Goal: Task Accomplishment & Management: Complete application form

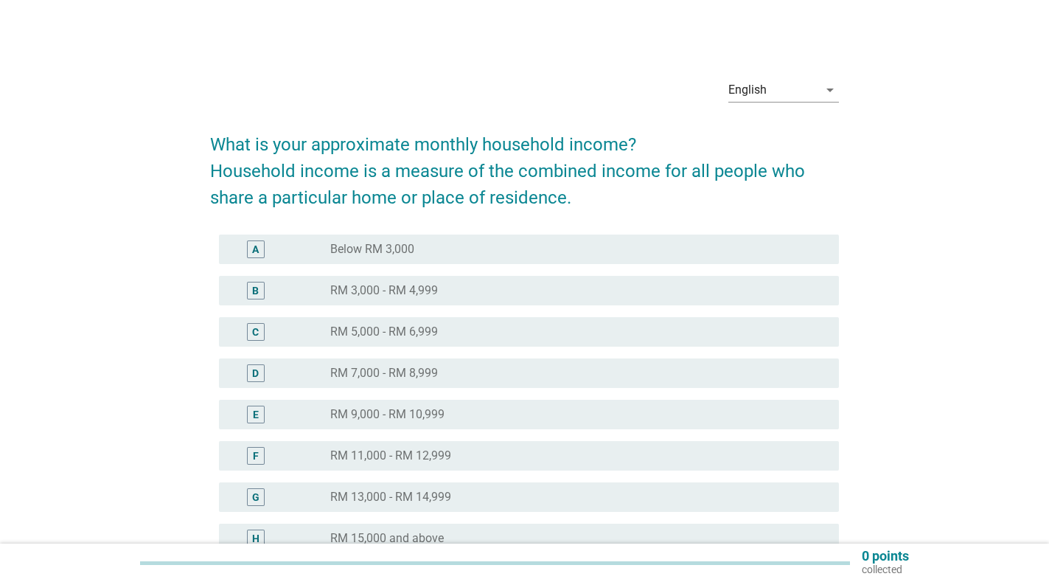
click at [254, 249] on div "A" at bounding box center [255, 249] width 7 height 15
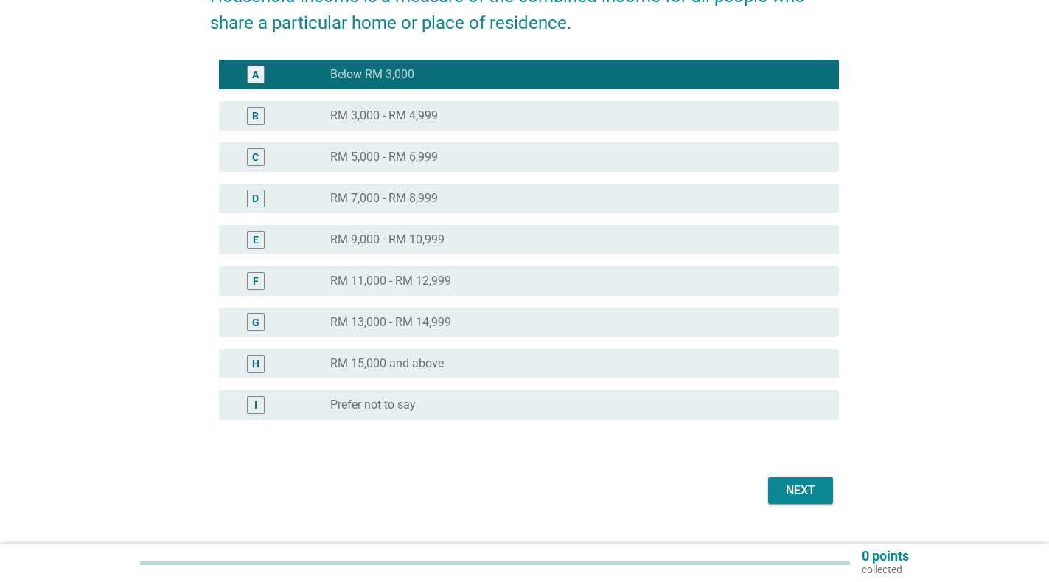
scroll to position [198, 0]
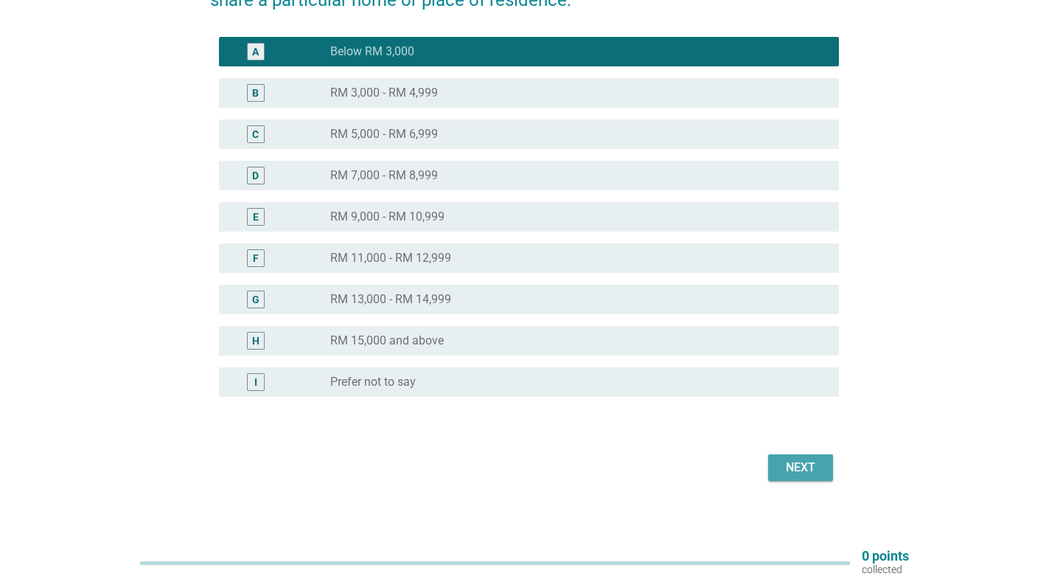
click at [798, 468] on div "Next" at bounding box center [800, 468] width 41 height 18
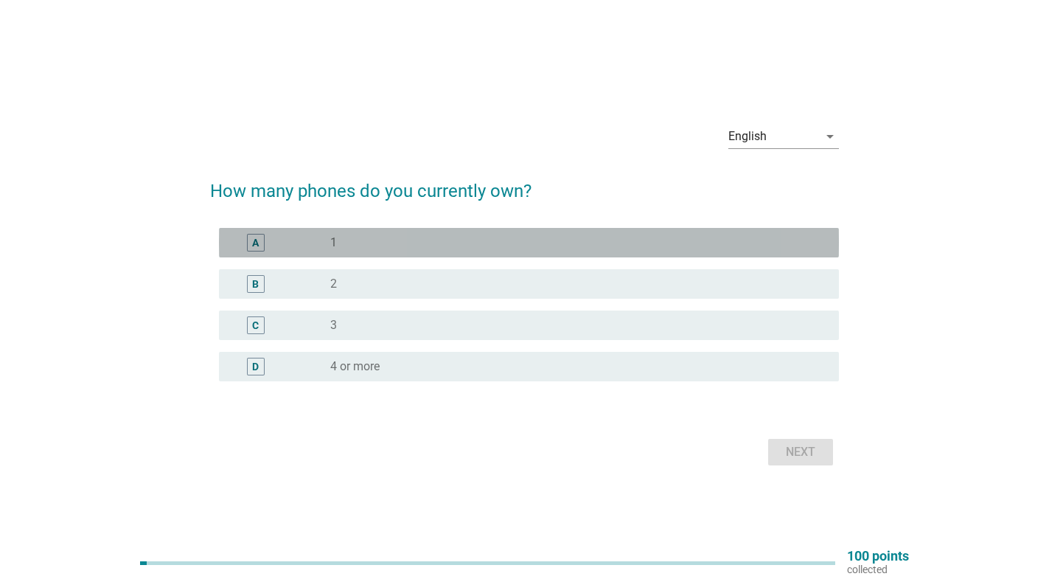
click at [257, 242] on div "A" at bounding box center [255, 241] width 7 height 15
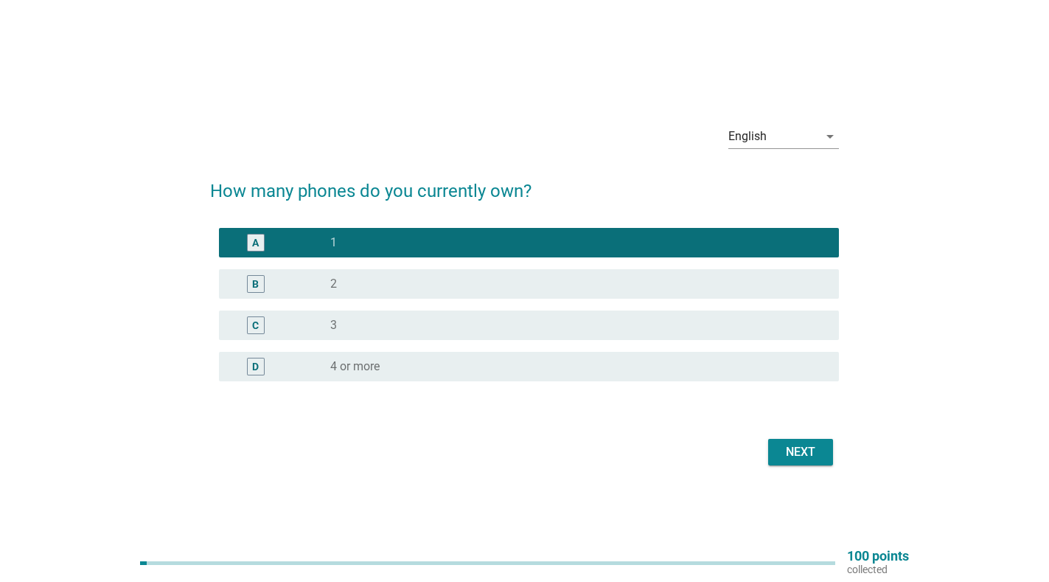
click at [796, 443] on div "Next" at bounding box center [800, 452] width 41 height 18
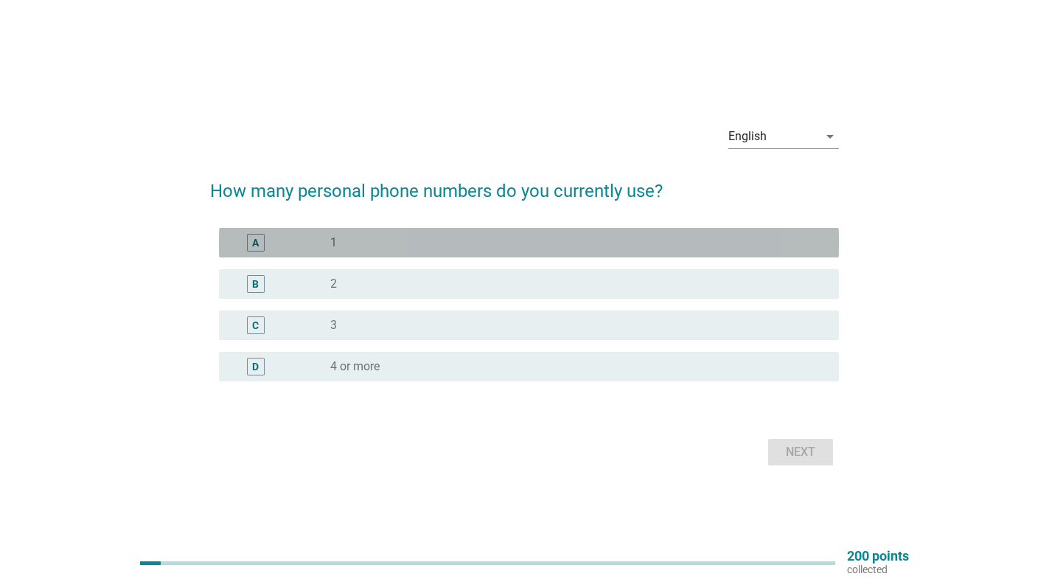
click at [256, 244] on div "A" at bounding box center [255, 241] width 7 height 15
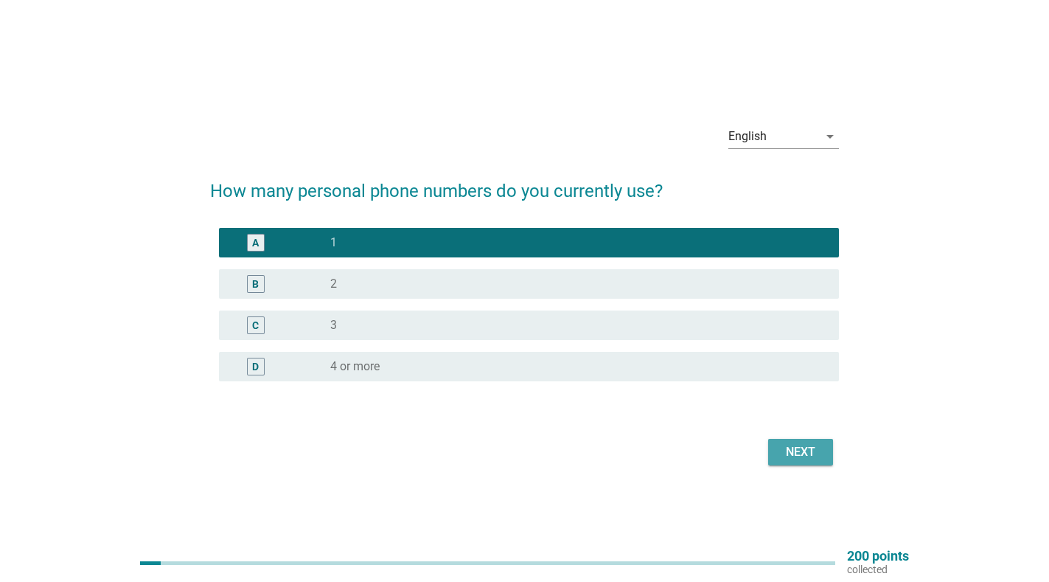
click at [801, 455] on div "Next" at bounding box center [800, 452] width 41 height 18
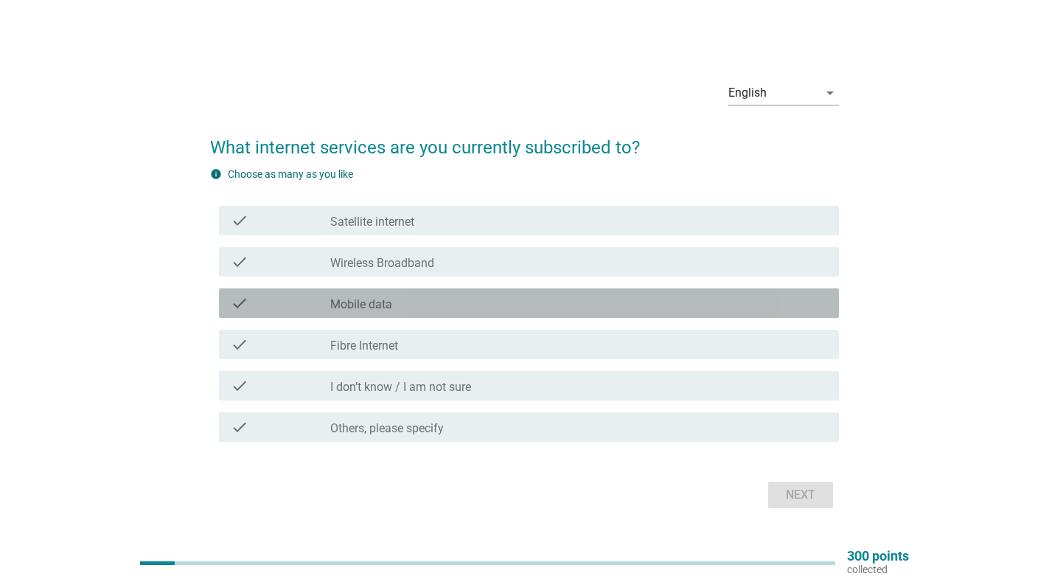
click at [253, 301] on div "check" at bounding box center [281, 303] width 100 height 18
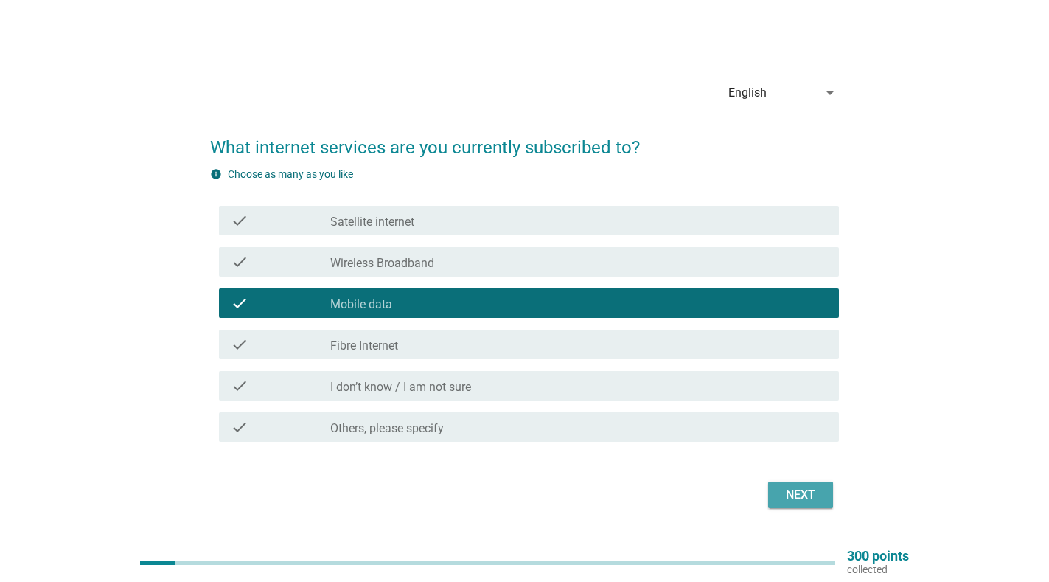
click at [812, 500] on div "Next" at bounding box center [800, 495] width 41 height 18
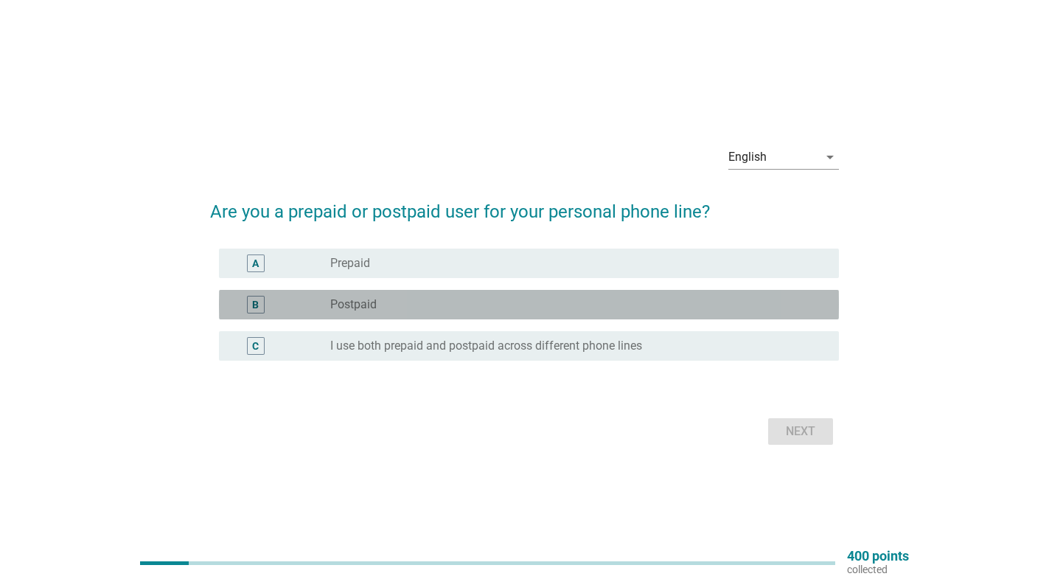
click at [257, 307] on div "B" at bounding box center [255, 303] width 7 height 15
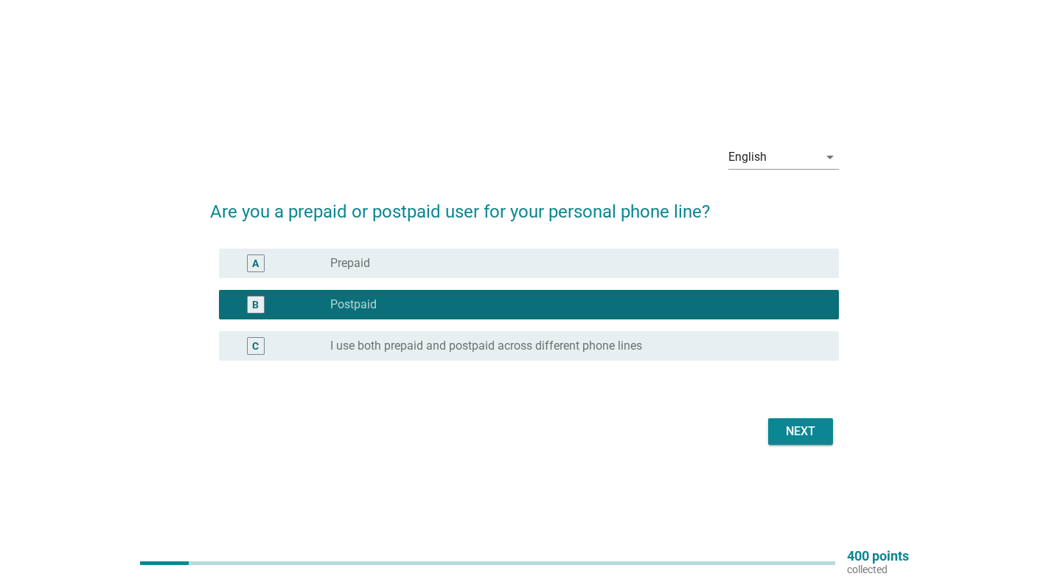
click at [798, 425] on div "Next" at bounding box center [800, 432] width 41 height 18
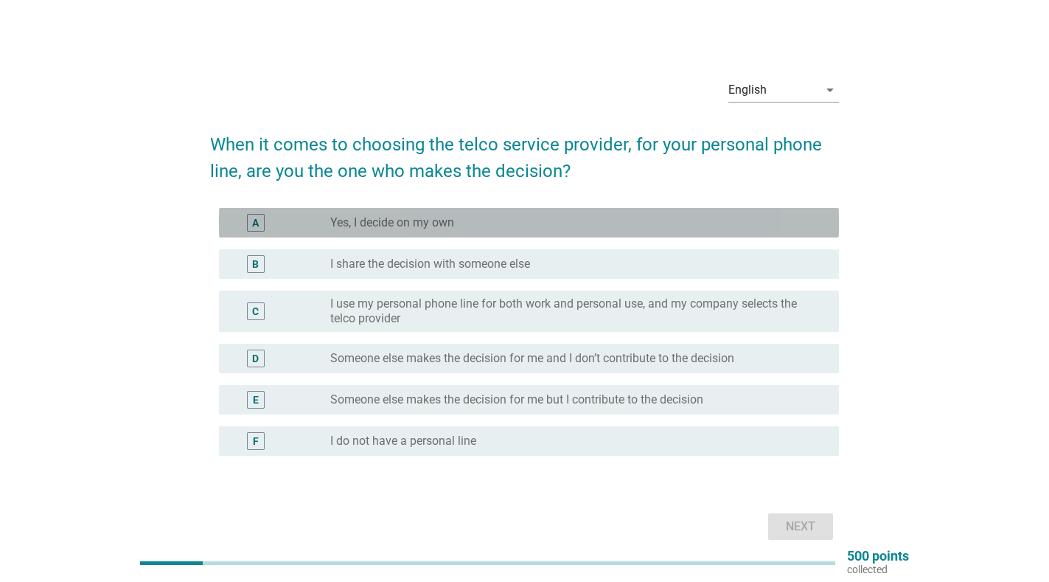
click at [255, 221] on div "A" at bounding box center [255, 222] width 7 height 15
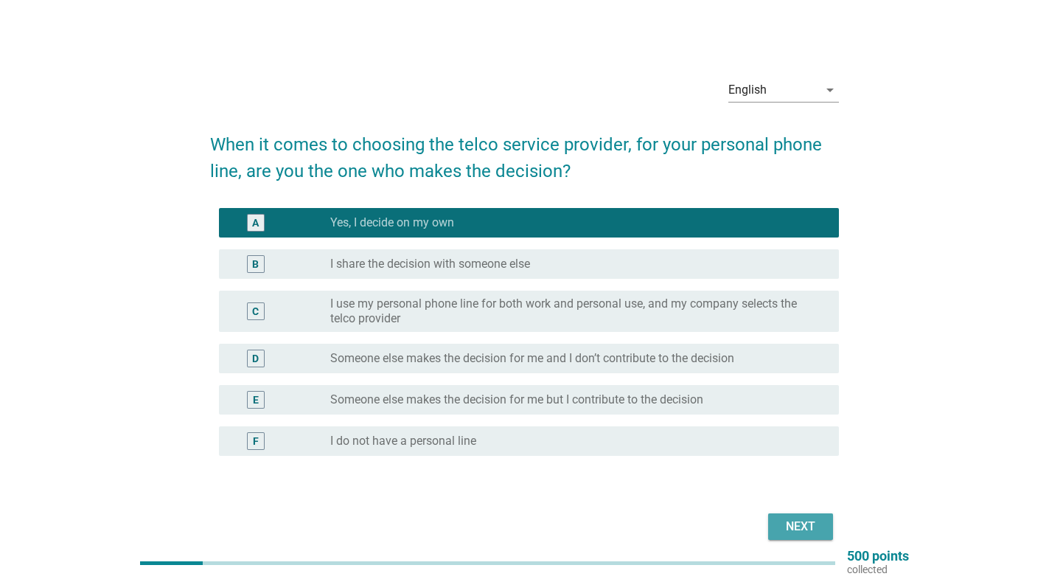
click at [792, 526] on div "Next" at bounding box center [800, 527] width 41 height 18
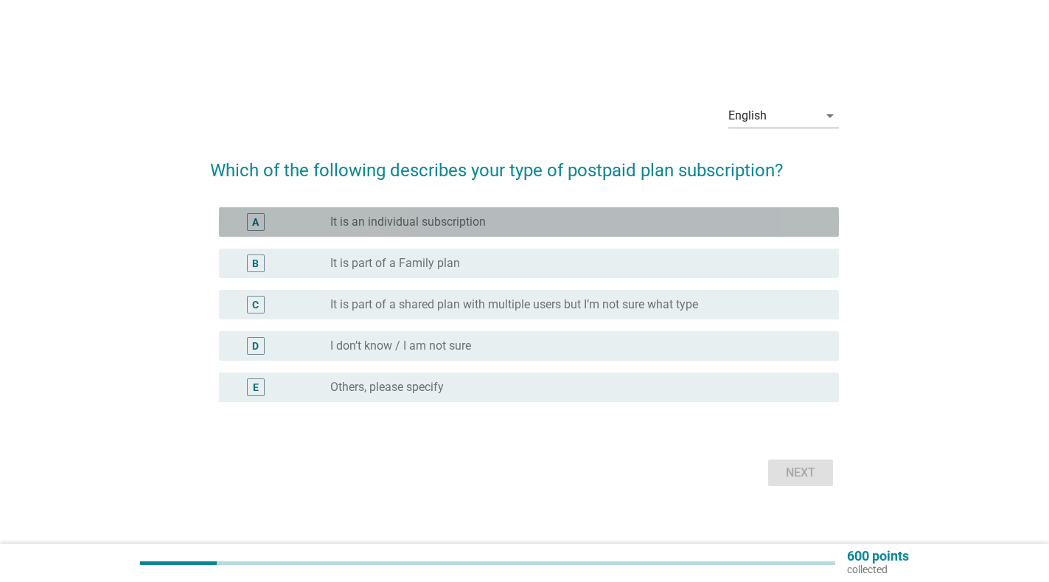
click at [255, 223] on div "A" at bounding box center [255, 221] width 7 height 15
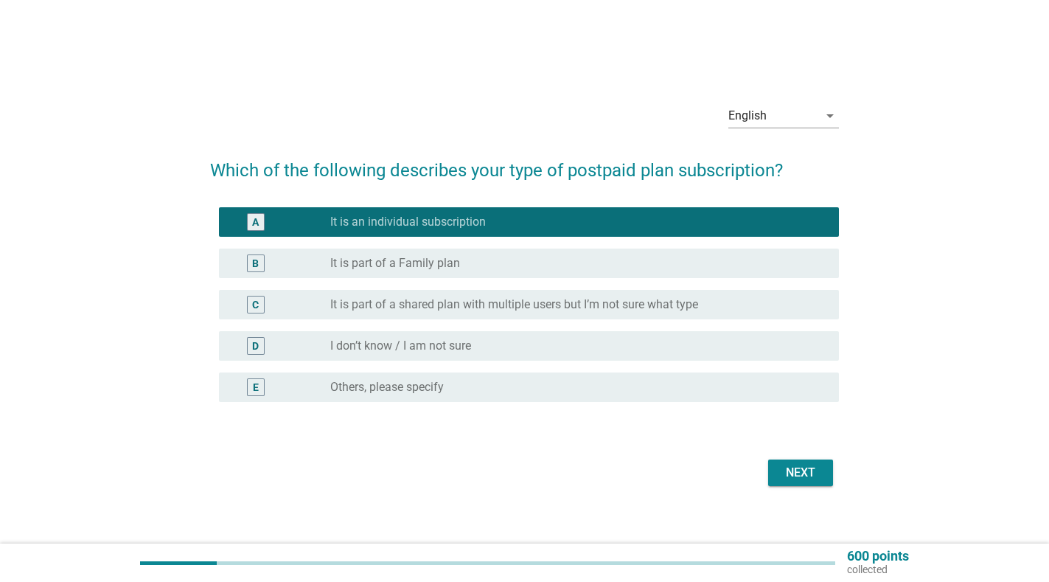
click at [793, 466] on div "Next" at bounding box center [800, 473] width 41 height 18
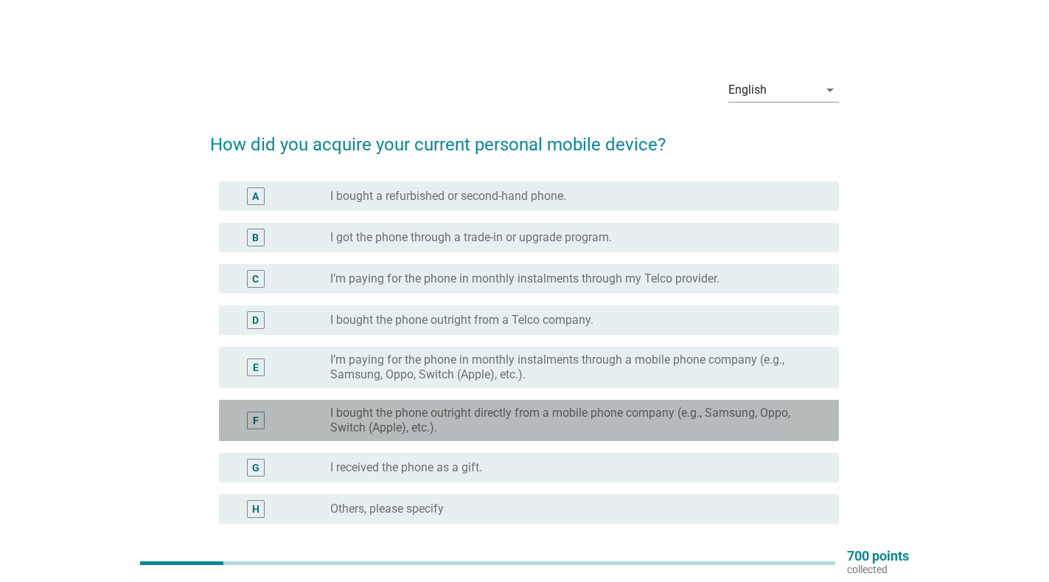
click at [254, 420] on div "F" at bounding box center [256, 420] width 6 height 15
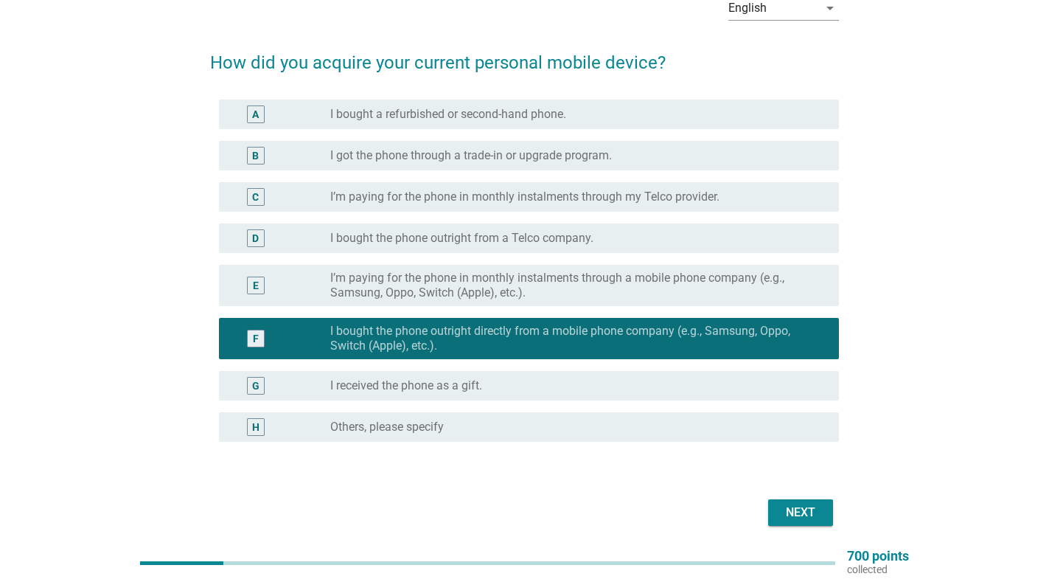
scroll to position [89, 0]
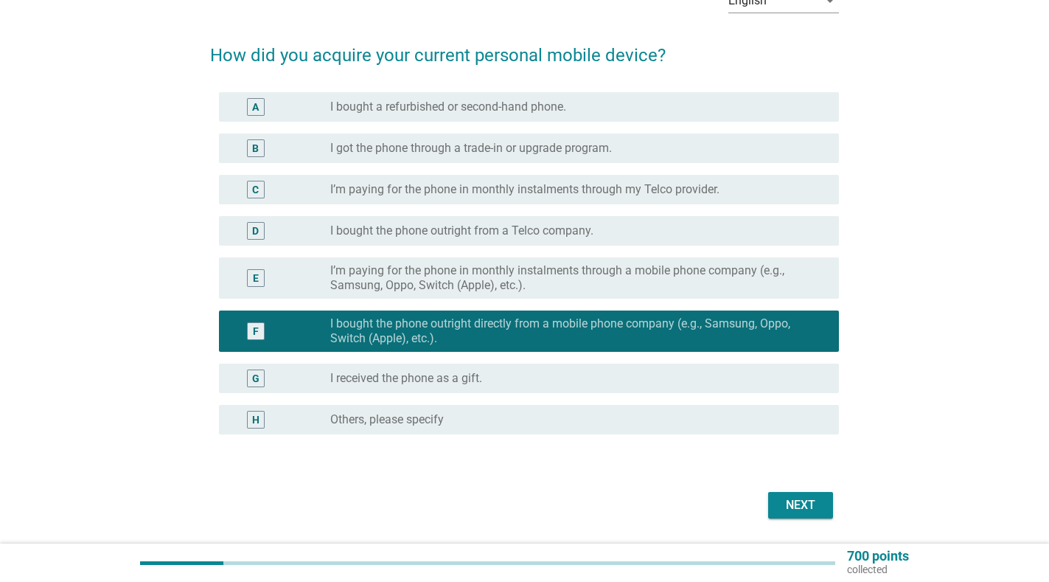
click at [805, 504] on div "Next" at bounding box center [800, 505] width 41 height 18
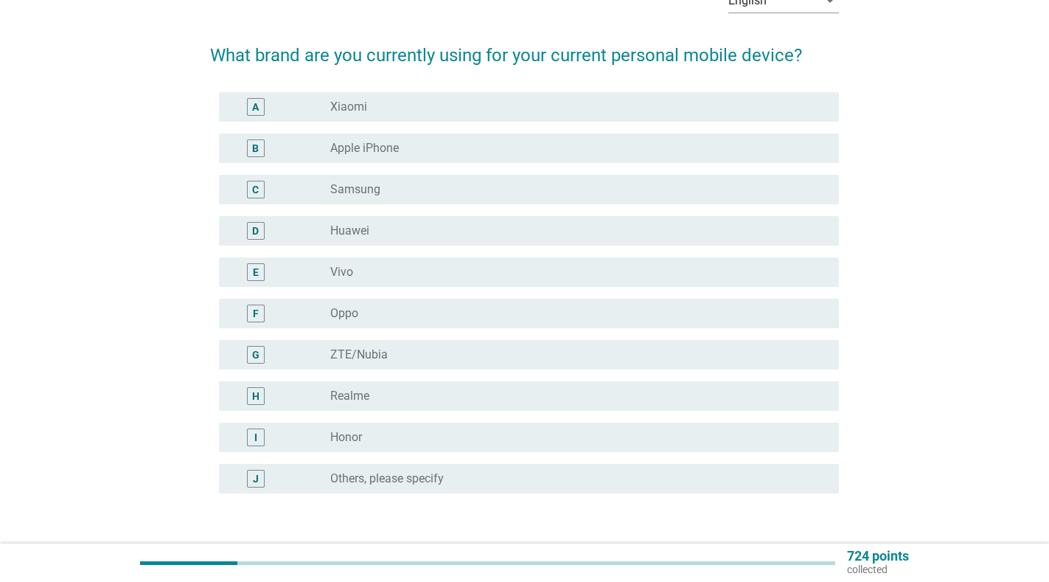
scroll to position [0, 0]
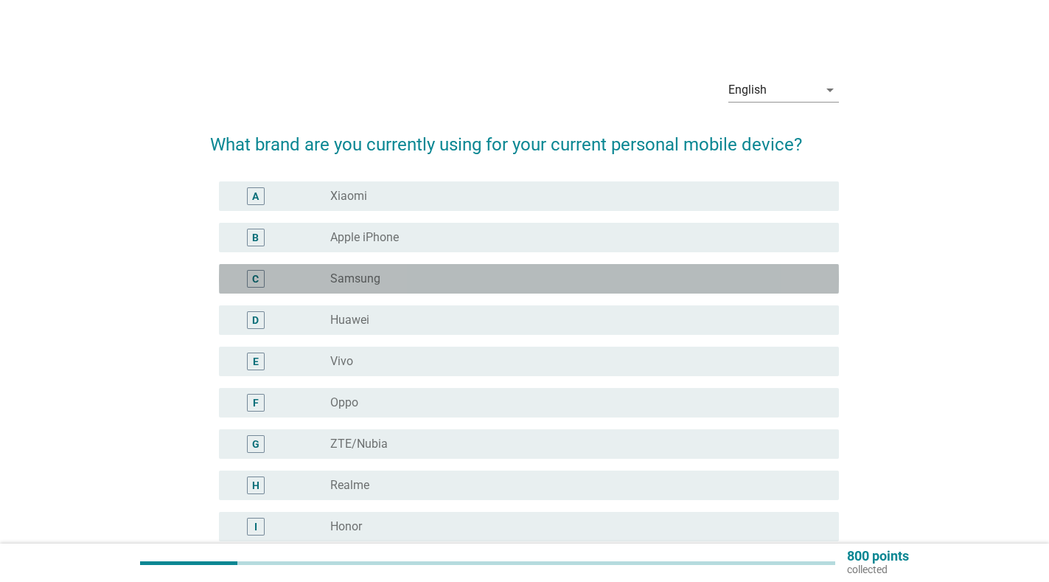
click at [252, 273] on div "C" at bounding box center [255, 278] width 7 height 15
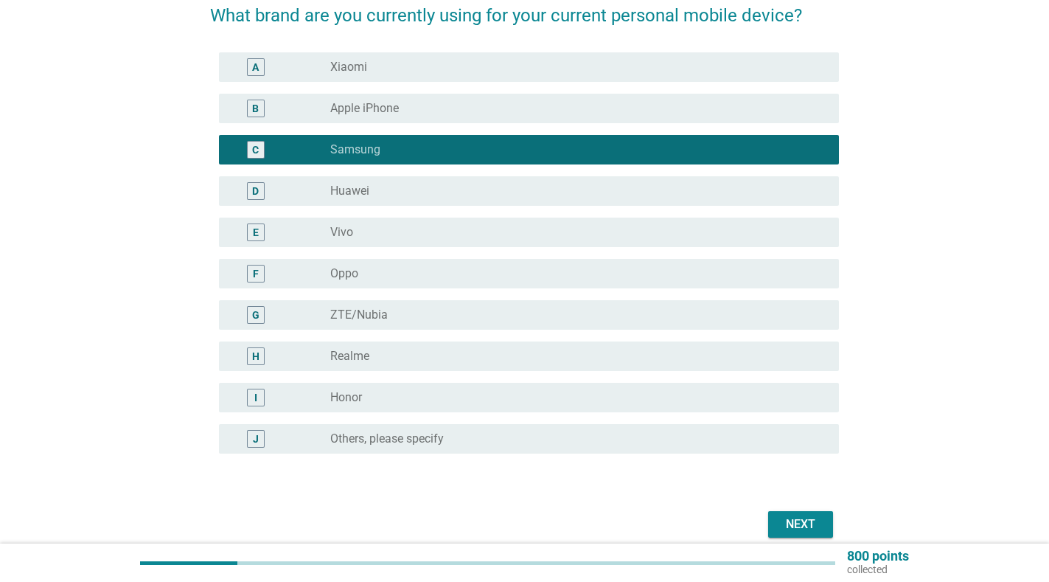
scroll to position [162, 0]
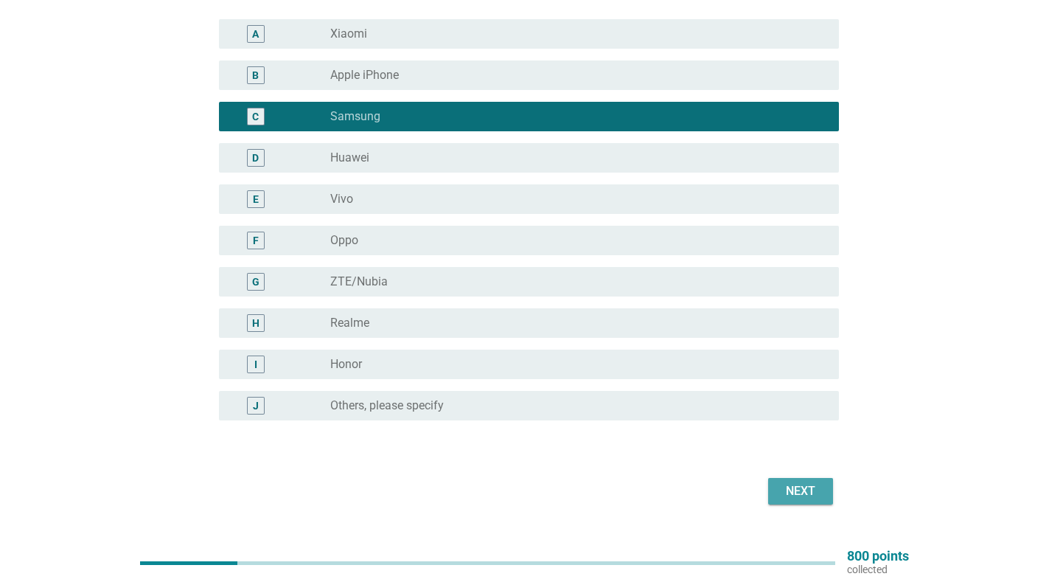
drag, startPoint x: 810, startPoint y: 486, endPoint x: 792, endPoint y: 491, distance: 19.1
click at [809, 487] on div "Next" at bounding box center [800, 491] width 41 height 18
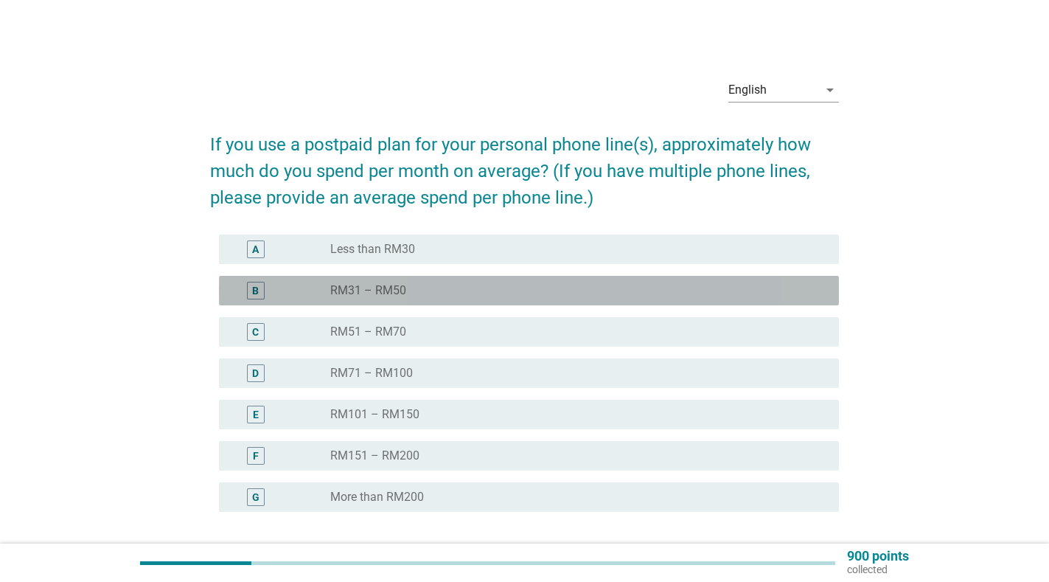
click at [255, 287] on div "B" at bounding box center [255, 290] width 7 height 15
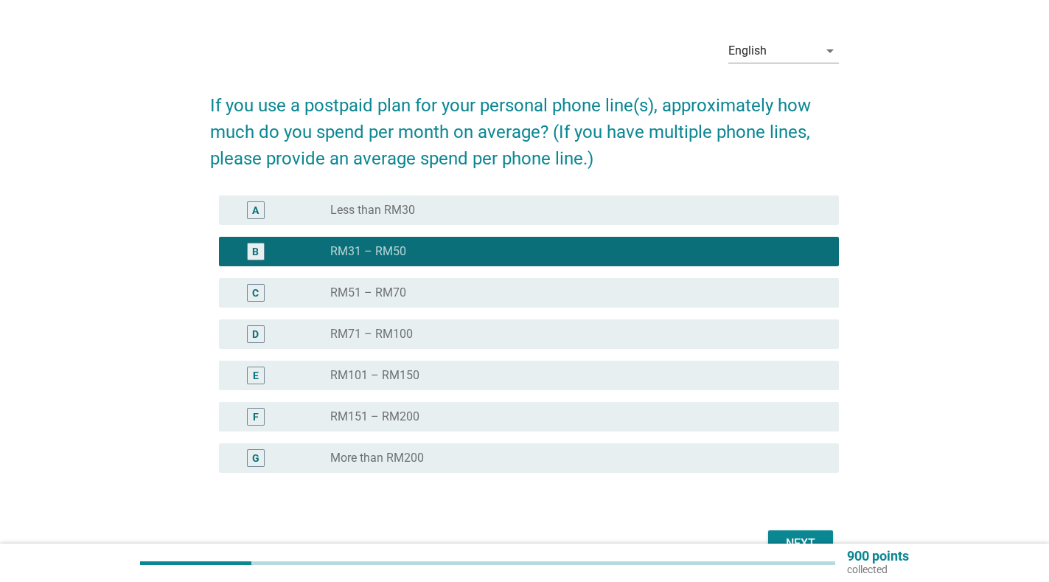
scroll to position [68, 0]
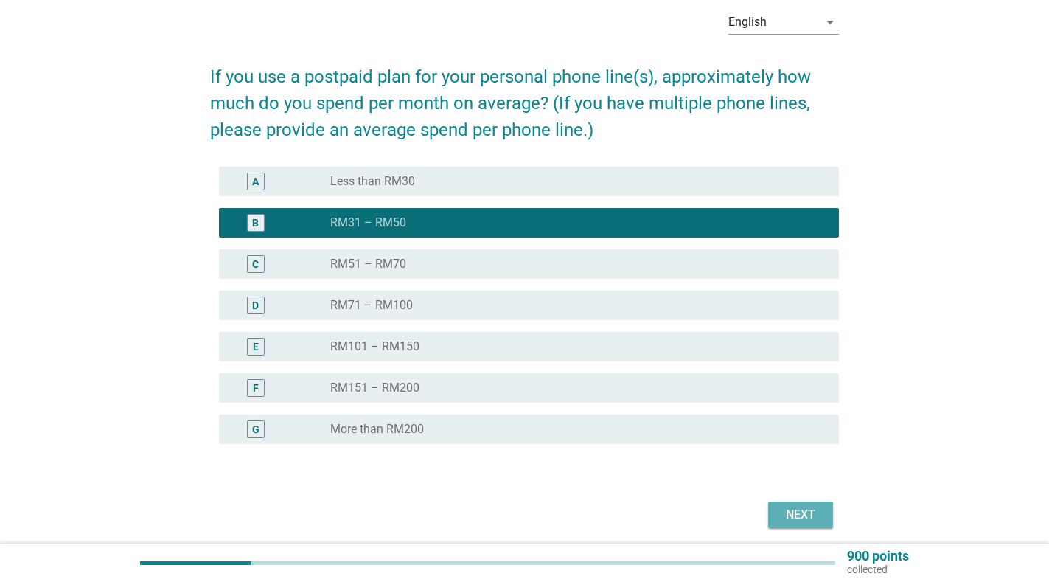
drag, startPoint x: 810, startPoint y: 518, endPoint x: 790, endPoint y: 516, distance: 19.2
click at [807, 518] on div "Next" at bounding box center [800, 515] width 41 height 18
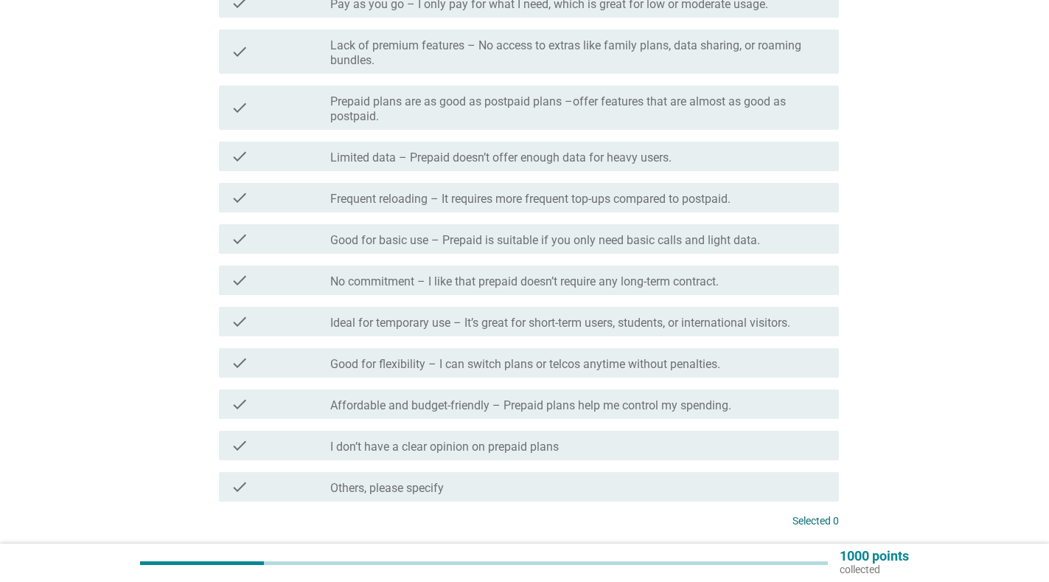
scroll to position [343, 0]
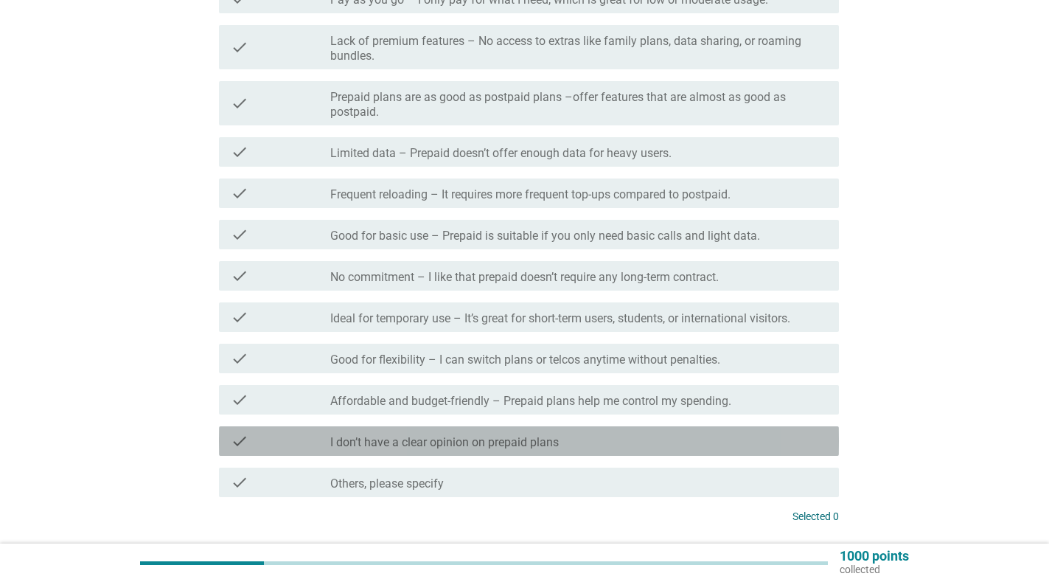
click at [342, 446] on label "I don’t have a clear opinion on prepaid plans" at bounding box center [444, 442] width 229 height 15
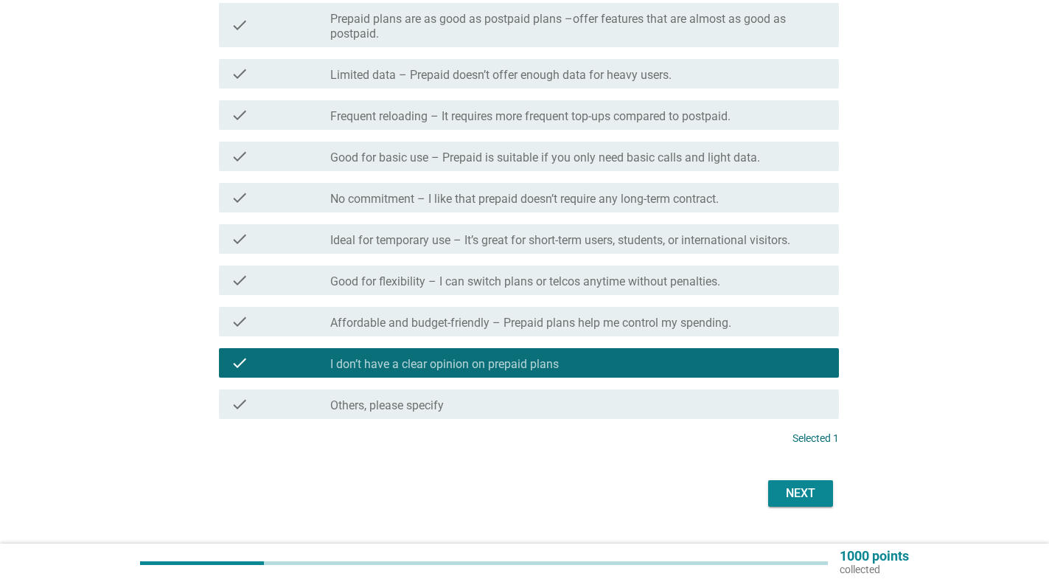
scroll to position [455, 0]
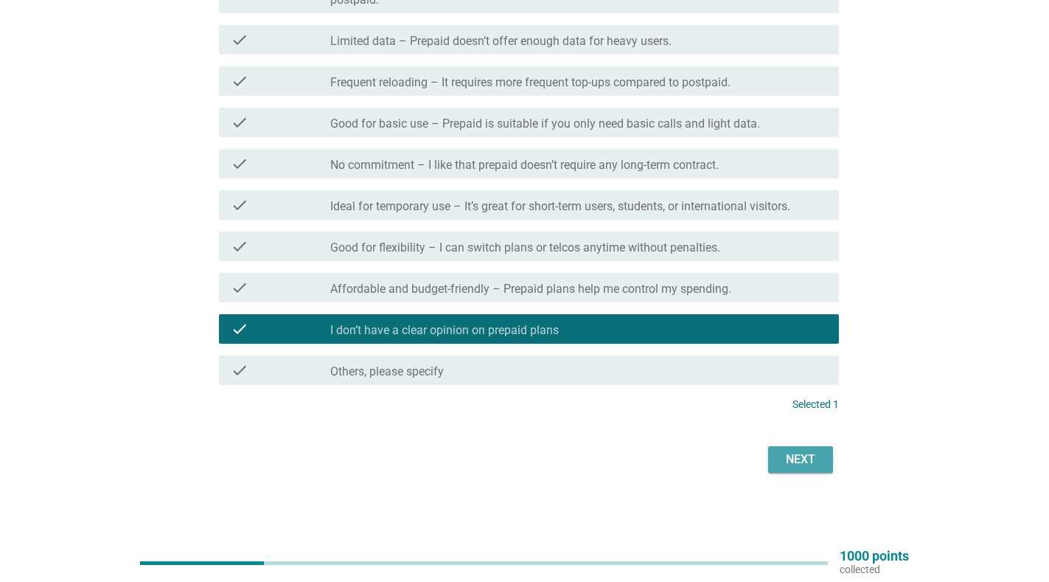
click at [799, 465] on div "Next" at bounding box center [800, 460] width 41 height 18
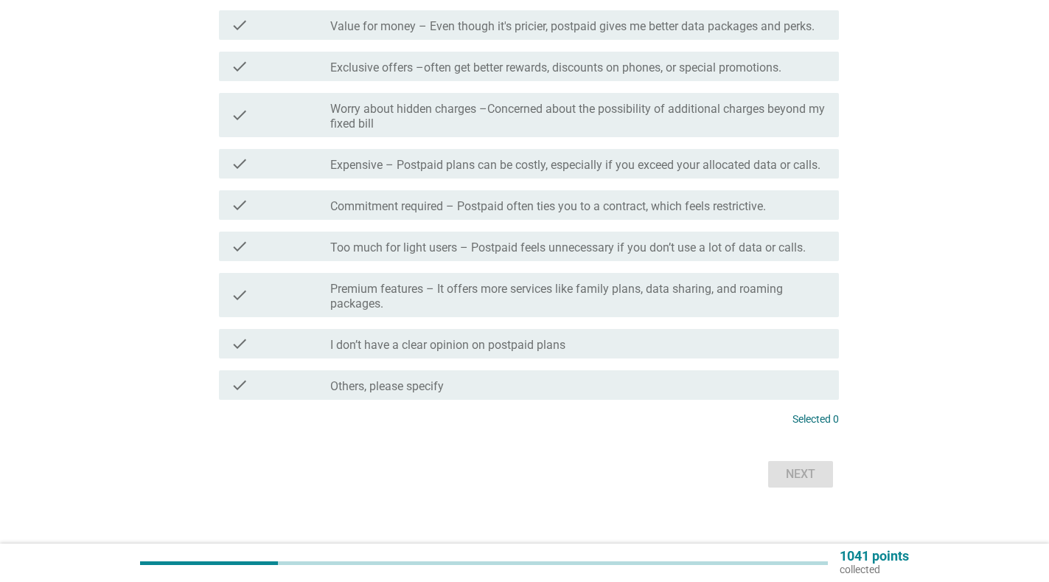
scroll to position [0, 0]
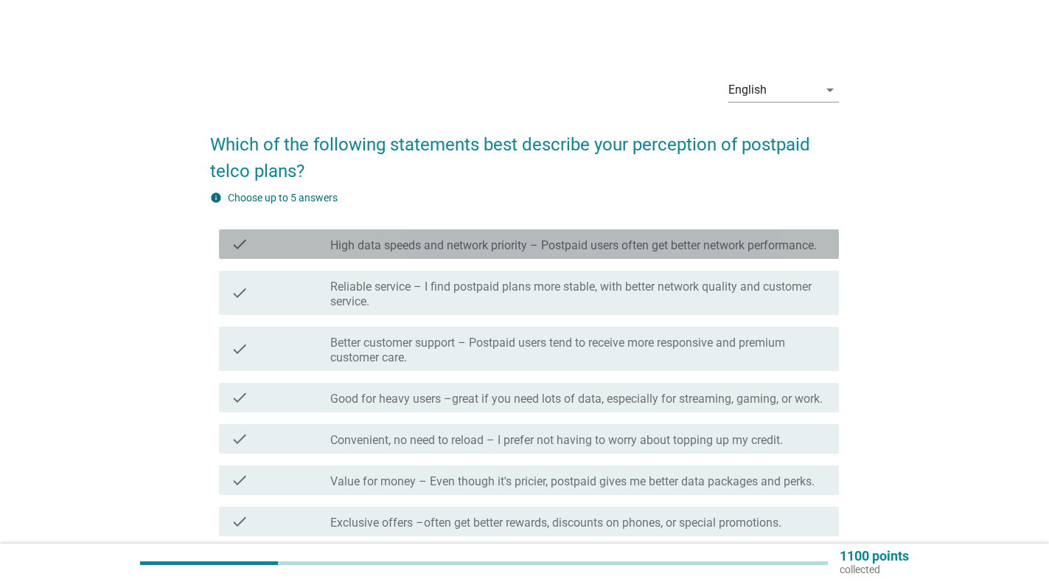
click at [469, 244] on label "High data speeds and network priority – Postpaid users often get better network…" at bounding box center [573, 245] width 487 height 15
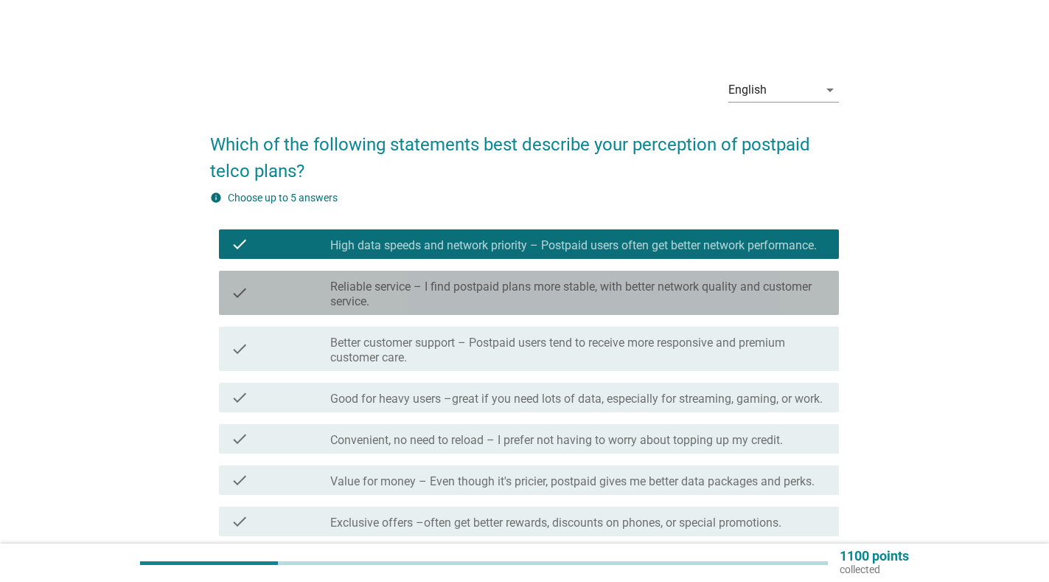
click at [488, 299] on label "Reliable service – I find postpaid plans more stable, with better network quali…" at bounding box center [578, 293] width 497 height 29
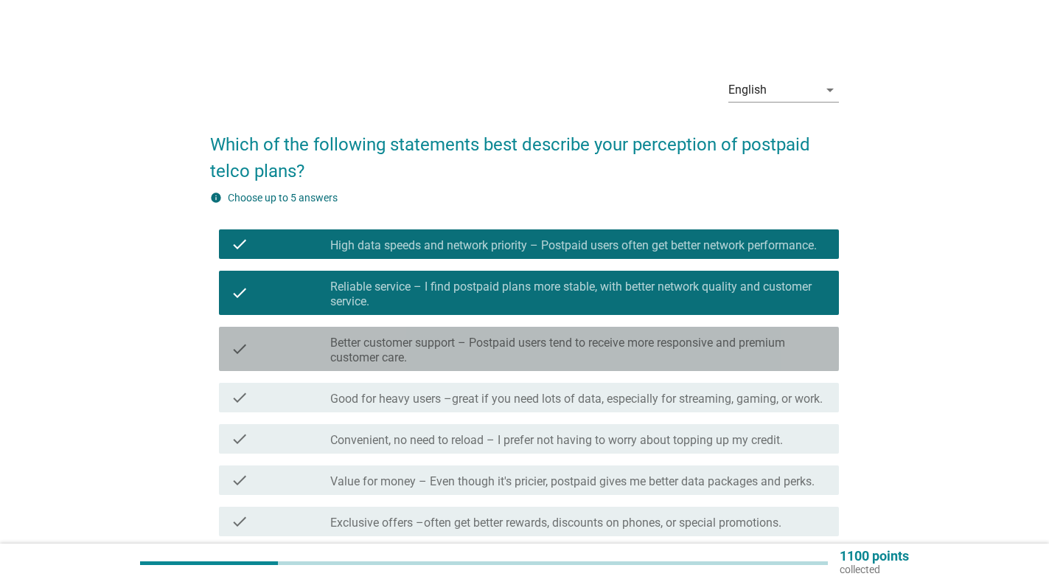
click at [499, 358] on label "Better customer support – Postpaid users tend to receive more responsive and pr…" at bounding box center [578, 350] width 497 height 29
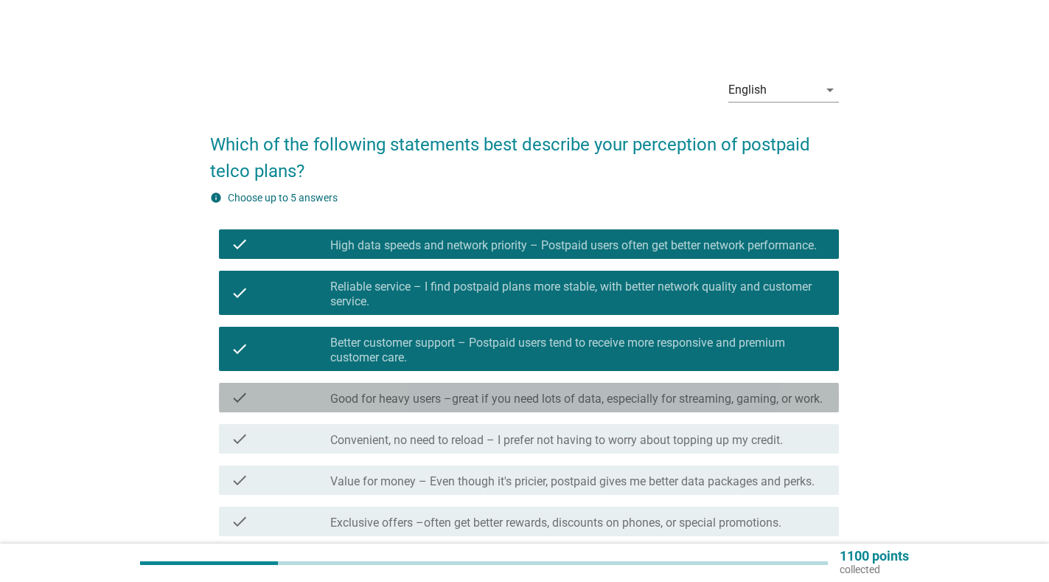
click at [497, 394] on label "Good for heavy users –great if you need lots of data, especially for streaming,…" at bounding box center [576, 399] width 493 height 15
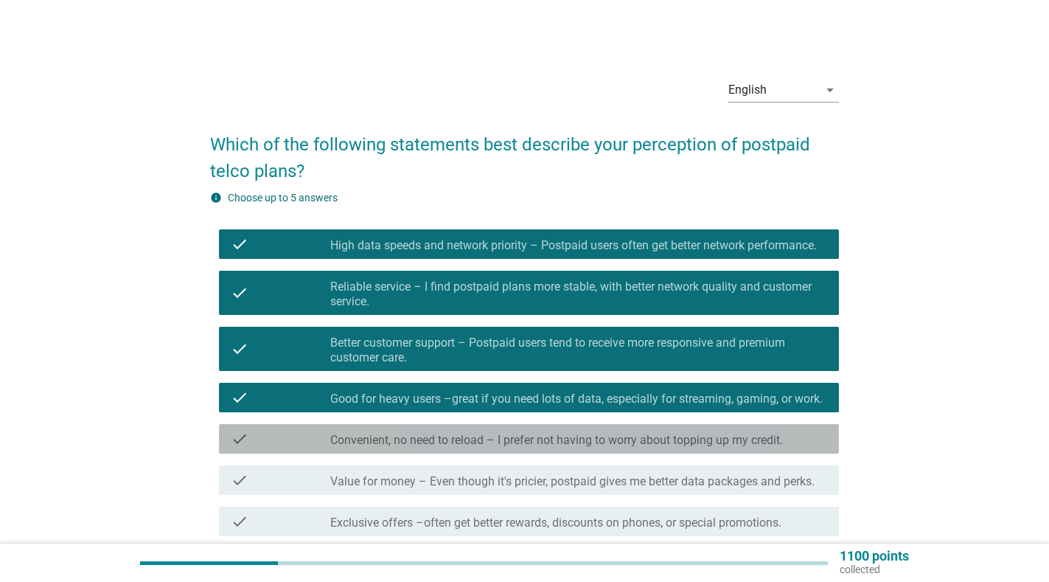
click at [496, 442] on label "Convenient, no need to reload – I prefer not having to worry about topping up m…" at bounding box center [556, 440] width 453 height 15
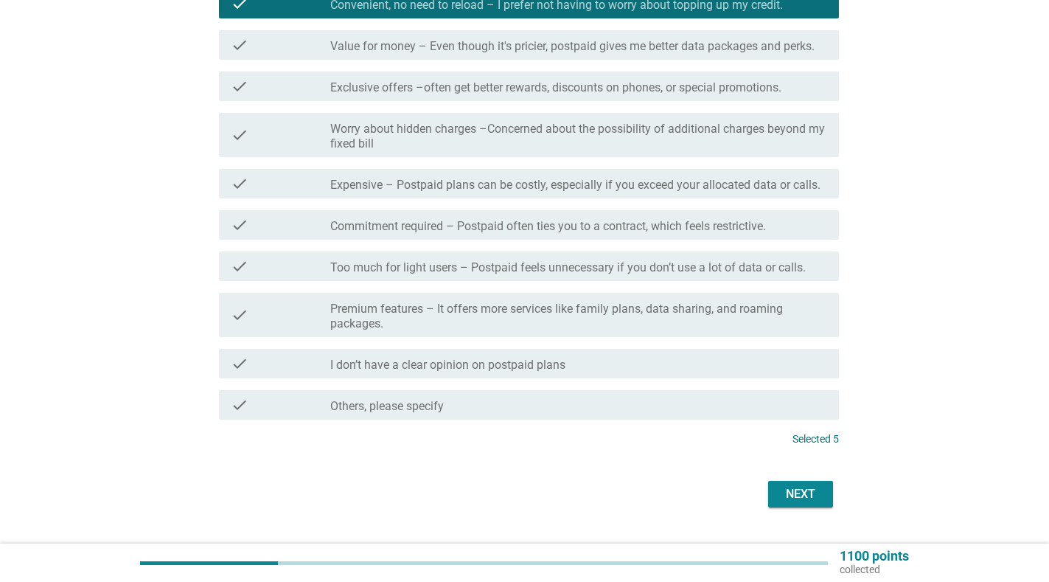
scroll to position [439, 0]
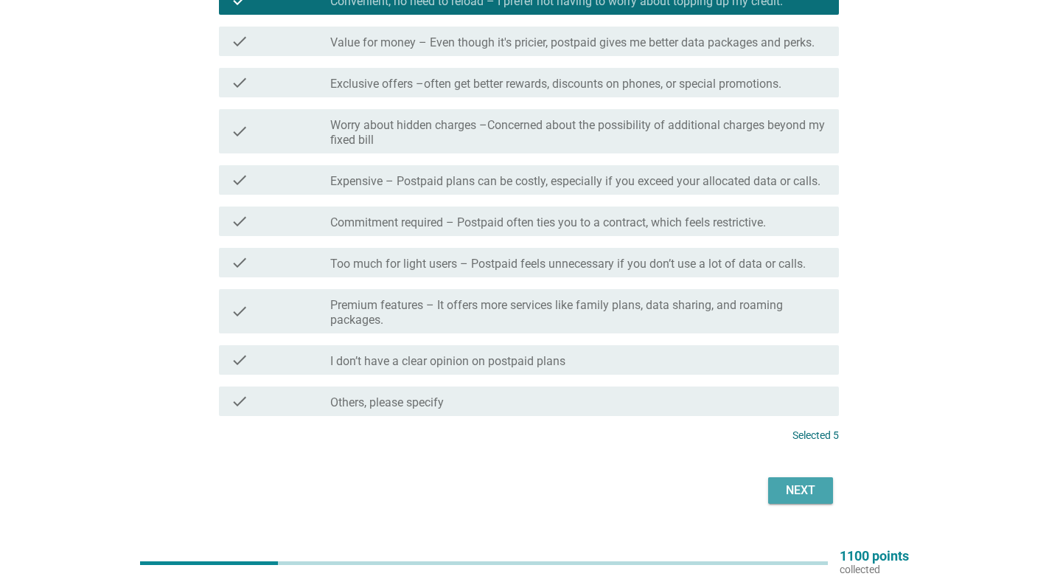
click at [803, 487] on div "Next" at bounding box center [800, 491] width 41 height 18
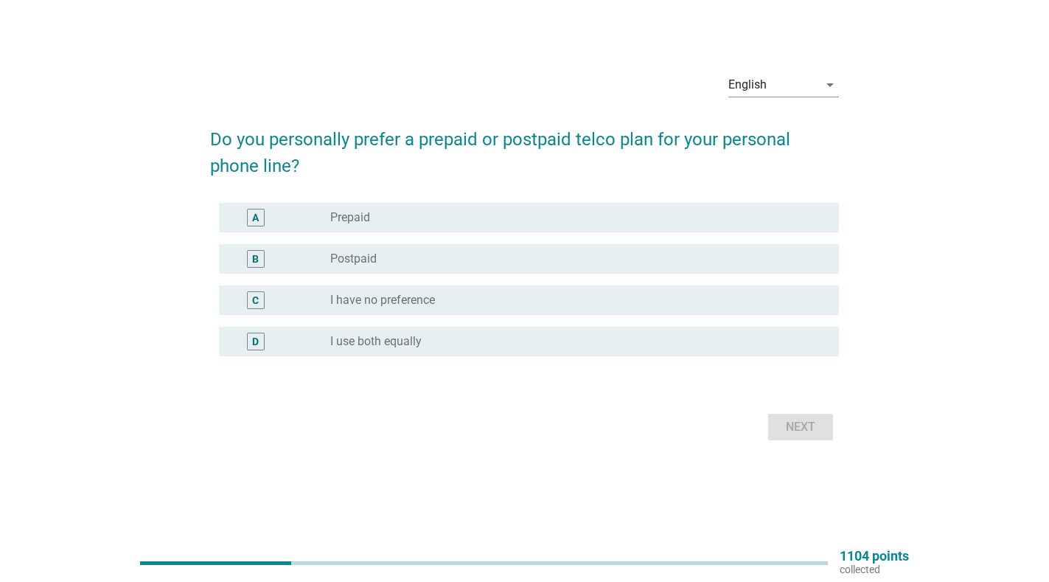
scroll to position [0, 0]
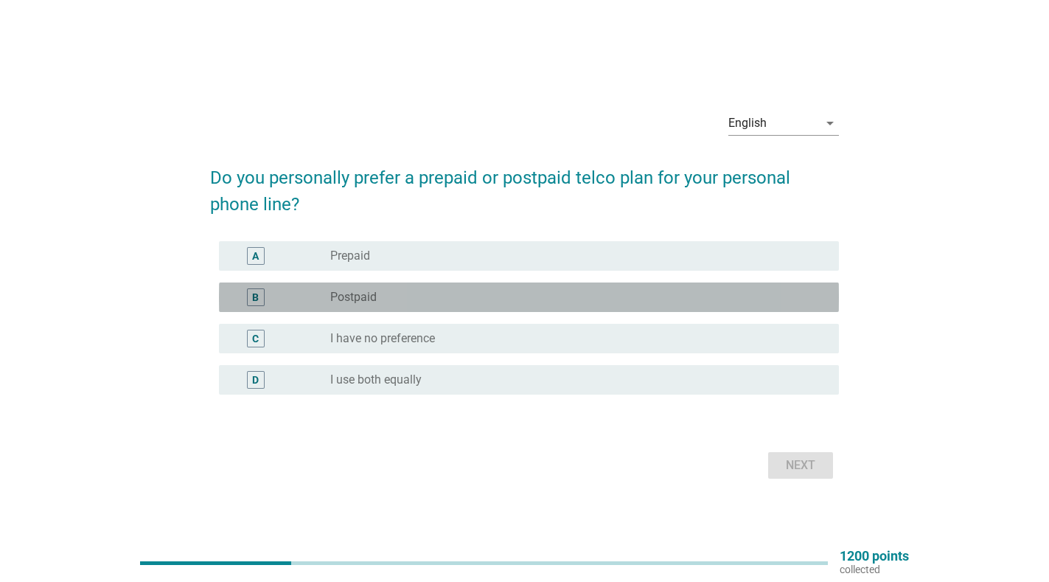
click at [254, 293] on div "B" at bounding box center [255, 296] width 7 height 15
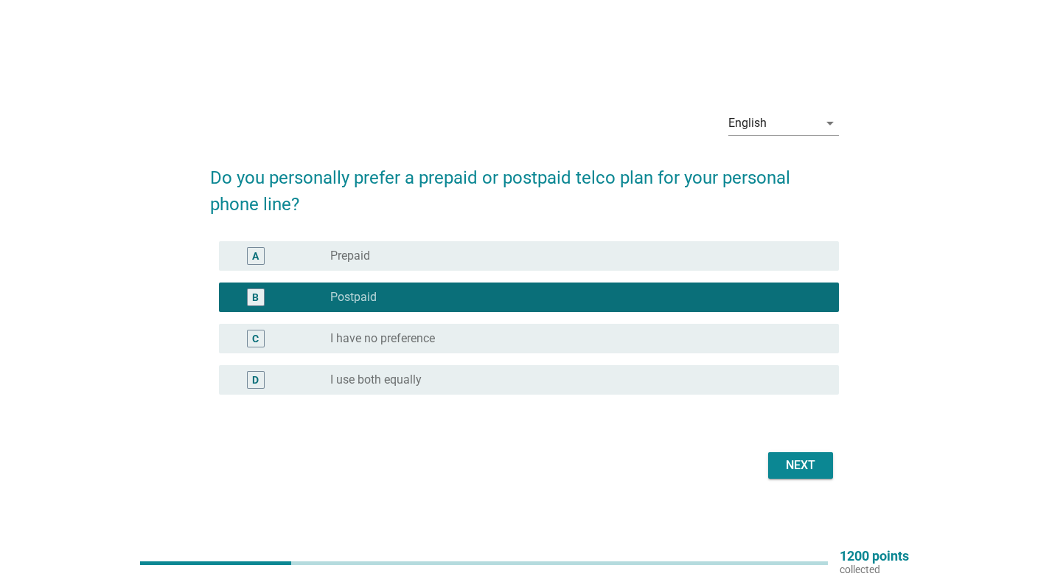
click at [804, 462] on div "Next" at bounding box center [800, 465] width 41 height 18
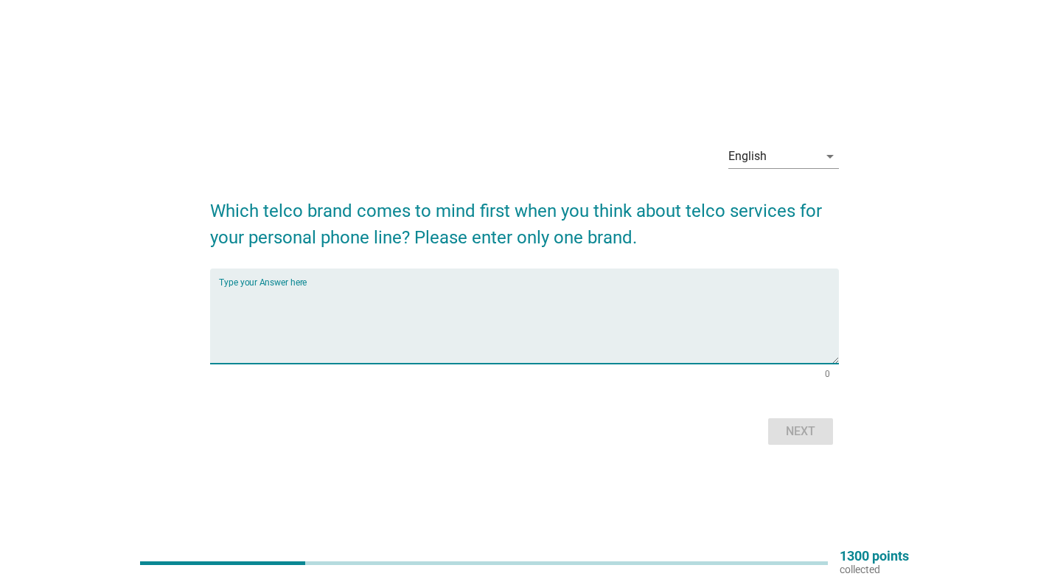
click at [361, 291] on textarea "Type your Answer here" at bounding box center [529, 324] width 620 height 77
drag, startPoint x: 362, startPoint y: 302, endPoint x: 405, endPoint y: 295, distance: 43.3
click at [405, 295] on textarea "Celcom more affective and reliabale" at bounding box center [529, 324] width 620 height 77
paste textarea "le"
type textarea "Celcom more affective and reliable"
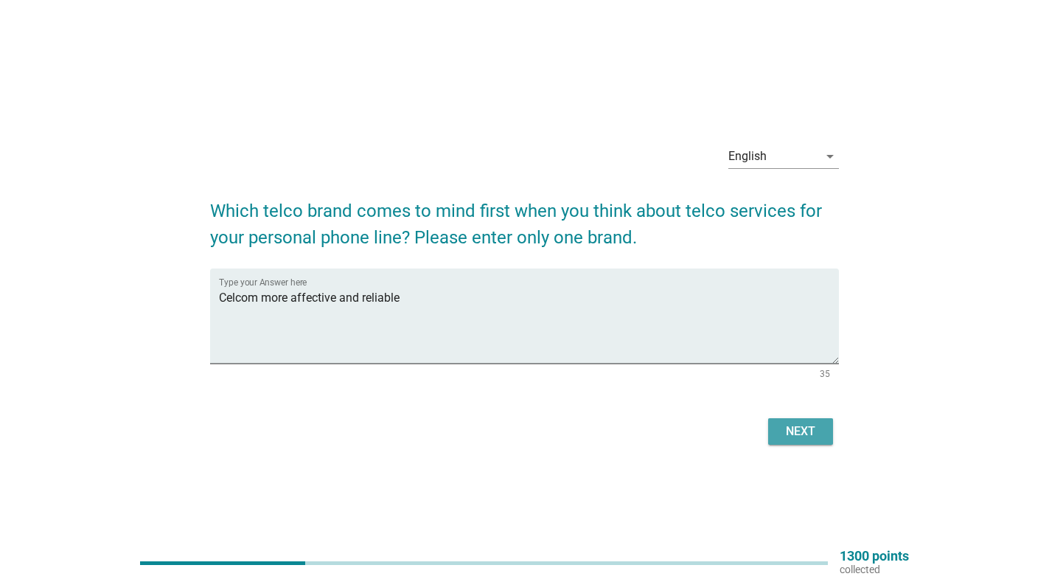
click at [811, 425] on div "Next" at bounding box center [800, 432] width 41 height 18
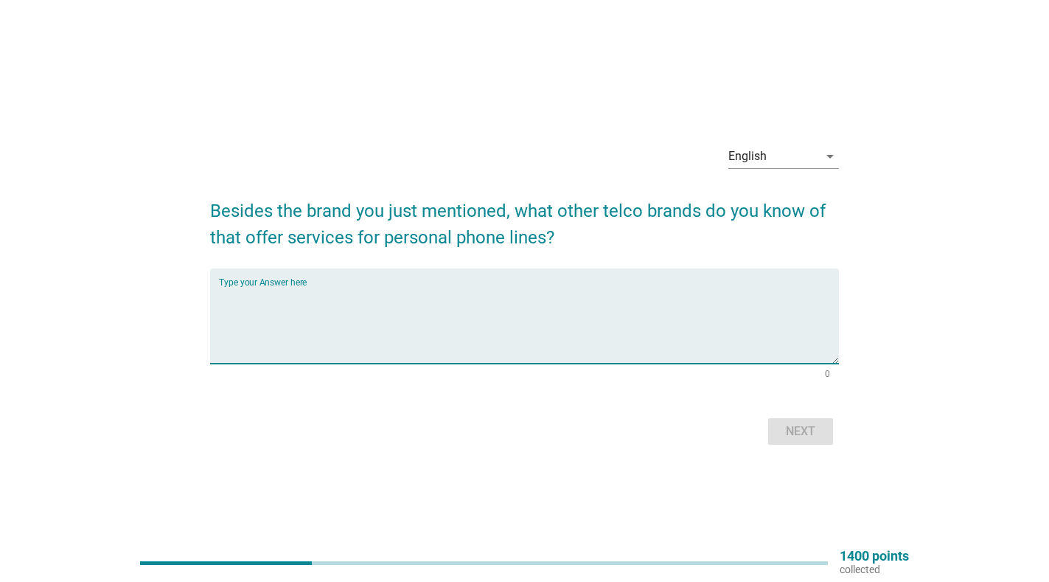
click at [346, 291] on textarea "Type your Answer here" at bounding box center [529, 324] width 620 height 77
type textarea "Maxis"
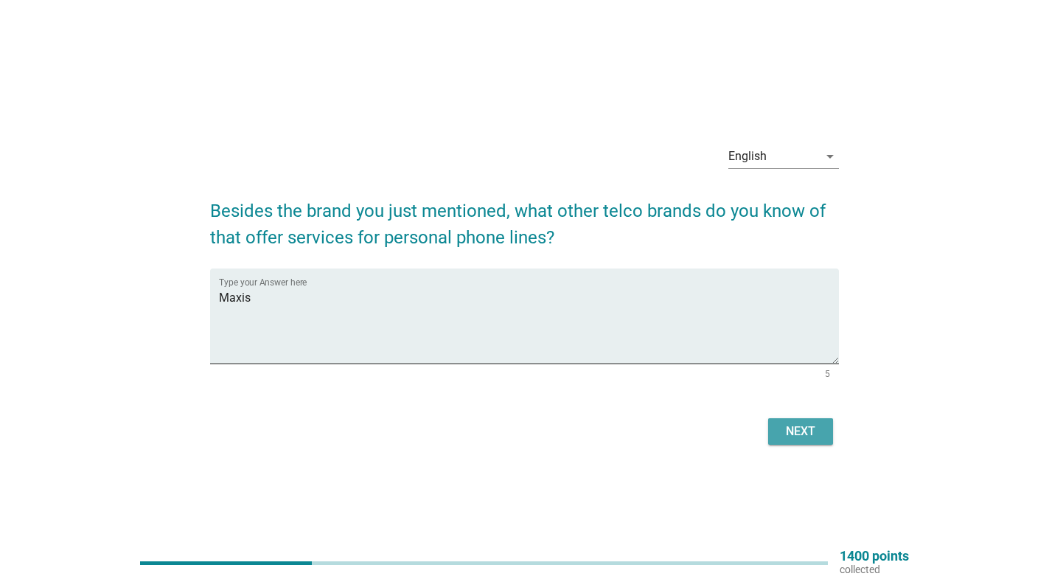
click at [793, 424] on div "Next" at bounding box center [800, 432] width 41 height 18
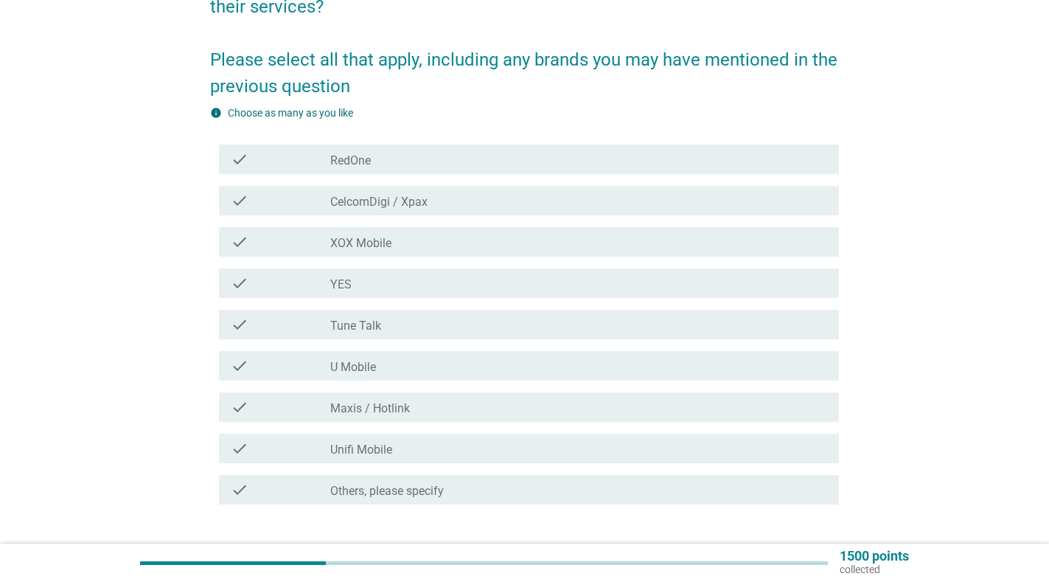
scroll to position [184, 0]
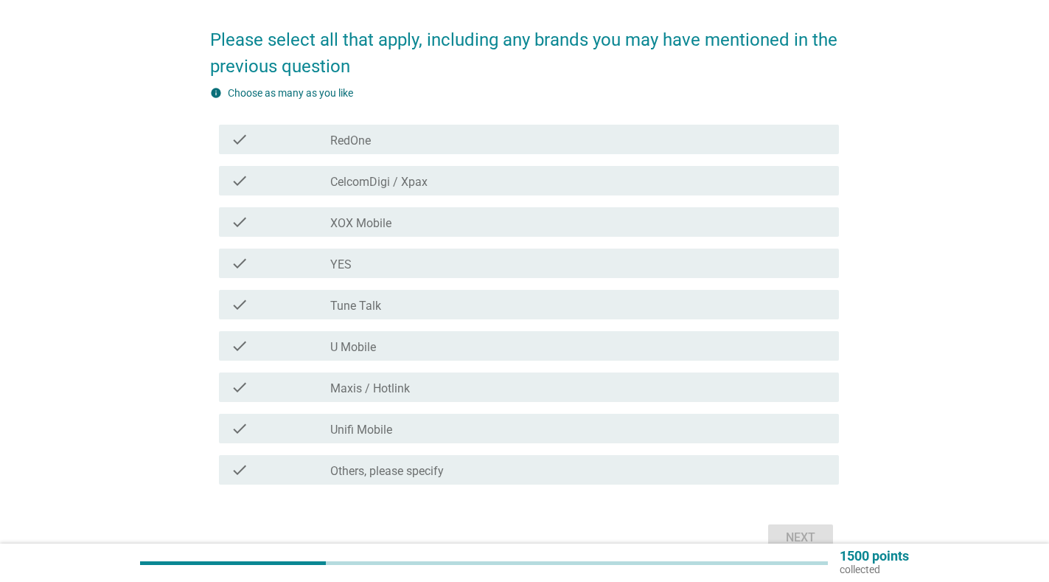
click at [412, 185] on label "CelcomDigi / Xpax" at bounding box center [378, 182] width 97 height 15
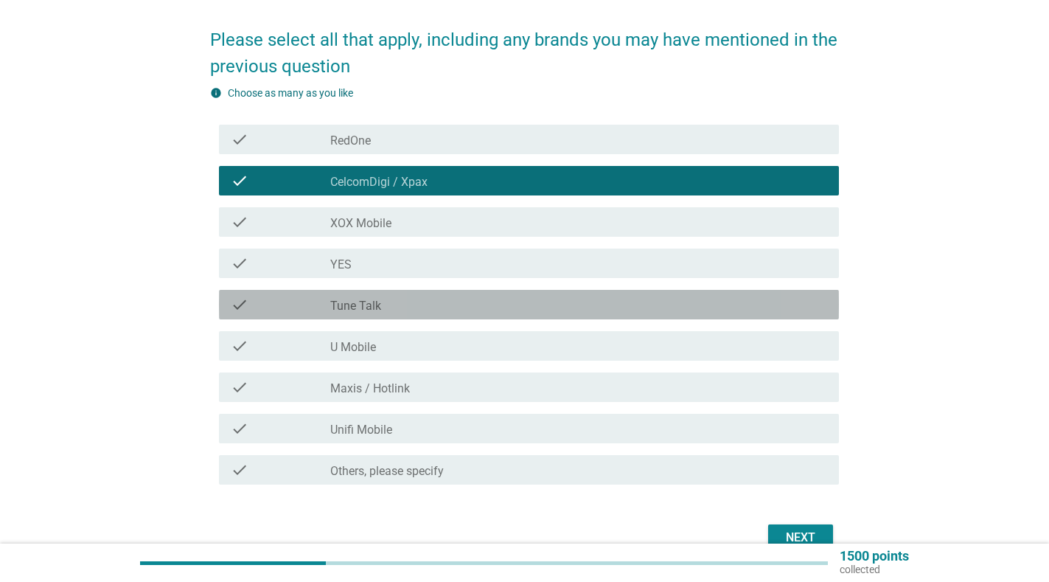
click at [404, 302] on div "check_box_outline_blank Tune Talk" at bounding box center [578, 305] width 497 height 18
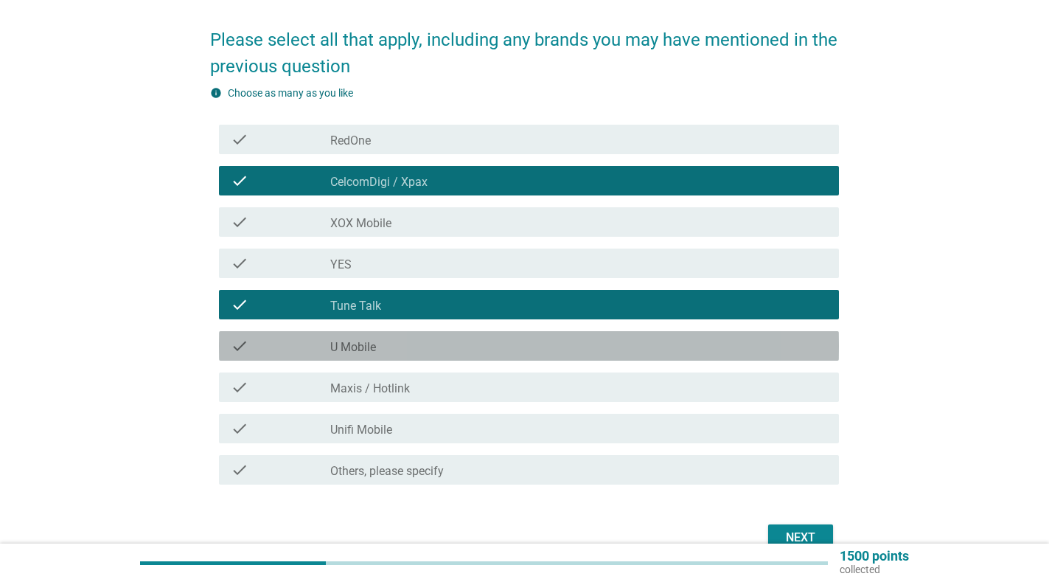
click at [394, 339] on div "check_box_outline_blank U Mobile" at bounding box center [578, 346] width 497 height 18
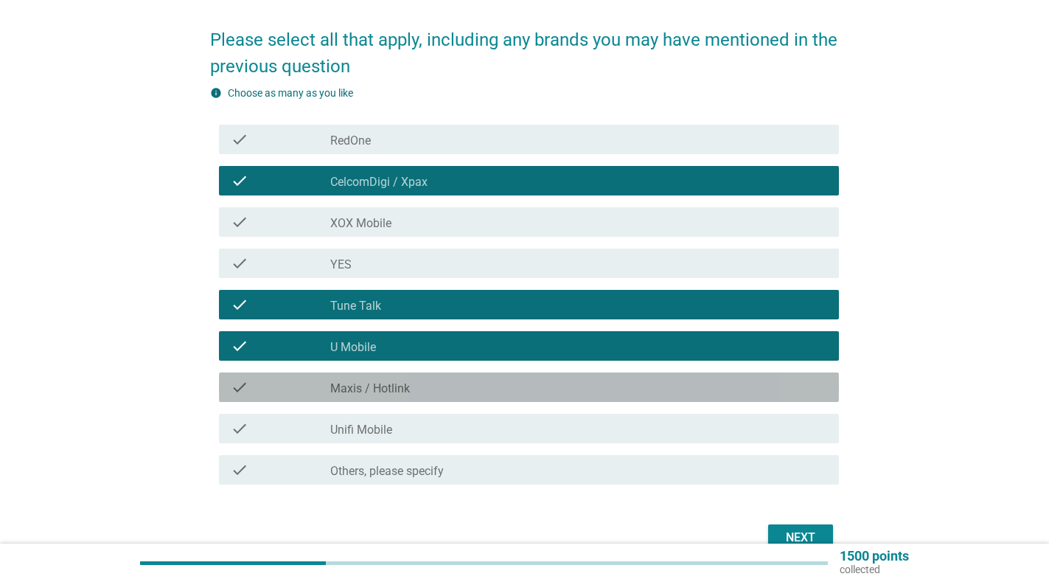
click at [406, 396] on div "check check_box_outline_blank Maxis / Hotlink" at bounding box center [529, 386] width 620 height 29
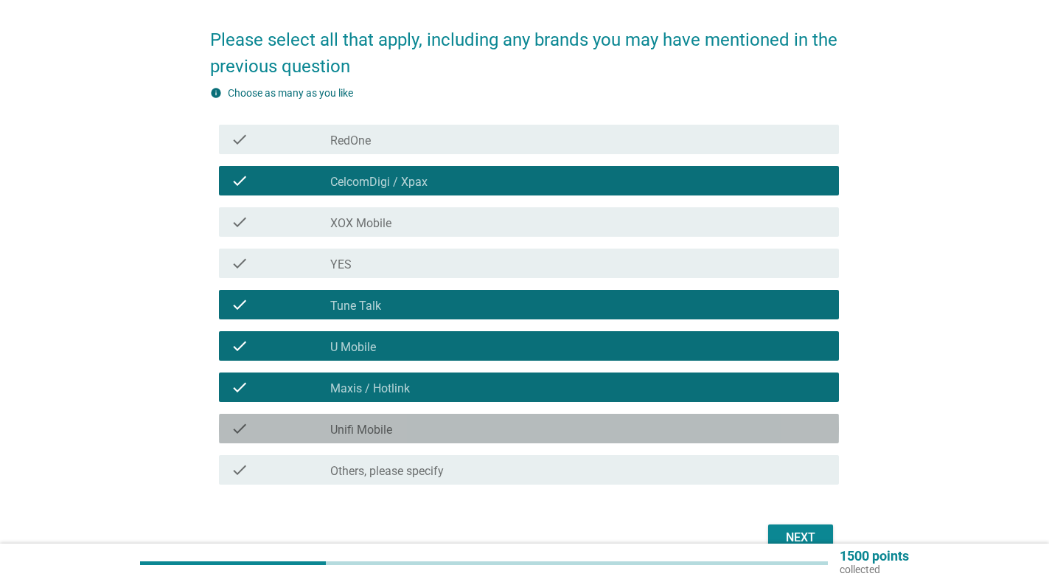
click at [400, 427] on div "check_box_outline_blank Unifi Mobile" at bounding box center [578, 429] width 497 height 18
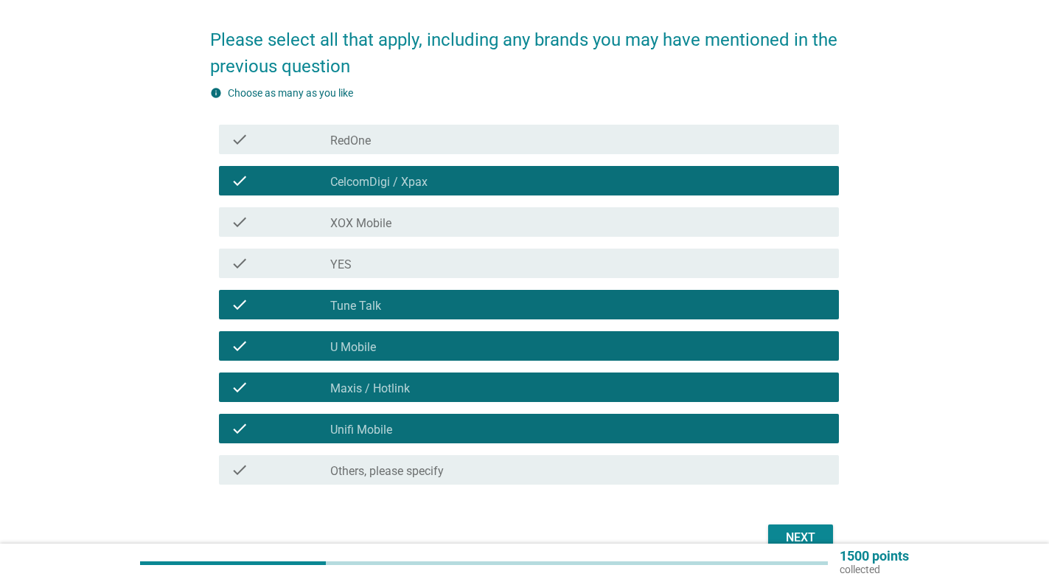
click at [792, 532] on div "Next" at bounding box center [800, 538] width 41 height 18
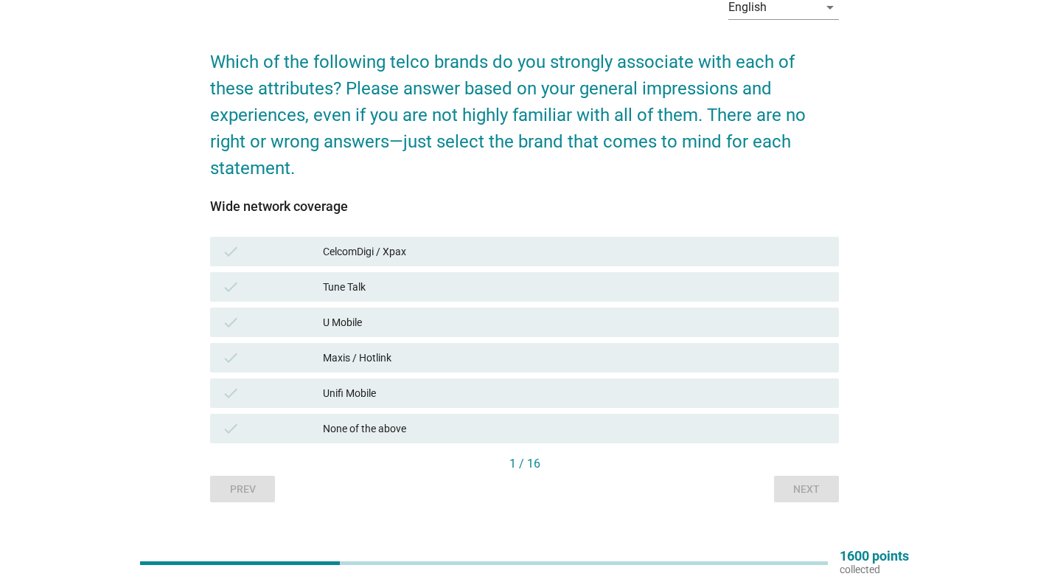
scroll to position [95, 0]
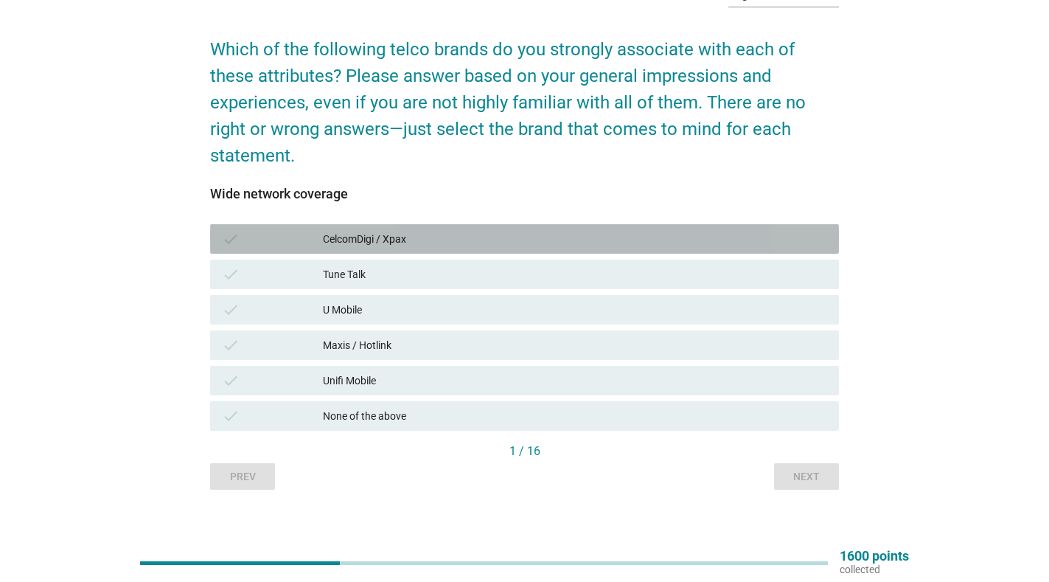
click at [391, 246] on div "CelcomDigi / Xpax" at bounding box center [575, 239] width 504 height 18
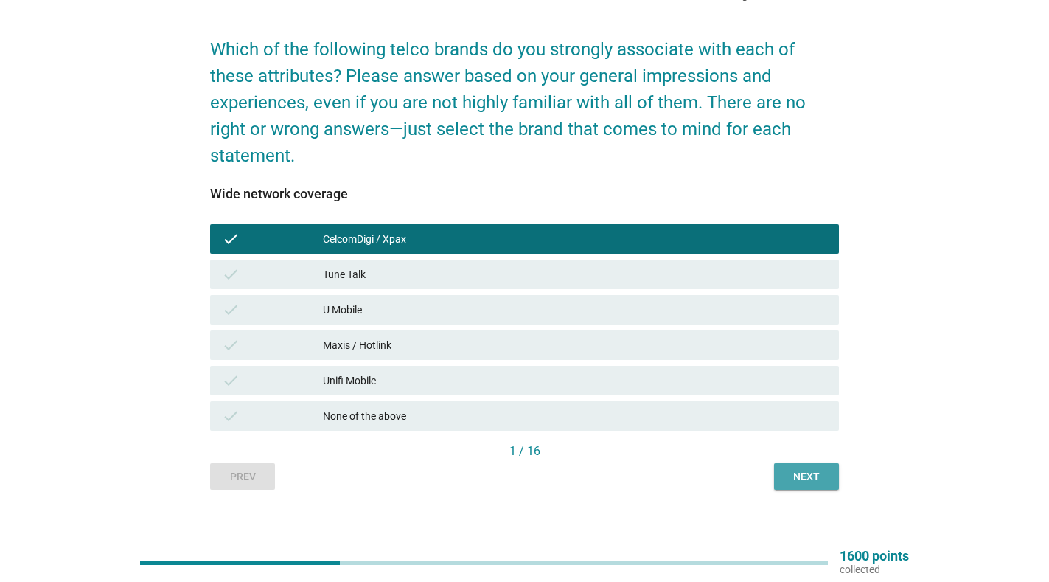
click at [807, 470] on div "Next" at bounding box center [806, 476] width 41 height 15
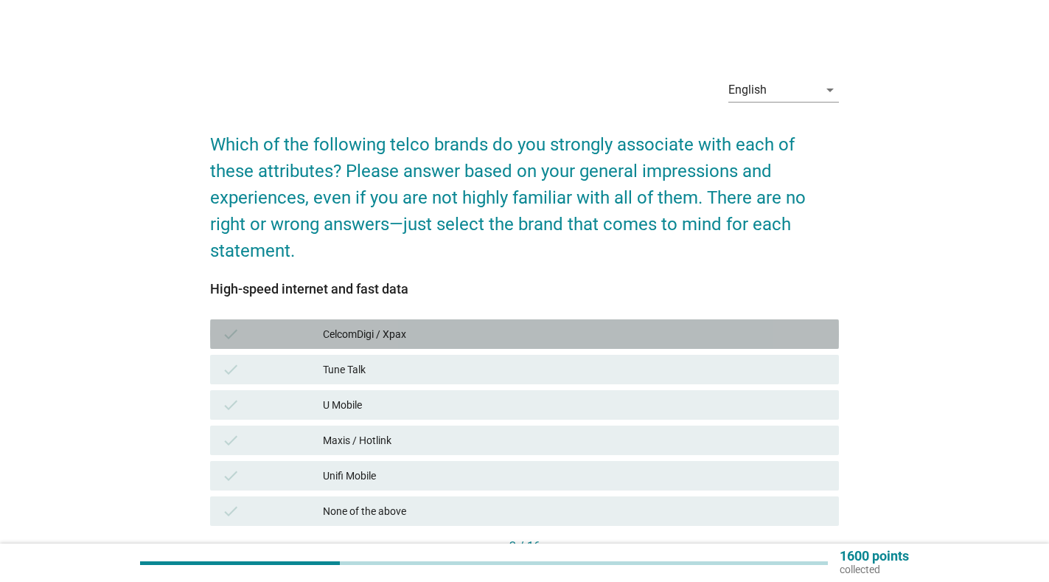
click at [428, 340] on div "CelcomDigi / Xpax" at bounding box center [575, 334] width 504 height 18
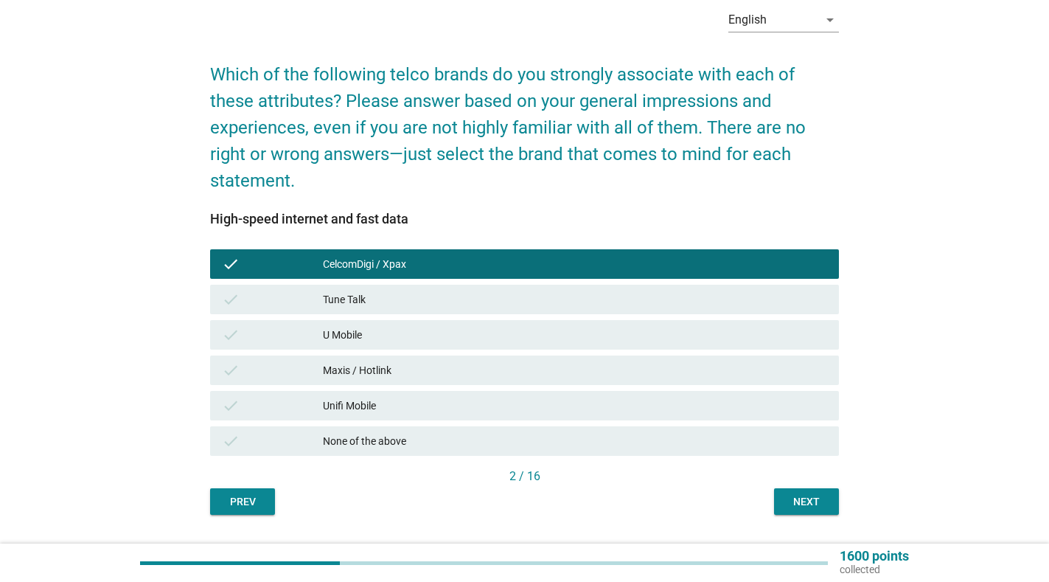
scroll to position [72, 0]
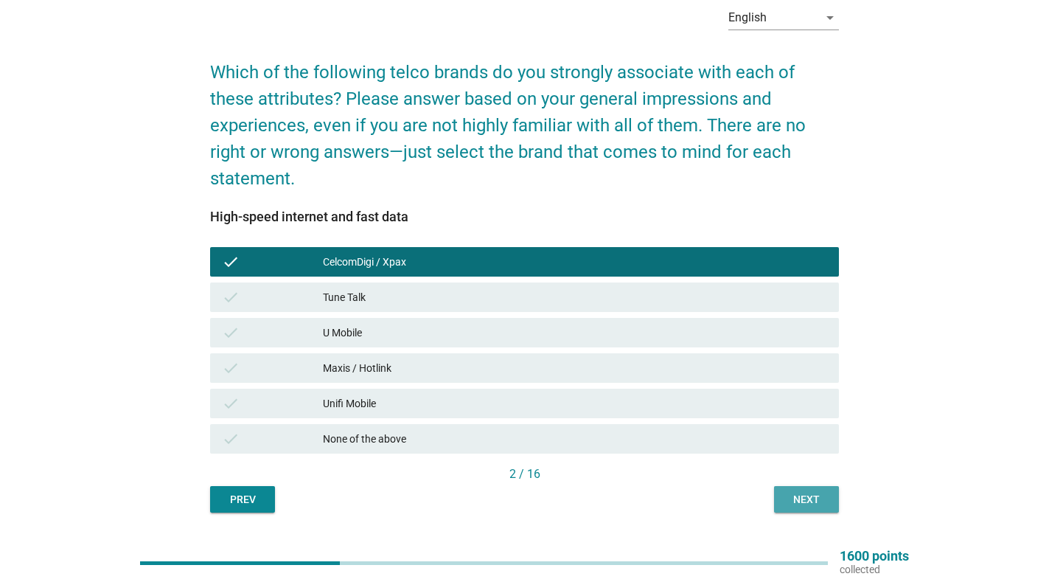
click at [807, 496] on div "Next" at bounding box center [806, 499] width 41 height 15
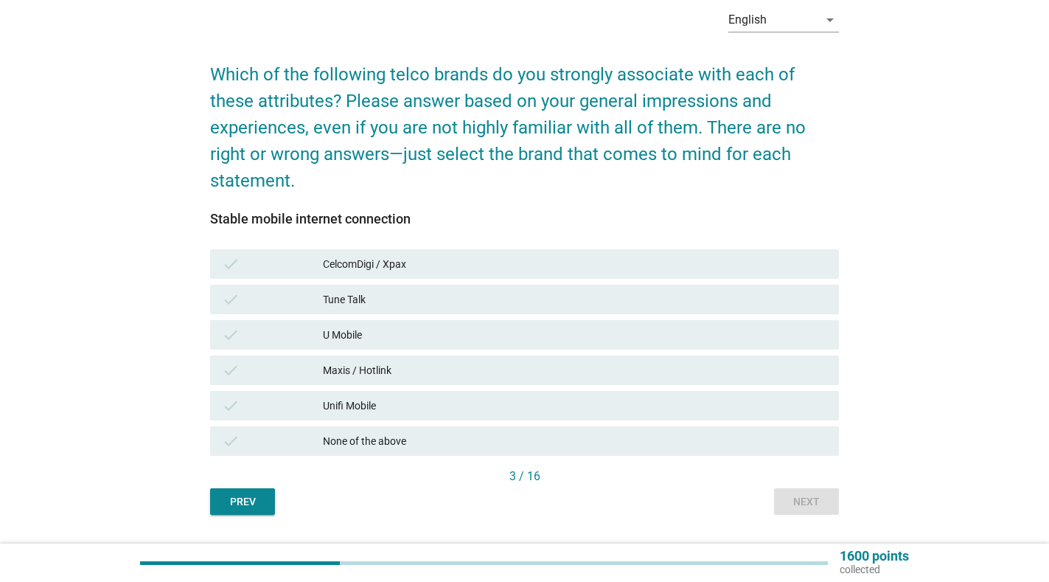
scroll to position [72, 0]
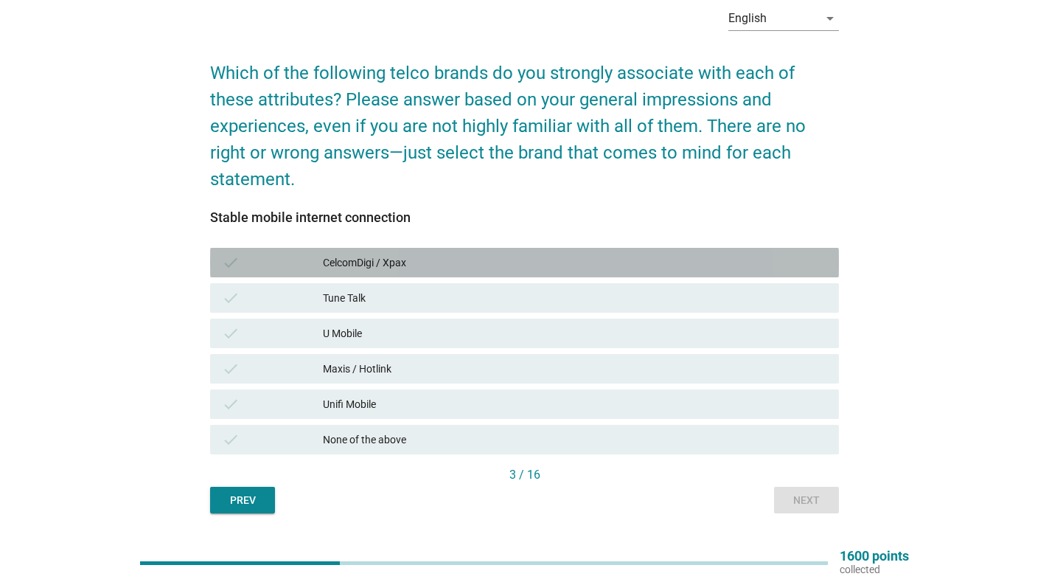
click at [378, 262] on div "CelcomDigi / Xpax" at bounding box center [575, 263] width 504 height 18
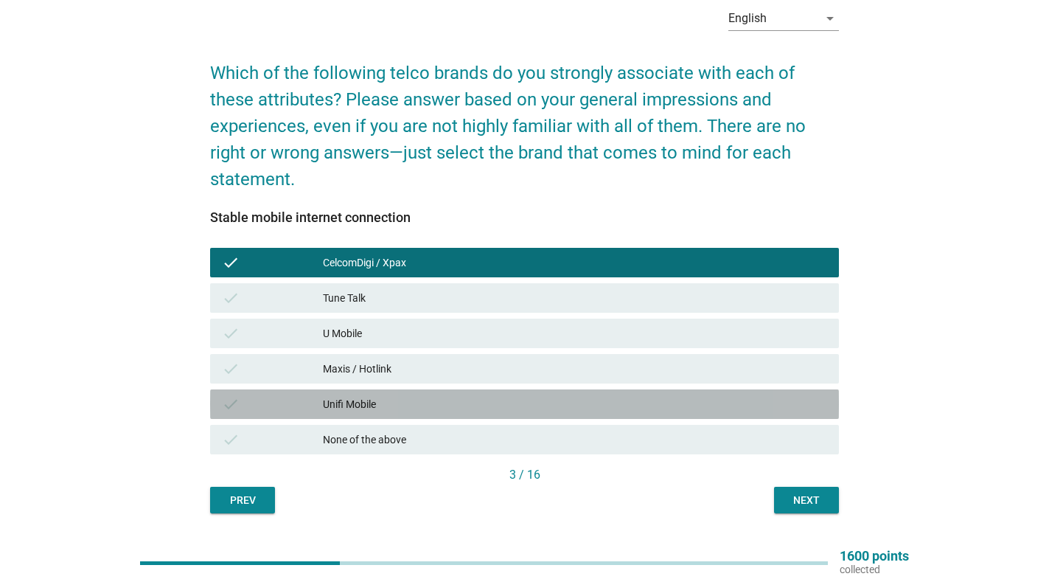
click at [375, 404] on div "Unifi Mobile" at bounding box center [575, 404] width 504 height 18
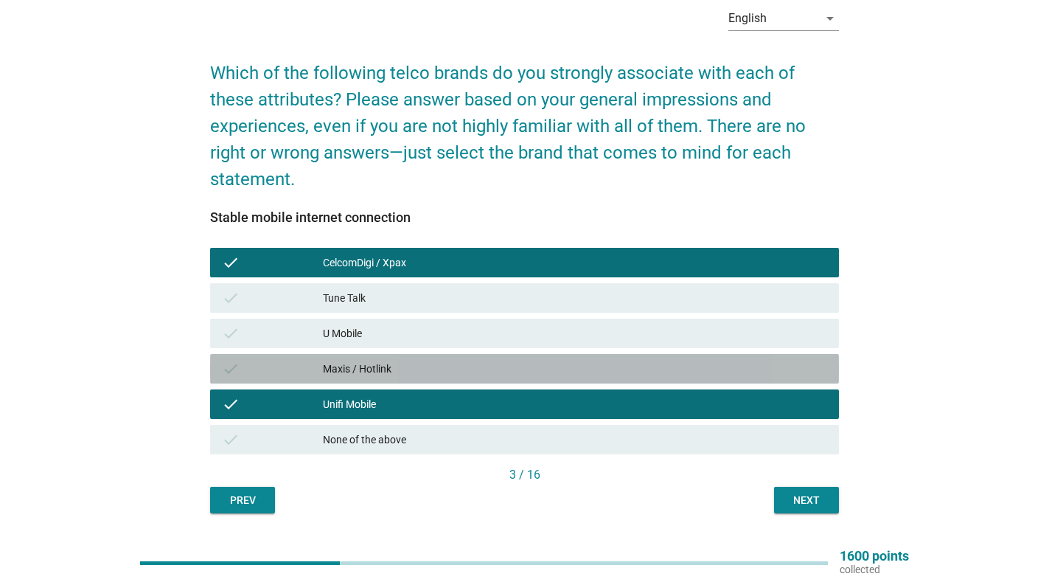
click at [384, 366] on div "Maxis / Hotlink" at bounding box center [575, 369] width 504 height 18
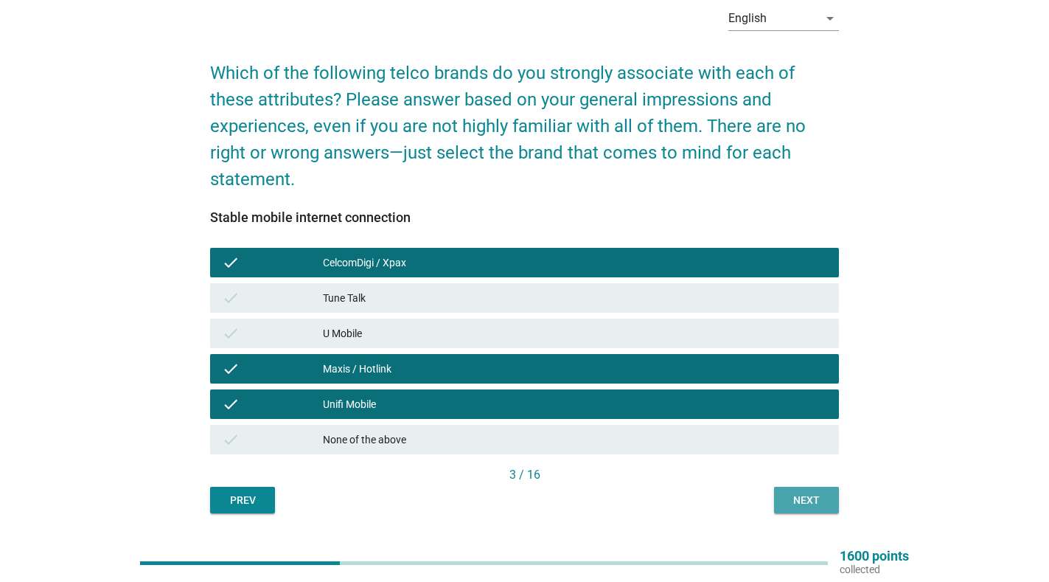
click at [805, 495] on div "Next" at bounding box center [806, 500] width 41 height 15
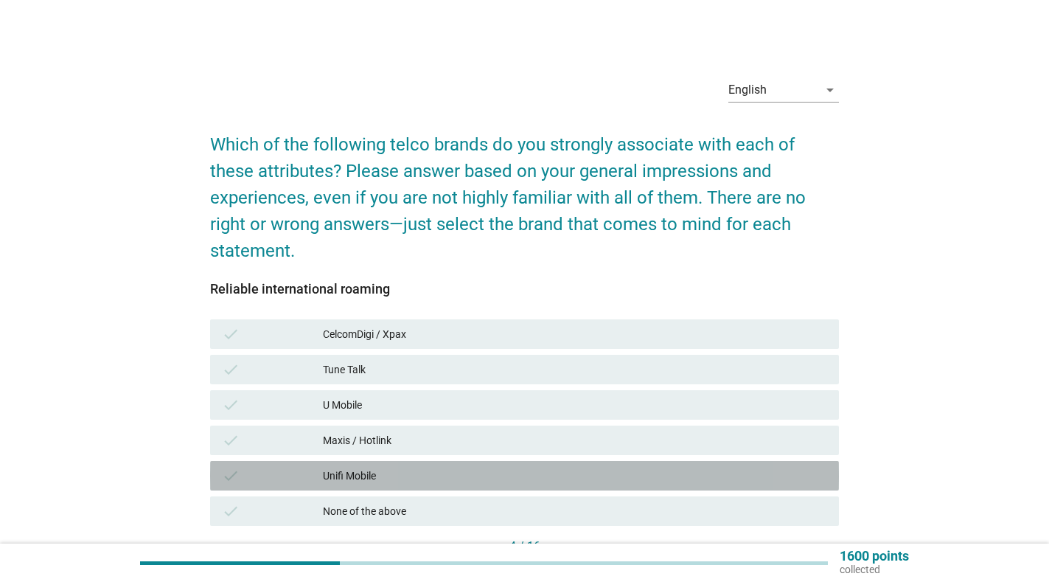
click at [402, 473] on div "Unifi Mobile" at bounding box center [575, 476] width 504 height 18
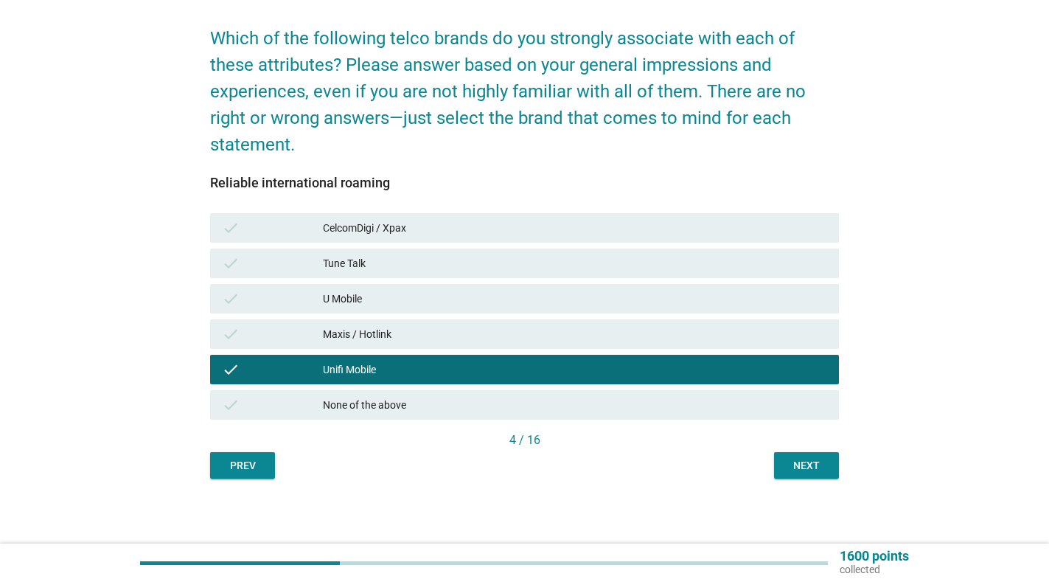
scroll to position [108, 0]
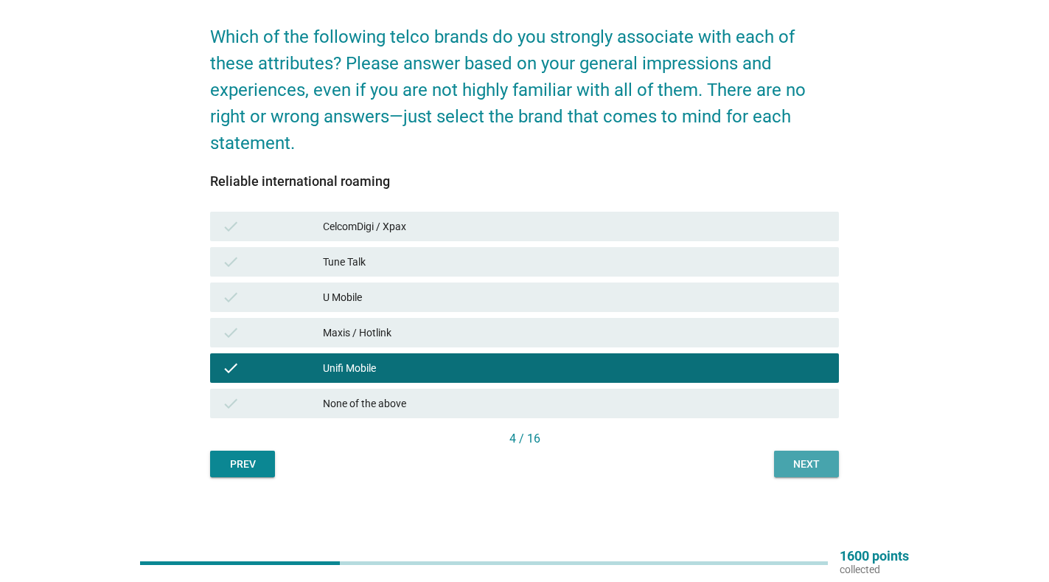
click at [814, 459] on div "Next" at bounding box center [806, 463] width 41 height 15
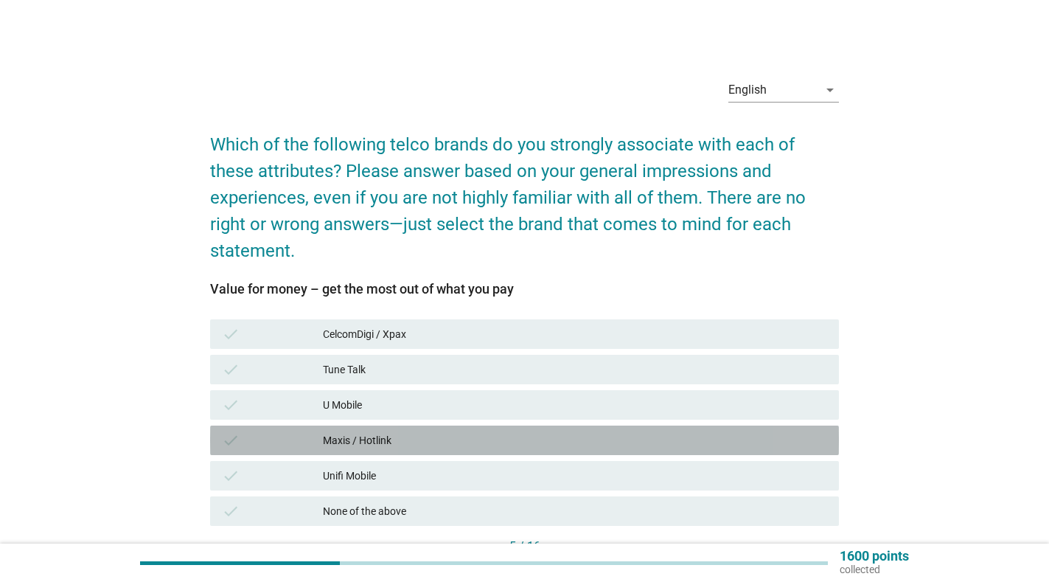
click at [415, 439] on div "Maxis / Hotlink" at bounding box center [575, 440] width 504 height 18
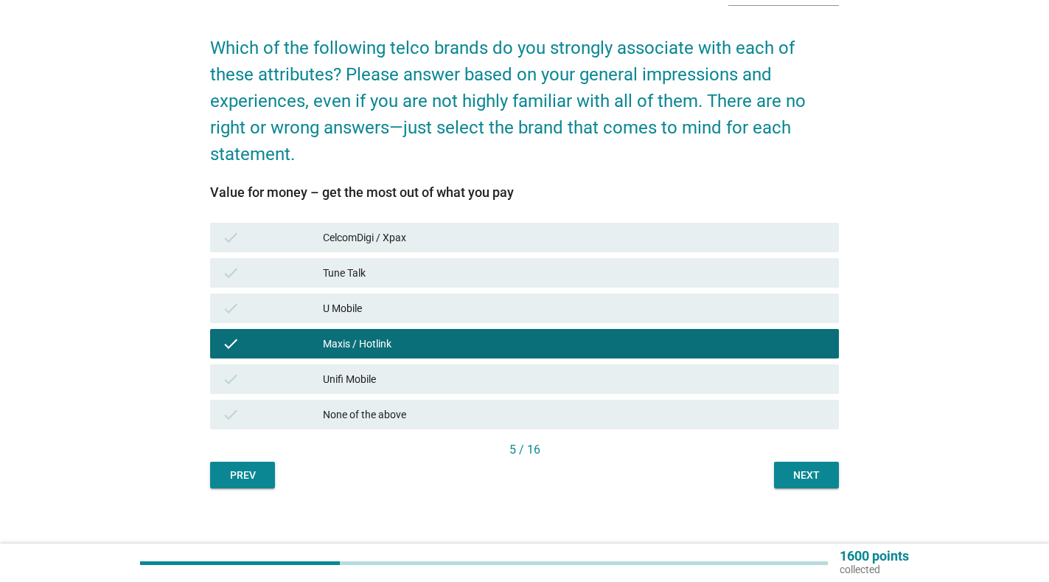
scroll to position [108, 0]
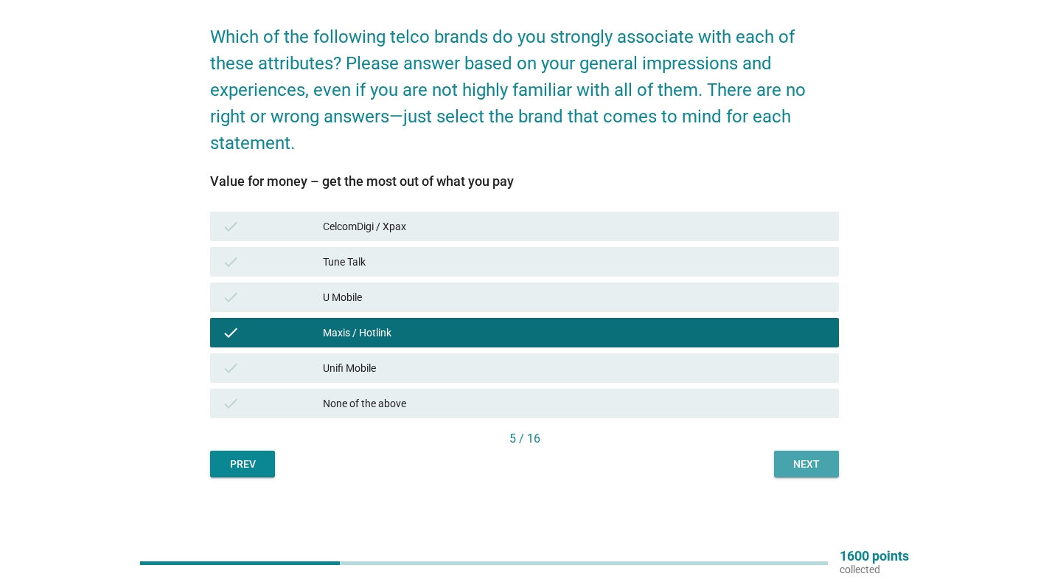
click at [810, 459] on div "Next" at bounding box center [806, 463] width 41 height 15
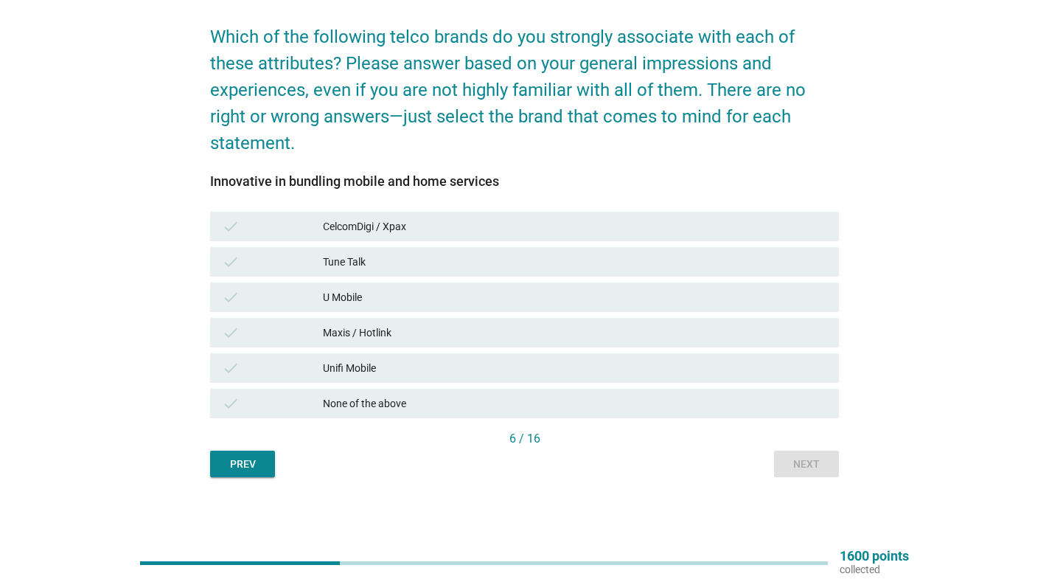
scroll to position [0, 0]
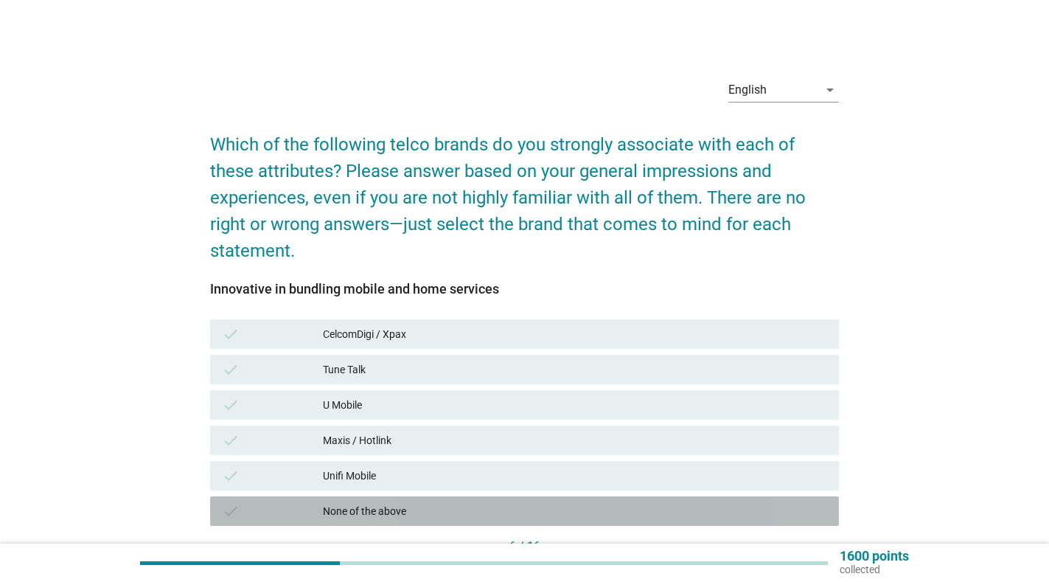
click at [414, 515] on div "None of the above" at bounding box center [575, 511] width 504 height 18
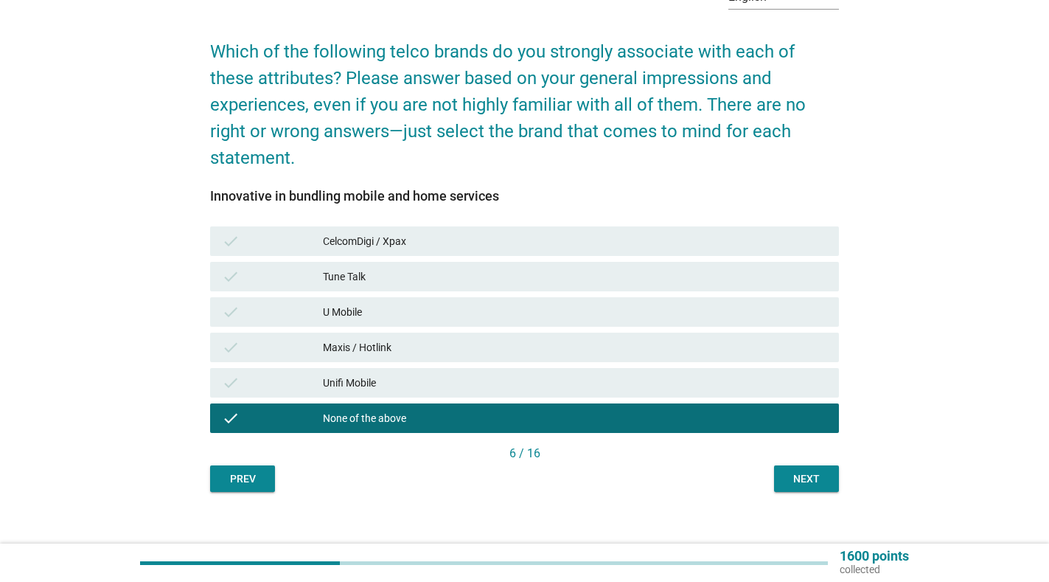
scroll to position [105, 0]
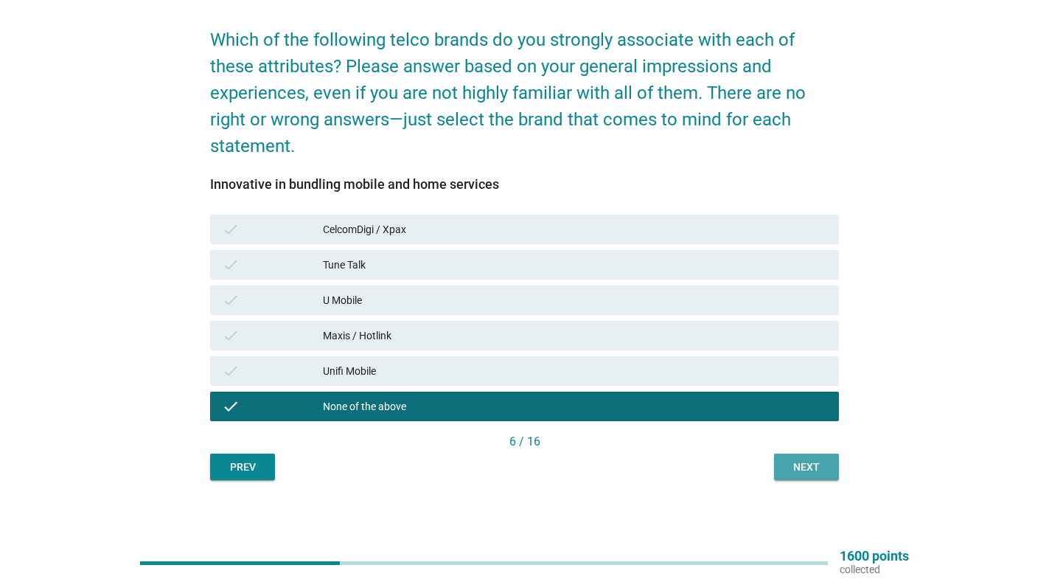
click at [789, 464] on div "Next" at bounding box center [806, 466] width 41 height 15
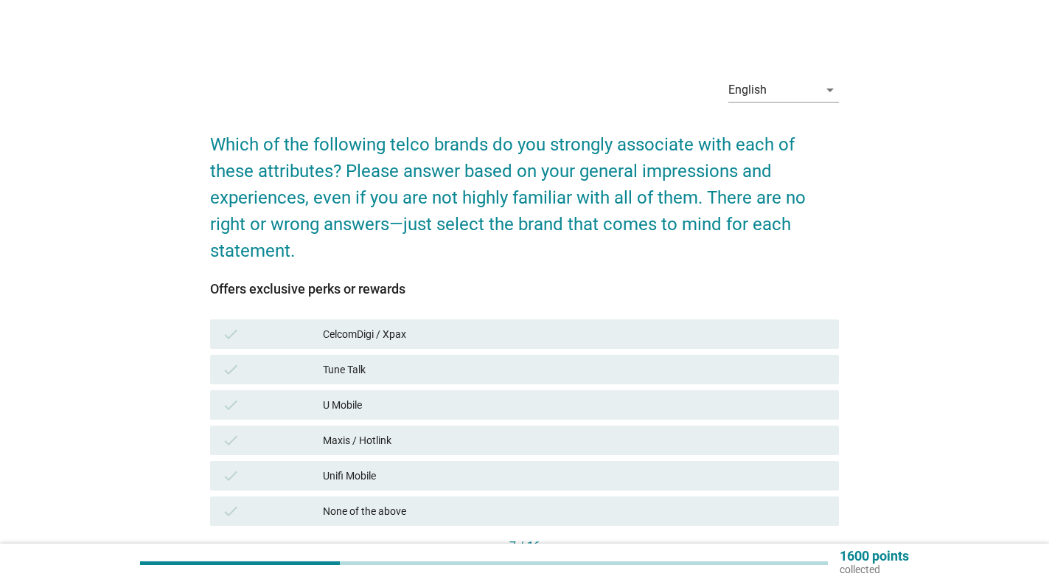
click at [387, 368] on div "Tune Talk" at bounding box center [575, 370] width 504 height 18
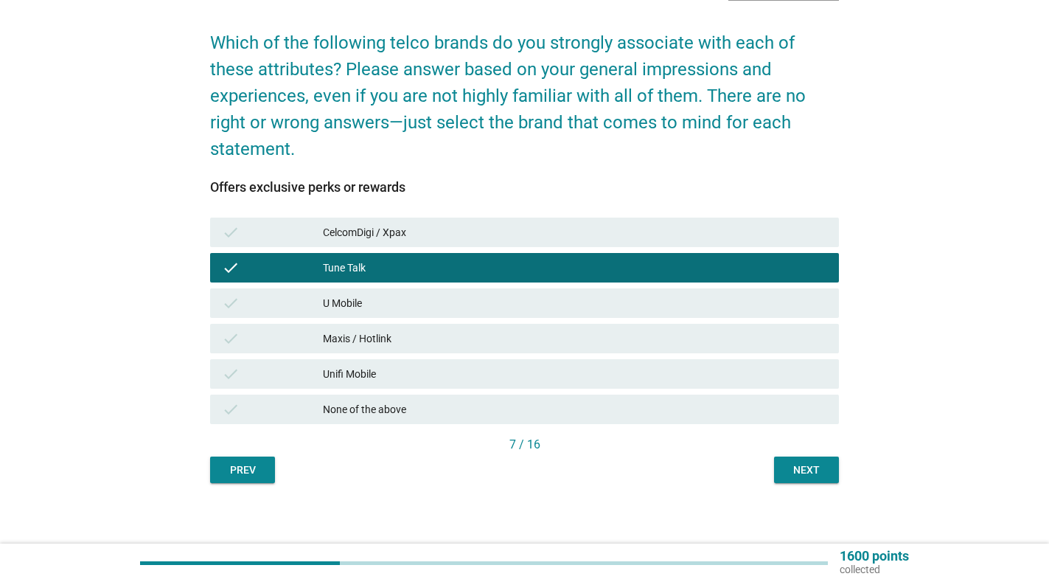
scroll to position [108, 0]
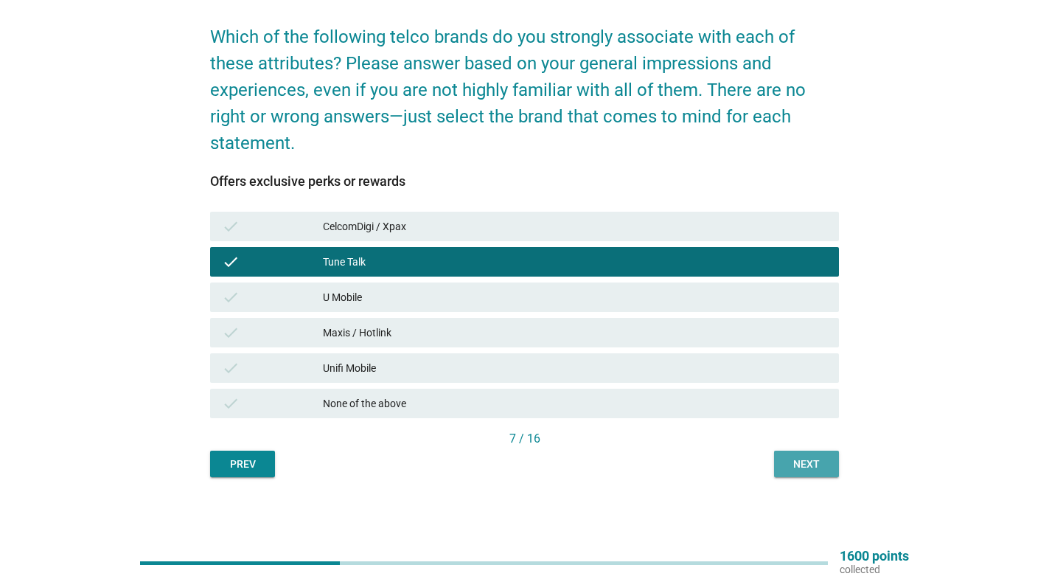
click at [803, 462] on div "Next" at bounding box center [806, 463] width 41 height 15
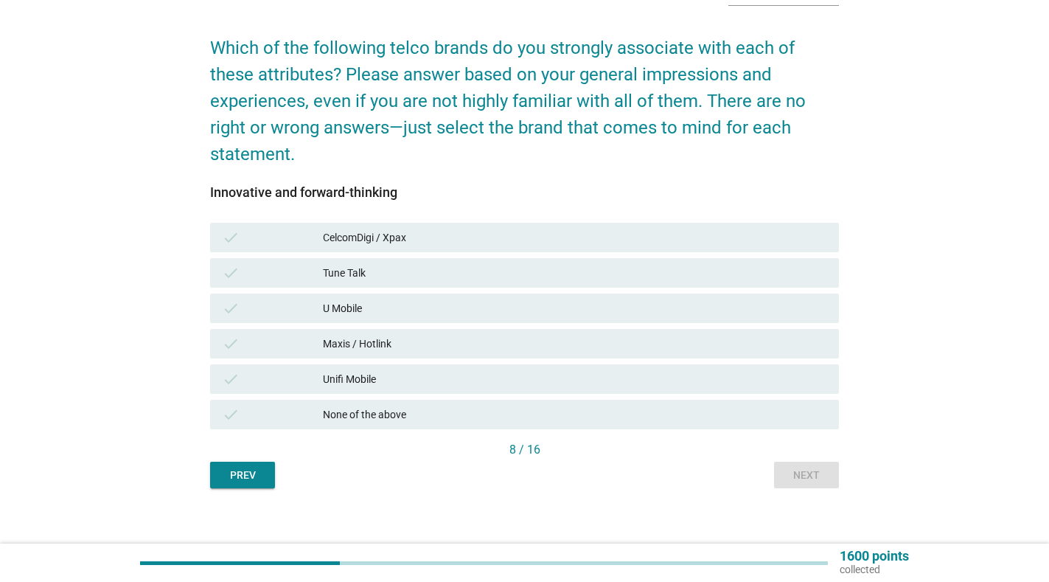
scroll to position [99, 0]
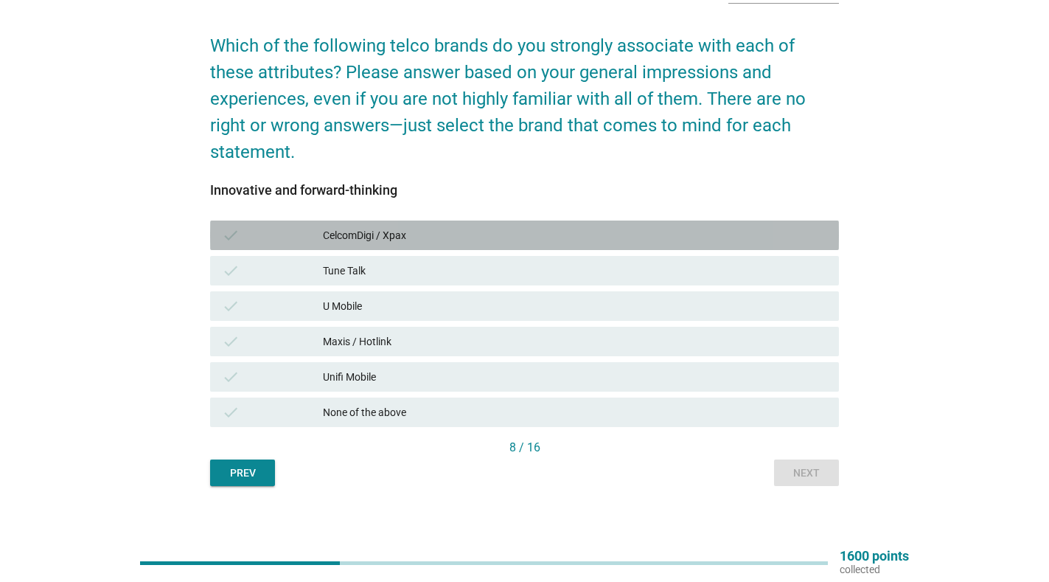
click at [307, 240] on div "check" at bounding box center [272, 235] width 101 height 18
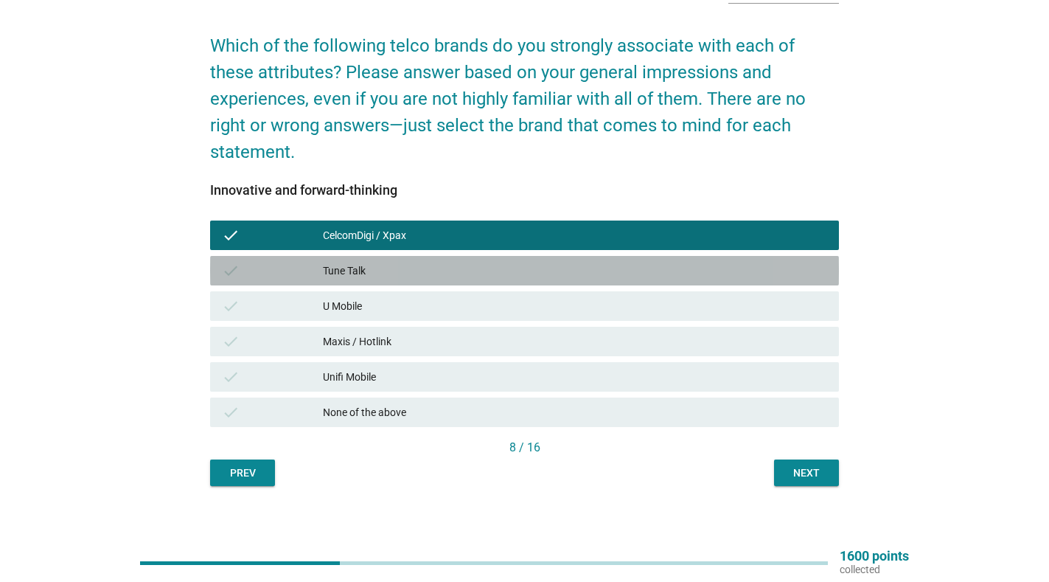
click at [296, 267] on div "check" at bounding box center [272, 271] width 101 height 18
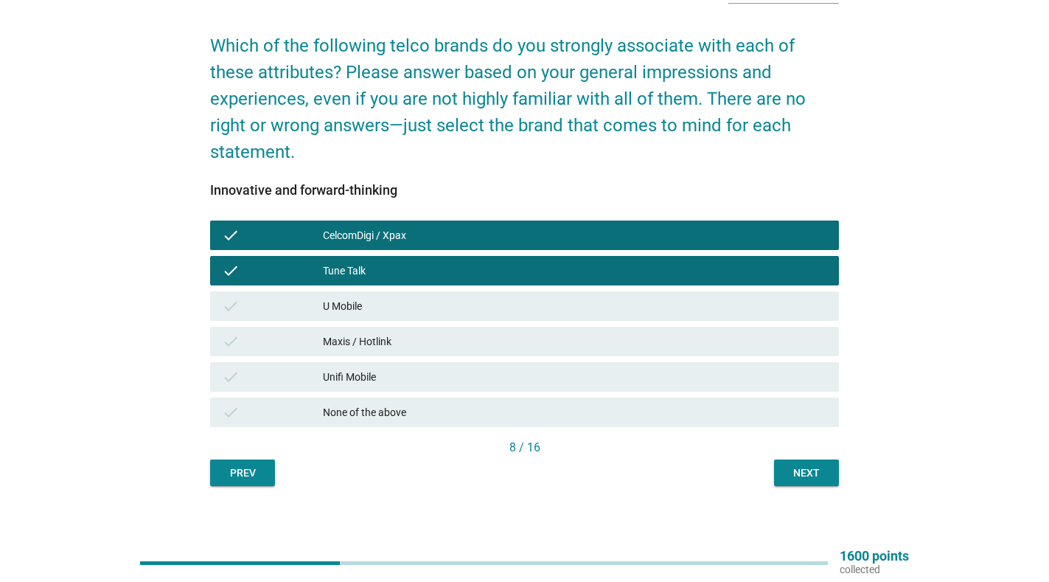
click at [289, 301] on div "check" at bounding box center [272, 306] width 101 height 18
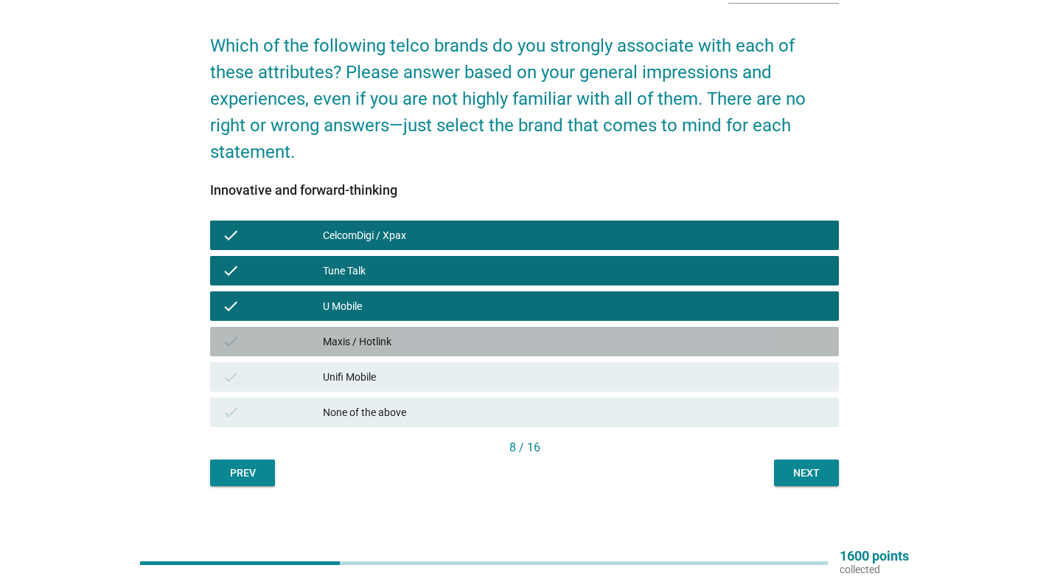
click at [285, 336] on div "check" at bounding box center [272, 342] width 101 height 18
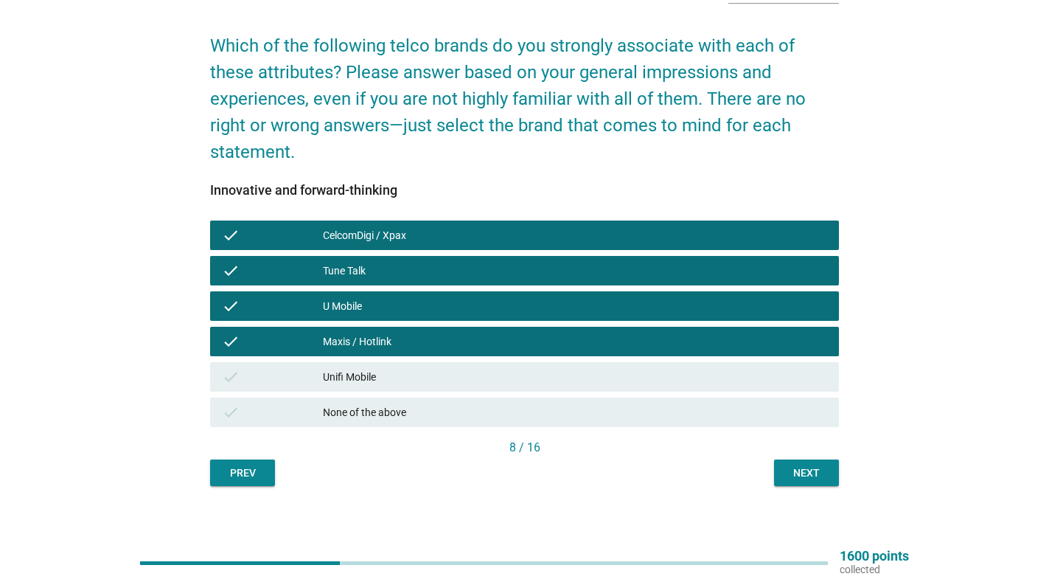
click at [262, 242] on div "check" at bounding box center [272, 235] width 101 height 18
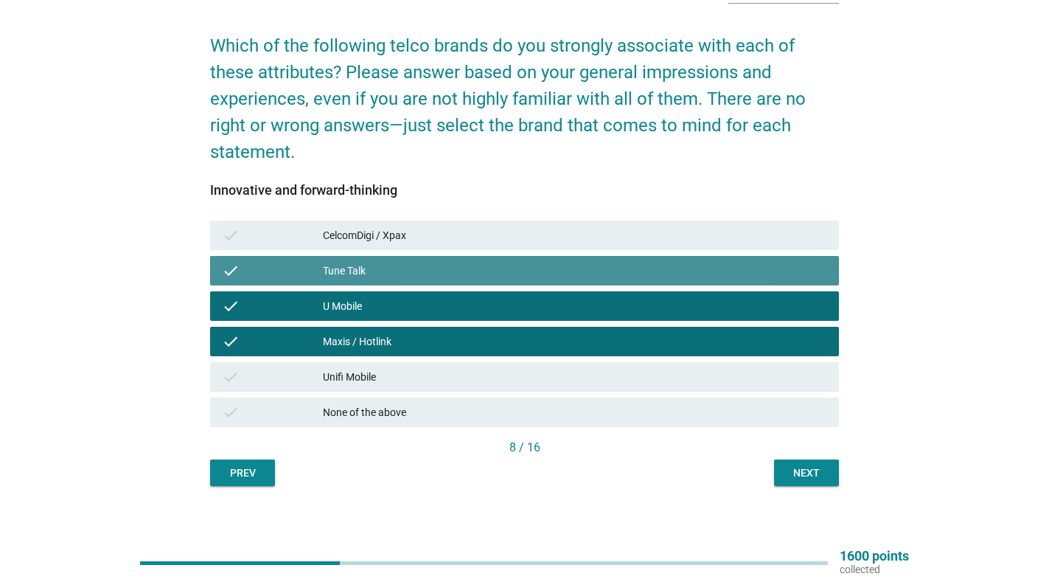
click at [252, 274] on div "check" at bounding box center [272, 271] width 101 height 18
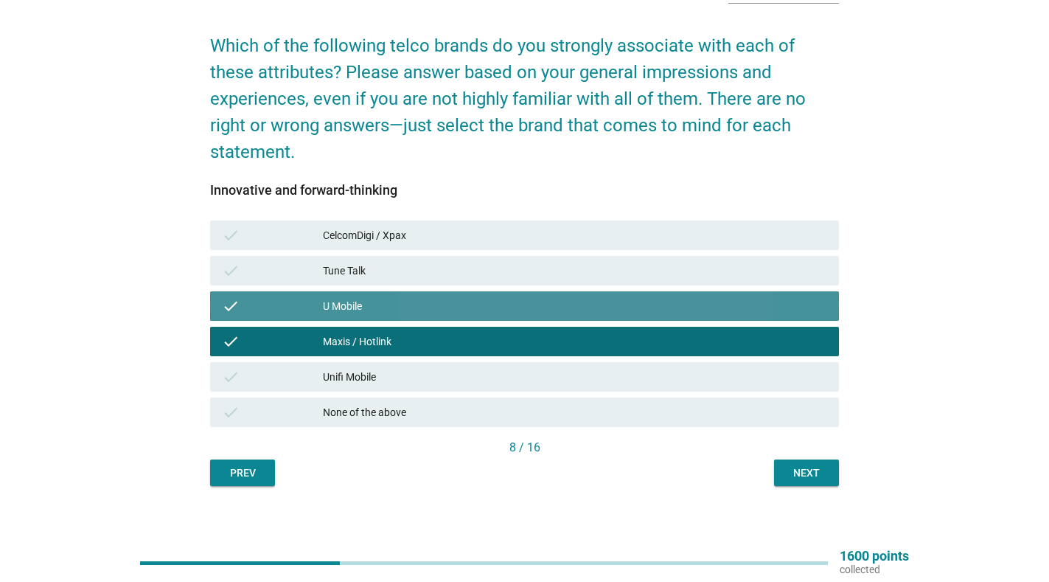
click at [247, 304] on div "check" at bounding box center [272, 306] width 101 height 18
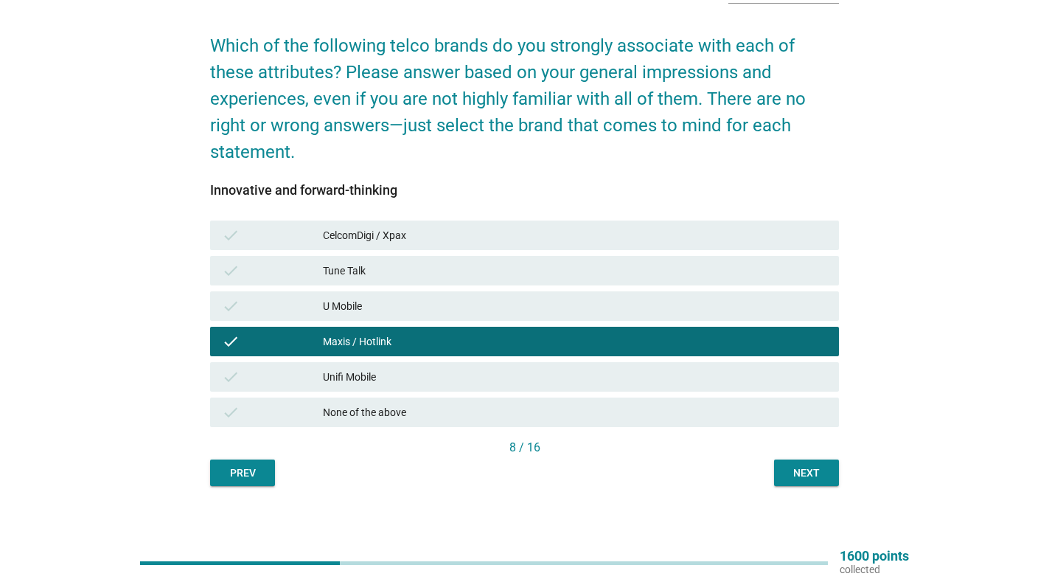
click at [254, 337] on div "check" at bounding box center [272, 342] width 101 height 18
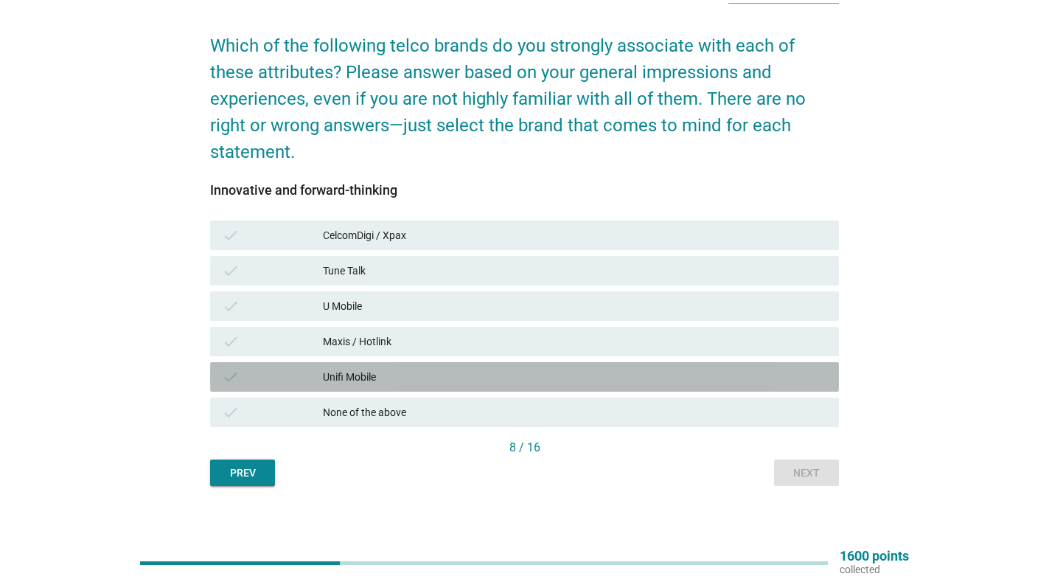
click at [251, 374] on div "check" at bounding box center [272, 377] width 101 height 18
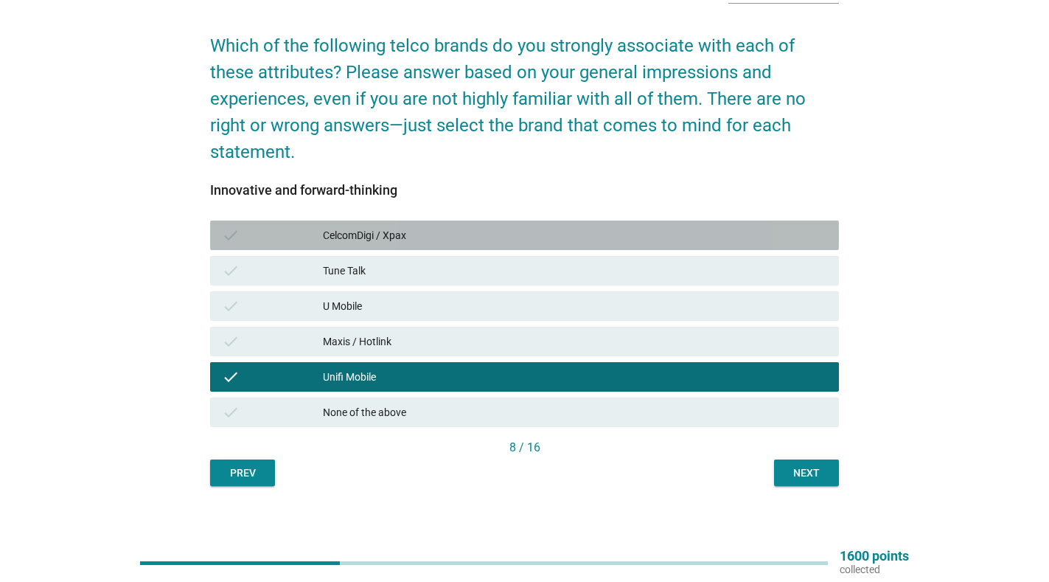
click at [263, 233] on div "check" at bounding box center [272, 235] width 101 height 18
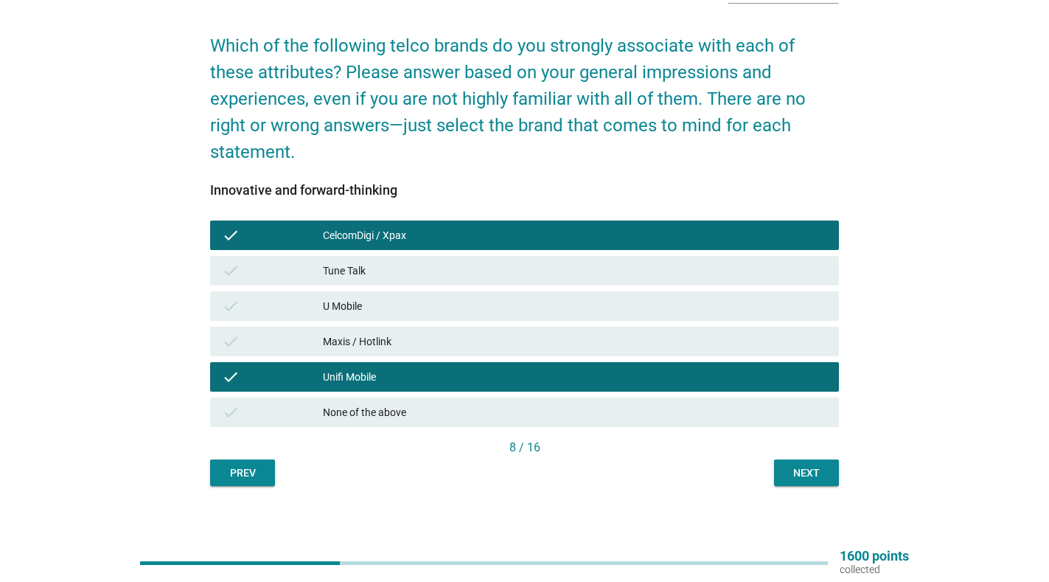
click at [271, 345] on div "check" at bounding box center [272, 342] width 101 height 18
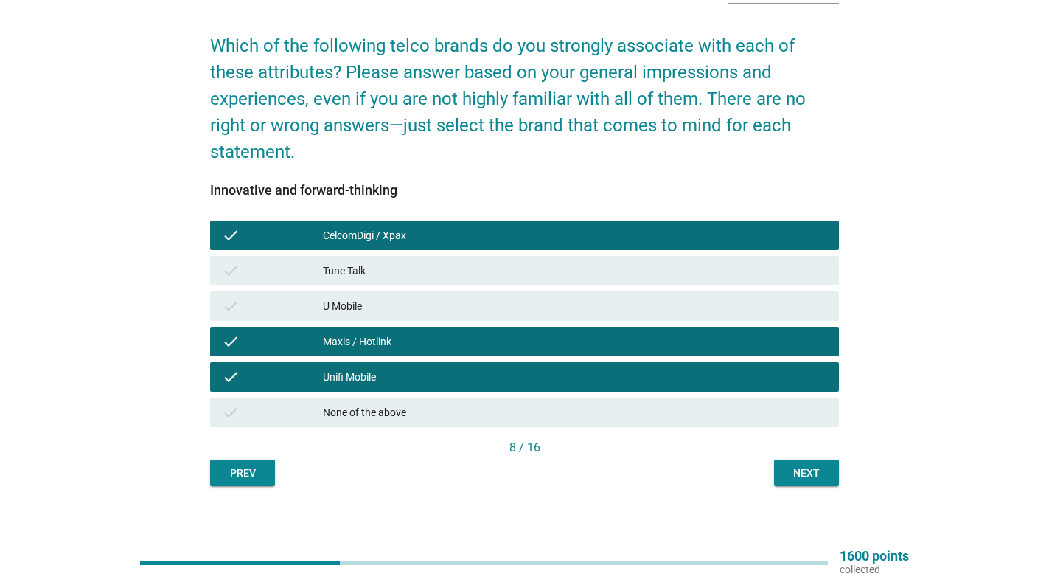
click at [811, 475] on div "Next" at bounding box center [806, 472] width 41 height 15
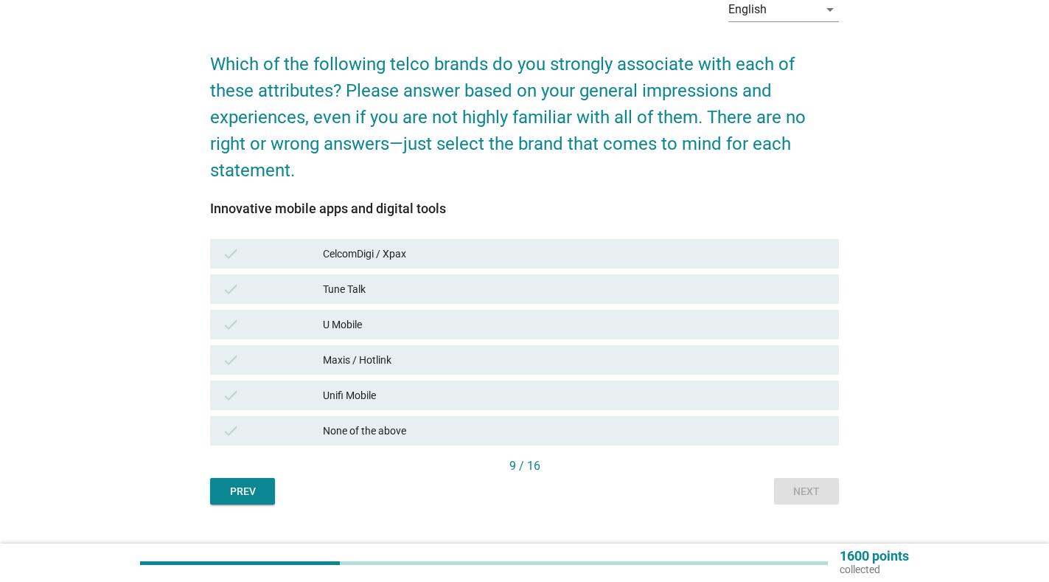
scroll to position [108, 0]
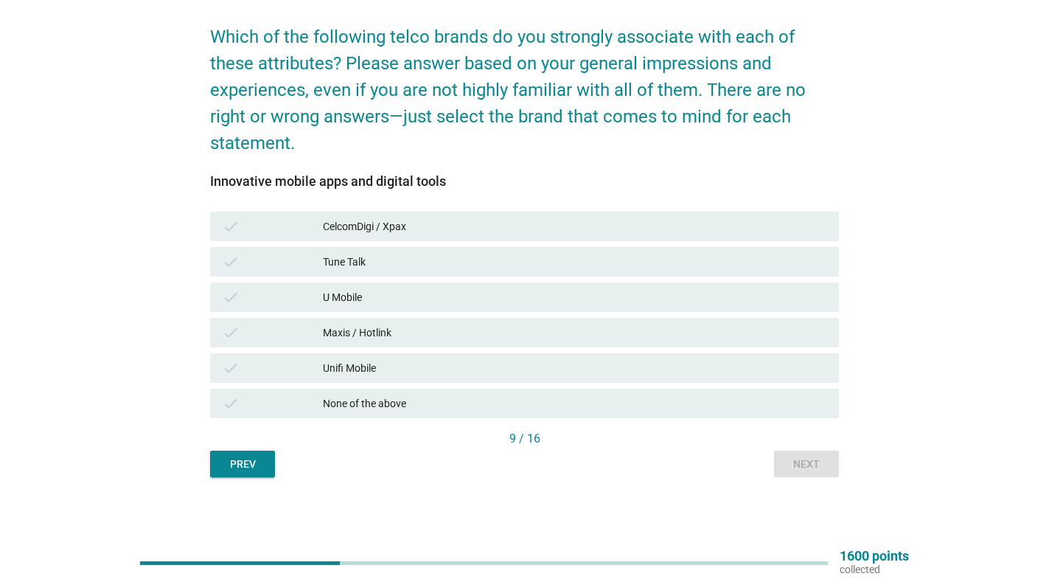
click at [425, 231] on div "CelcomDigi / Xpax" at bounding box center [575, 227] width 504 height 18
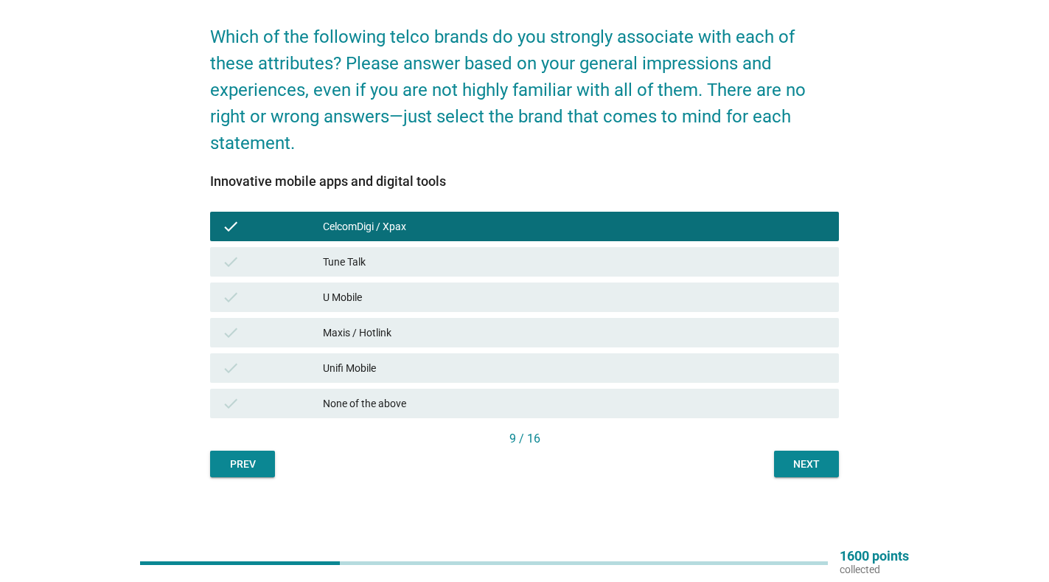
click at [404, 296] on div "U Mobile" at bounding box center [575, 297] width 504 height 18
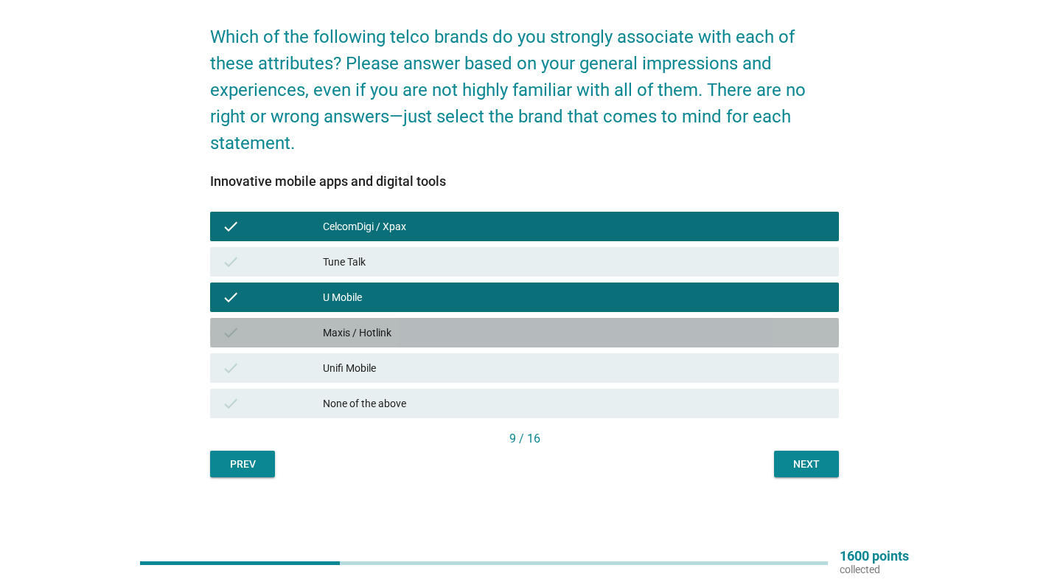
click at [406, 336] on div "Maxis / Hotlink" at bounding box center [575, 333] width 504 height 18
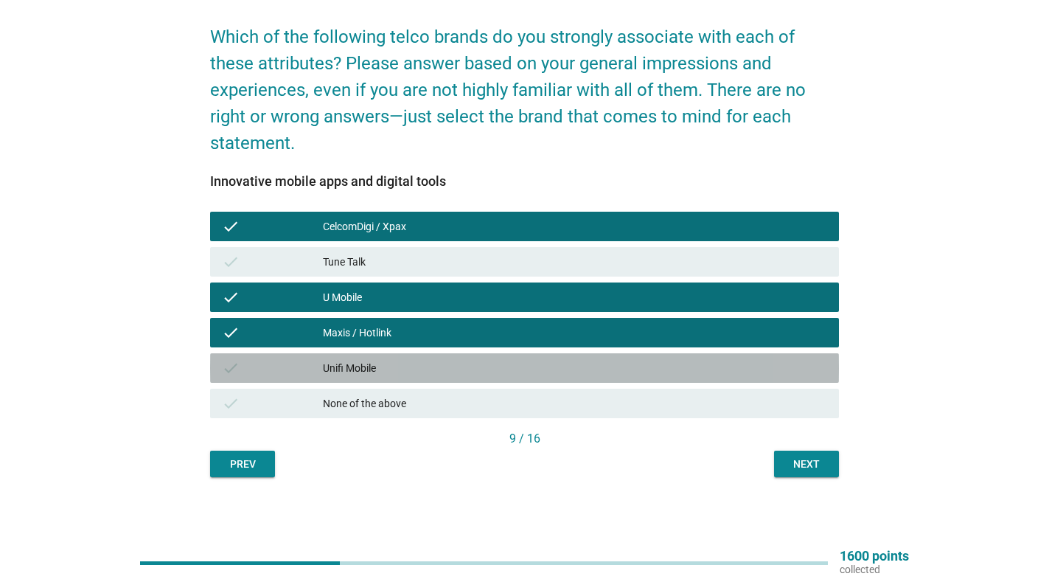
click at [400, 365] on div "Unifi Mobile" at bounding box center [575, 368] width 504 height 18
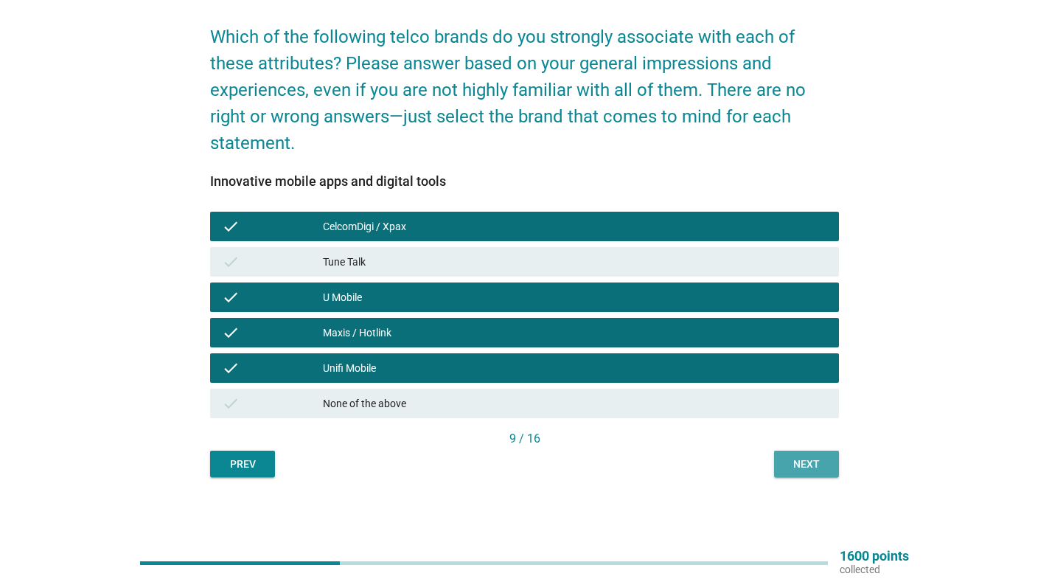
click at [808, 464] on div "Next" at bounding box center [806, 463] width 41 height 15
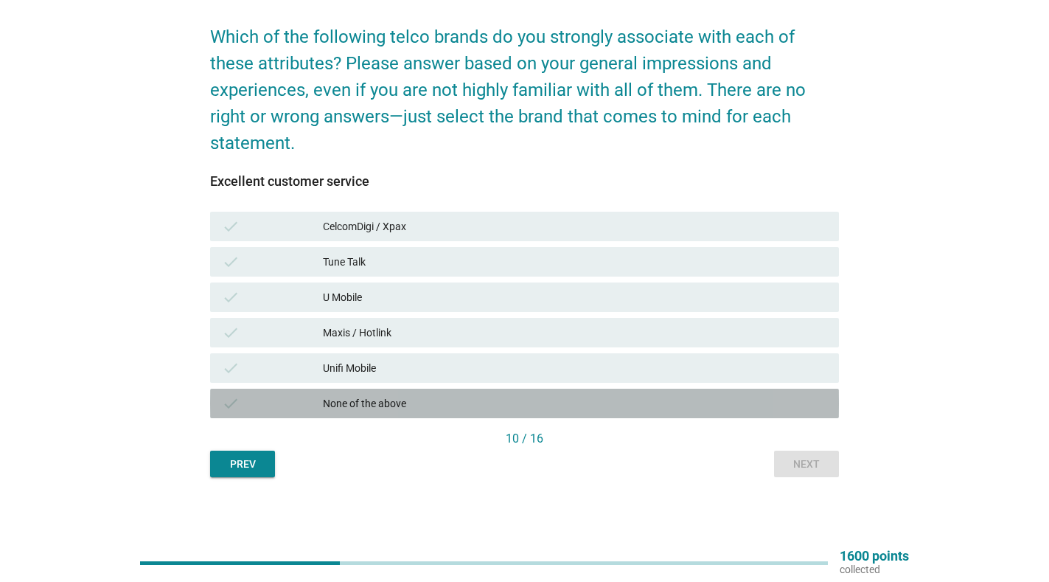
click at [425, 403] on div "None of the above" at bounding box center [575, 404] width 504 height 18
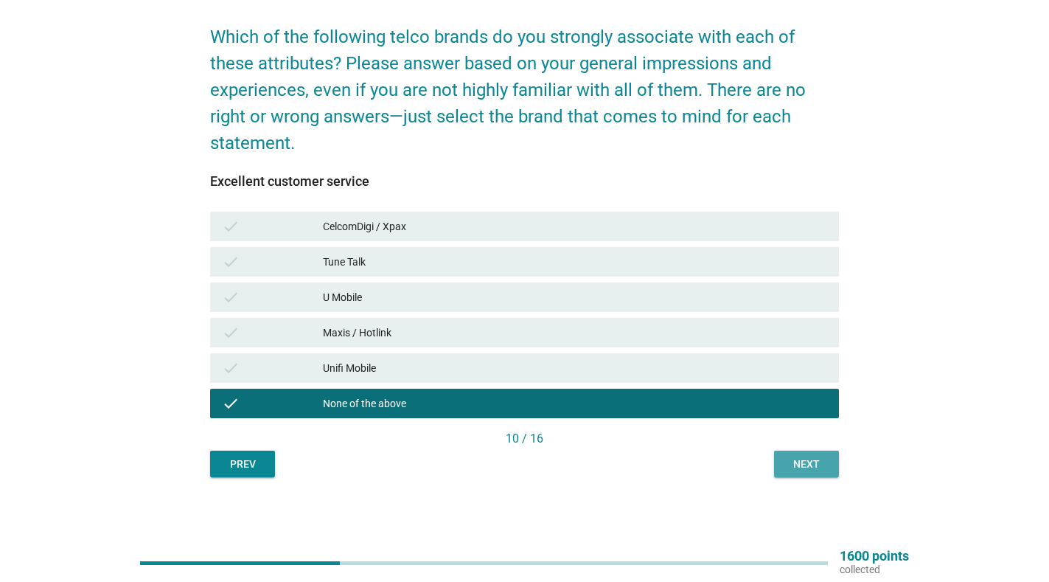
click at [815, 460] on div "Next" at bounding box center [806, 463] width 41 height 15
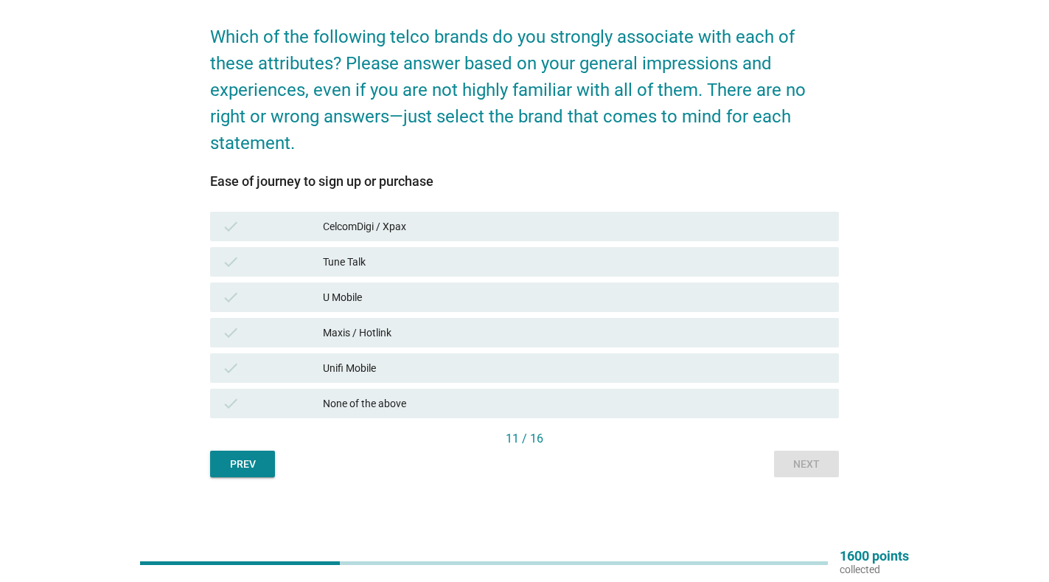
click at [383, 231] on div "CelcomDigi / Xpax" at bounding box center [575, 227] width 504 height 18
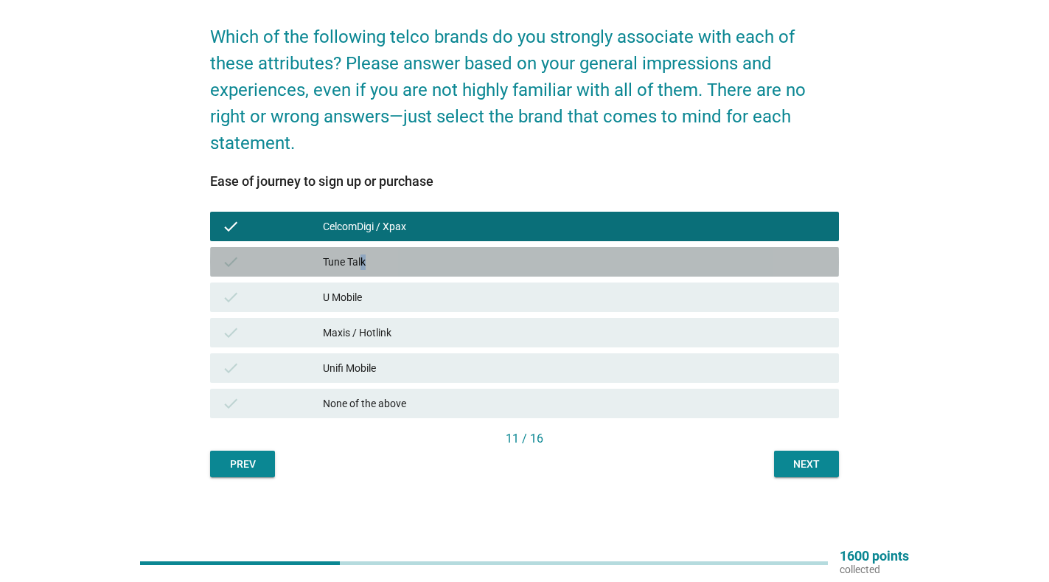
click at [362, 264] on div "Tune Talk" at bounding box center [575, 262] width 504 height 18
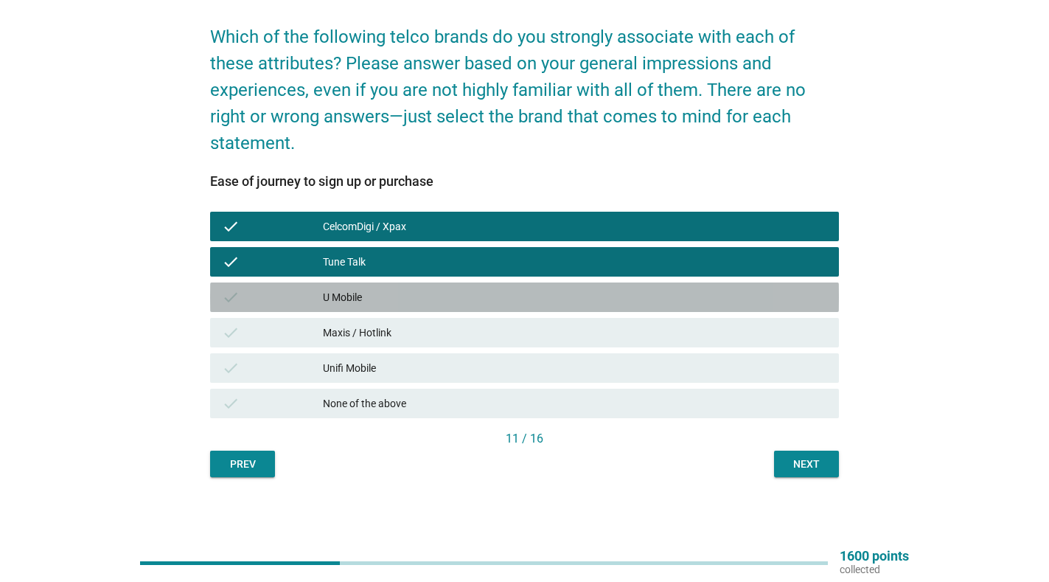
drag, startPoint x: 358, startPoint y: 299, endPoint x: 358, endPoint y: 322, distance: 22.9
click at [358, 307] on div "check U Mobile" at bounding box center [524, 296] width 629 height 29
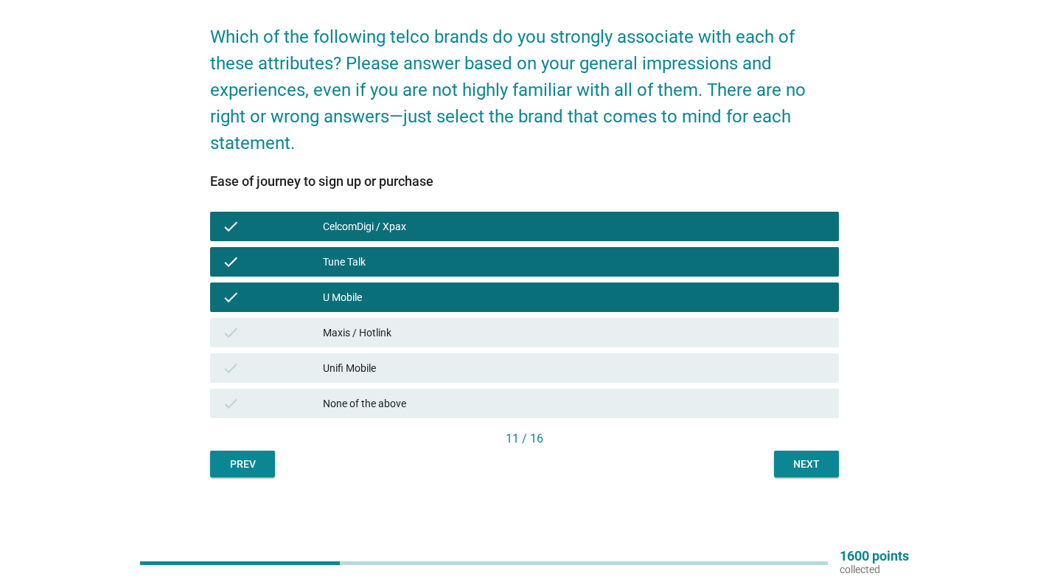
click at [355, 336] on div "Maxis / Hotlink" at bounding box center [575, 333] width 504 height 18
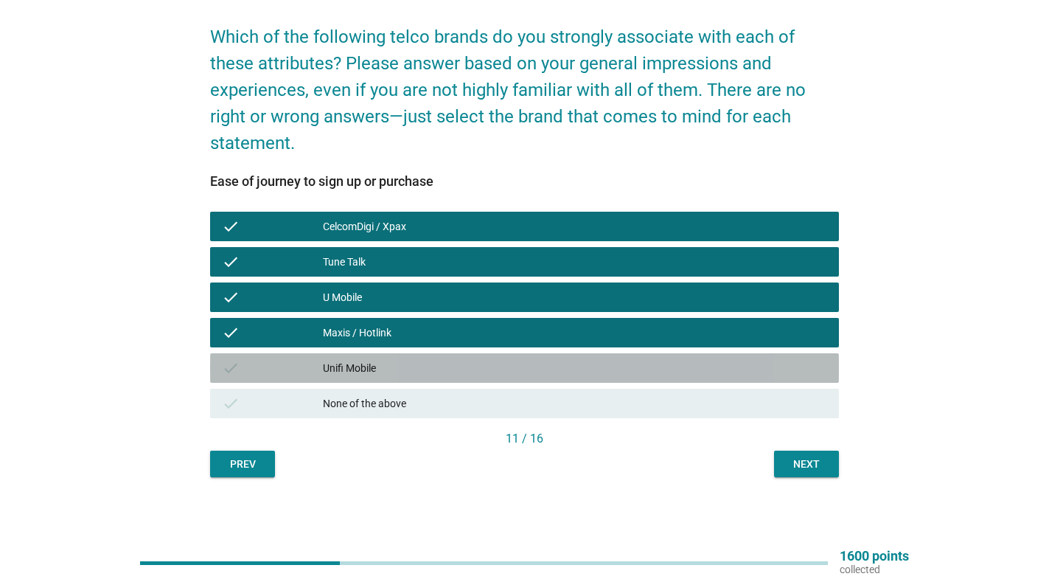
click at [345, 367] on div "Unifi Mobile" at bounding box center [575, 368] width 504 height 18
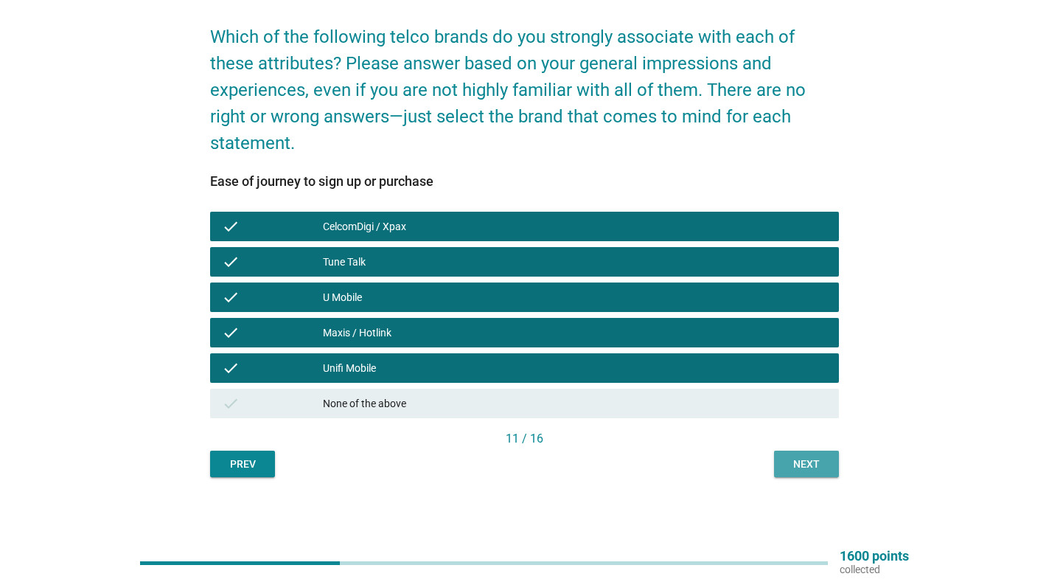
click at [822, 462] on div "Next" at bounding box center [806, 463] width 41 height 15
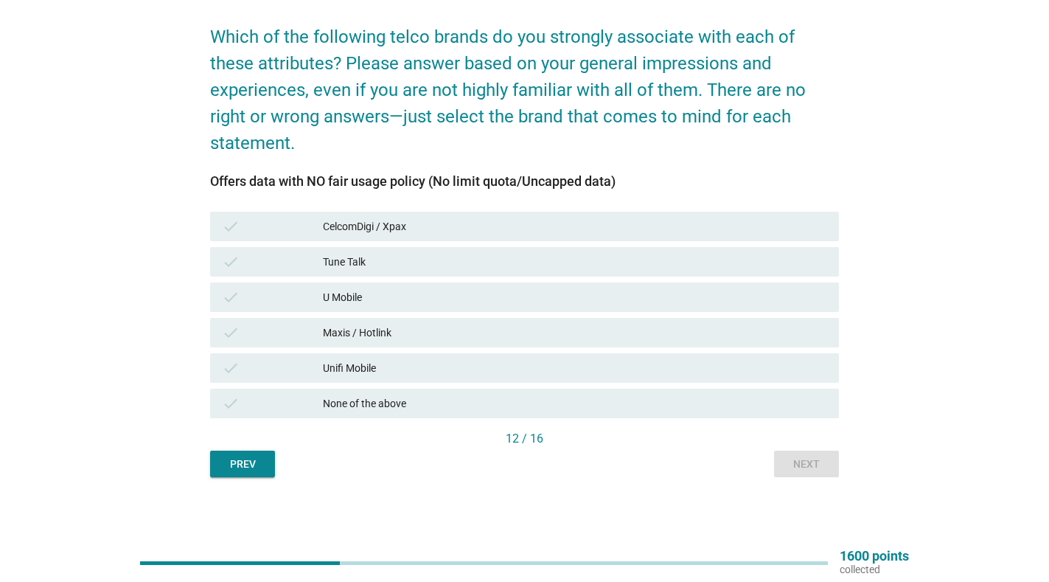
click at [431, 235] on div "check CelcomDigi / Xpax" at bounding box center [524, 226] width 629 height 29
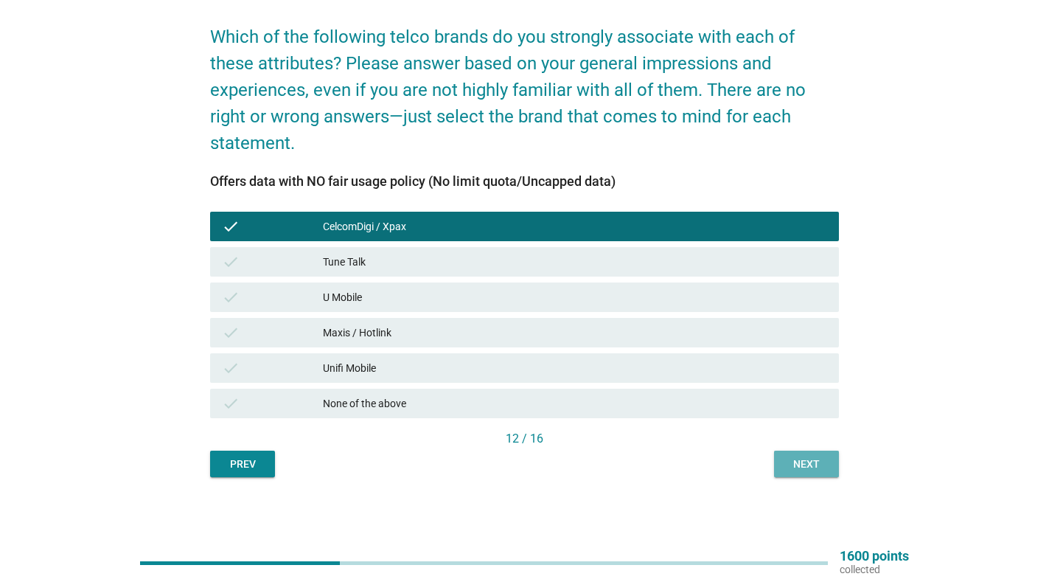
click at [817, 459] on div "Next" at bounding box center [806, 463] width 41 height 15
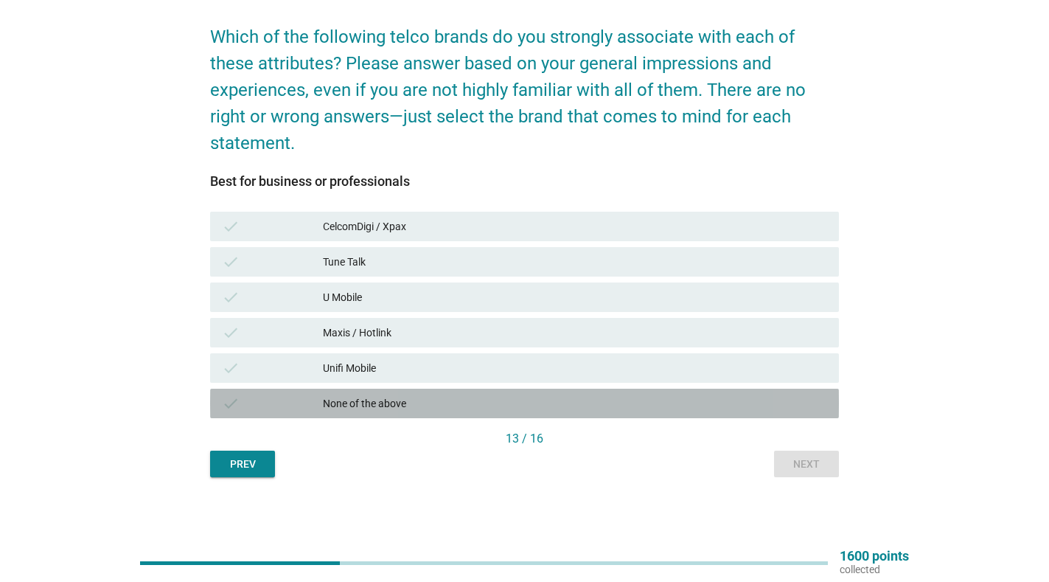
drag, startPoint x: 348, startPoint y: 405, endPoint x: 348, endPoint y: 389, distance: 16.2
click at [348, 403] on div "None of the above" at bounding box center [575, 404] width 504 height 18
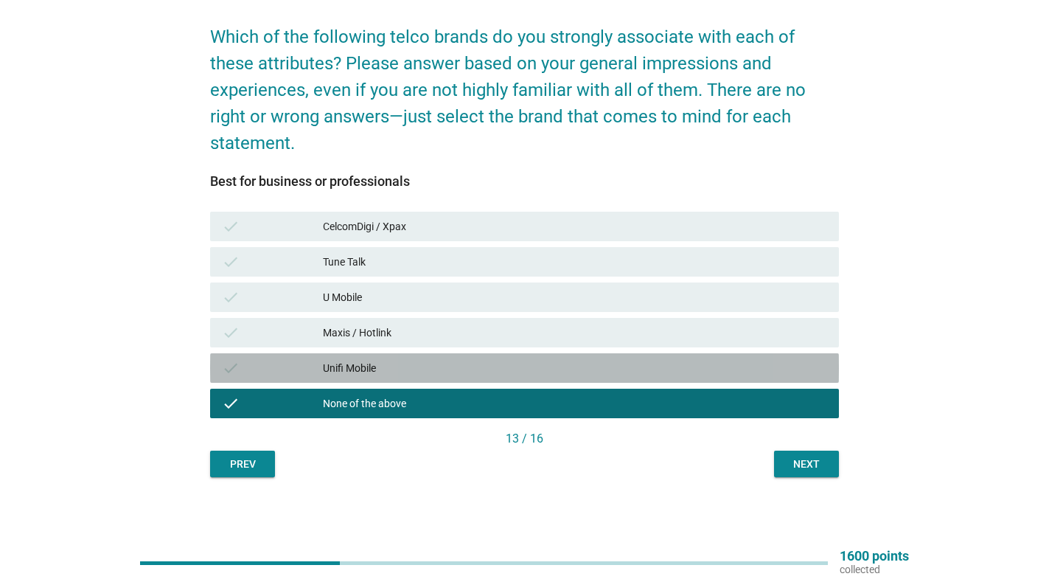
click at [347, 366] on div "Unifi Mobile" at bounding box center [575, 368] width 504 height 18
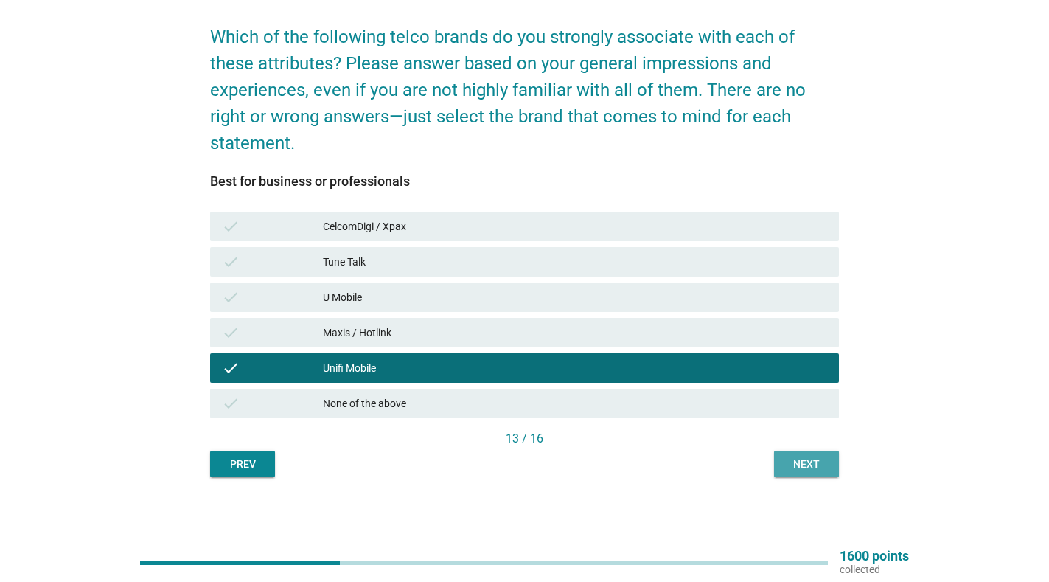
click at [802, 466] on div "Next" at bounding box center [806, 463] width 41 height 15
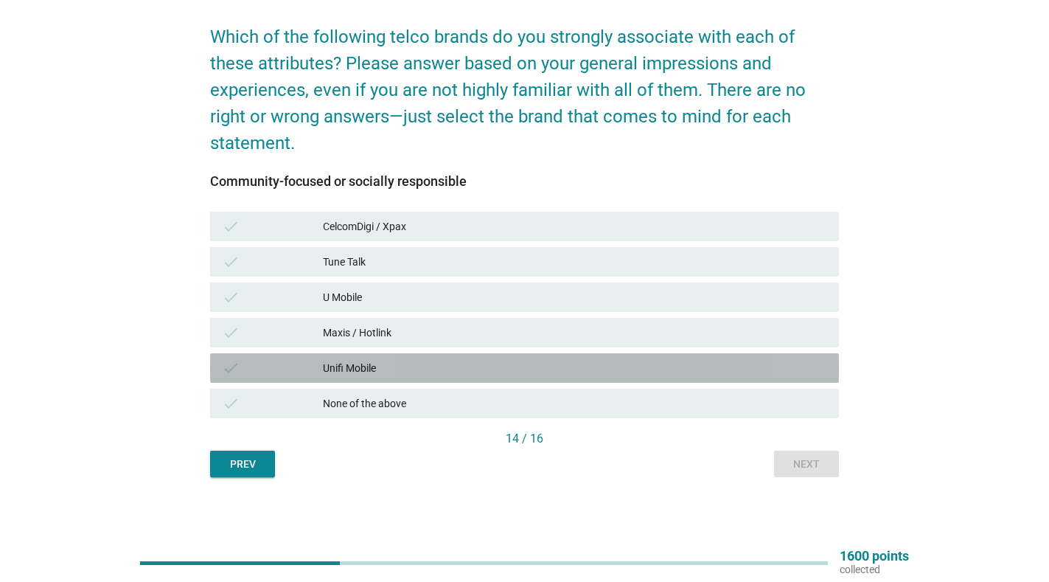
click at [345, 363] on div "Unifi Mobile" at bounding box center [575, 368] width 504 height 18
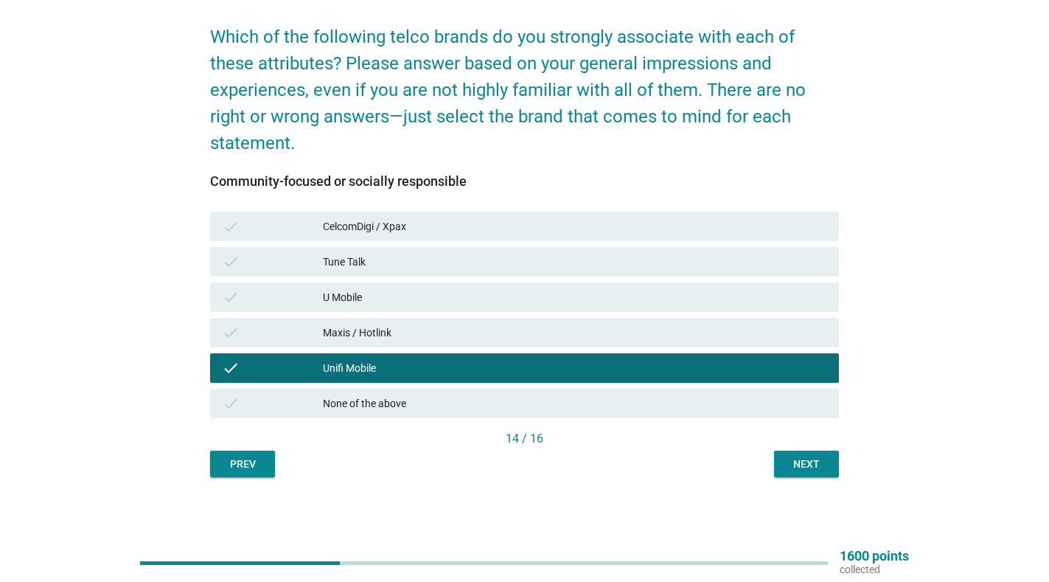
click at [358, 264] on div "Tune Talk" at bounding box center [575, 262] width 504 height 18
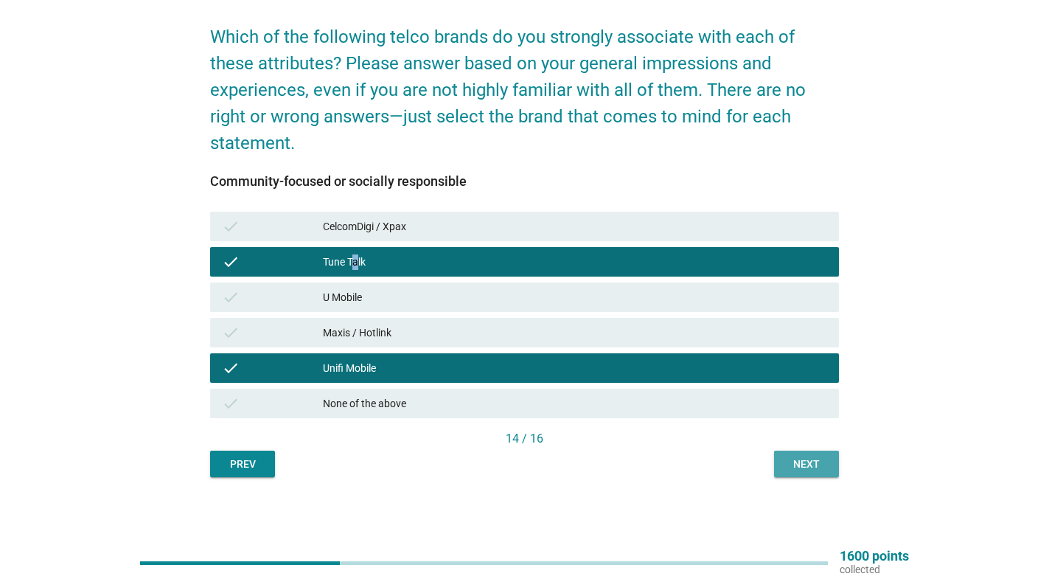
click at [802, 462] on div "Next" at bounding box center [806, 463] width 41 height 15
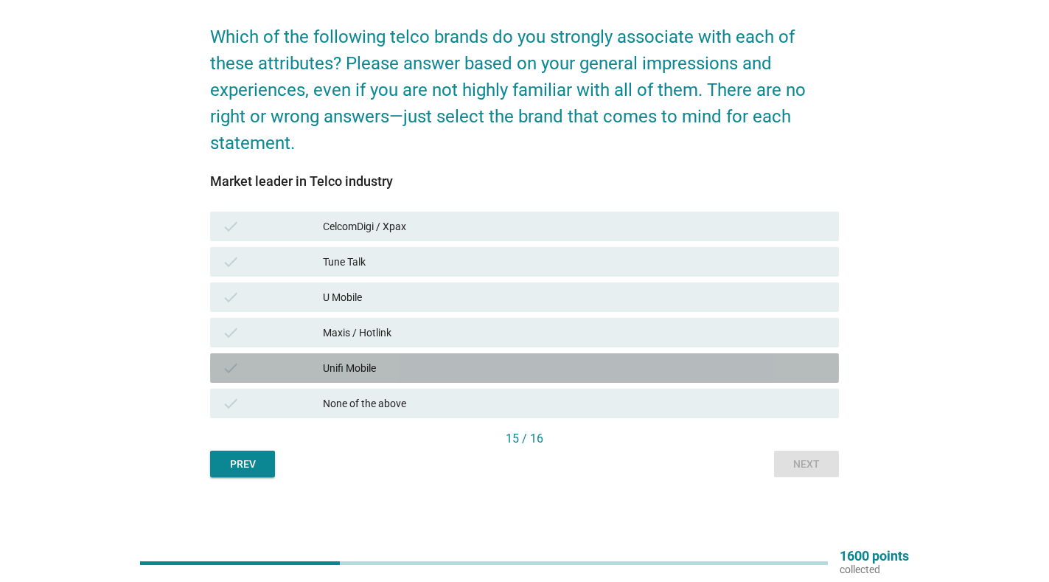
click at [350, 369] on div "Unifi Mobile" at bounding box center [575, 368] width 504 height 18
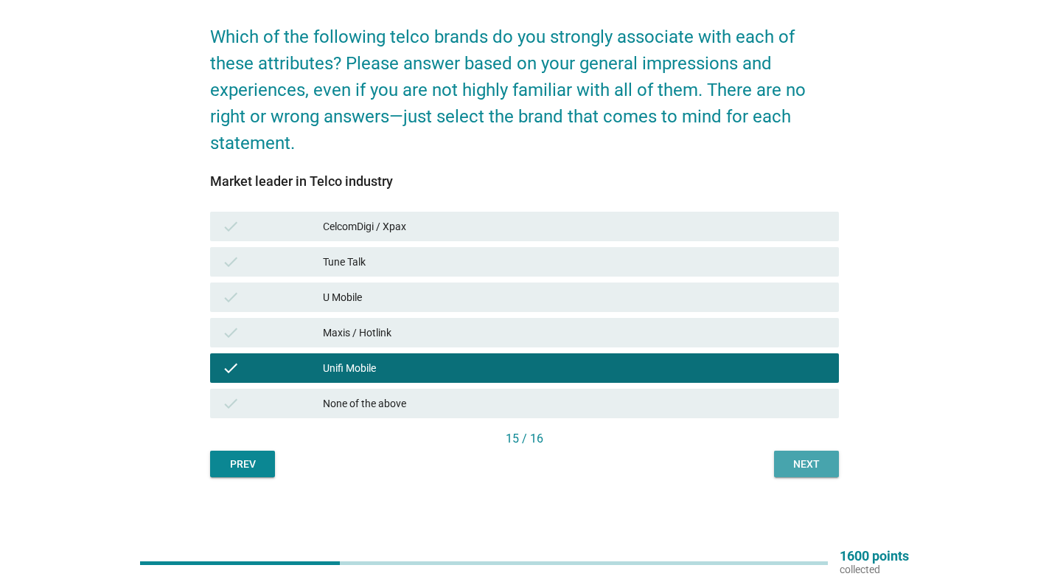
click at [795, 460] on div "Next" at bounding box center [806, 463] width 41 height 15
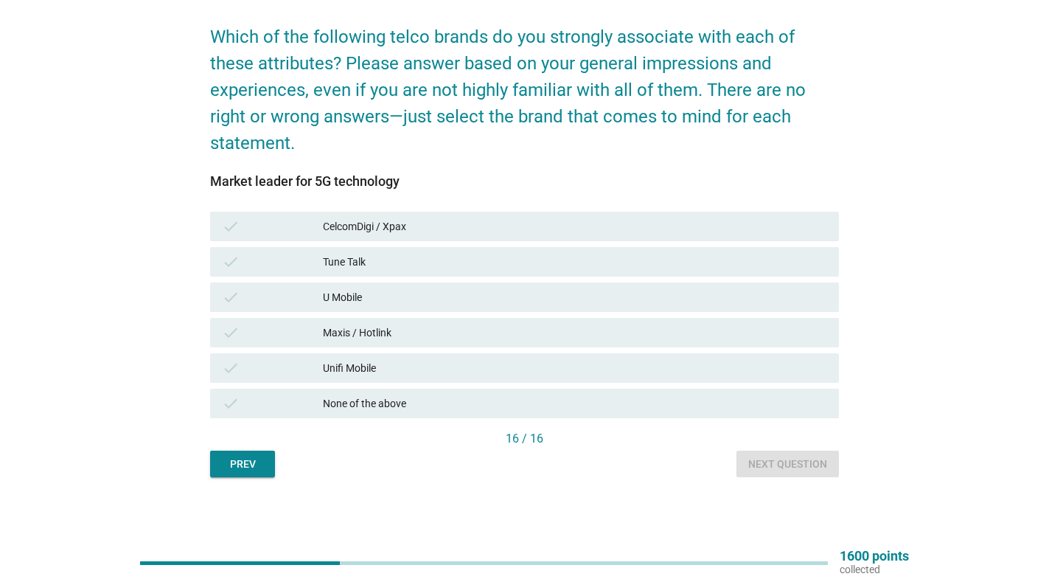
click at [235, 464] on div "Prev" at bounding box center [242, 463] width 41 height 15
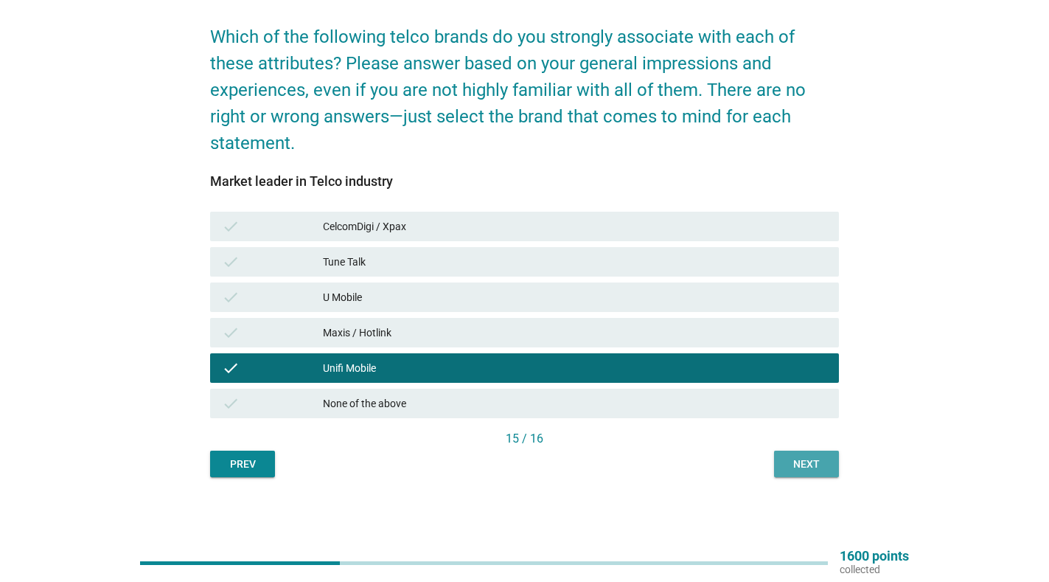
click at [810, 459] on div "Next" at bounding box center [806, 463] width 41 height 15
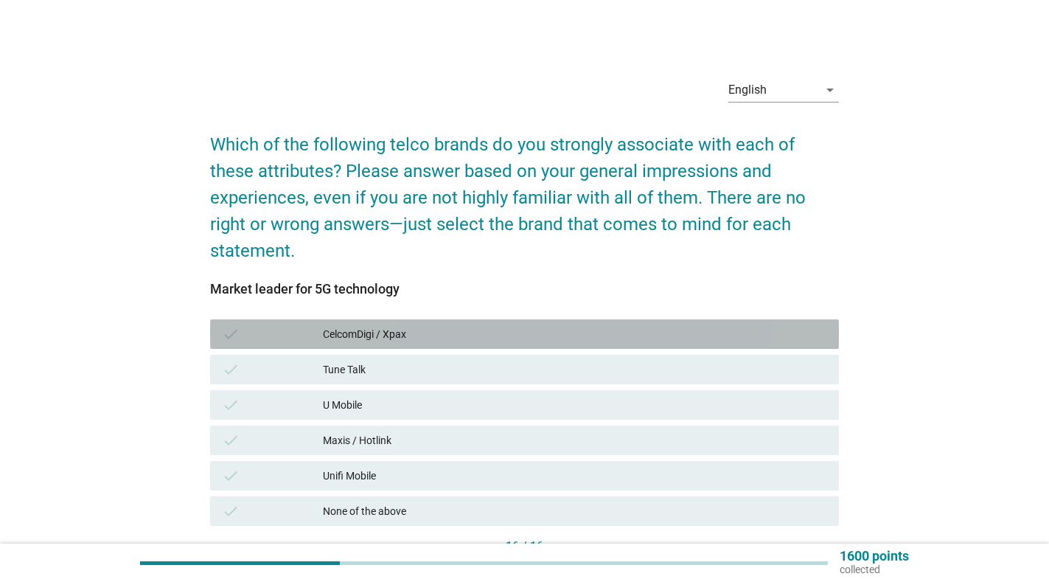
drag, startPoint x: 372, startPoint y: 335, endPoint x: 602, endPoint y: 413, distance: 243.7
click at [375, 338] on div "CelcomDigi / Xpax" at bounding box center [575, 334] width 504 height 18
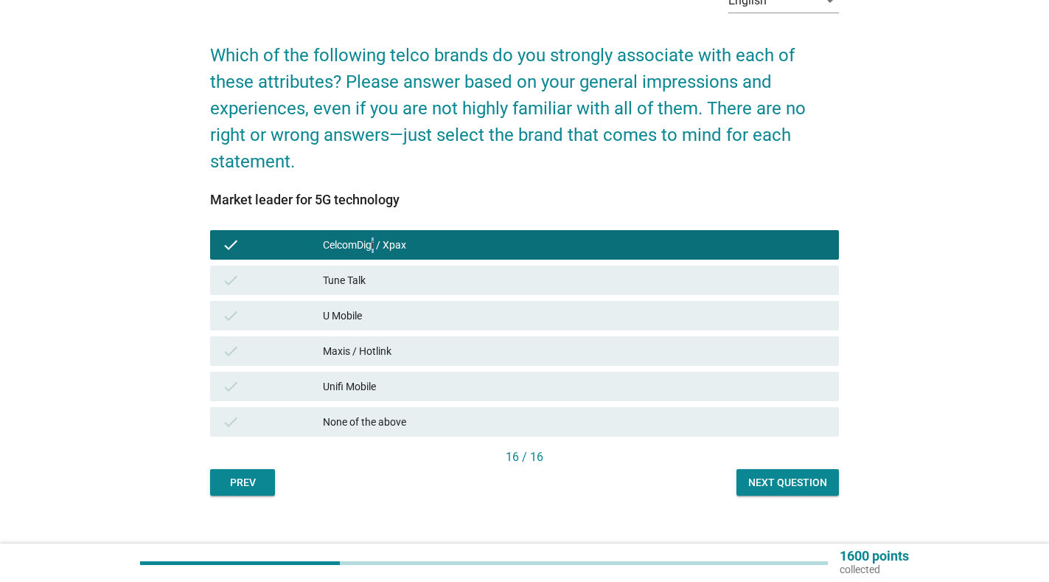
scroll to position [108, 0]
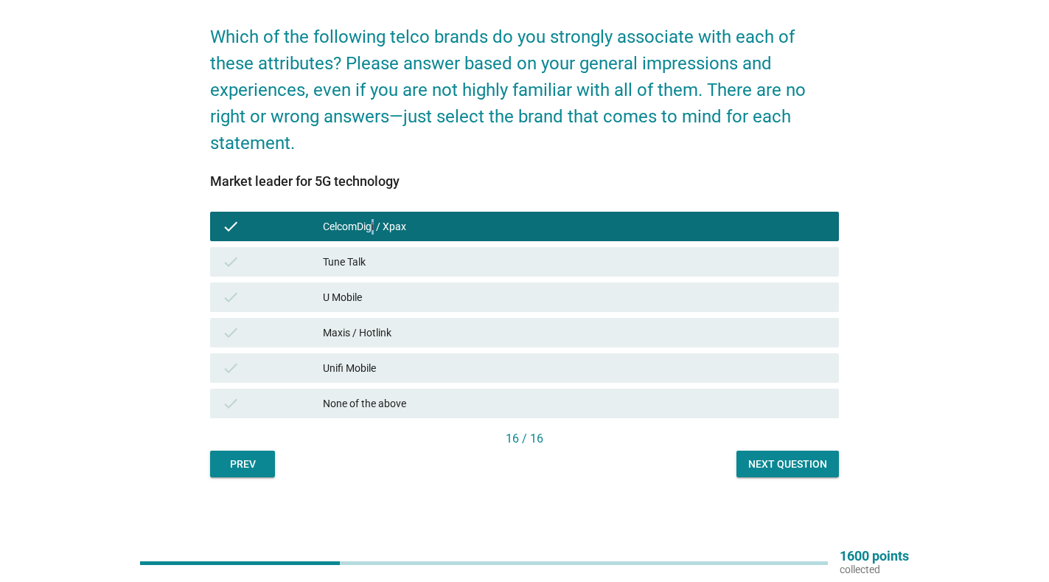
click at [789, 462] on div "Next question" at bounding box center [787, 463] width 79 height 15
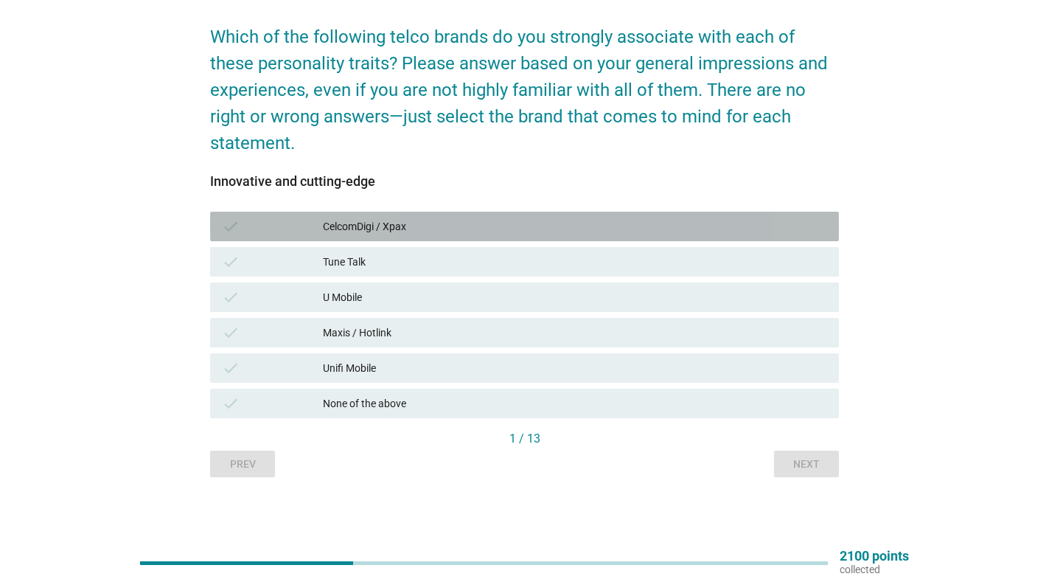
click at [395, 227] on div "CelcomDigi / Xpax" at bounding box center [575, 227] width 504 height 18
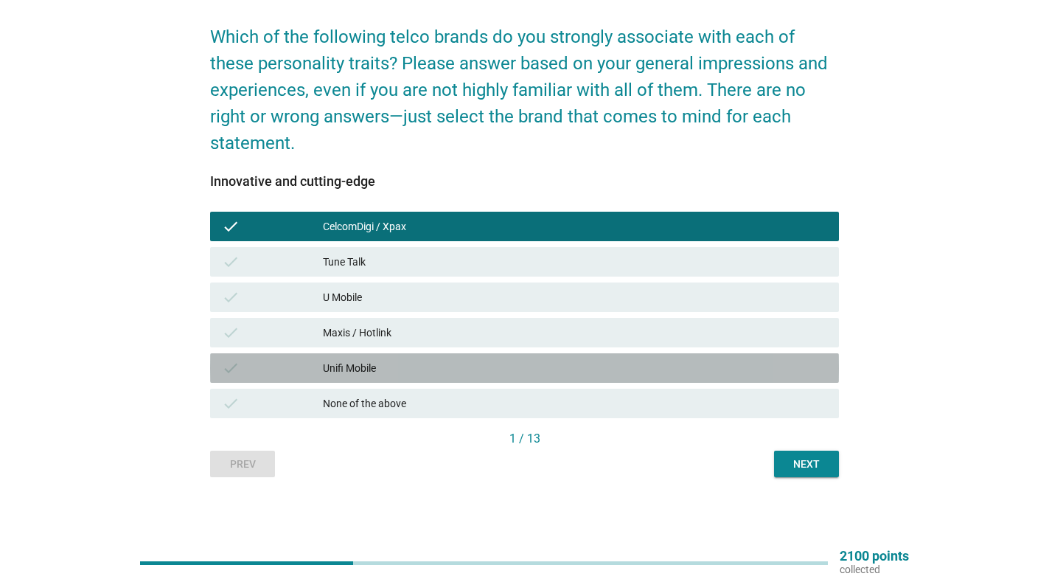
click at [420, 368] on div "Unifi Mobile" at bounding box center [575, 368] width 504 height 18
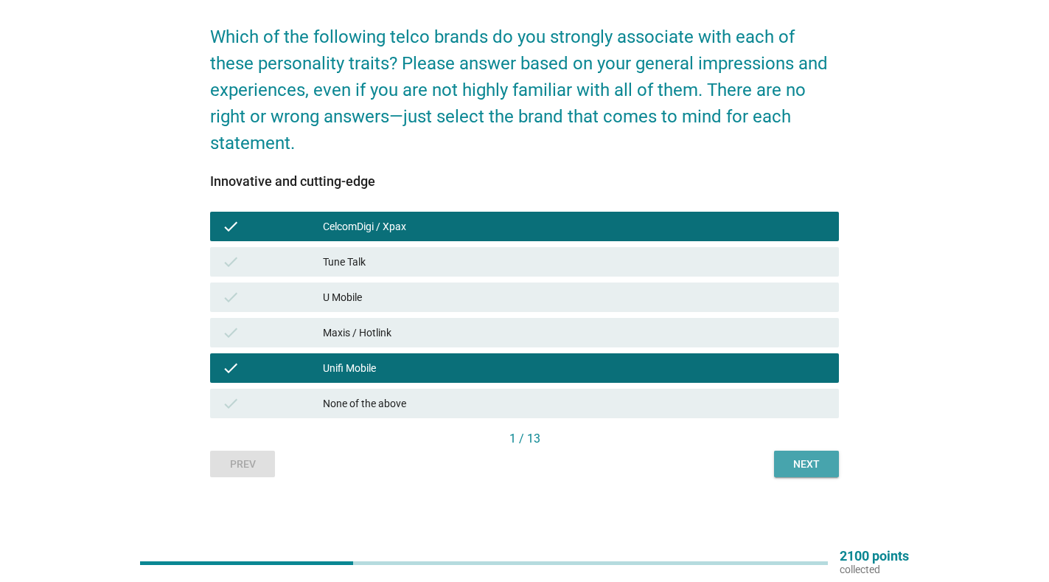
click at [808, 465] on div "Next" at bounding box center [806, 463] width 41 height 15
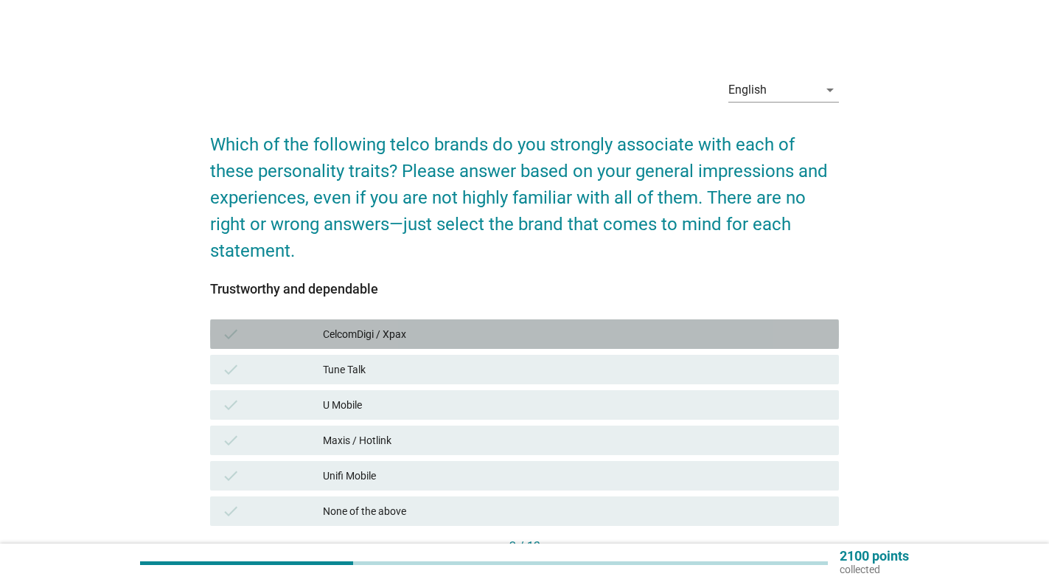
click at [430, 335] on div "CelcomDigi / Xpax" at bounding box center [575, 334] width 504 height 18
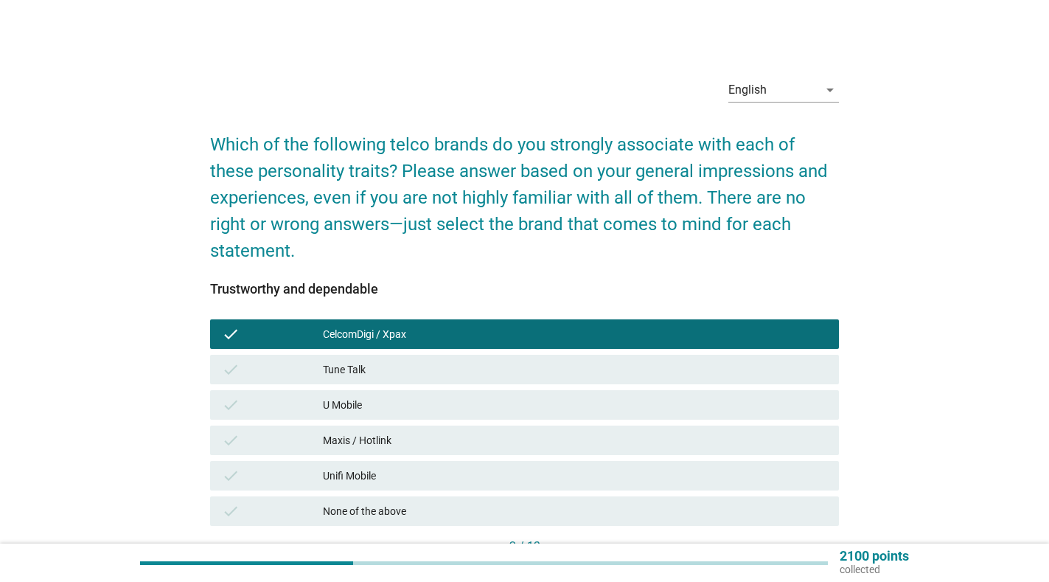
click at [413, 373] on div "Tune Talk" at bounding box center [575, 370] width 504 height 18
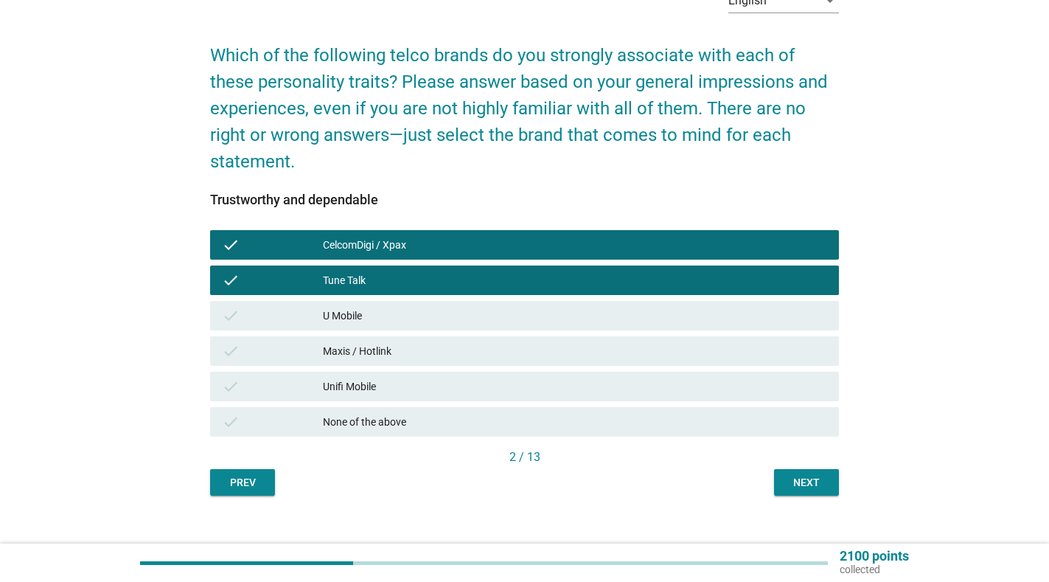
scroll to position [108, 0]
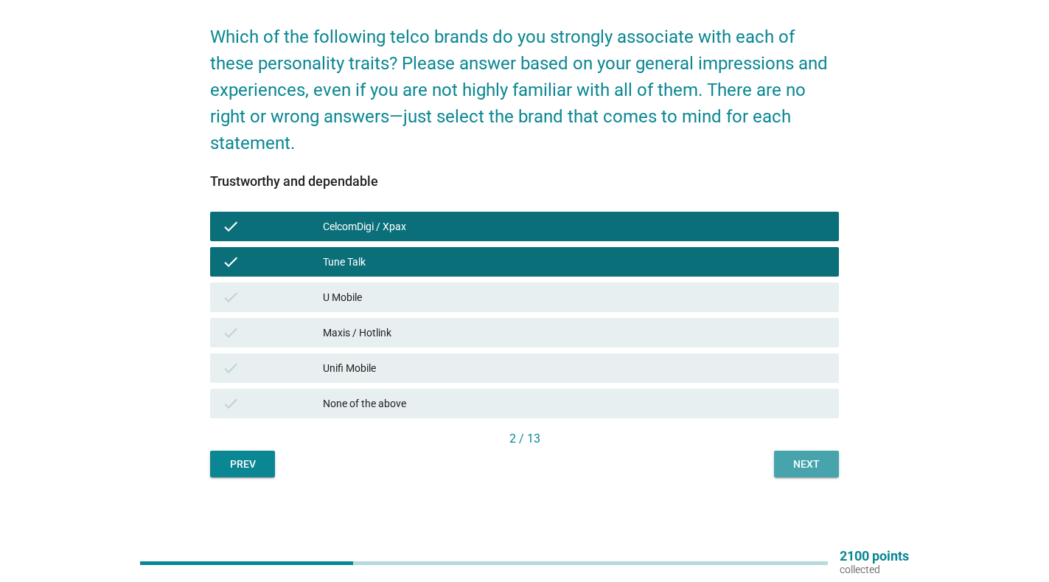
click at [810, 462] on div "Next" at bounding box center [806, 463] width 41 height 15
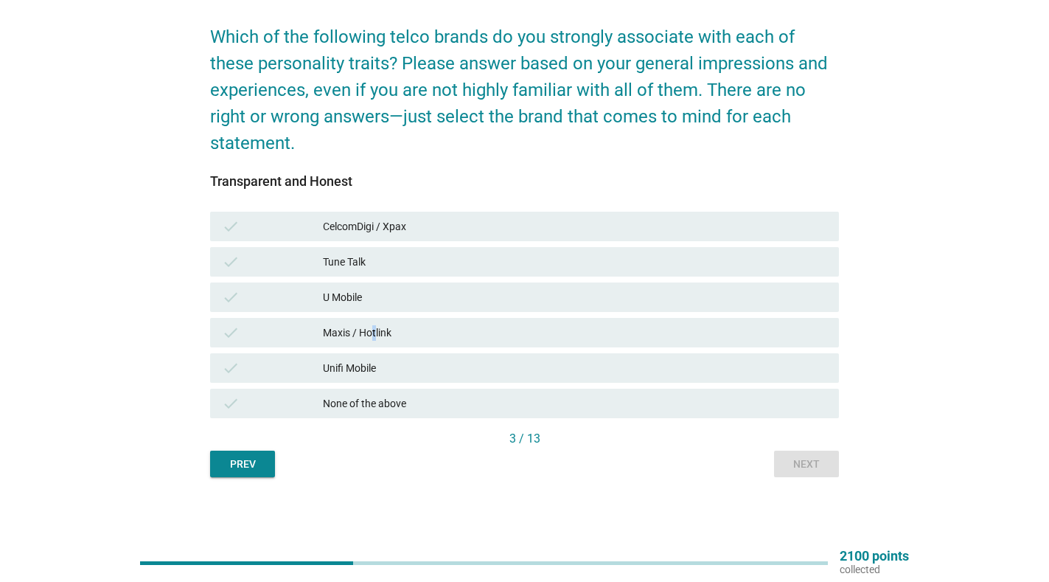
click at [373, 329] on div "Maxis / Hotlink" at bounding box center [575, 333] width 504 height 18
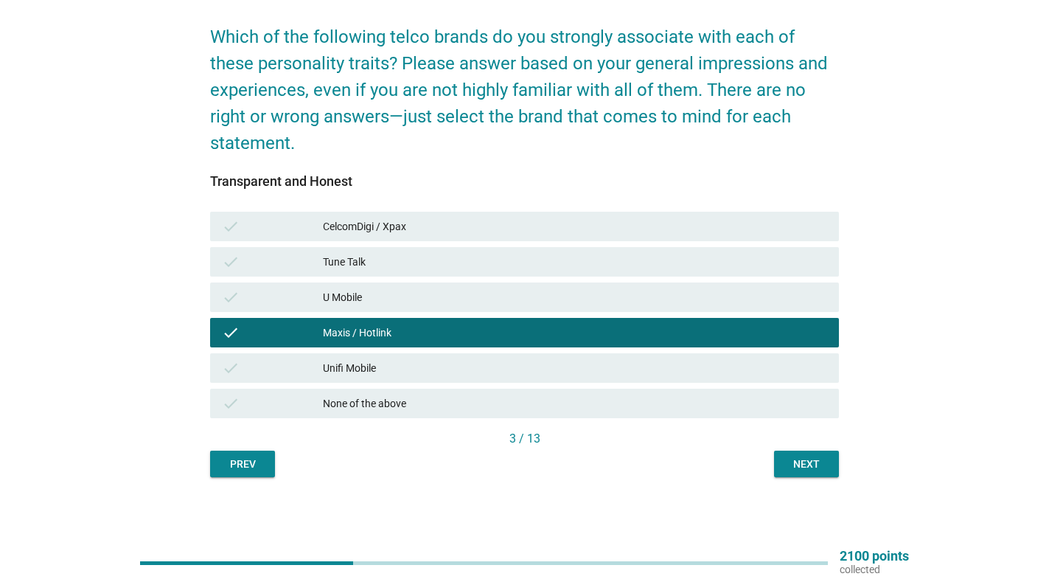
click at [375, 300] on div "U Mobile" at bounding box center [575, 297] width 504 height 18
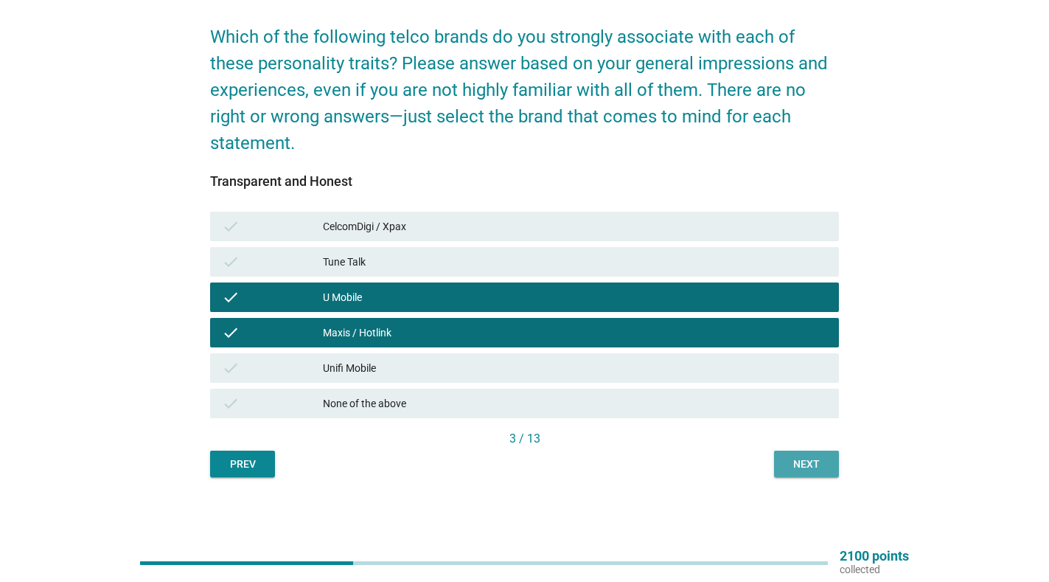
click at [791, 465] on div "Next" at bounding box center [806, 463] width 41 height 15
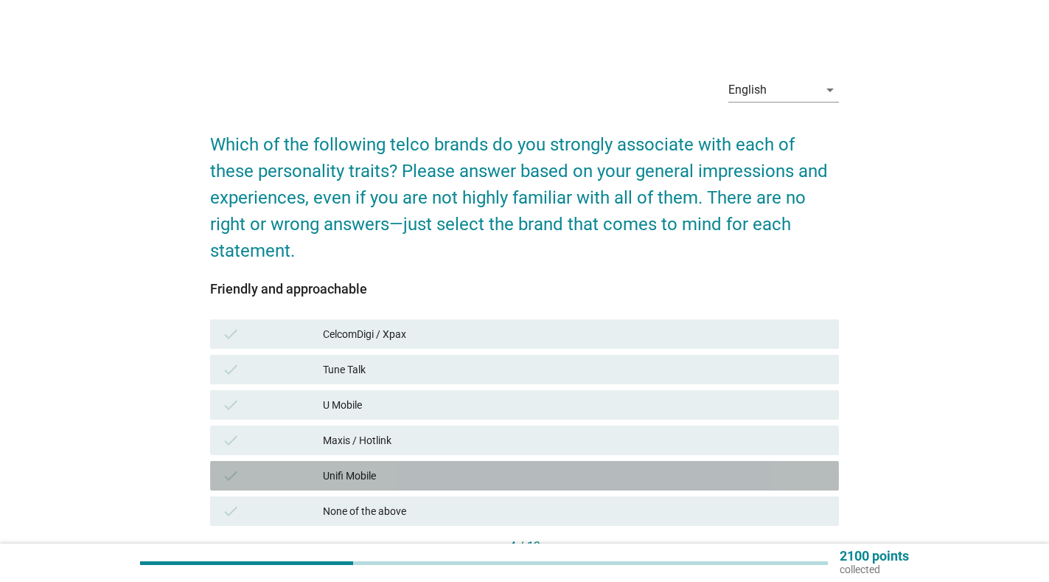
click at [383, 478] on div "Unifi Mobile" at bounding box center [575, 476] width 504 height 18
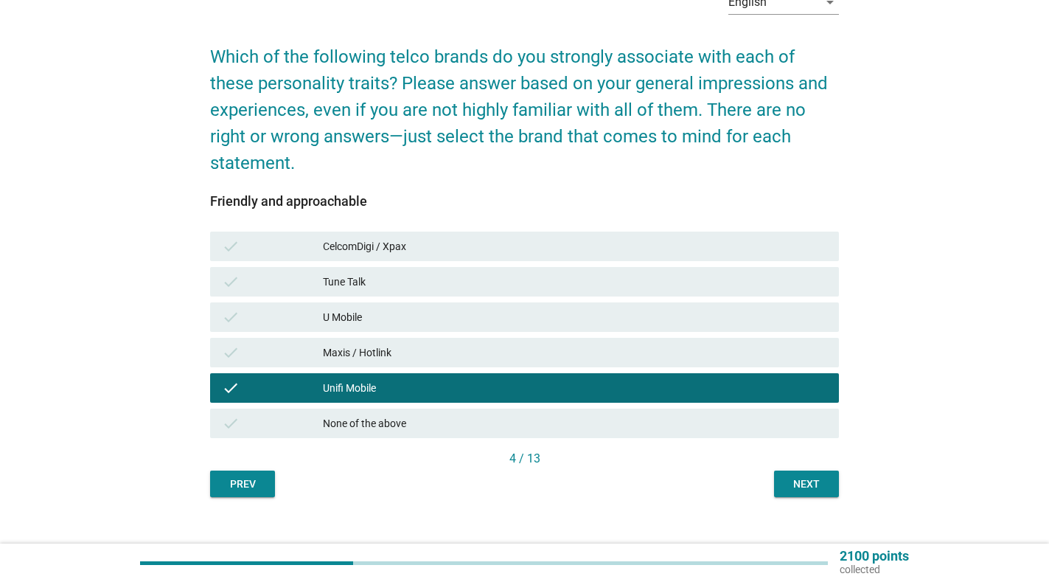
scroll to position [108, 0]
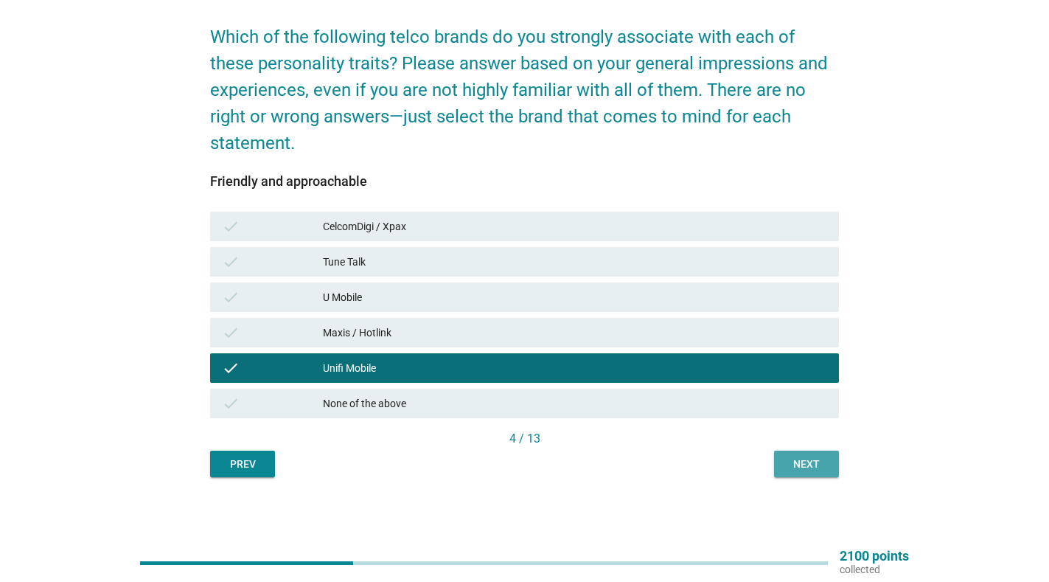
click at [812, 465] on div "Next" at bounding box center [806, 463] width 41 height 15
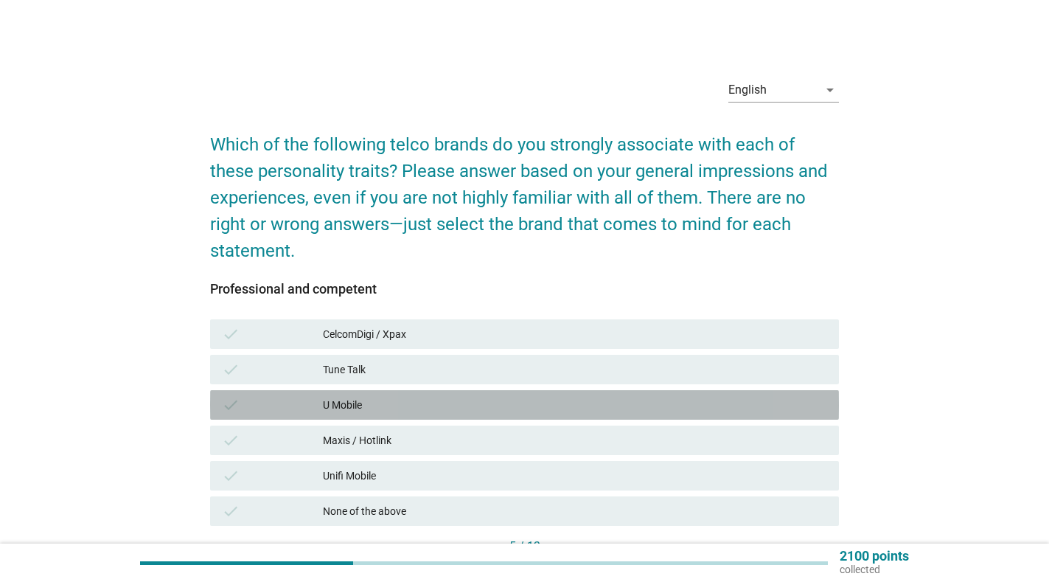
drag, startPoint x: 387, startPoint y: 406, endPoint x: 672, endPoint y: 479, distance: 293.8
click at [399, 411] on div "U Mobile" at bounding box center [575, 405] width 504 height 18
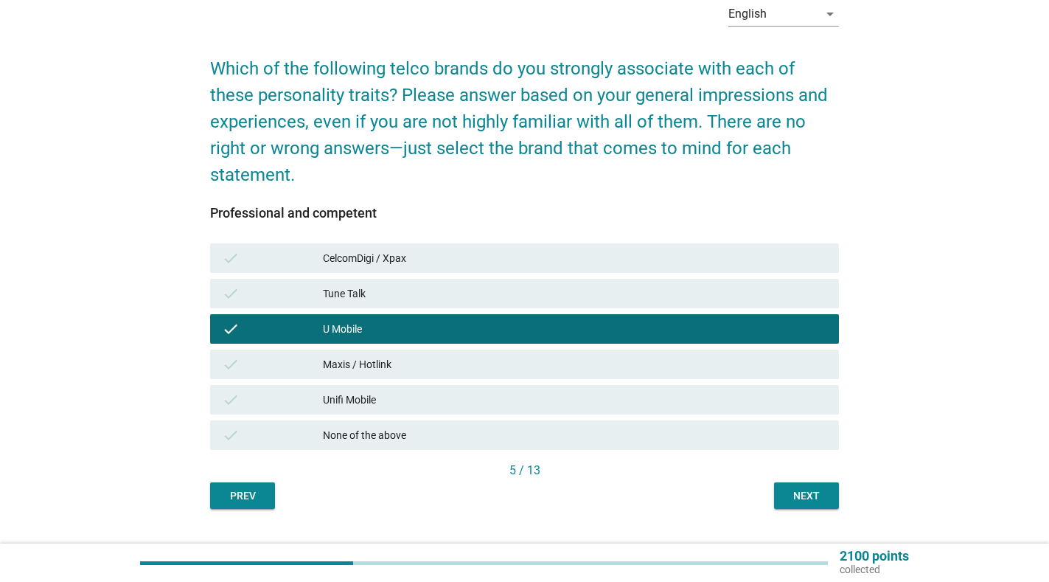
scroll to position [108, 0]
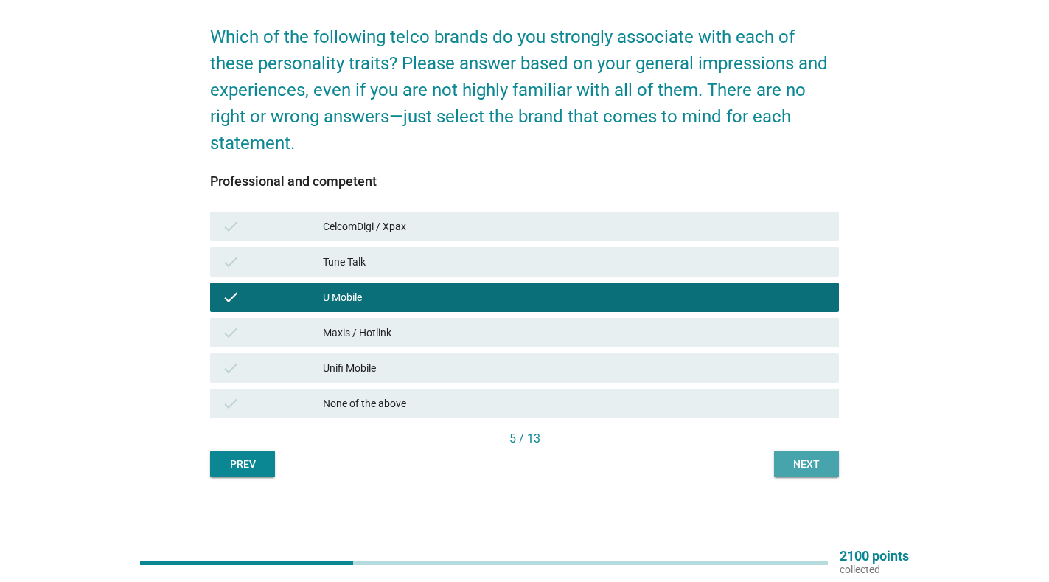
click at [814, 468] on div "Next" at bounding box center [806, 463] width 41 height 15
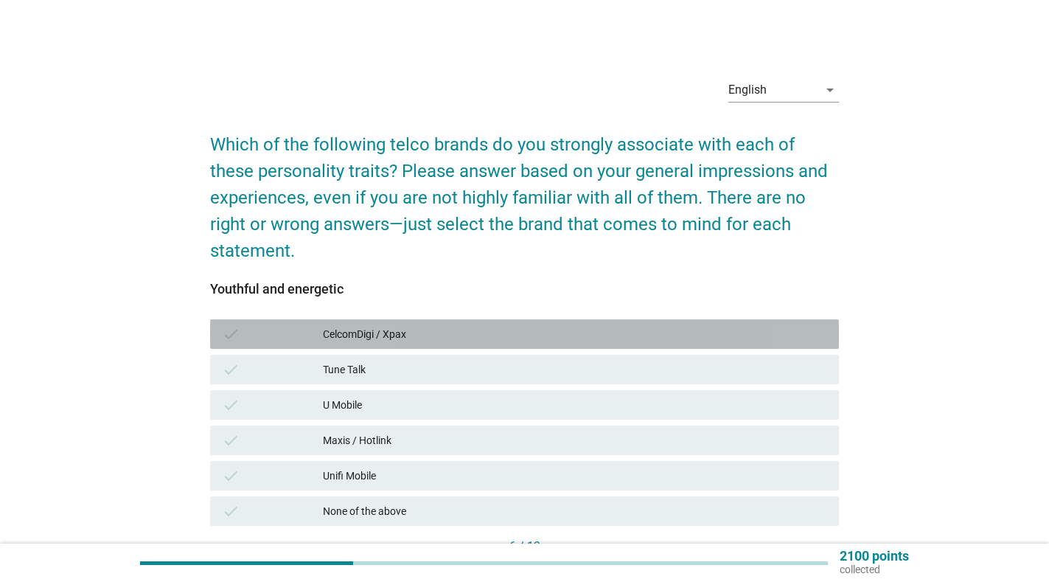
click at [418, 335] on div "CelcomDigi / Xpax" at bounding box center [575, 334] width 504 height 18
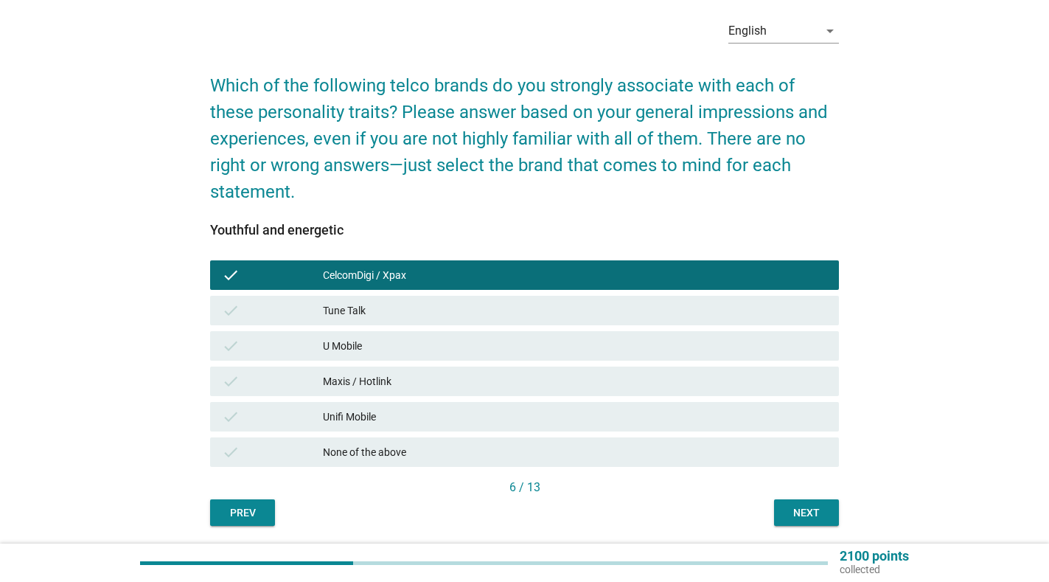
scroll to position [108, 0]
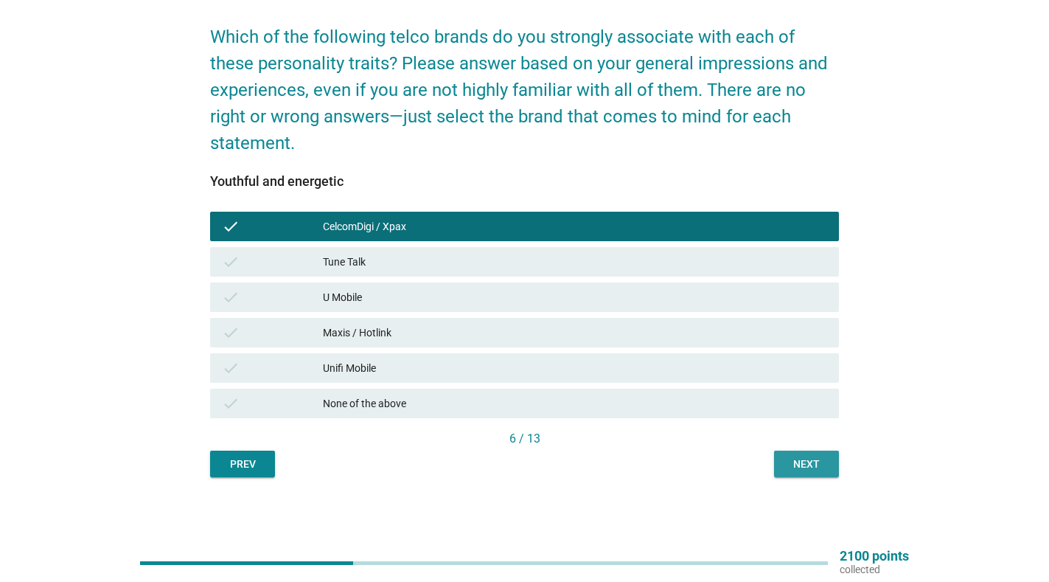
click at [809, 464] on div "Next" at bounding box center [806, 463] width 41 height 15
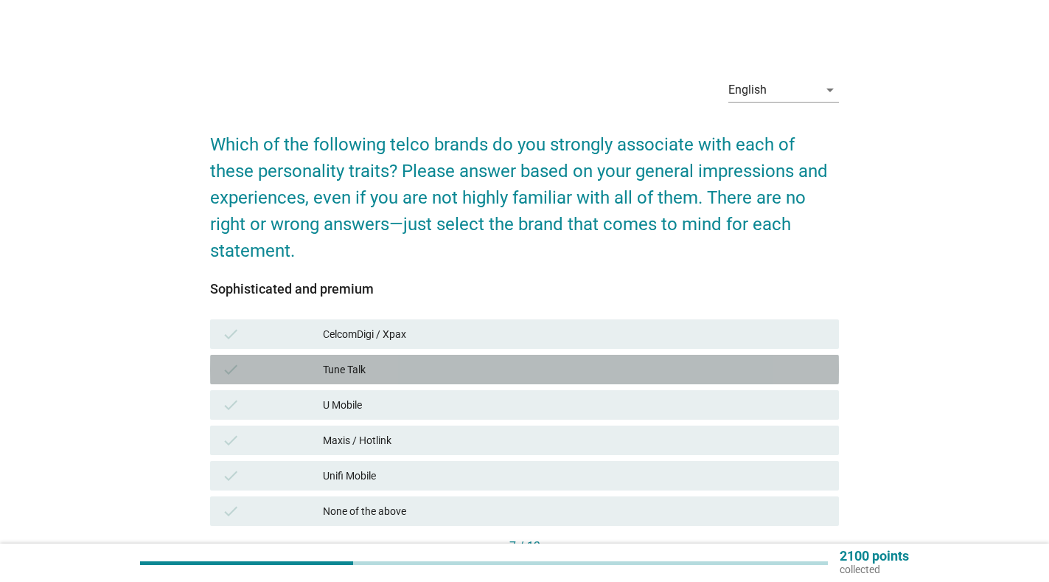
click at [428, 369] on div "Tune Talk" at bounding box center [575, 370] width 504 height 18
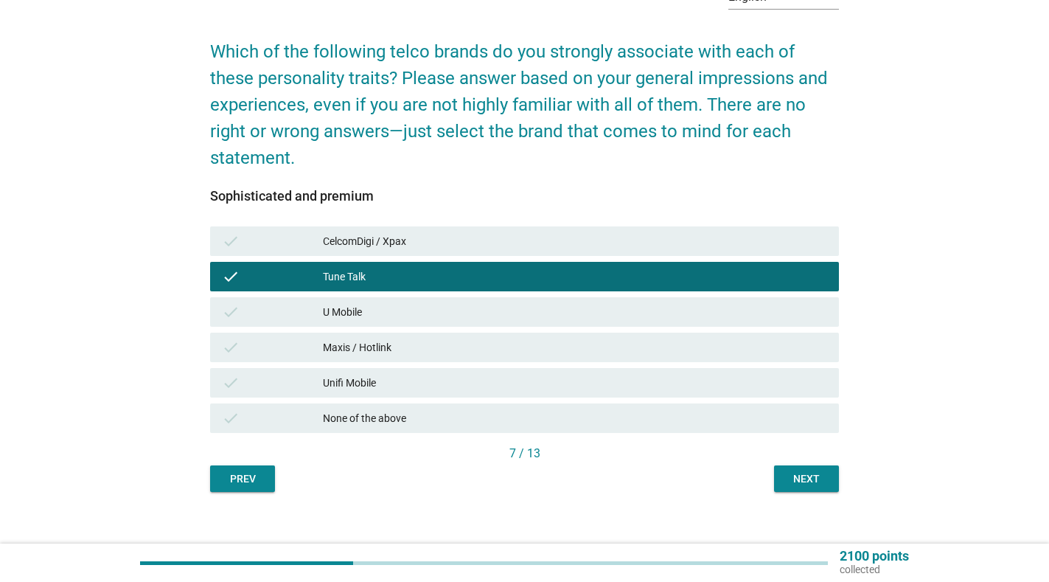
scroll to position [108, 0]
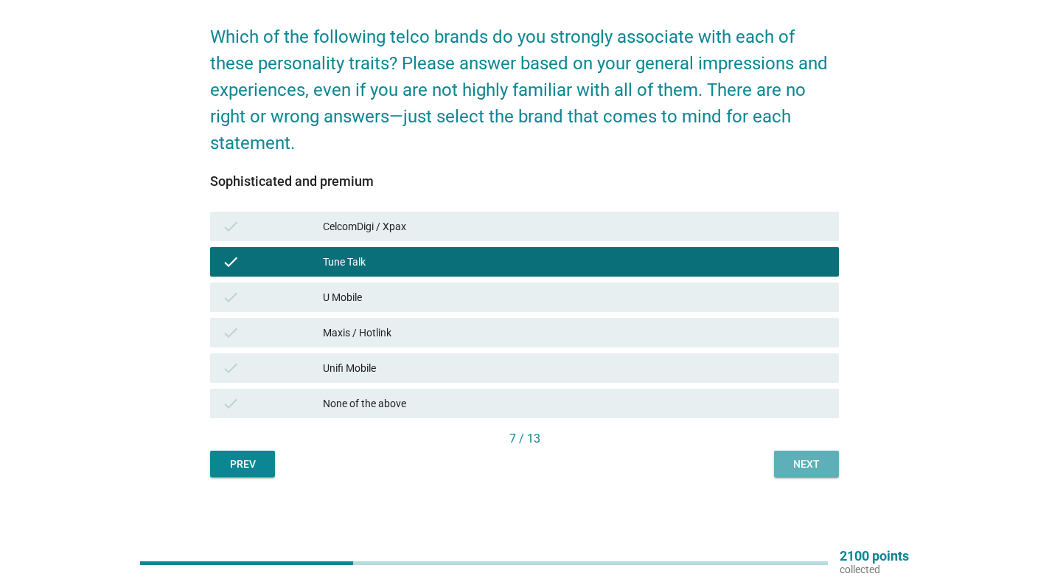
click at [812, 464] on div "Next" at bounding box center [806, 463] width 41 height 15
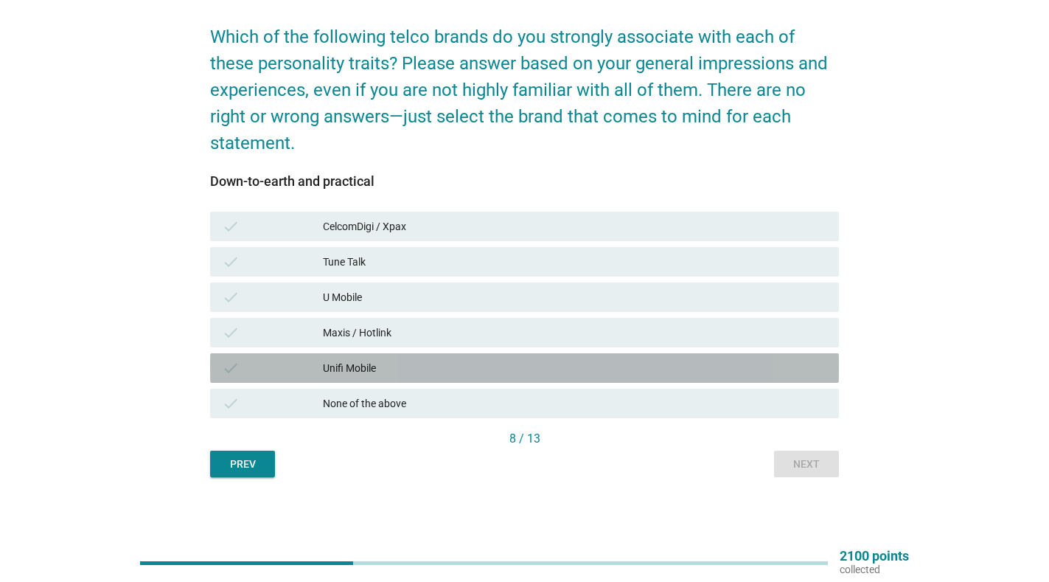
click at [392, 366] on div "Unifi Mobile" at bounding box center [575, 368] width 504 height 18
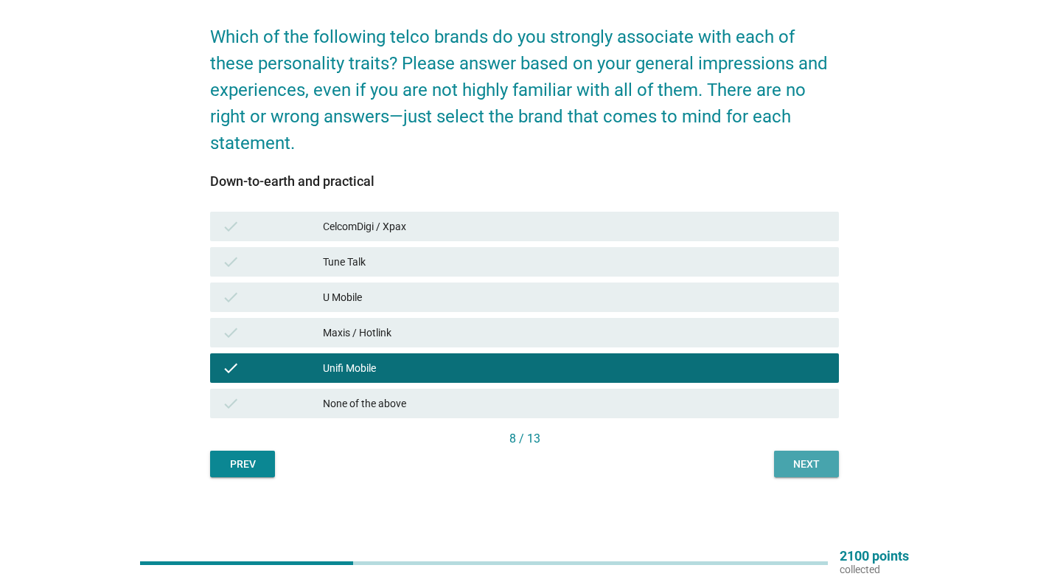
drag, startPoint x: 821, startPoint y: 462, endPoint x: 809, endPoint y: 456, distance: 13.2
click at [820, 462] on div "Next" at bounding box center [806, 463] width 41 height 15
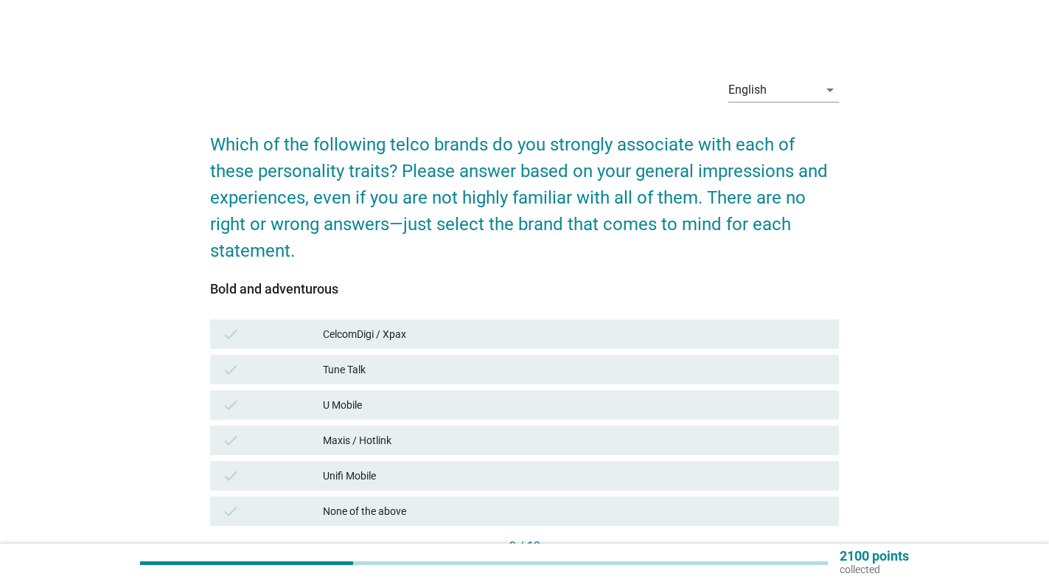
click at [414, 372] on div "Tune Talk" at bounding box center [575, 370] width 504 height 18
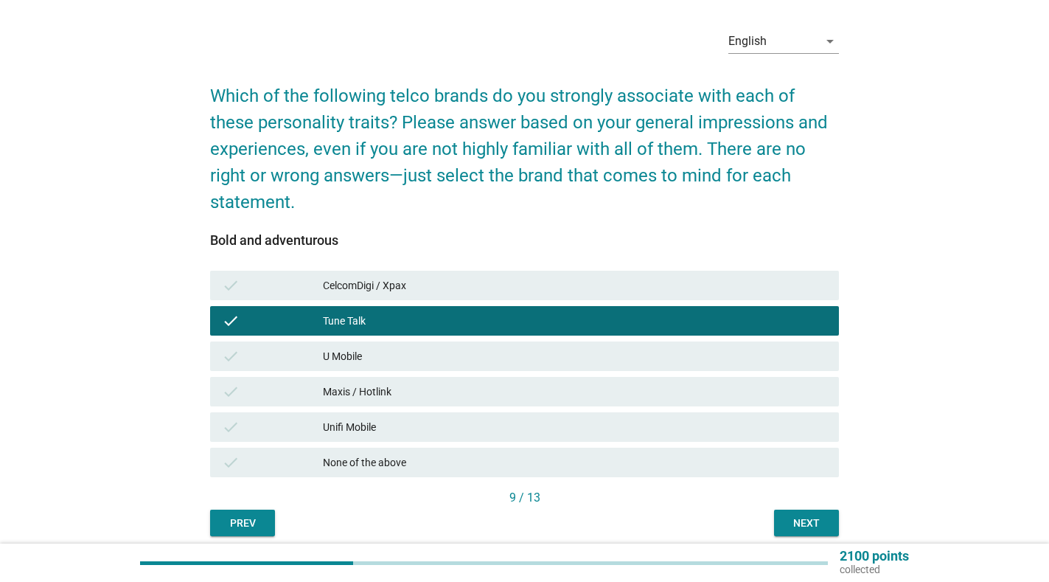
scroll to position [108, 0]
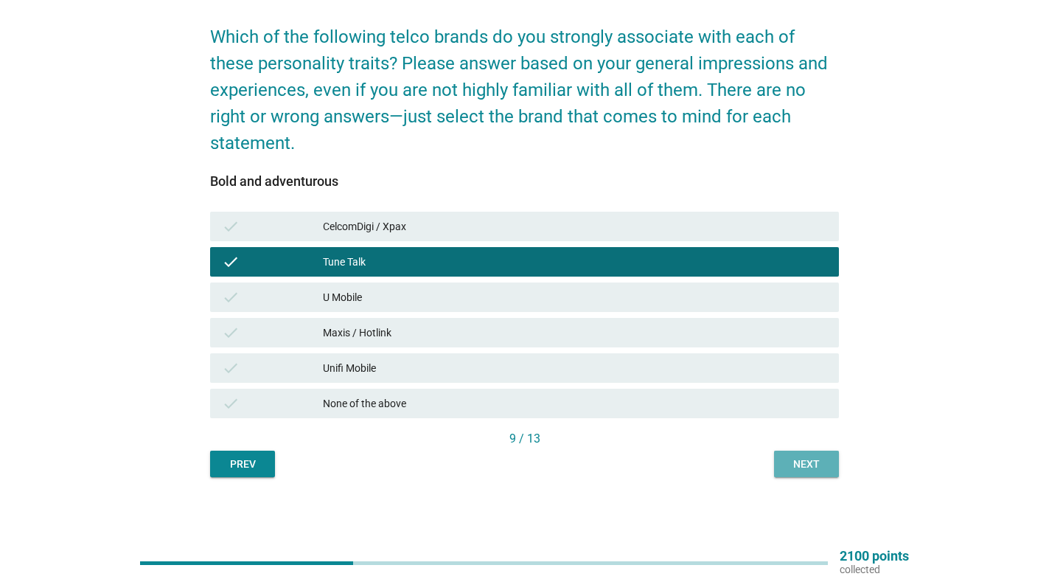
drag, startPoint x: 803, startPoint y: 456, endPoint x: 718, endPoint y: 423, distance: 91.3
click at [801, 455] on button "Next" at bounding box center [806, 464] width 65 height 27
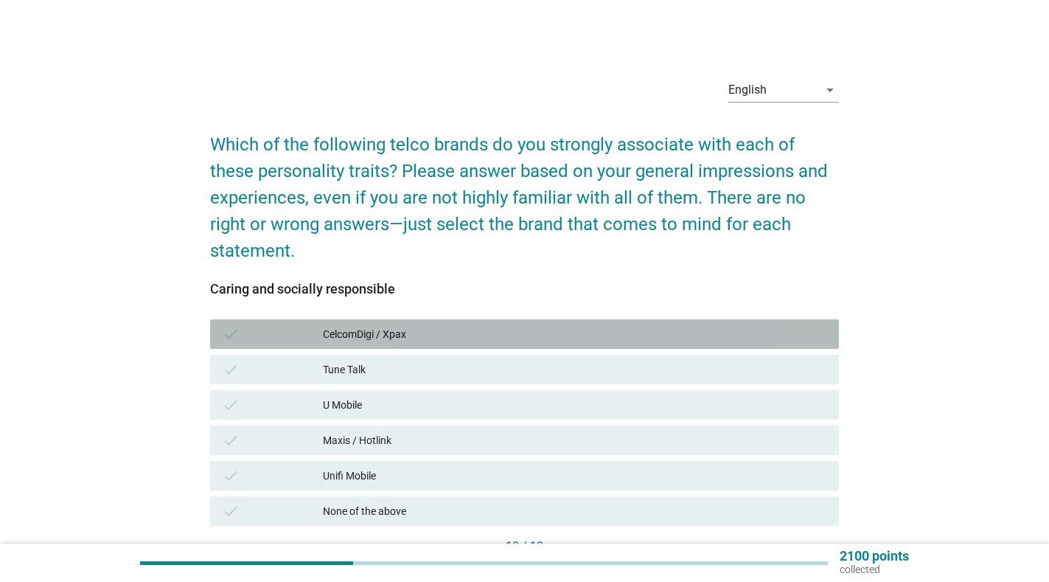
click at [333, 330] on div "CelcomDigi / Xpax" at bounding box center [575, 334] width 504 height 18
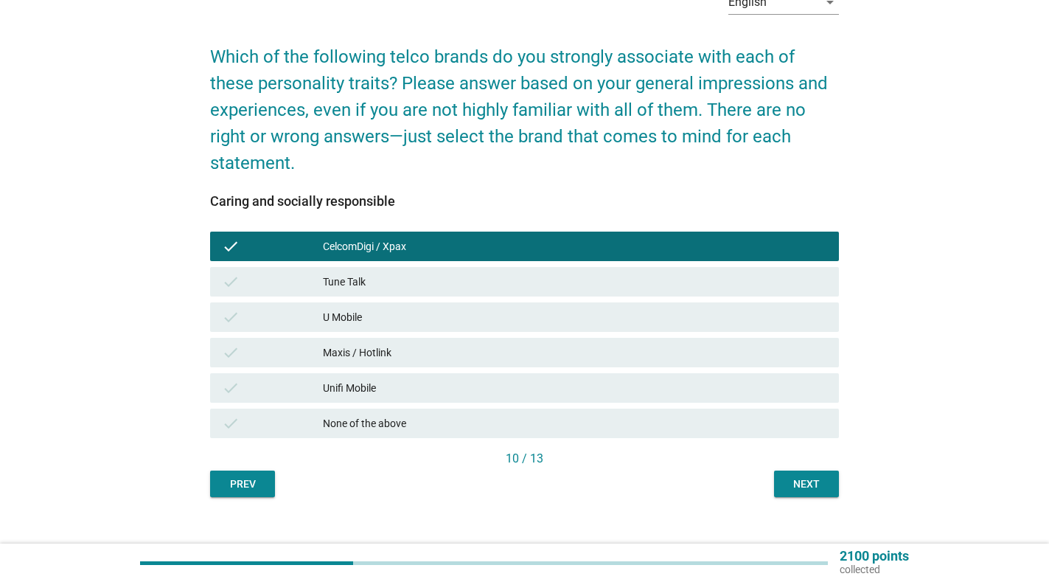
scroll to position [108, 0]
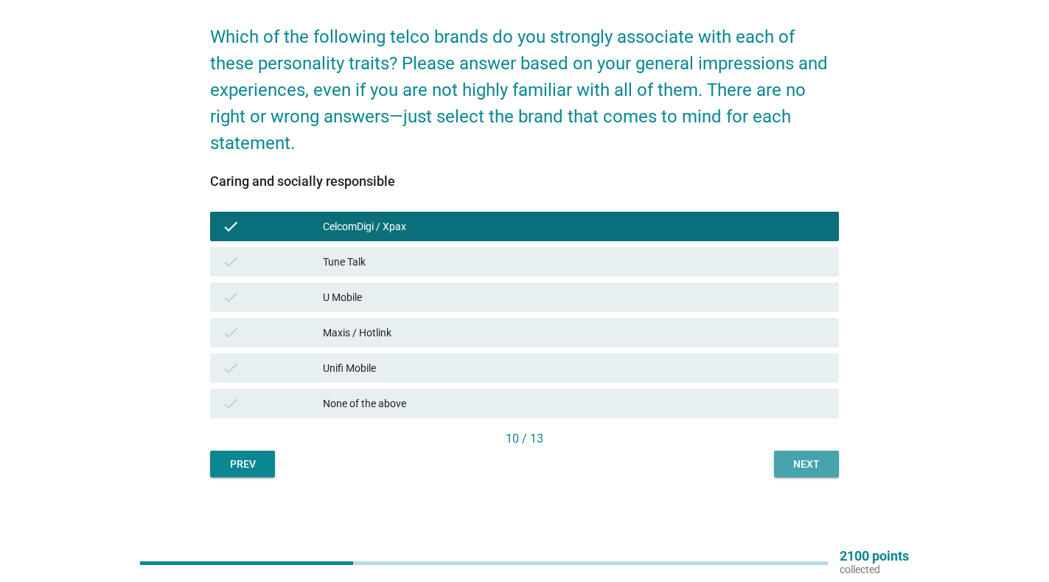
click at [803, 471] on button "Next" at bounding box center [806, 464] width 65 height 27
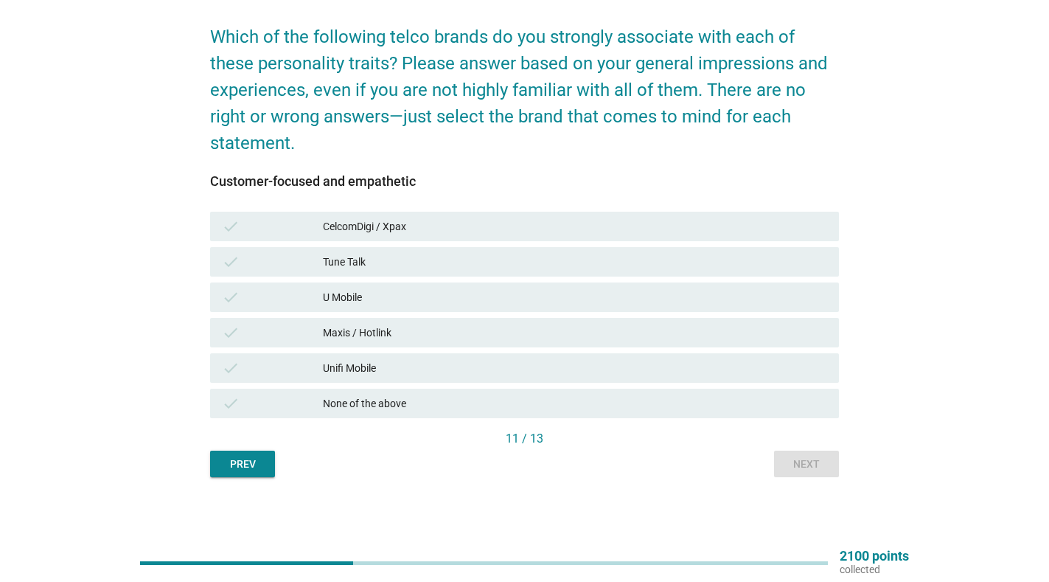
scroll to position [0, 0]
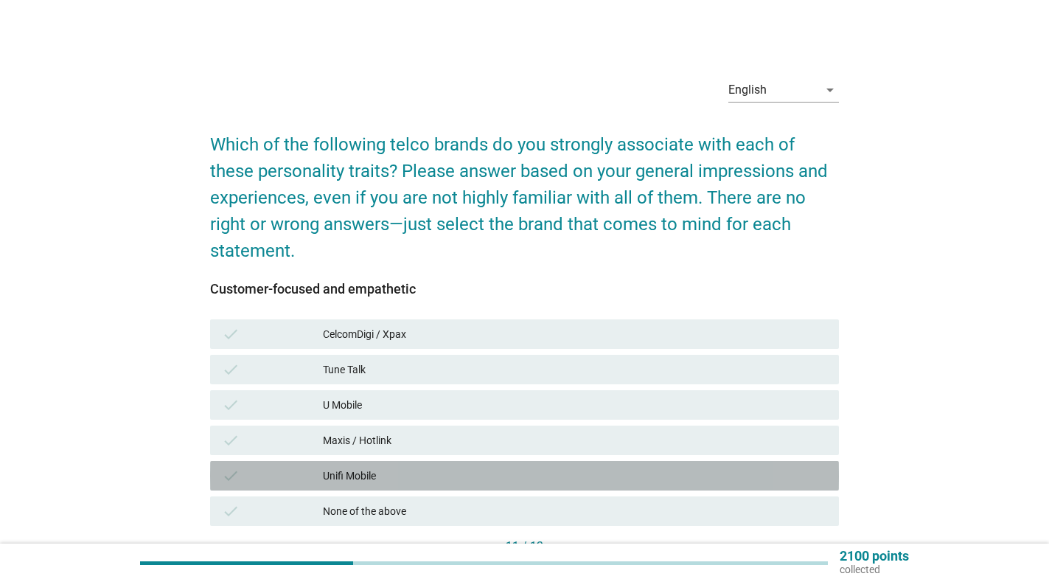
drag, startPoint x: 402, startPoint y: 477, endPoint x: 855, endPoint y: 523, distance: 455.1
click at [417, 477] on div "Unifi Mobile" at bounding box center [575, 476] width 504 height 18
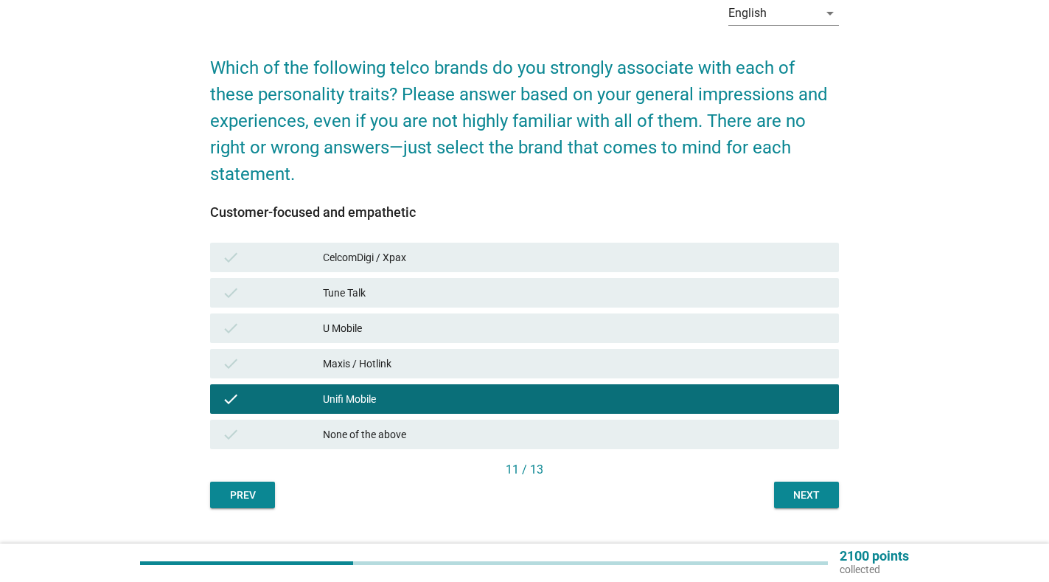
scroll to position [108, 0]
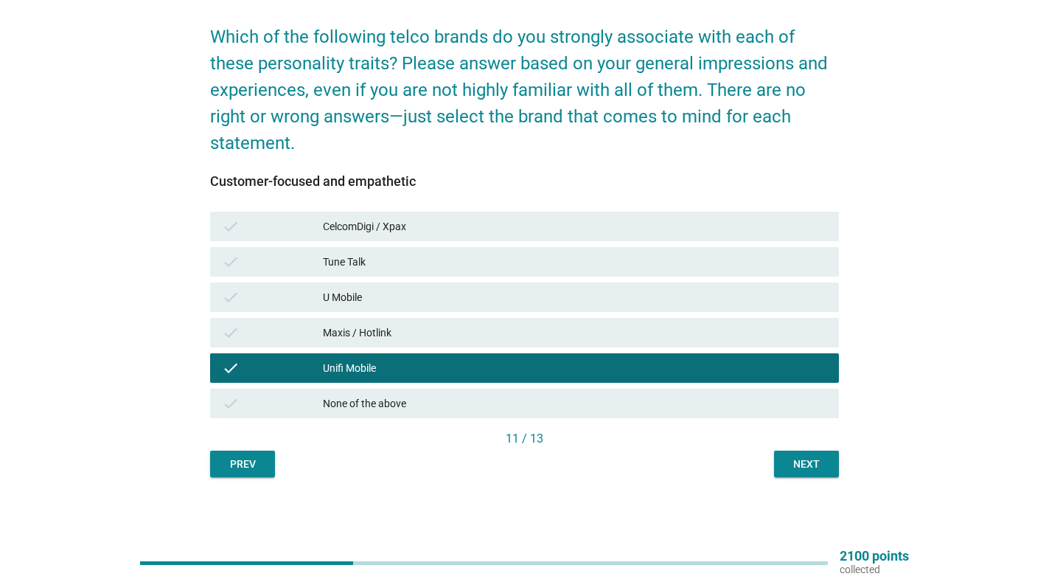
click at [468, 335] on div "Maxis / Hotlink" at bounding box center [575, 333] width 504 height 18
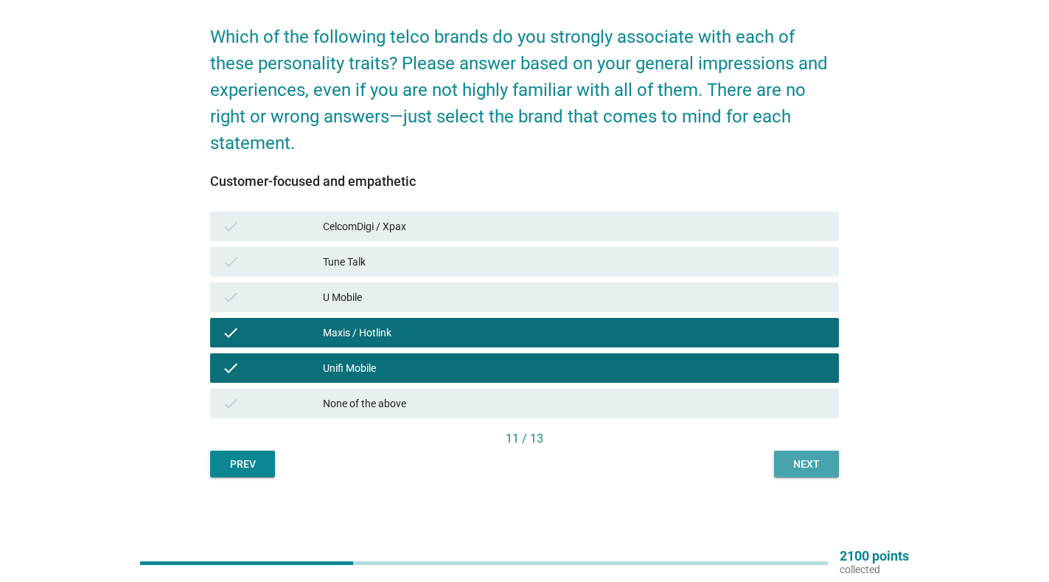
click at [803, 457] on div "Next" at bounding box center [806, 463] width 41 height 15
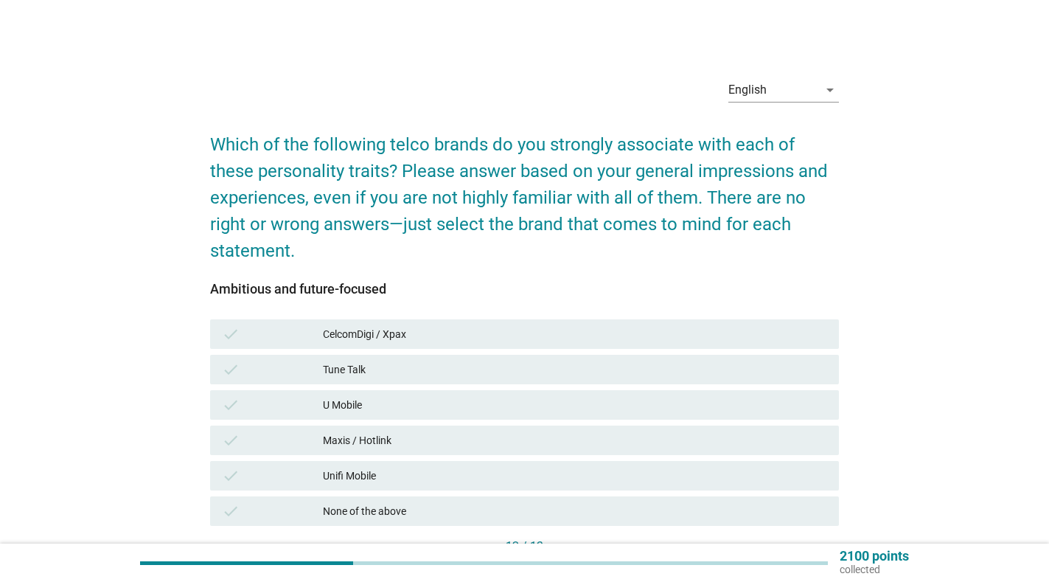
click at [475, 342] on div "CelcomDigi / Xpax" at bounding box center [575, 334] width 504 height 18
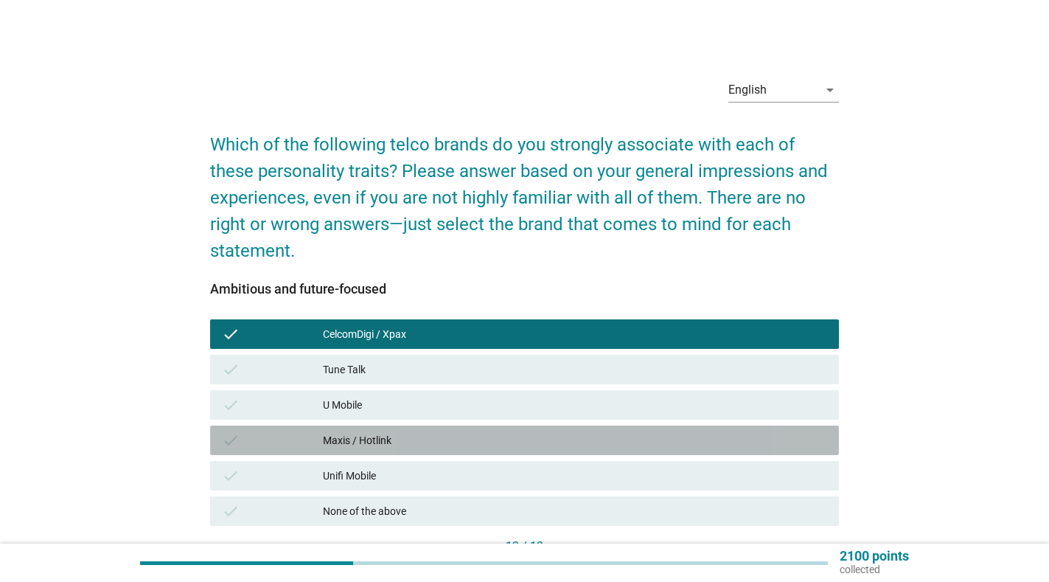
click at [435, 442] on div "Maxis / Hotlink" at bounding box center [575, 440] width 504 height 18
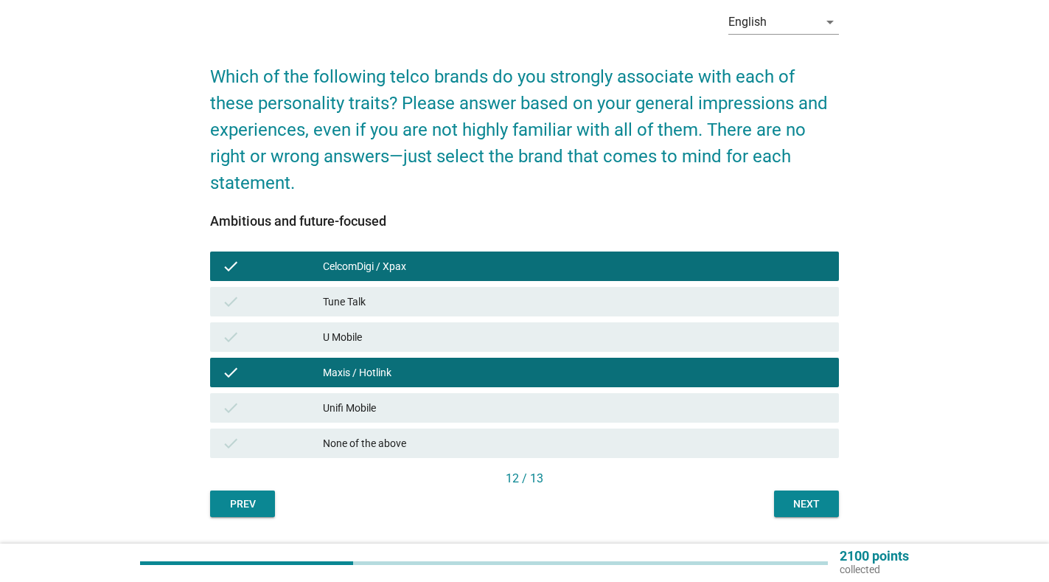
scroll to position [99, 0]
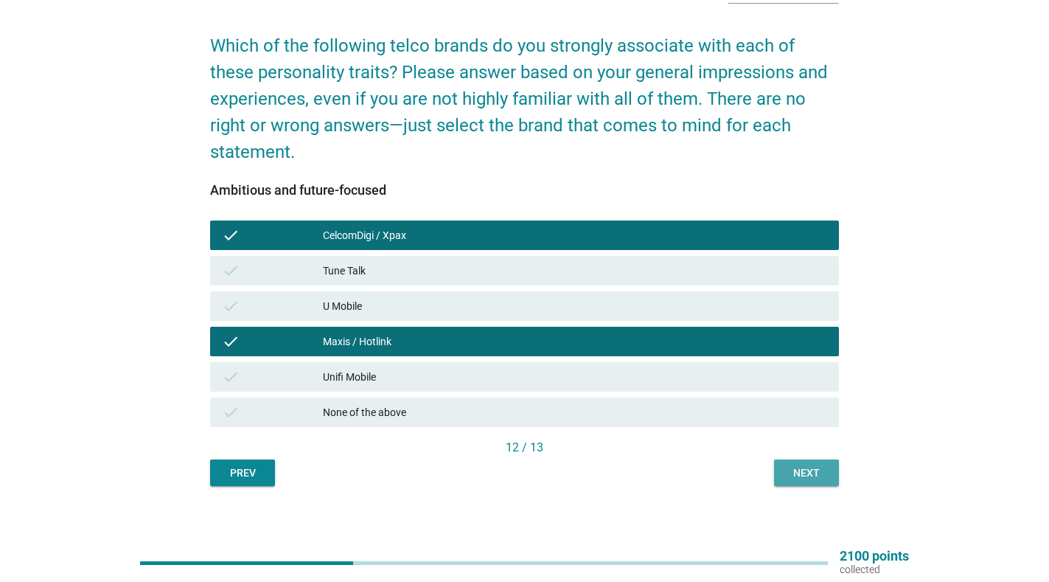
click at [813, 470] on div "Next" at bounding box center [806, 472] width 41 height 15
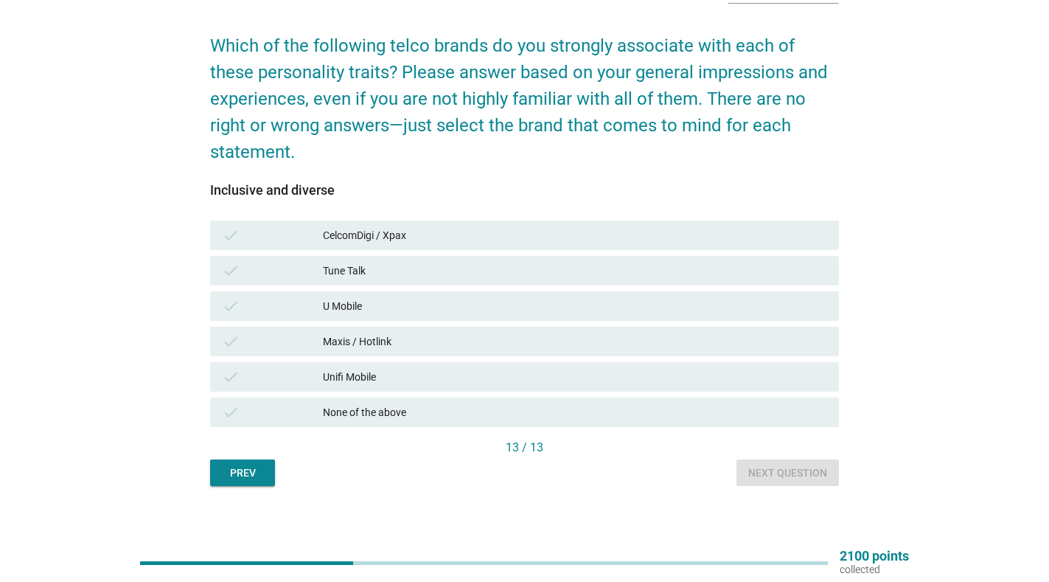
scroll to position [0, 0]
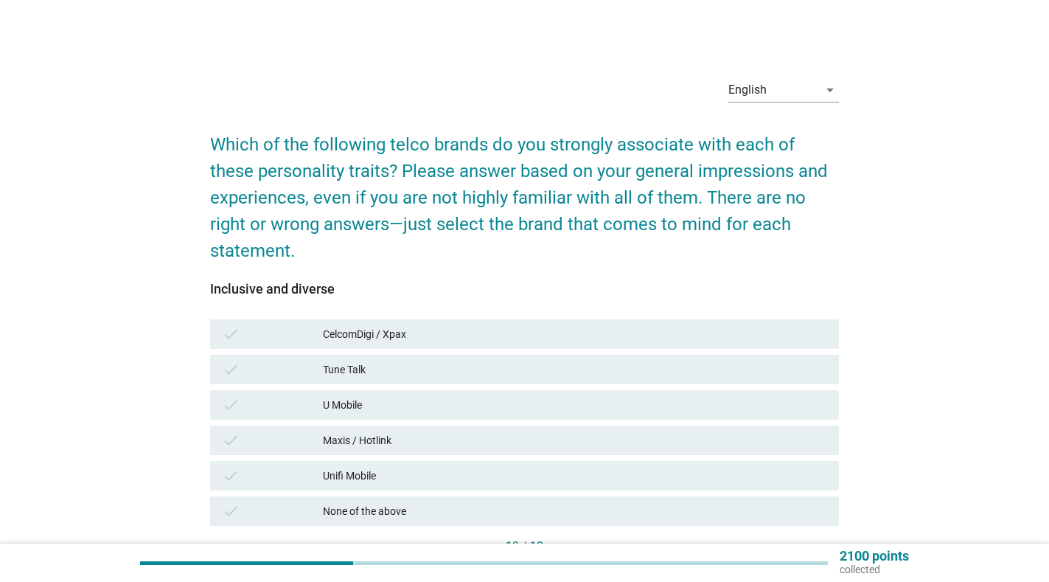
click at [473, 383] on div "check Tune Talk" at bounding box center [524, 369] width 629 height 29
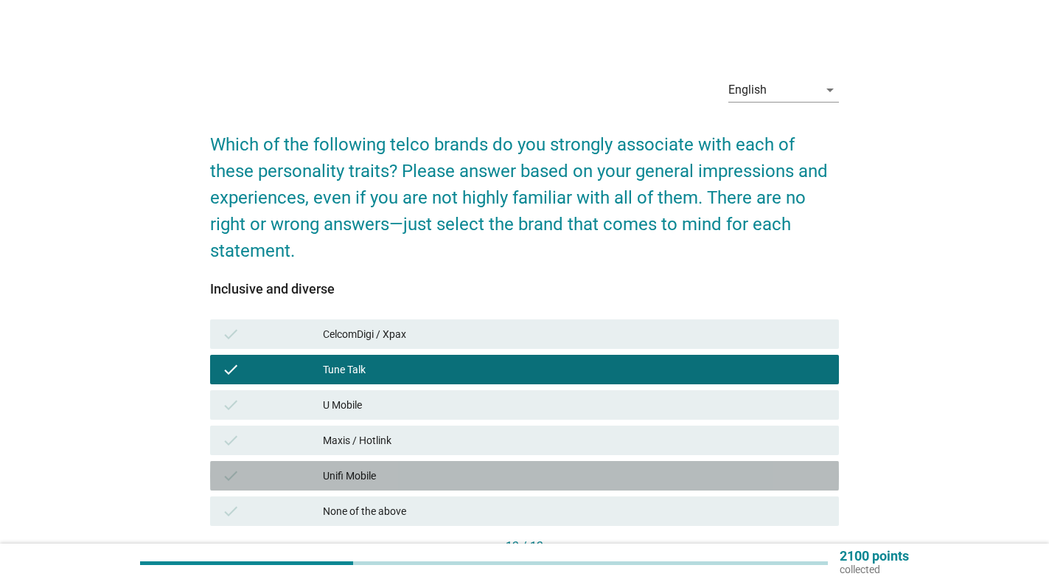
click at [450, 476] on div "Unifi Mobile" at bounding box center [575, 476] width 504 height 18
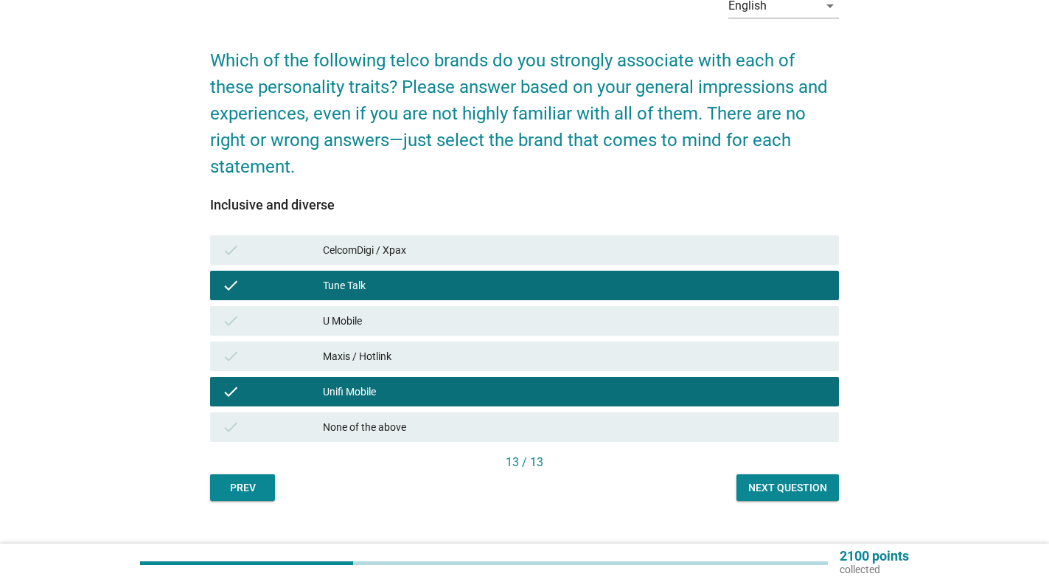
scroll to position [108, 0]
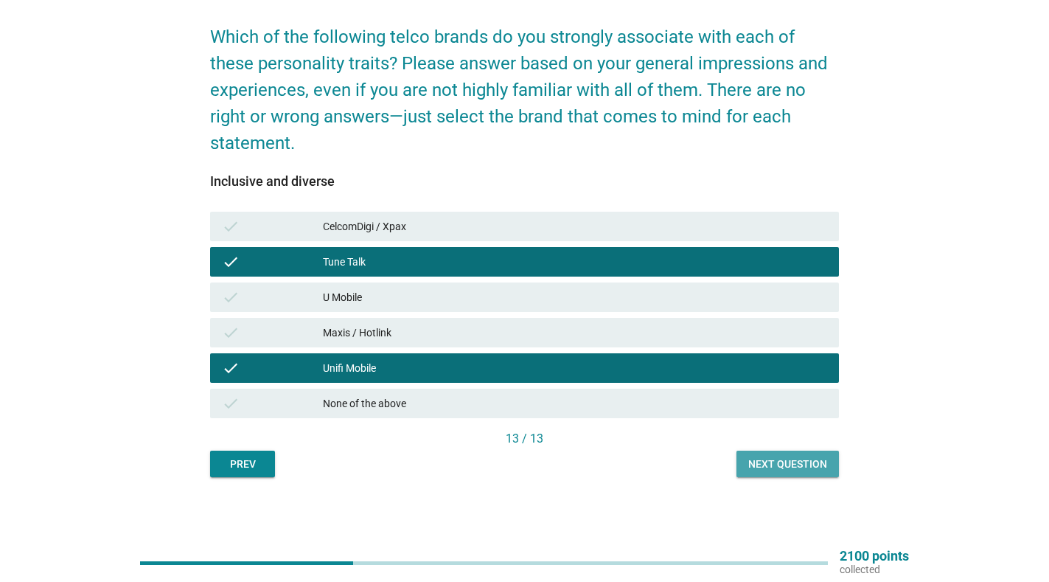
click at [798, 463] on div "Next question" at bounding box center [787, 463] width 79 height 15
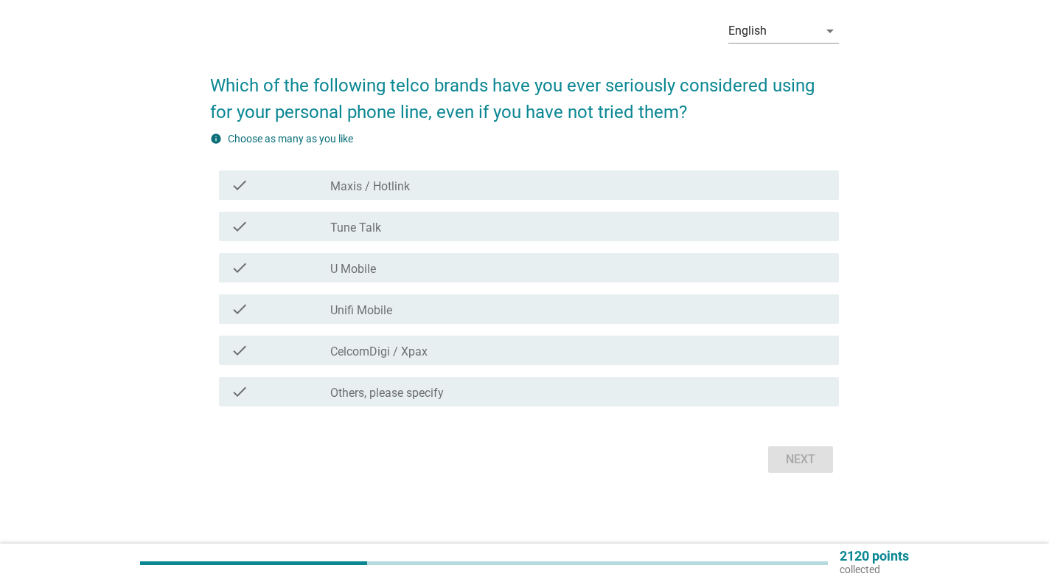
scroll to position [0, 0]
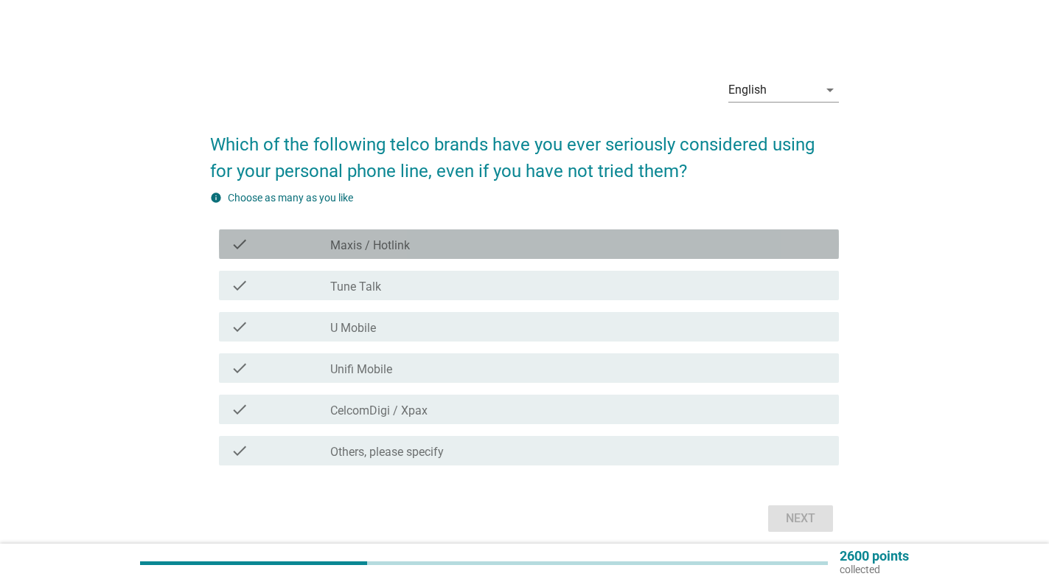
click at [383, 251] on label "Maxis / Hotlink" at bounding box center [370, 245] width 80 height 15
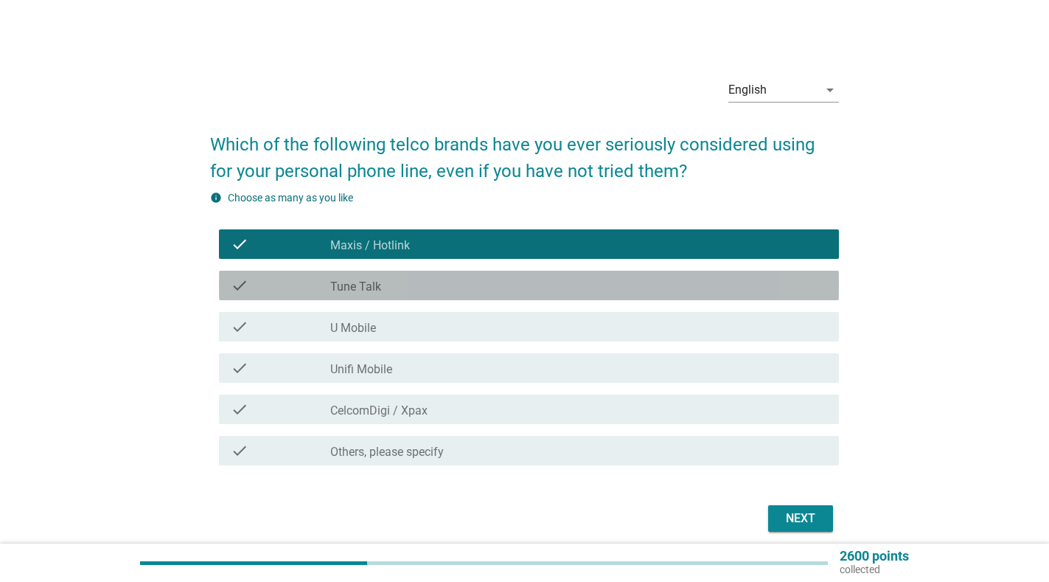
click at [379, 285] on label "Tune Talk" at bounding box center [355, 286] width 51 height 15
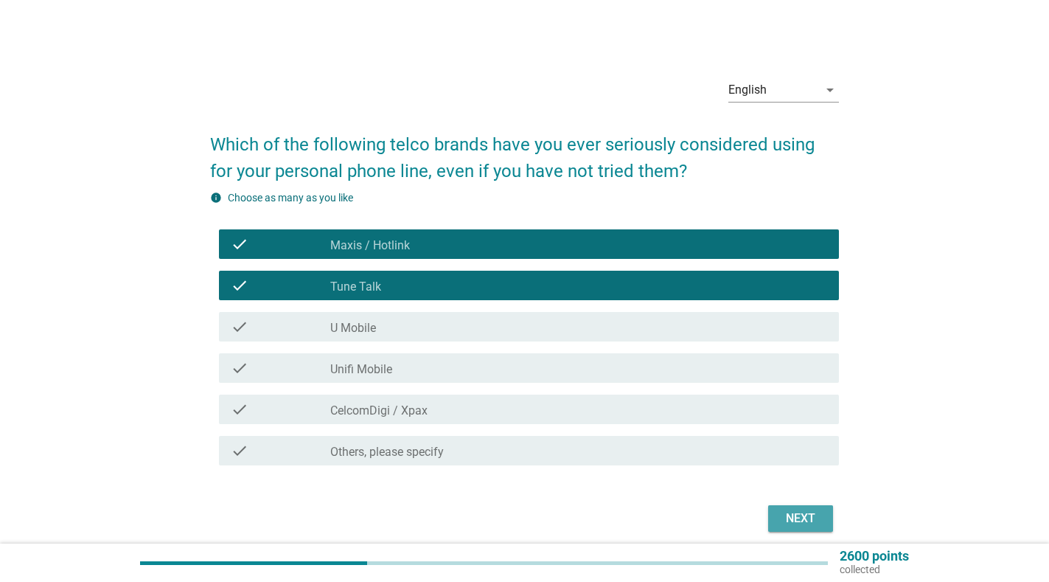
click at [810, 516] on div "Next" at bounding box center [800, 519] width 41 height 18
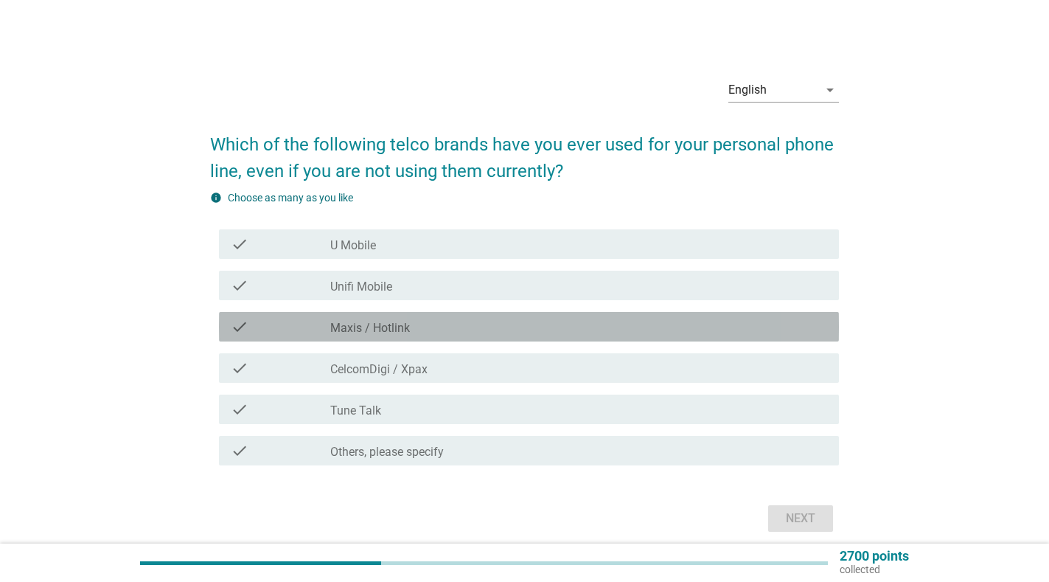
click at [435, 328] on div "check_box Maxis / Hotlink" at bounding box center [578, 327] width 497 height 18
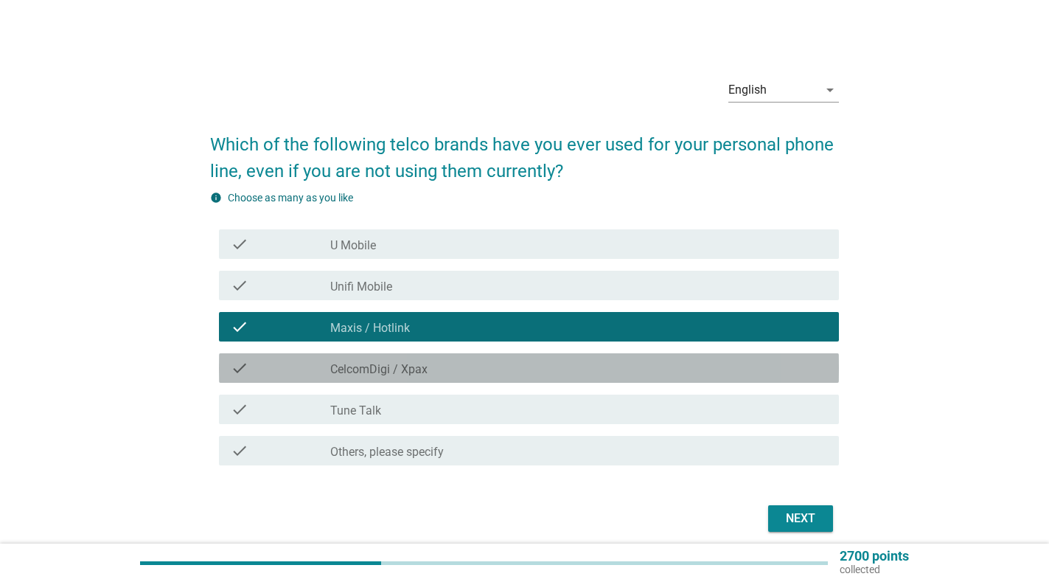
click at [445, 371] on div "check_box CelcomDigi / Xpax" at bounding box center [578, 368] width 497 height 18
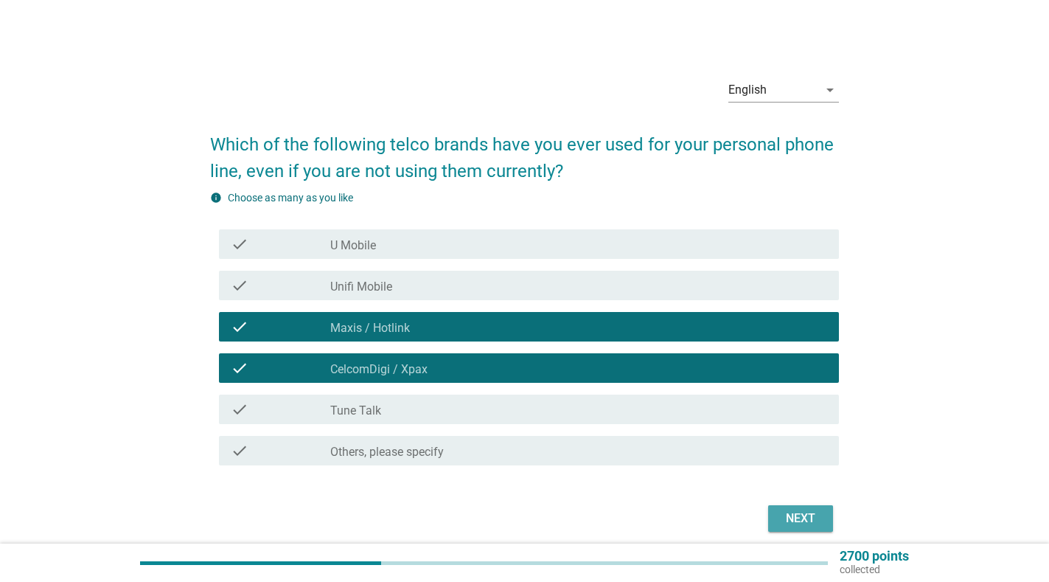
click at [790, 517] on div "Next" at bounding box center [800, 519] width 41 height 18
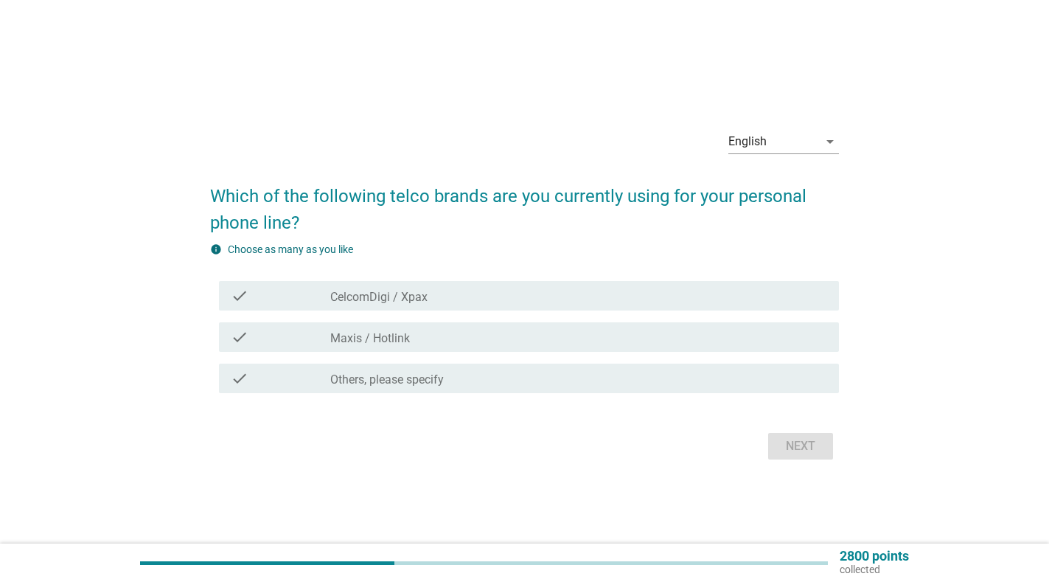
click at [465, 338] on div "check_box Maxis / Hotlink" at bounding box center [578, 337] width 497 height 18
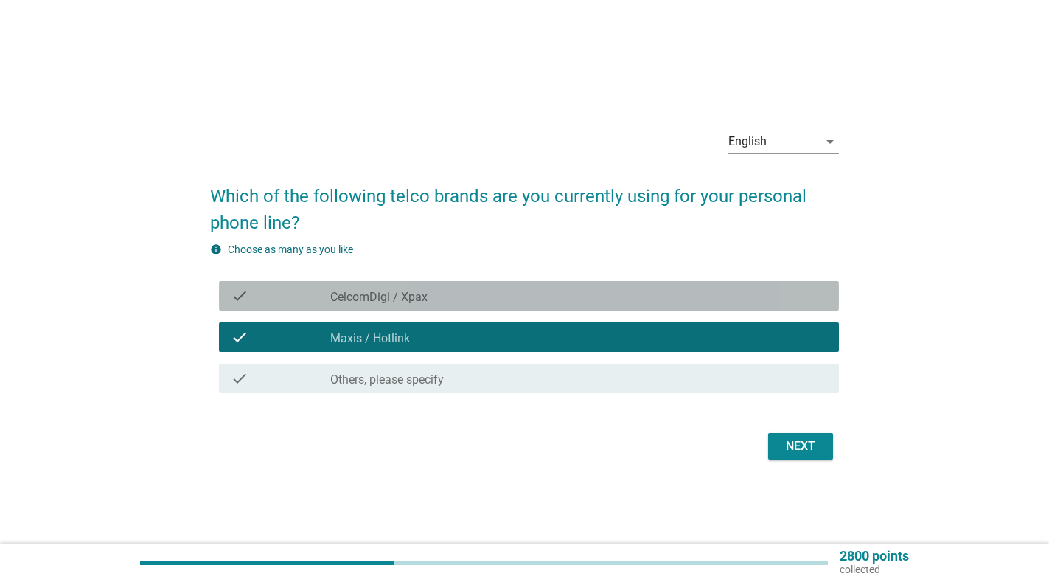
click at [473, 298] on div "check_box CelcomDigi / Xpax" at bounding box center [578, 296] width 497 height 18
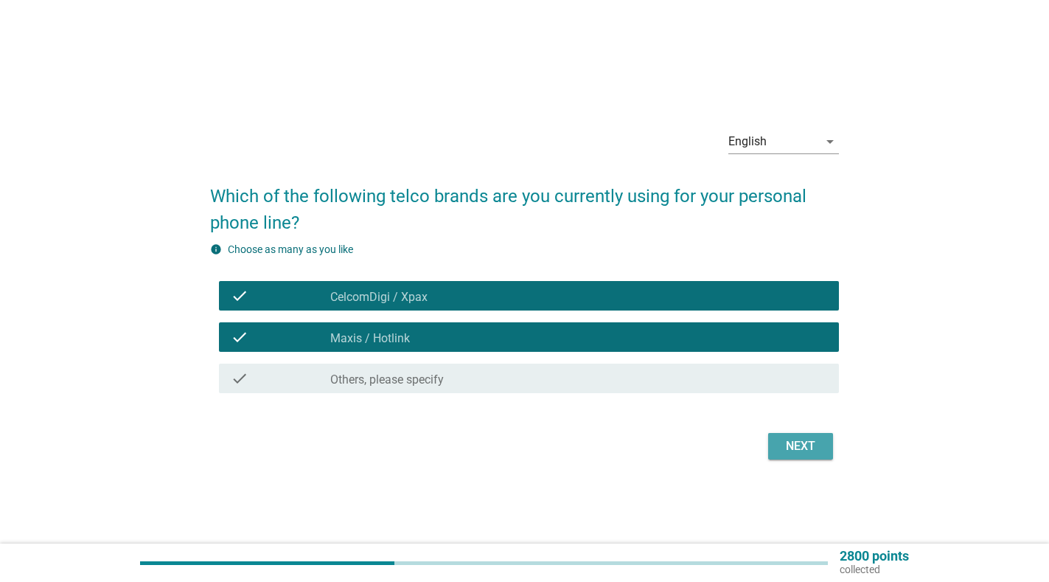
click at [802, 444] on div "Next" at bounding box center [800, 446] width 41 height 18
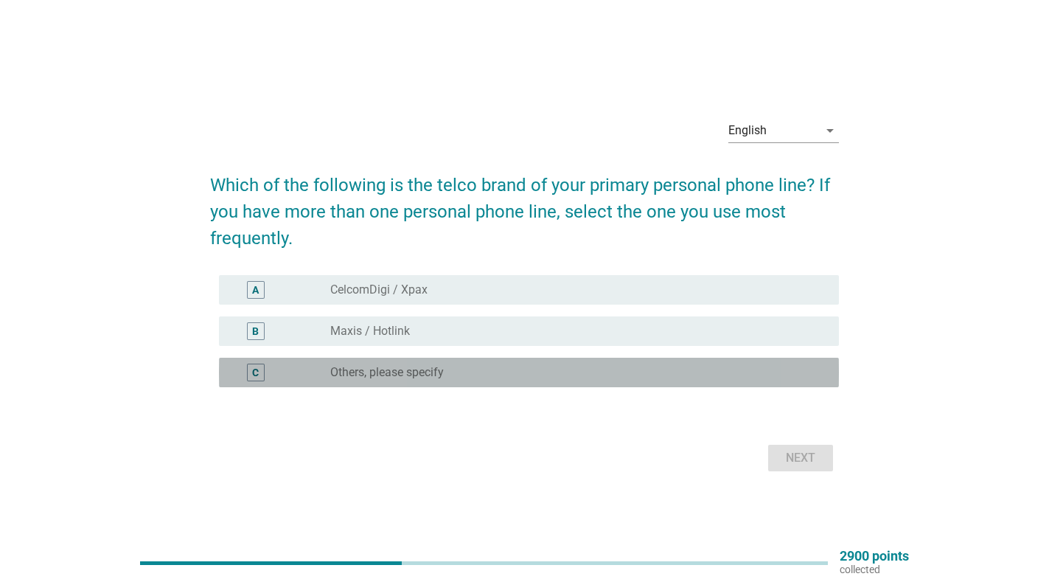
click at [403, 370] on label "Others, please specify" at bounding box center [387, 372] width 114 height 15
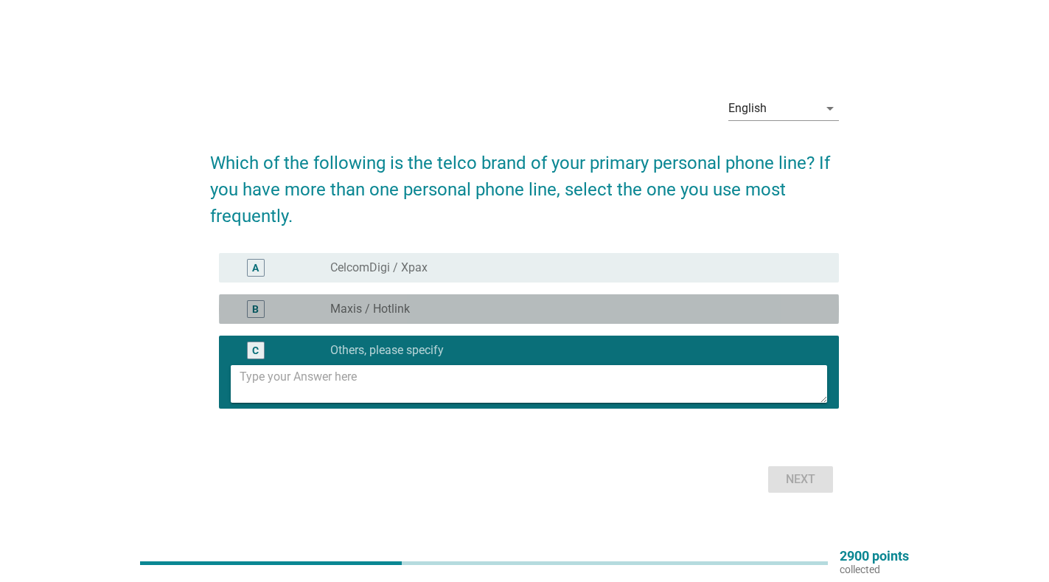
click at [420, 305] on div "radio_button_unchecked Maxis / Hotlink" at bounding box center [572, 309] width 485 height 15
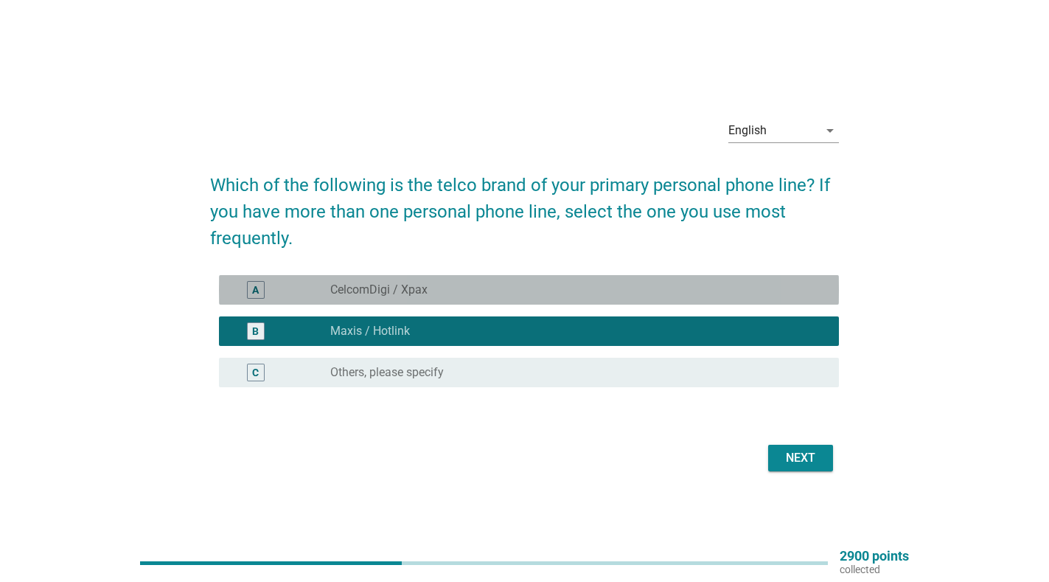
click at [454, 286] on div "radio_button_unchecked CelcomDigi / Xpax" at bounding box center [572, 289] width 485 height 15
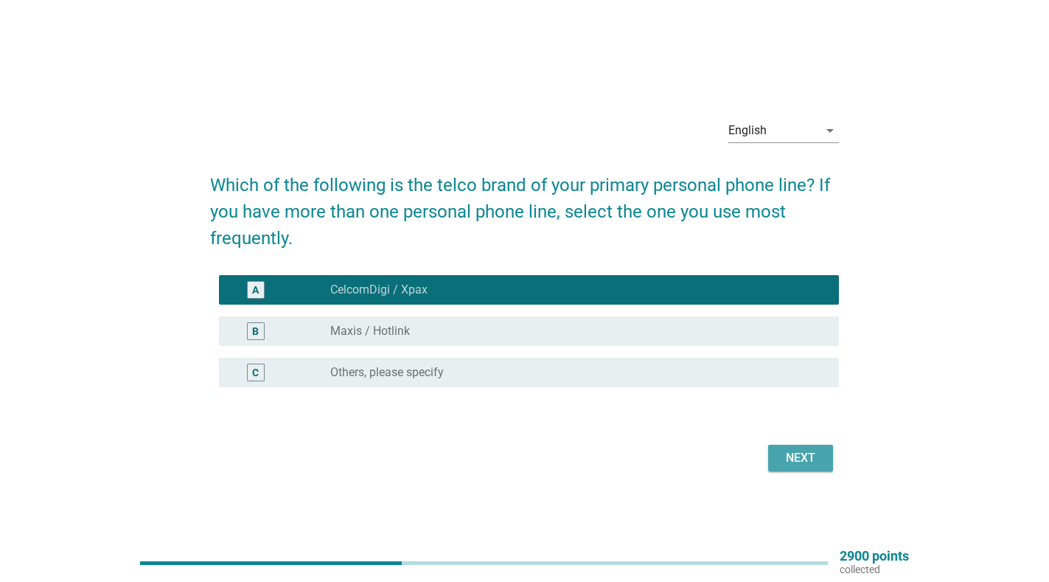
click at [794, 451] on div "Next" at bounding box center [800, 458] width 41 height 18
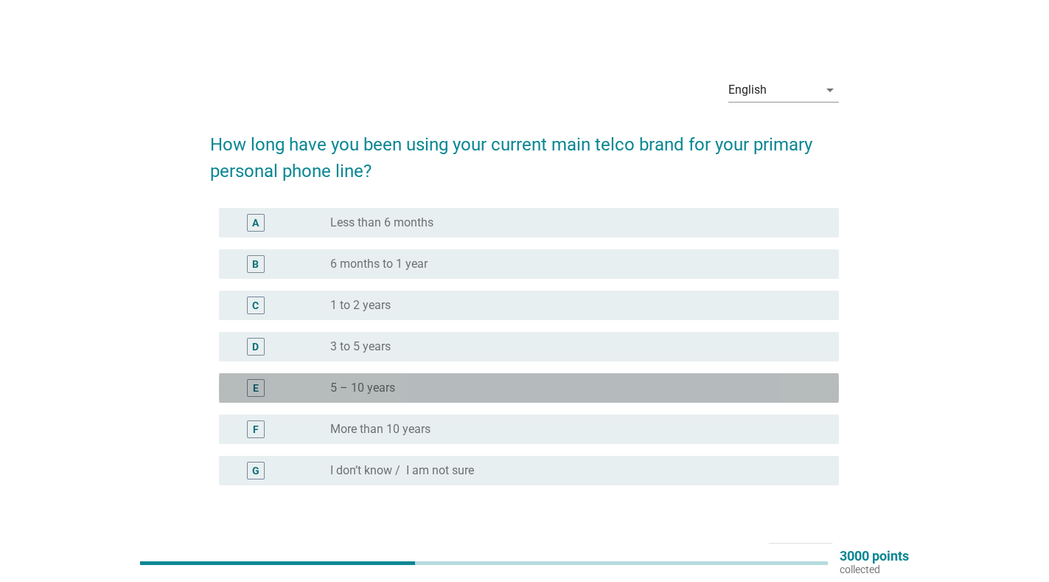
click at [432, 392] on div "radio_button_unchecked 5 – 10 years" at bounding box center [572, 387] width 485 height 15
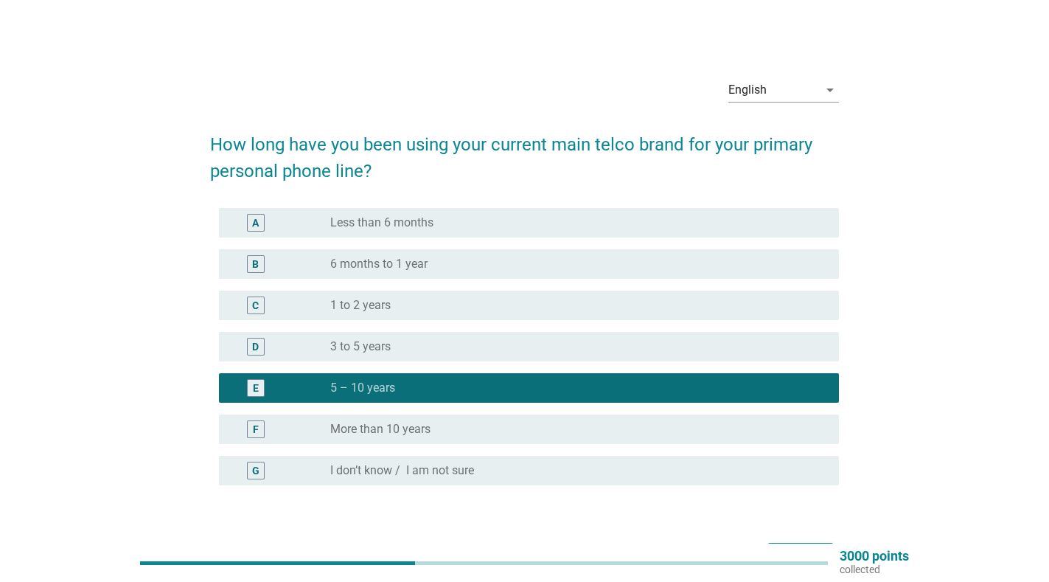
click at [433, 389] on div "radio_button_checked 5 – 10 years" at bounding box center [572, 387] width 485 height 15
click at [459, 431] on div "radio_button_unchecked More than 10 years" at bounding box center [572, 429] width 485 height 15
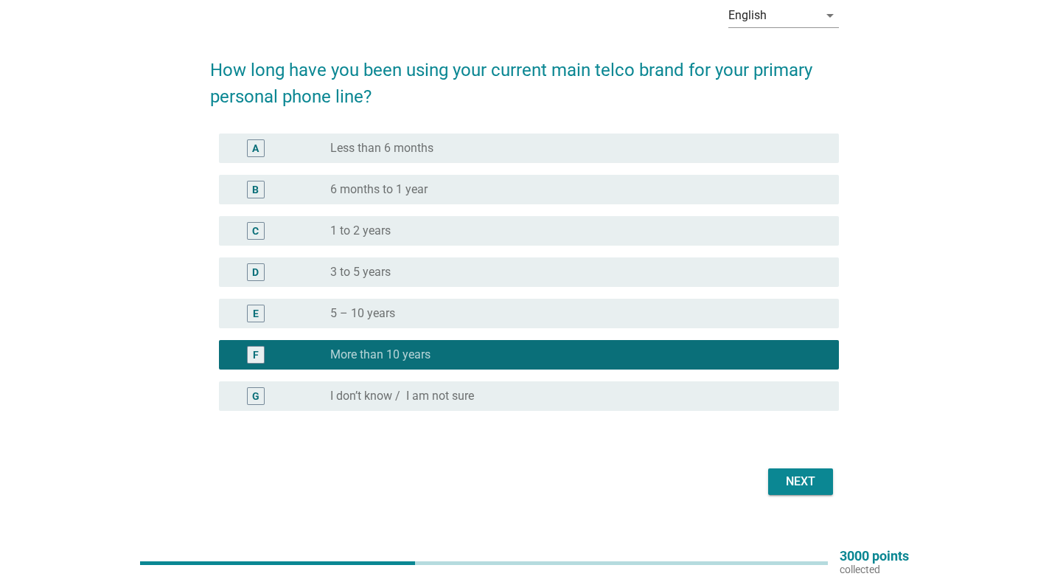
scroll to position [97, 0]
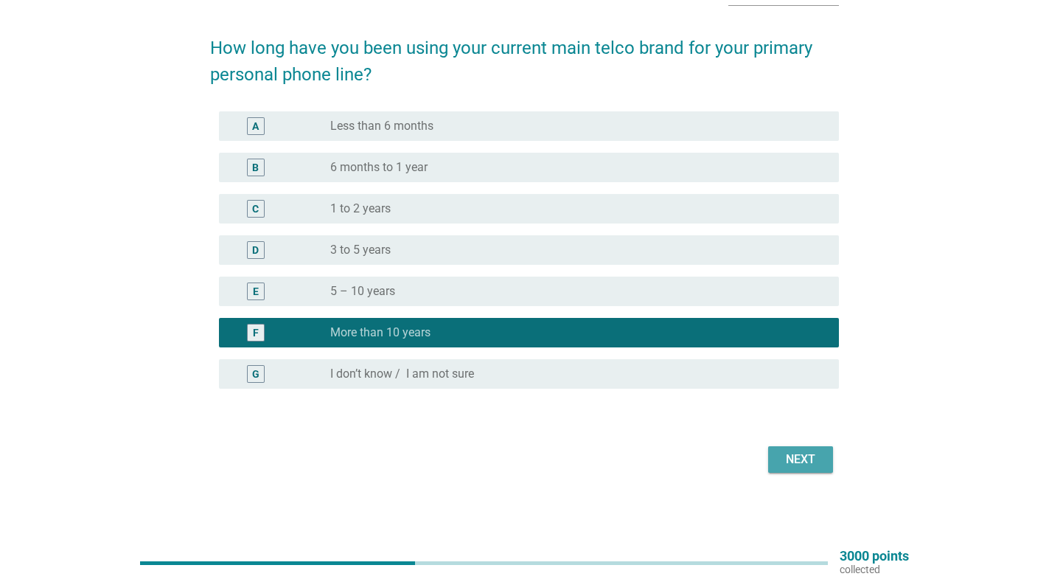
click at [801, 459] on div "Next" at bounding box center [800, 460] width 41 height 18
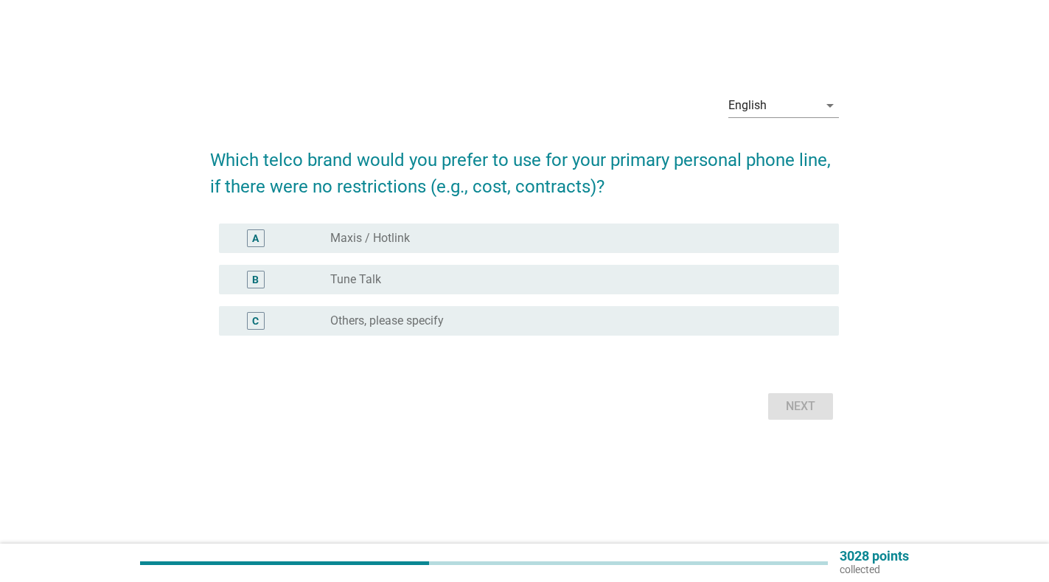
scroll to position [0, 0]
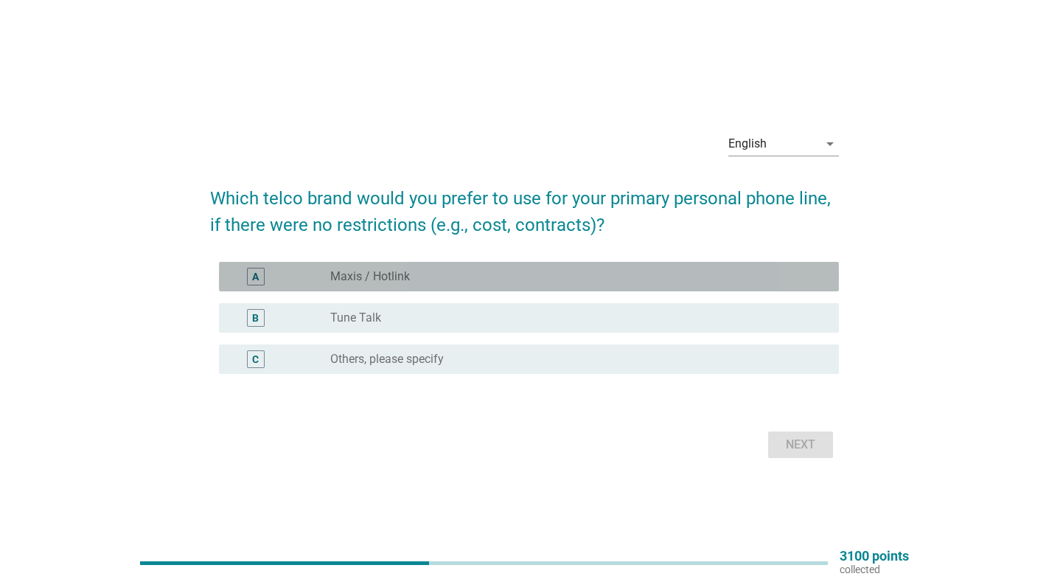
click at [432, 277] on div "radio_button_unchecked Maxis / Hotlink" at bounding box center [572, 276] width 485 height 15
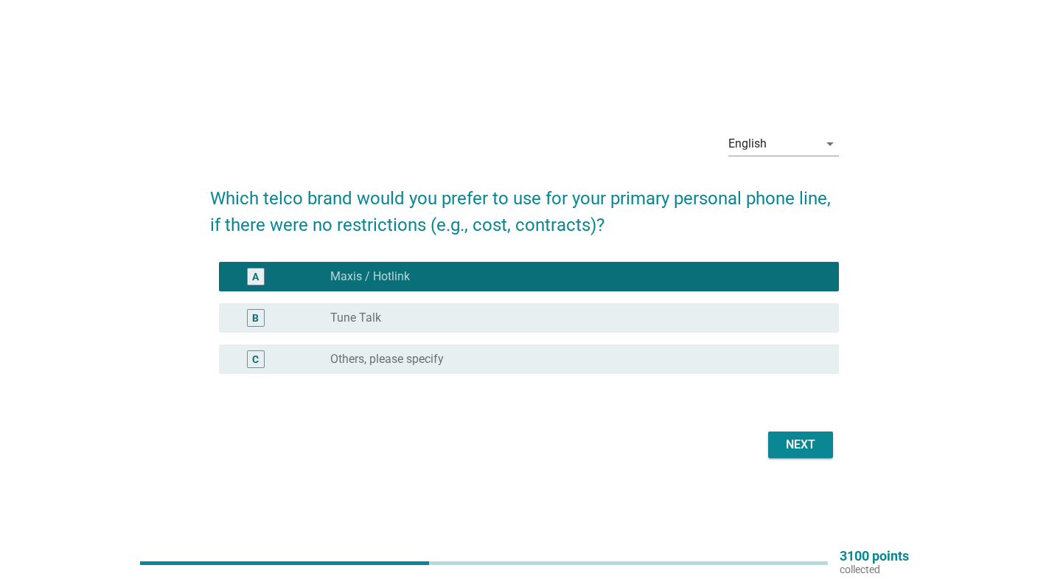
click at [788, 442] on div "Next" at bounding box center [800, 445] width 41 height 18
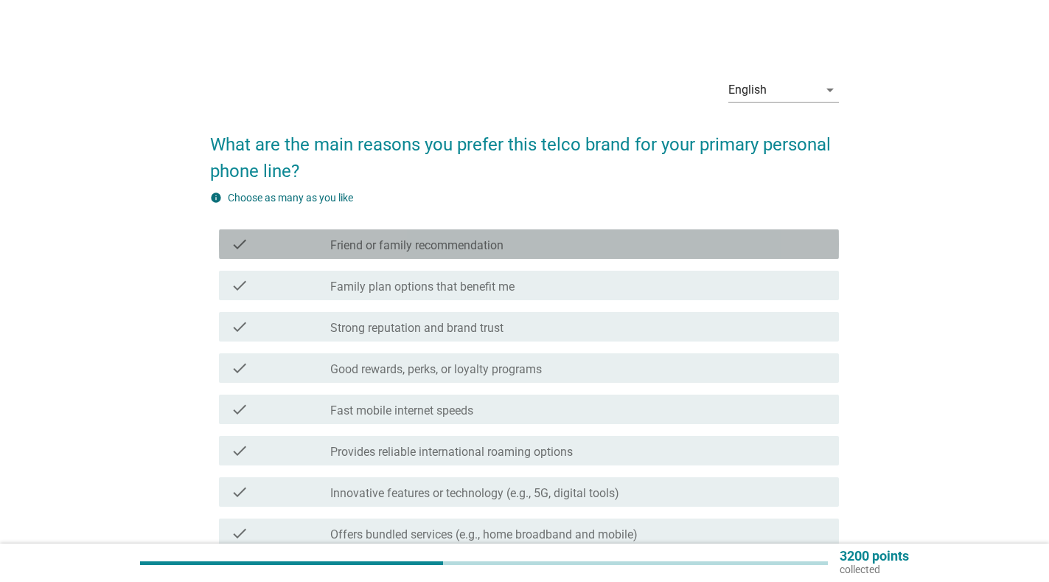
click at [525, 249] on div "check_box_outline_blank Friend or family recommendation" at bounding box center [578, 244] width 497 height 18
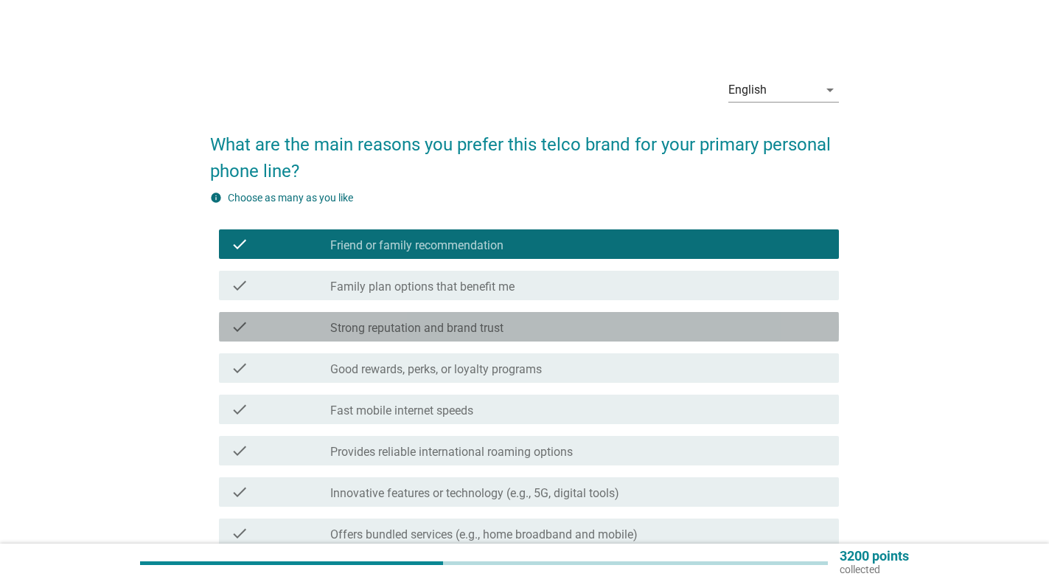
click at [569, 331] on div "check_box_outline_blank Strong reputation and brand trust" at bounding box center [578, 327] width 497 height 18
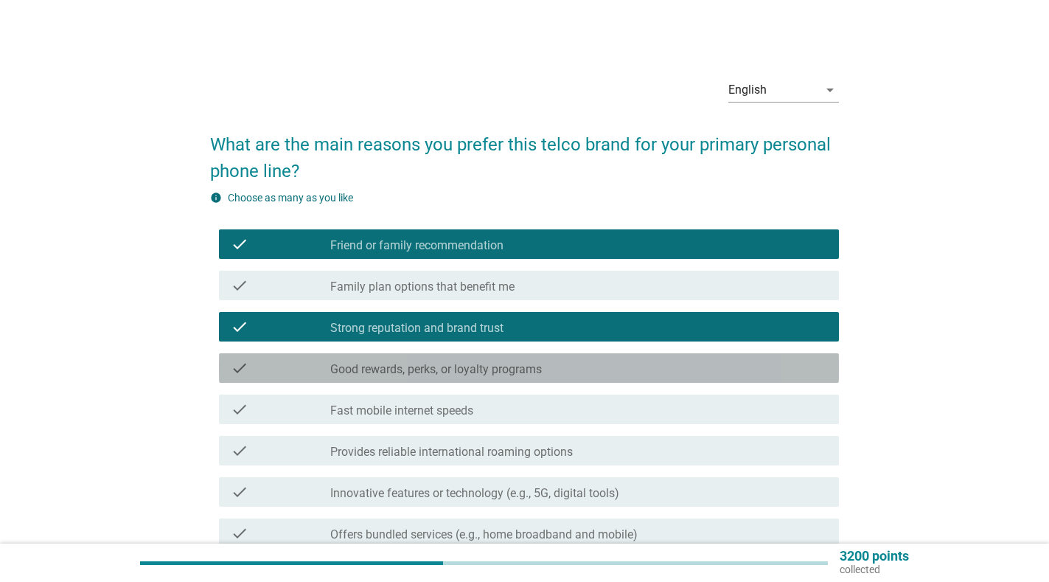
click at [567, 372] on div "check_box_outline_blank Good rewards, perks, or loyalty programs" at bounding box center [578, 368] width 497 height 18
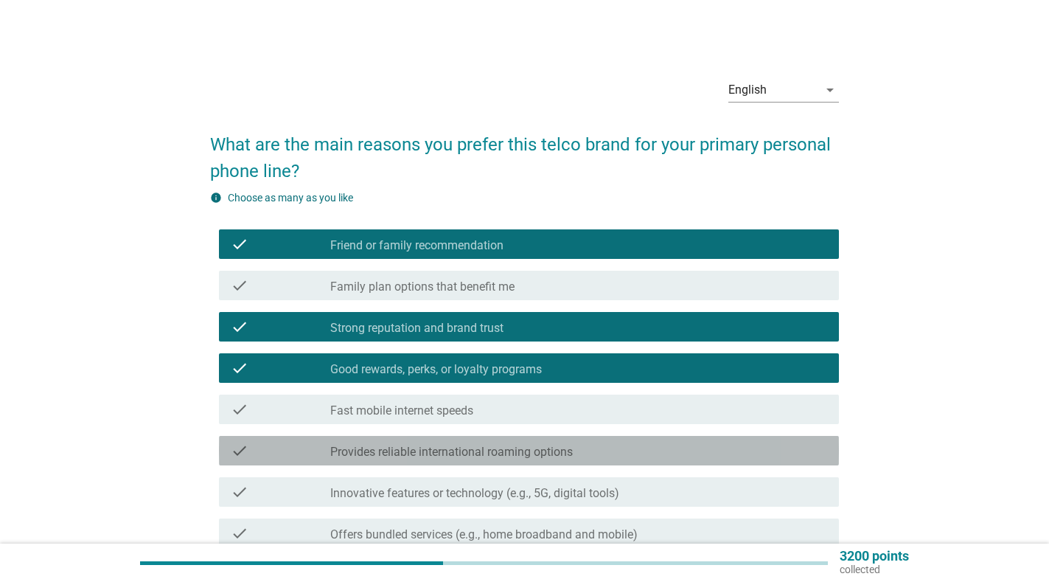
click at [581, 450] on div "check_box_outline_blank Provides reliable international roaming options" at bounding box center [578, 451] width 497 height 18
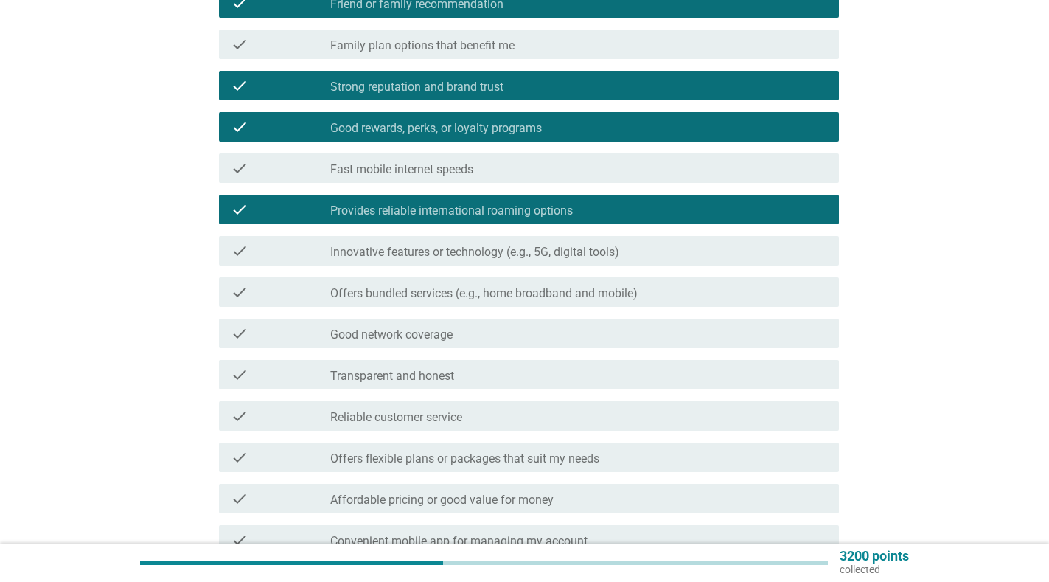
scroll to position [244, 0]
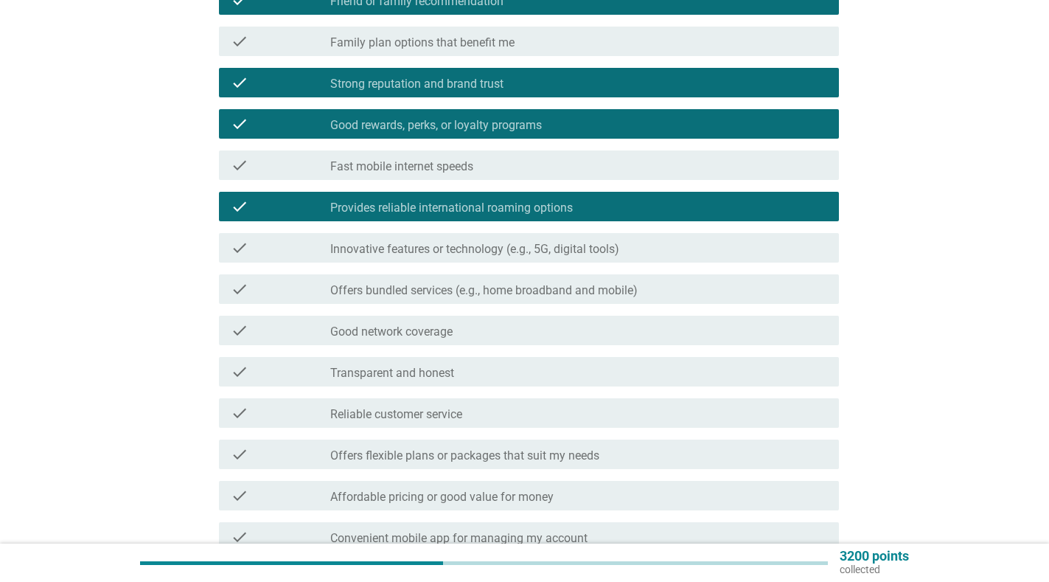
click at [538, 247] on label "Innovative features or technology (e.g., 5G, digital tools)" at bounding box center [474, 249] width 289 height 15
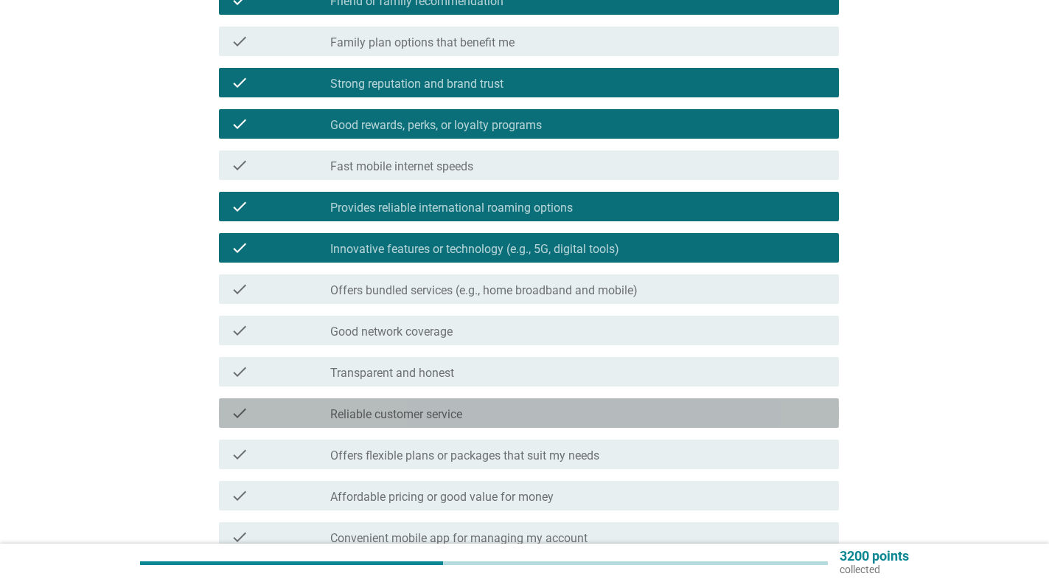
click at [438, 409] on label "Reliable customer service" at bounding box center [396, 414] width 132 height 15
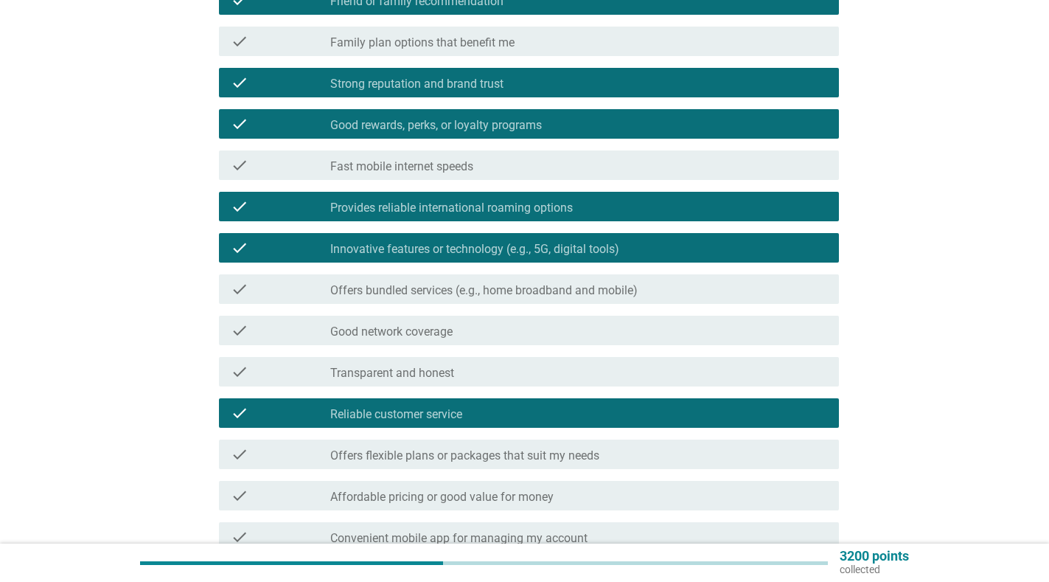
click at [481, 456] on label "Offers flexible plans or packages that suit my needs" at bounding box center [464, 455] width 269 height 15
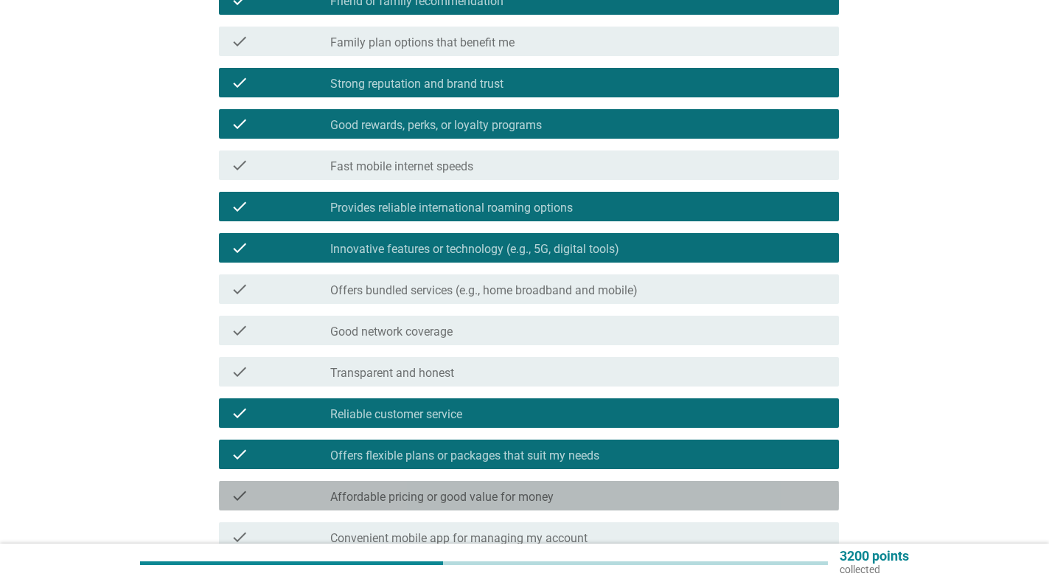
click at [491, 490] on label "Affordable pricing or good value for money" at bounding box center [441, 497] width 223 height 15
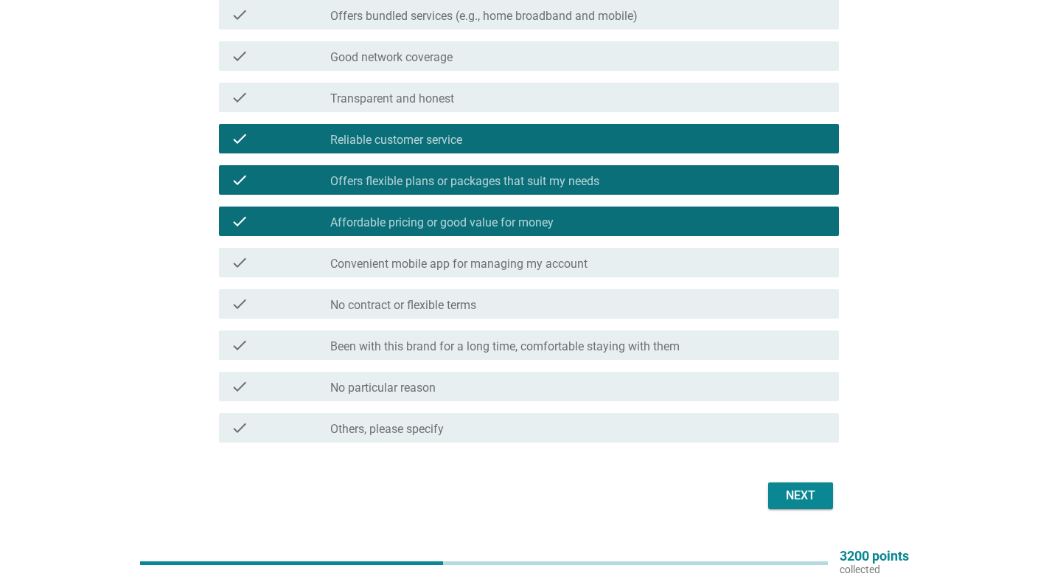
scroll to position [521, 0]
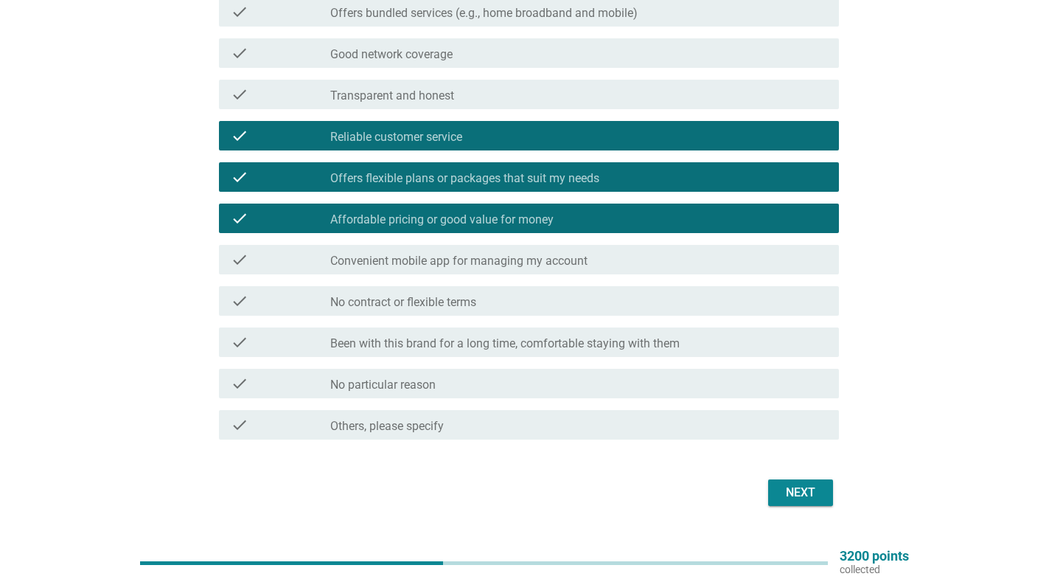
click at [560, 344] on label "Been with this brand for a long time, comfortable staying with them" at bounding box center [505, 343] width 350 height 15
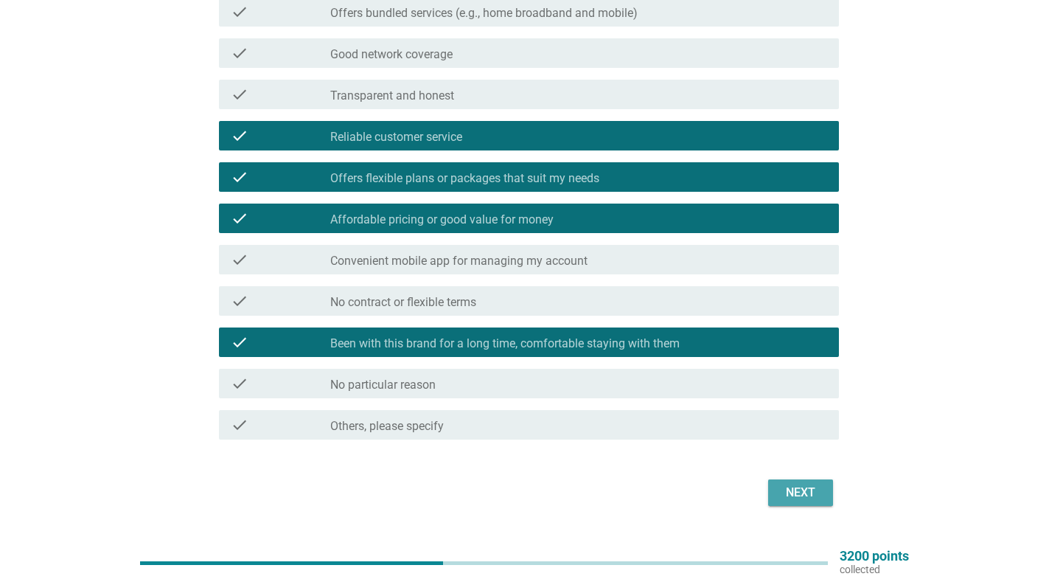
click at [799, 487] on div "Next" at bounding box center [800, 493] width 41 height 18
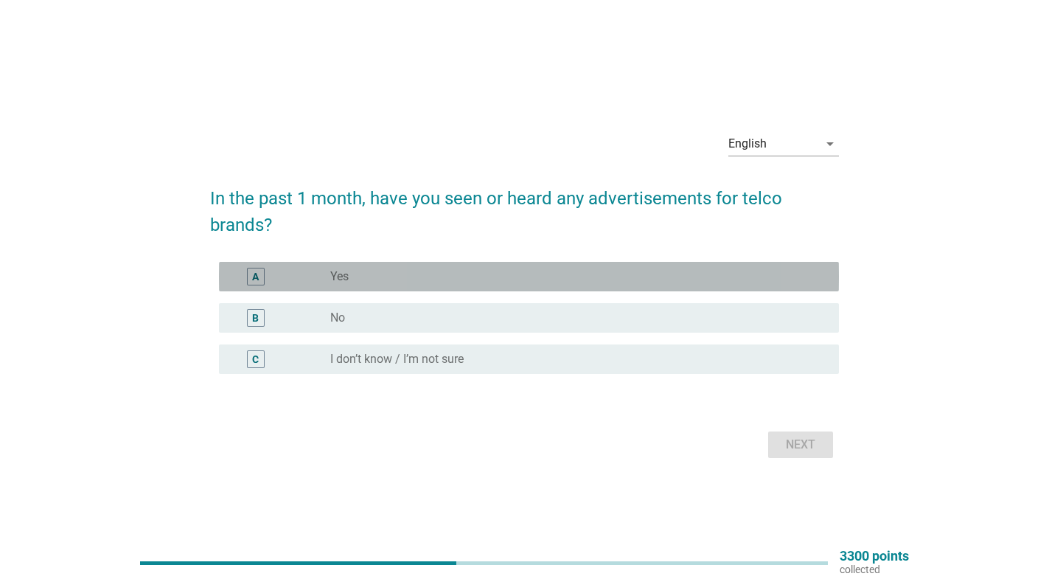
click at [451, 283] on div "radio_button_unchecked Yes" at bounding box center [572, 276] width 485 height 15
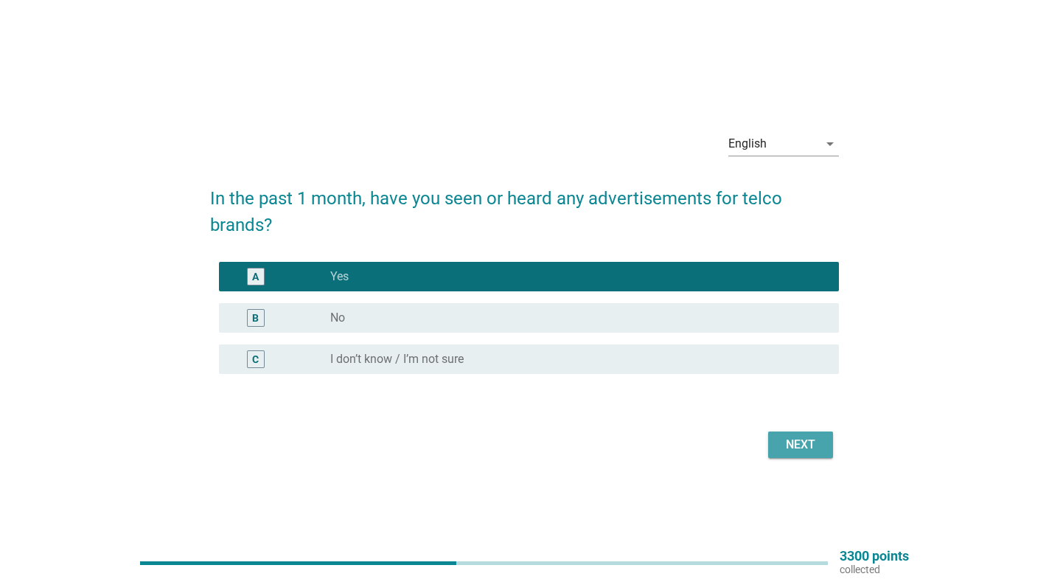
click at [789, 446] on div "Next" at bounding box center [800, 445] width 41 height 18
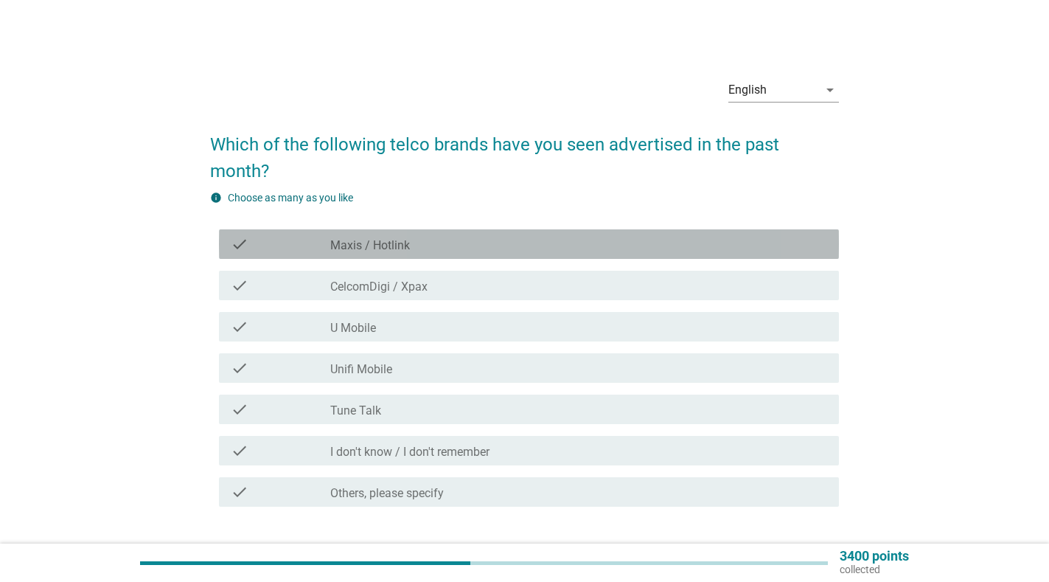
click at [466, 246] on div "check_box_outline_blank Maxis / Hotlink" at bounding box center [578, 244] width 497 height 18
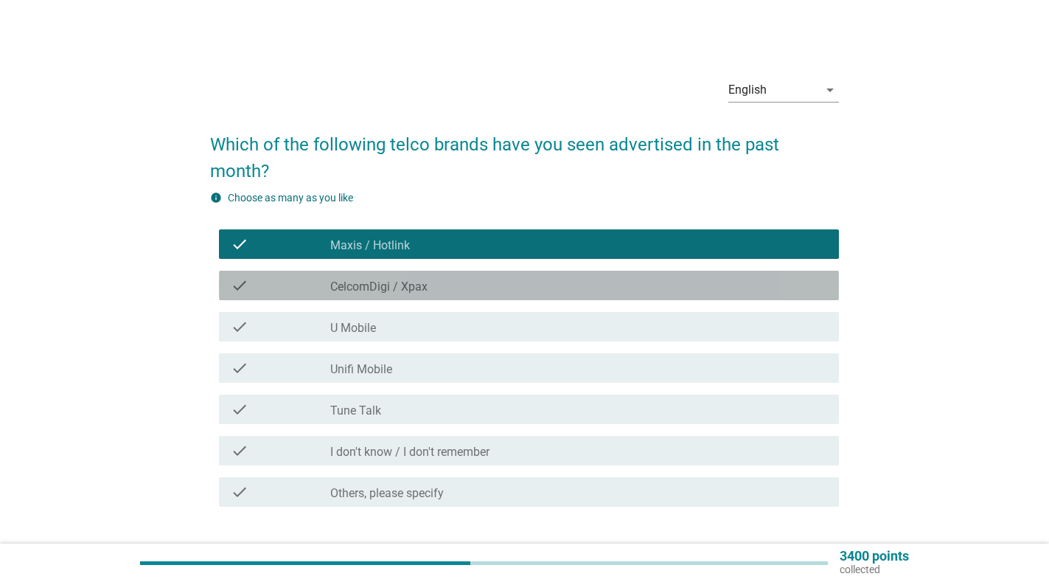
click at [448, 290] on div "check_box_outline_blank CelcomDigi / Xpax" at bounding box center [578, 286] width 497 height 18
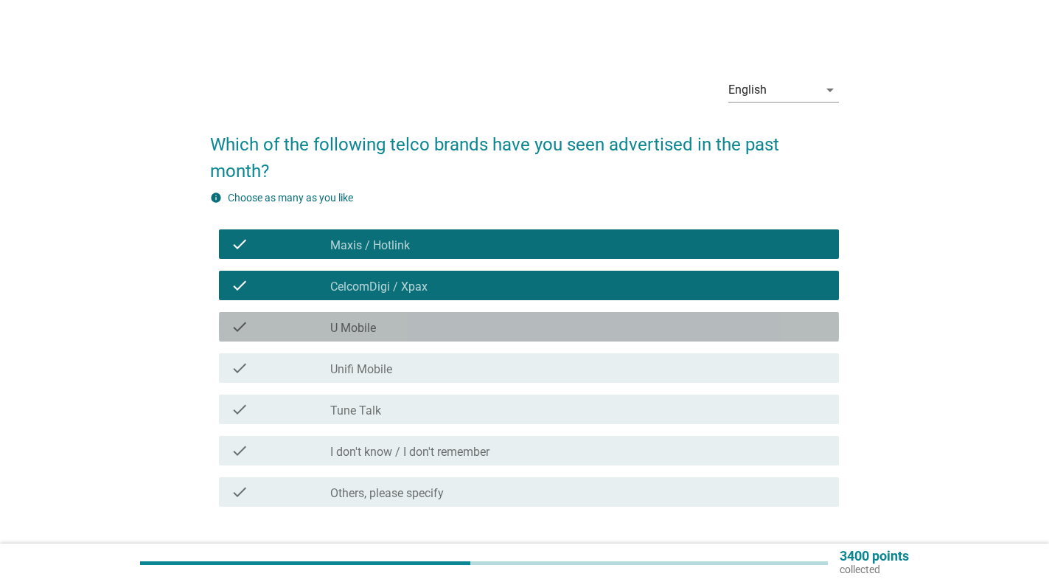
click at [427, 332] on div "check_box_outline_blank U Mobile" at bounding box center [578, 327] width 497 height 18
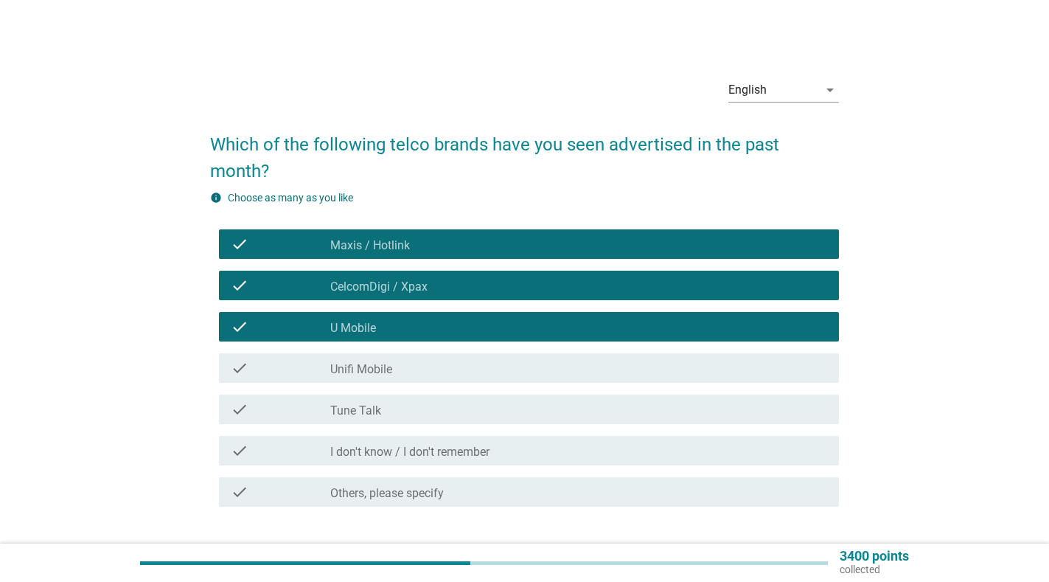
click at [425, 371] on div "check_box_outline_blank Unifi Mobile" at bounding box center [578, 368] width 497 height 18
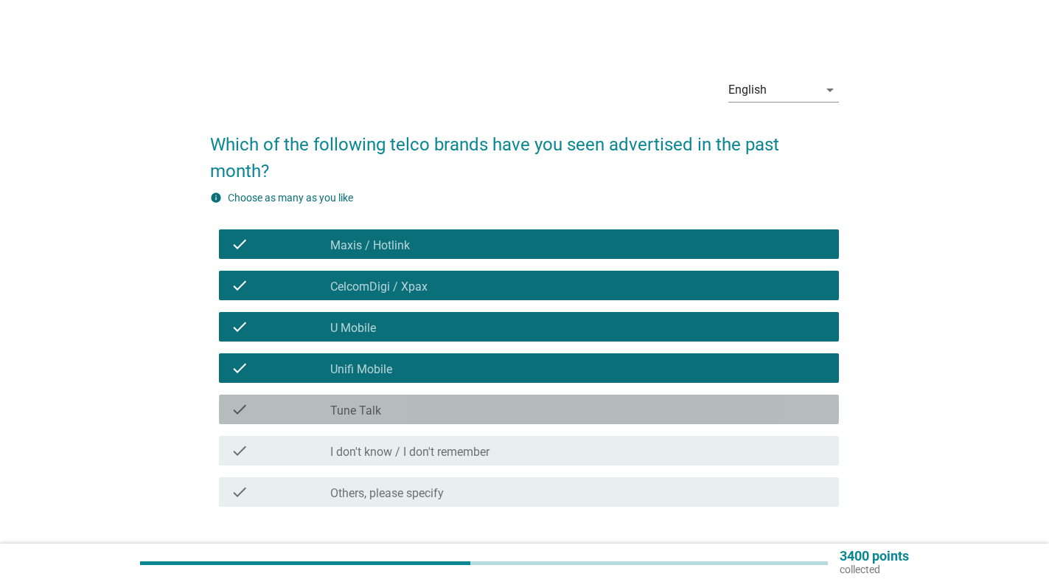
click at [425, 407] on div "check_box_outline_blank Tune Talk" at bounding box center [578, 409] width 497 height 18
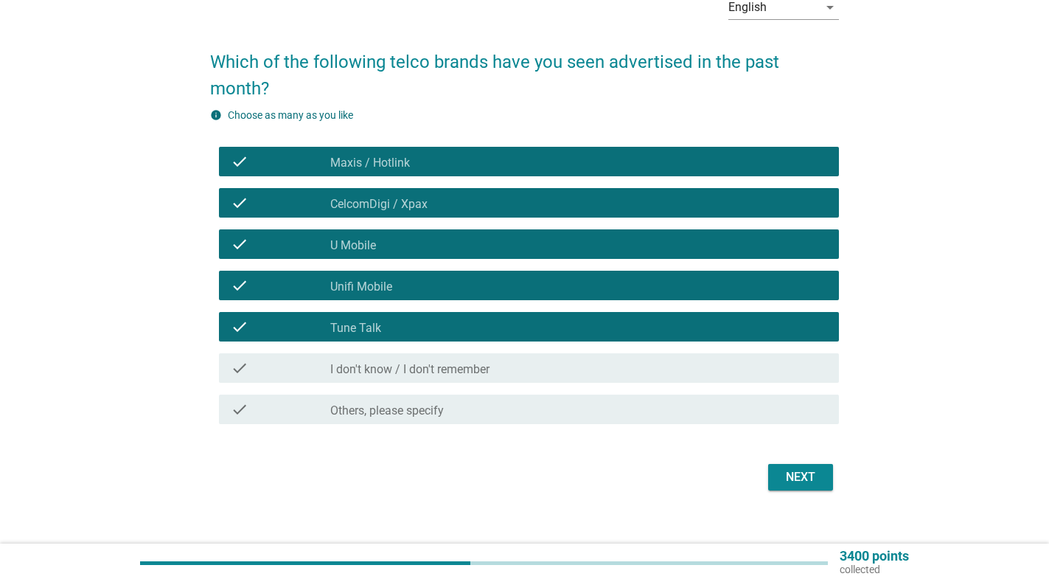
scroll to position [100, 0]
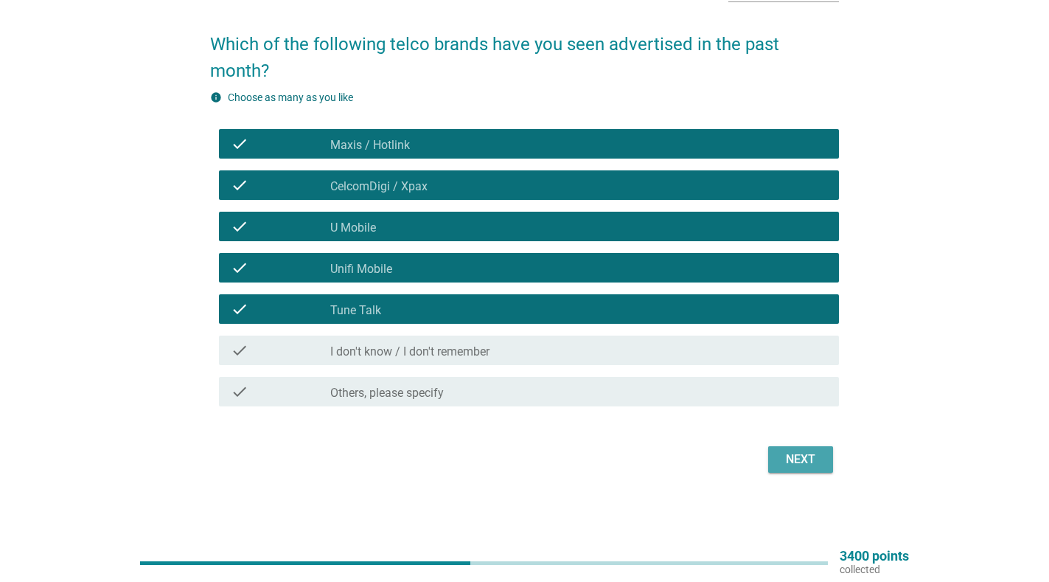
click at [806, 456] on div "Next" at bounding box center [800, 460] width 41 height 18
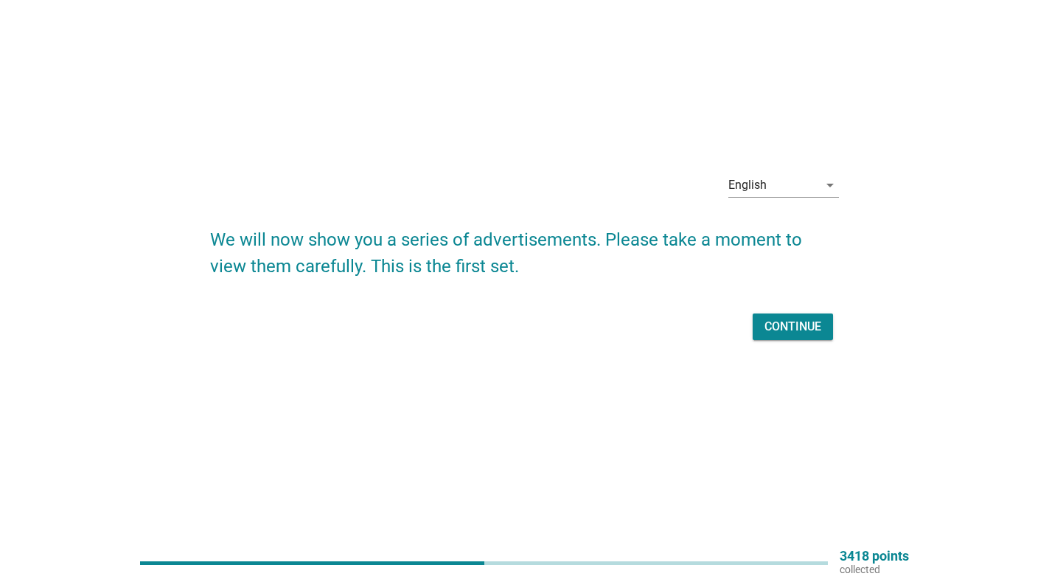
scroll to position [0, 0]
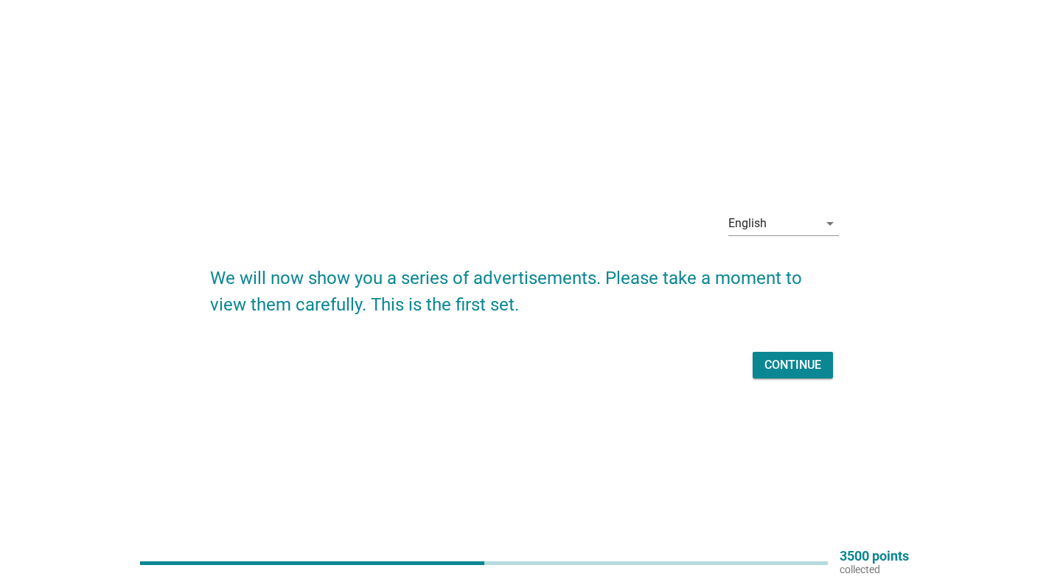
click at [793, 358] on div "Continue" at bounding box center [793, 365] width 57 height 18
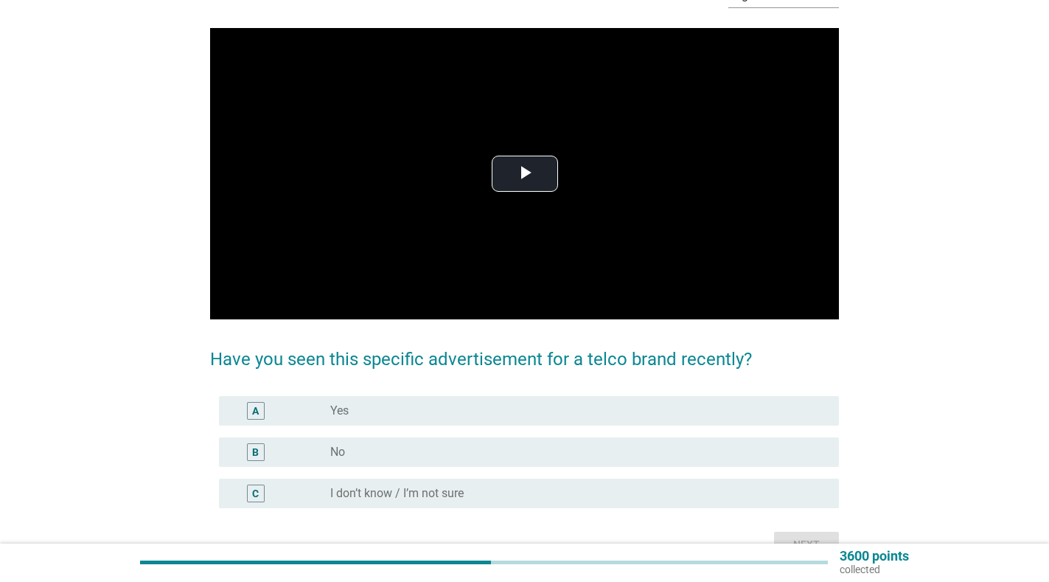
scroll to position [100, 0]
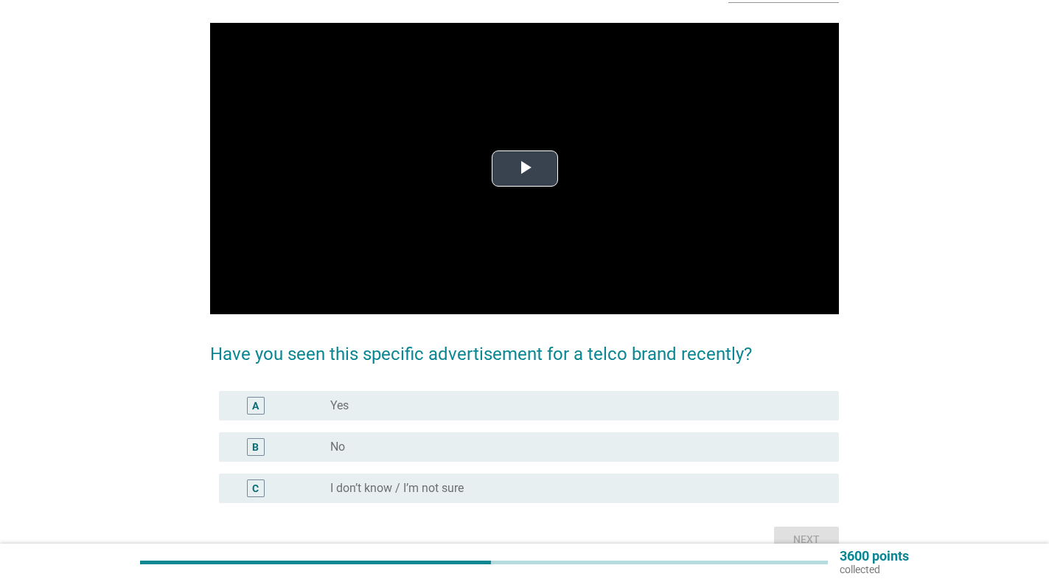
click at [525, 168] on span "Video Player" at bounding box center [525, 168] width 0 height 0
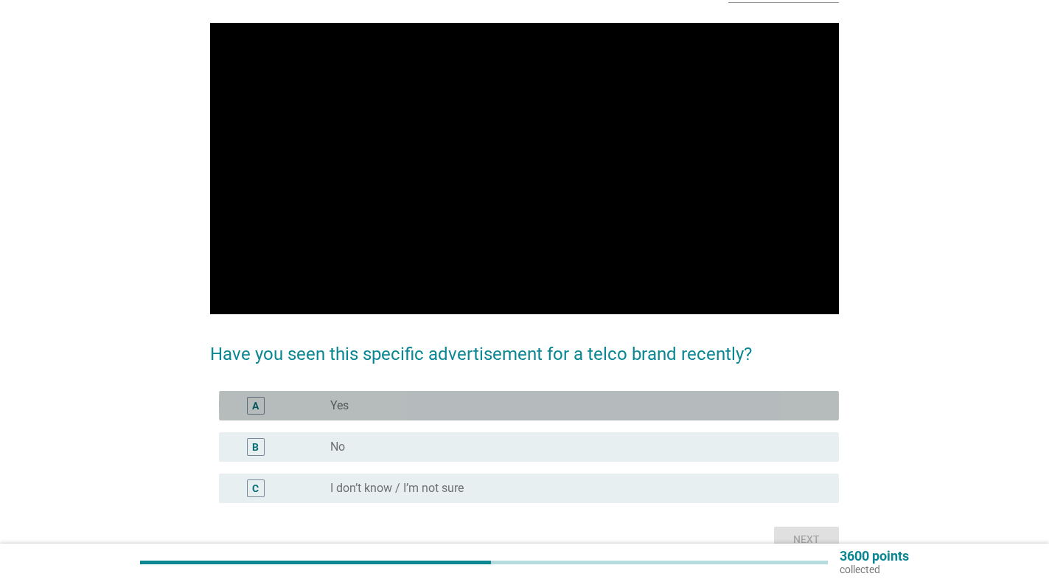
click at [443, 406] on div "radio_button_unchecked Yes" at bounding box center [572, 405] width 485 height 15
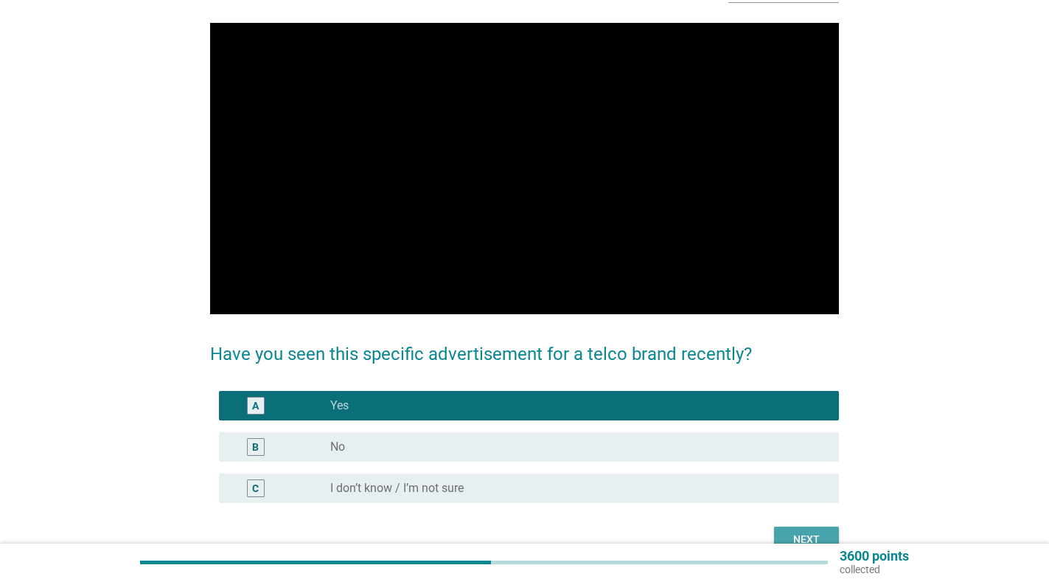
click at [803, 535] on div "Next" at bounding box center [806, 539] width 41 height 15
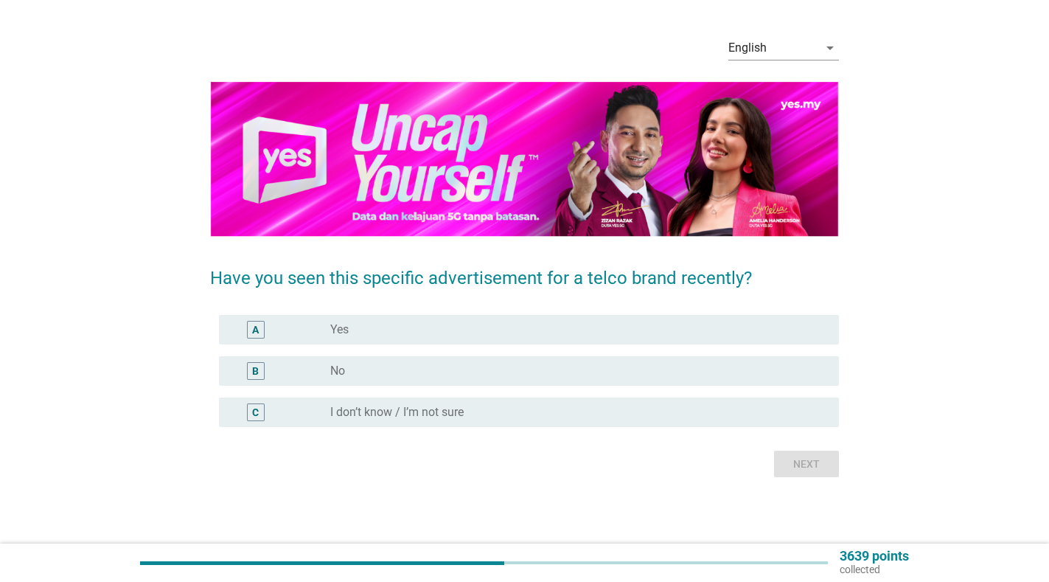
scroll to position [0, 0]
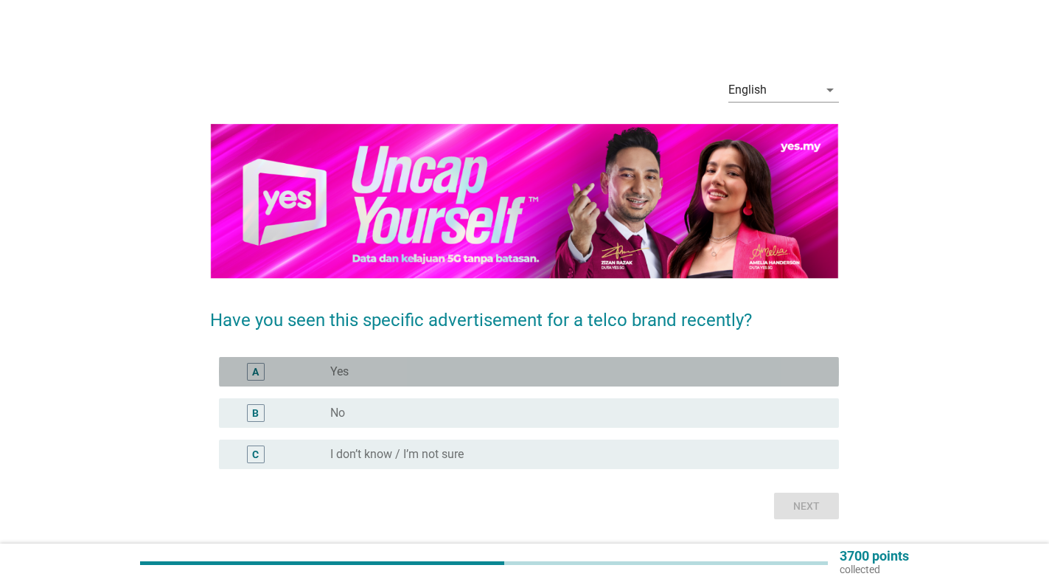
click at [437, 364] on div "radio_button_unchecked Yes" at bounding box center [578, 372] width 497 height 18
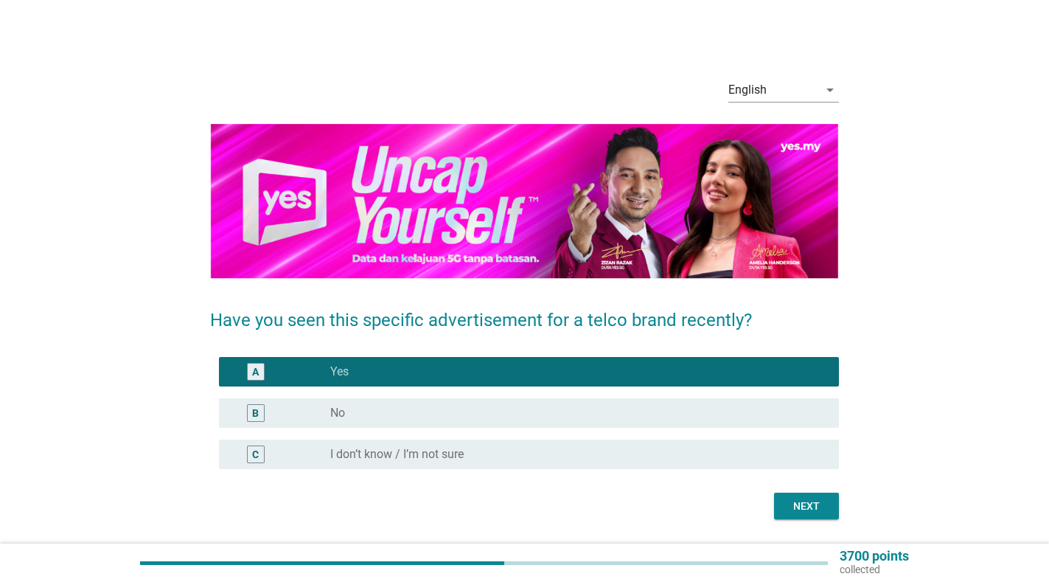
click at [832, 506] on button "Next" at bounding box center [806, 506] width 65 height 27
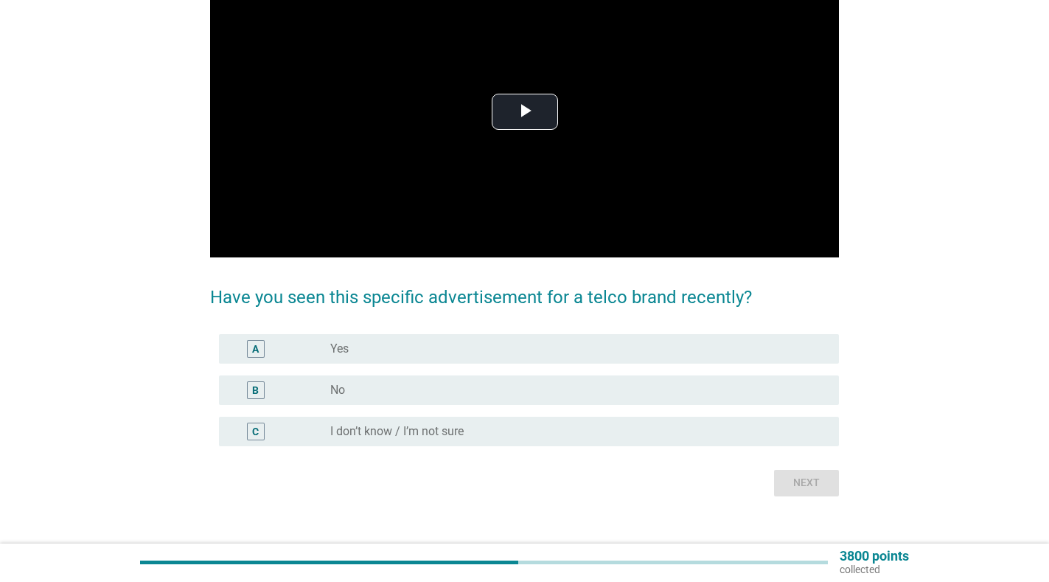
scroll to position [159, 0]
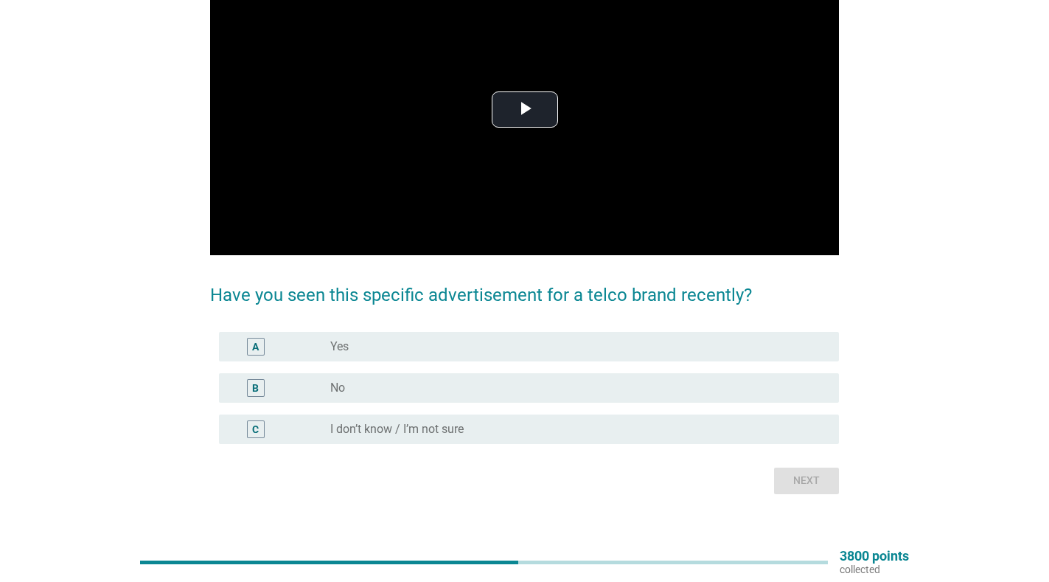
click at [472, 346] on div "radio_button_unchecked Yes" at bounding box center [572, 346] width 485 height 15
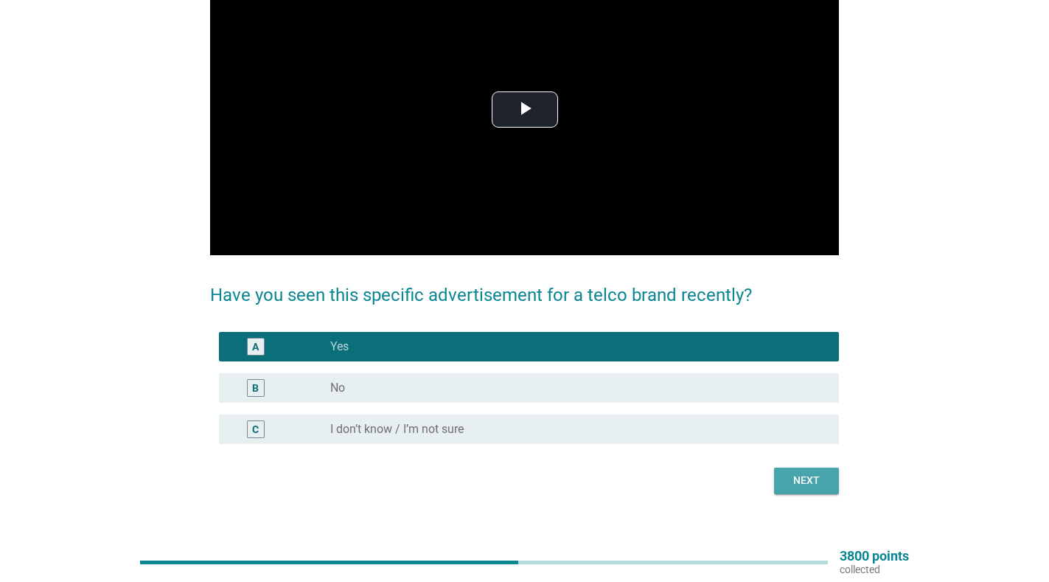
click at [814, 477] on div "Next" at bounding box center [806, 480] width 41 height 15
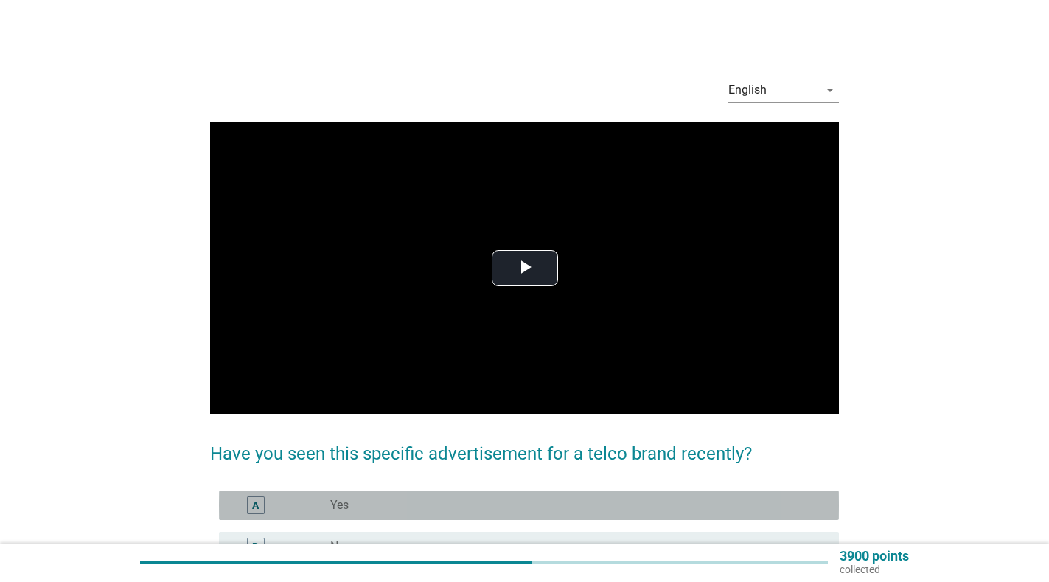
click at [481, 501] on div "radio_button_unchecked Yes" at bounding box center [572, 505] width 485 height 15
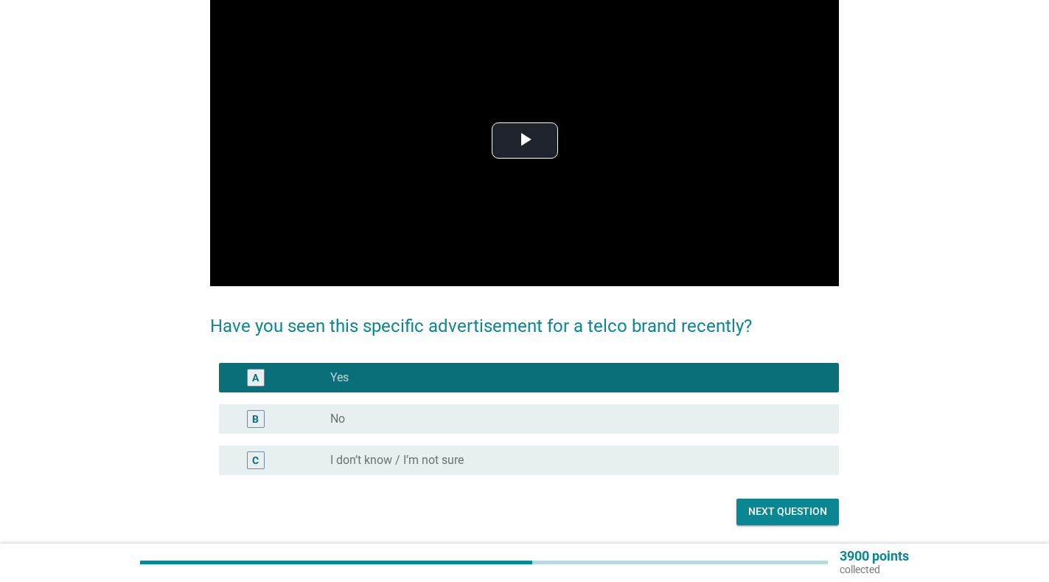
scroll to position [137, 0]
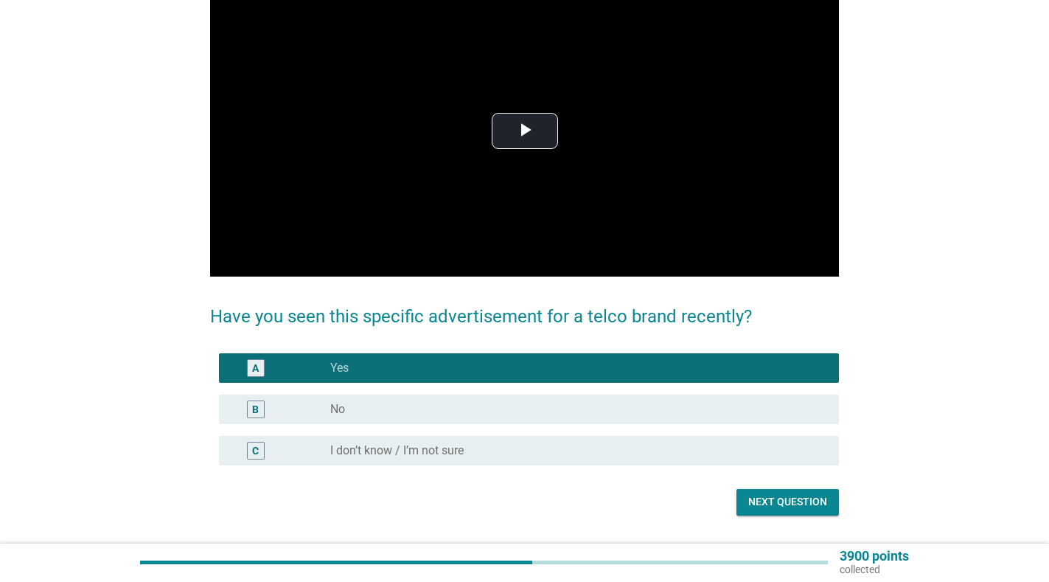
click at [806, 501] on div "Next question" at bounding box center [787, 501] width 79 height 15
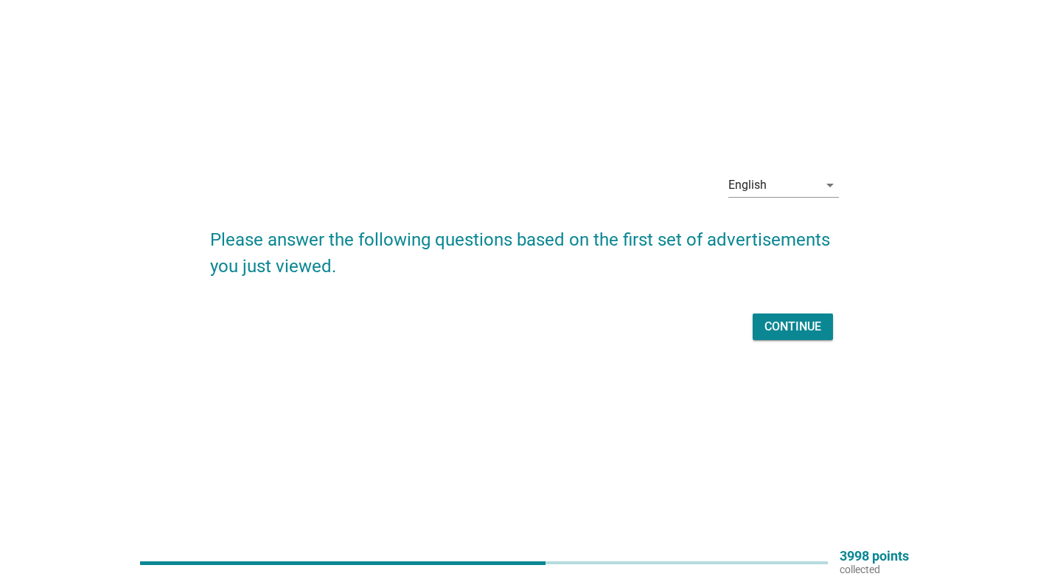
scroll to position [0, 0]
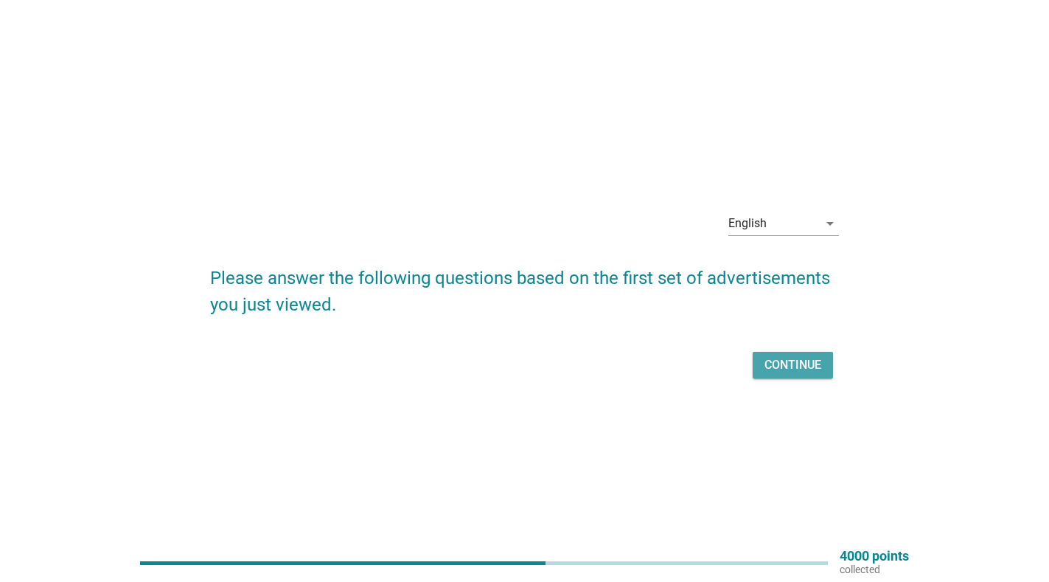
click at [801, 361] on div "Continue" at bounding box center [793, 365] width 57 height 18
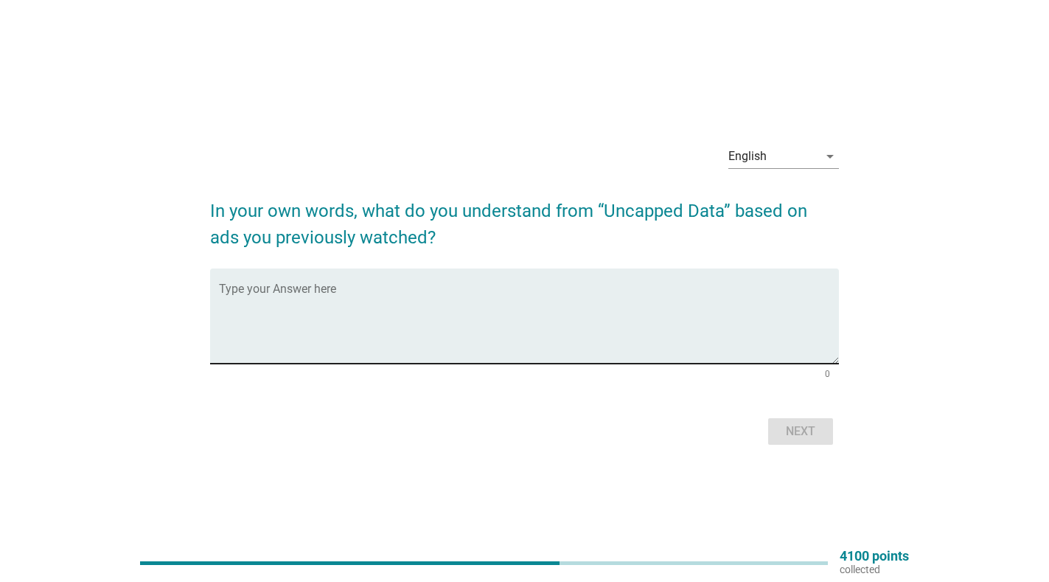
click at [402, 276] on div "Type your Answer here" at bounding box center [529, 315] width 620 height 95
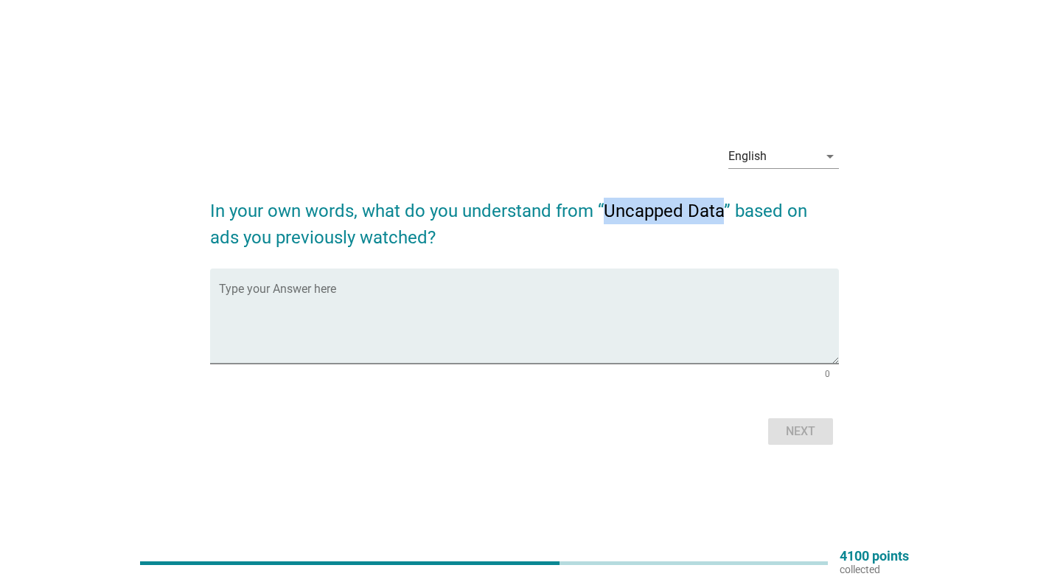
drag, startPoint x: 607, startPoint y: 206, endPoint x: 724, endPoint y: 217, distance: 117.8
click at [724, 217] on h2 "In your own words, what do you understand from “Uncapped Data” based on ads you…" at bounding box center [524, 217] width 629 height 68
copy h2 "Uncapped Data"
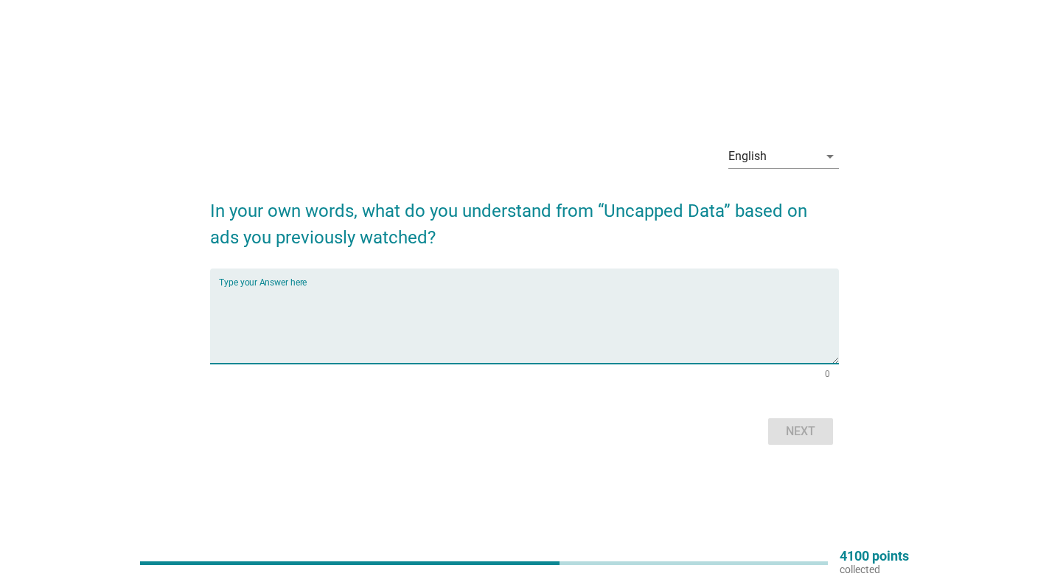
click at [428, 286] on textarea "Type your Answer here" at bounding box center [529, 324] width 620 height 77
paste textarea "has no limit on the amount of data you can use within a specific period"
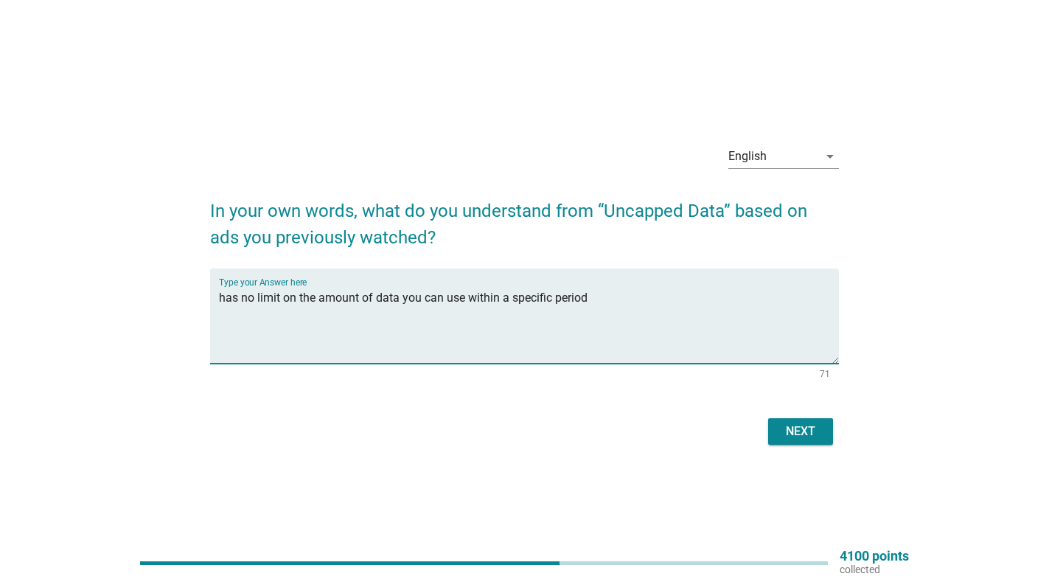
type textarea "has no limit on the amount of data you can use within a specific period"
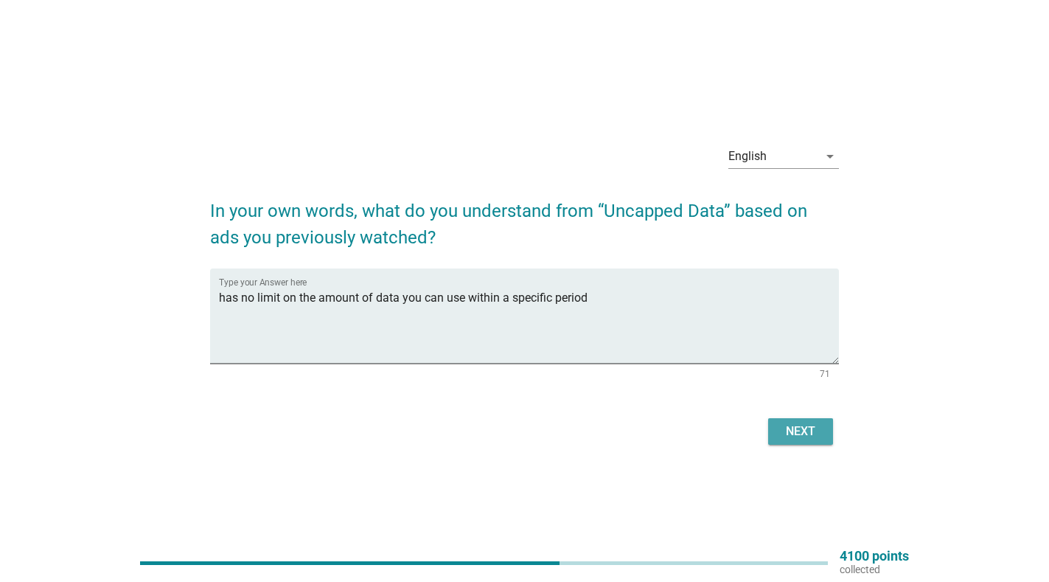
click at [797, 425] on div "Next" at bounding box center [800, 432] width 41 height 18
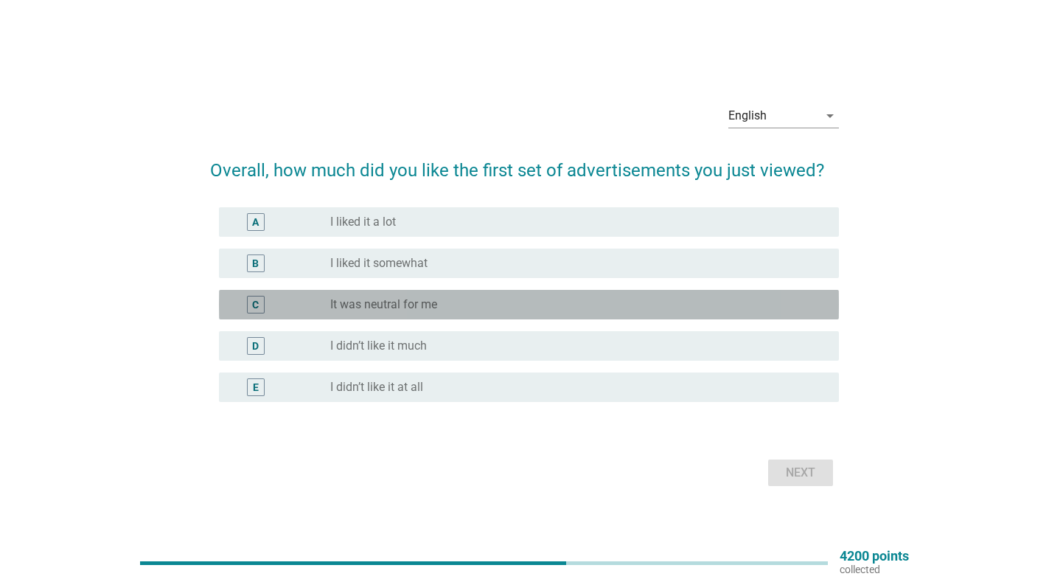
click at [465, 311] on div "radio_button_unchecked It was neutral for me" at bounding box center [572, 304] width 485 height 15
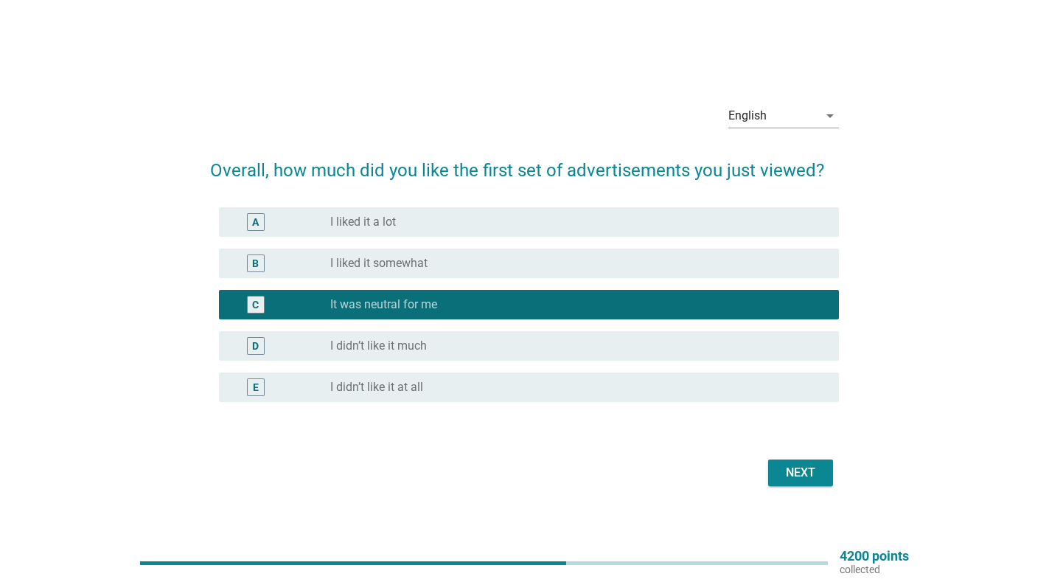
click at [802, 473] on div "Next" at bounding box center [800, 473] width 41 height 18
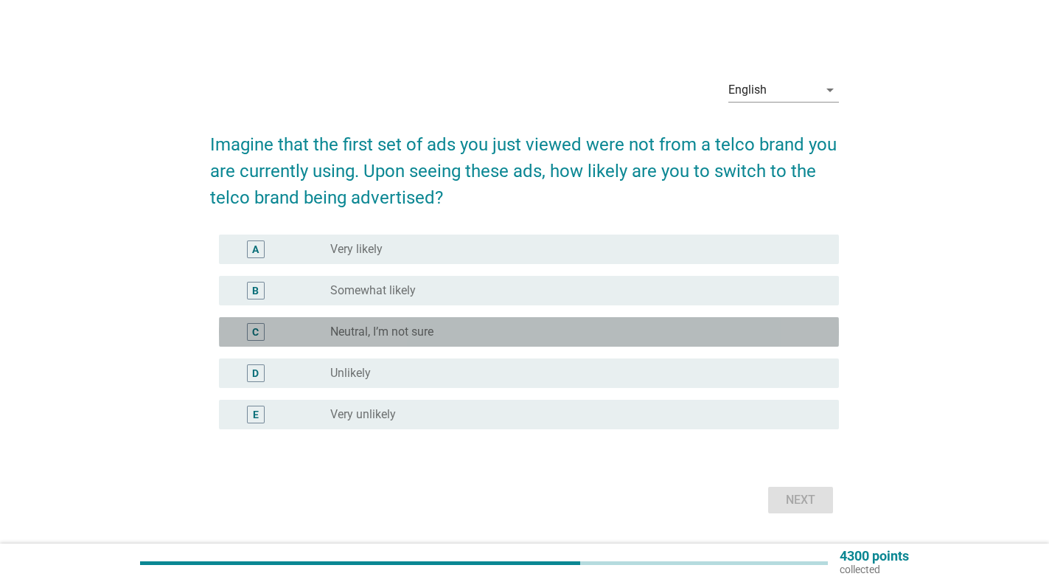
click at [504, 332] on div "radio_button_unchecked Neutral, I’m not sure" at bounding box center [572, 331] width 485 height 15
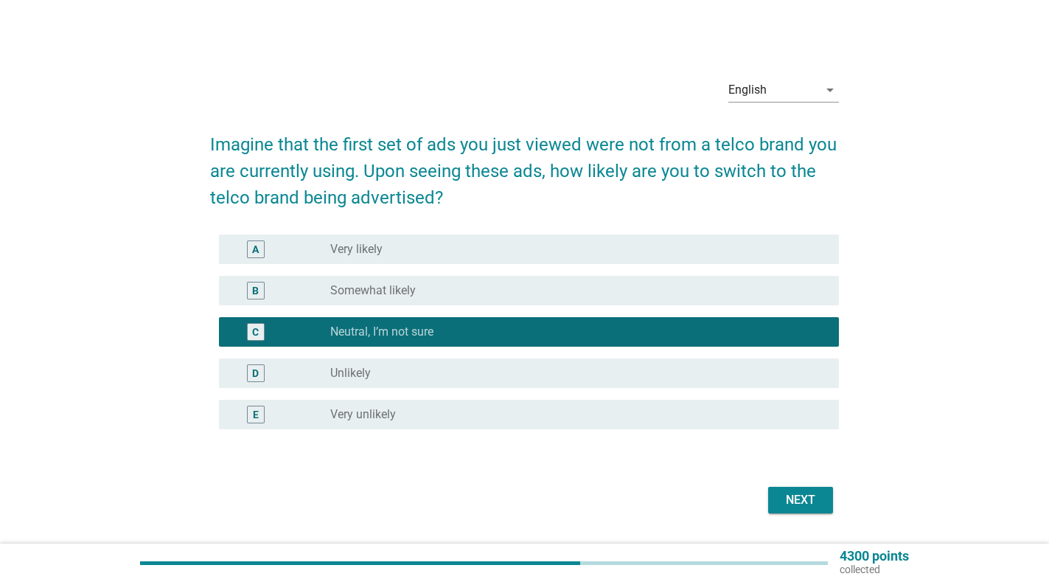
click at [813, 499] on div "Next" at bounding box center [800, 500] width 41 height 18
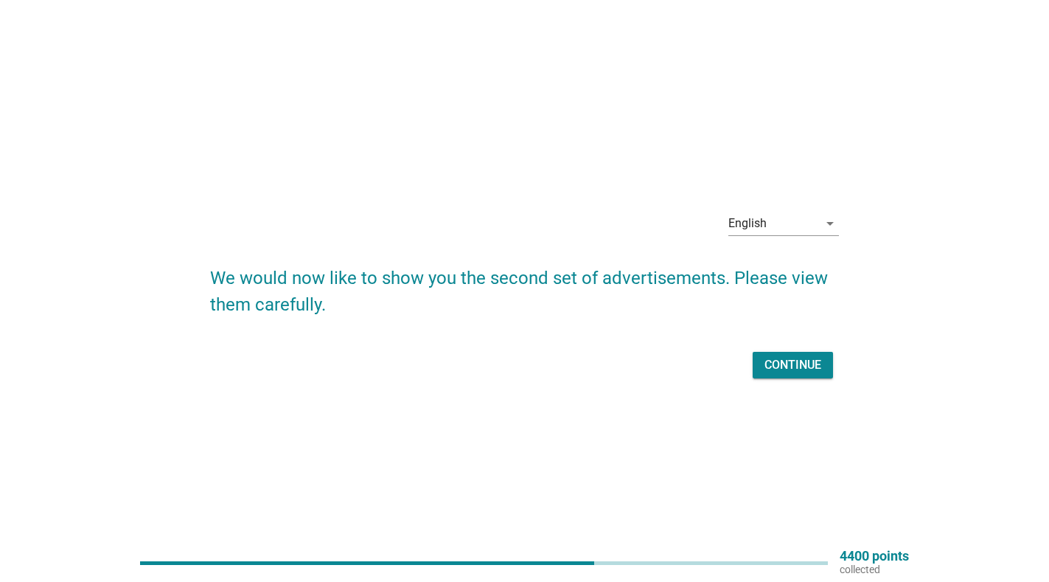
click at [805, 366] on div "Continue" at bounding box center [793, 365] width 57 height 18
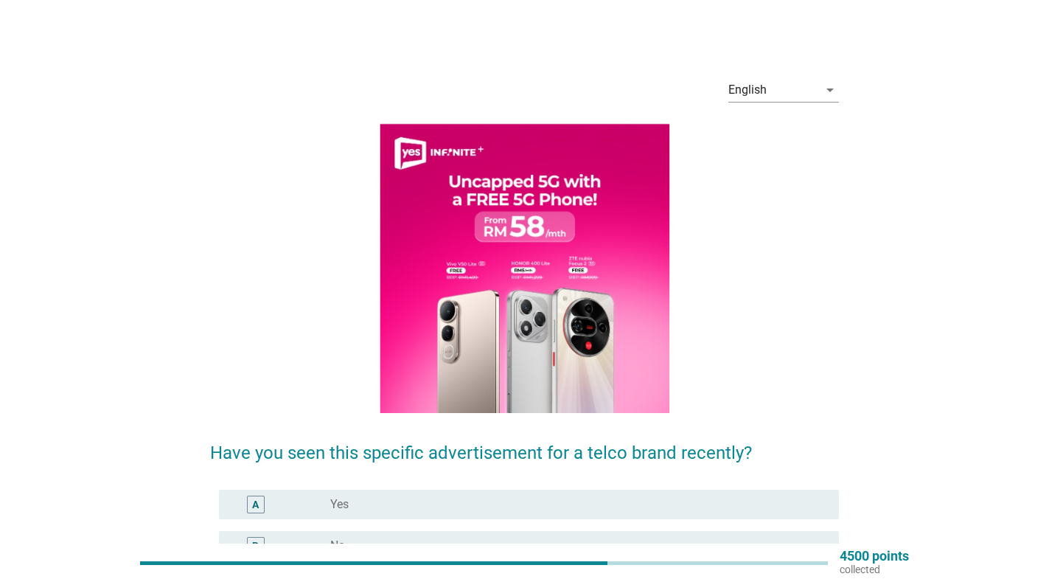
click at [439, 506] on div "radio_button_unchecked Yes" at bounding box center [572, 504] width 485 height 15
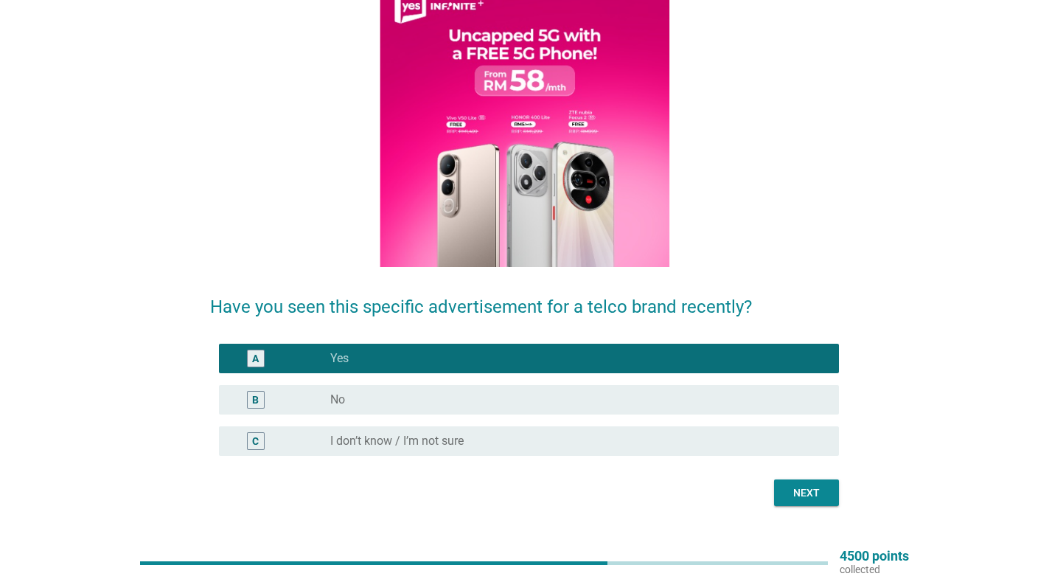
scroll to position [147, 0]
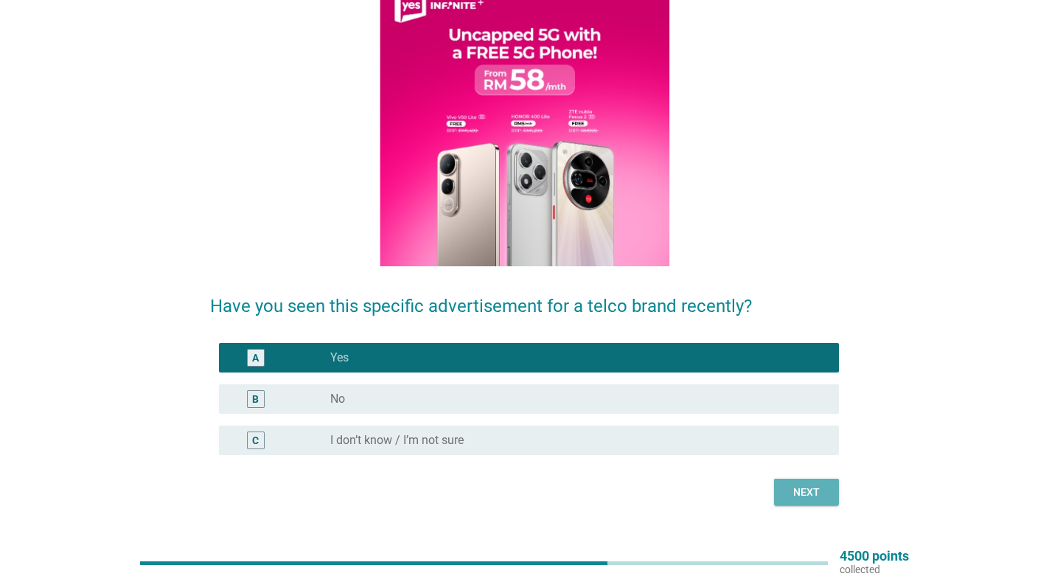
click at [800, 488] on div "Next" at bounding box center [806, 491] width 41 height 15
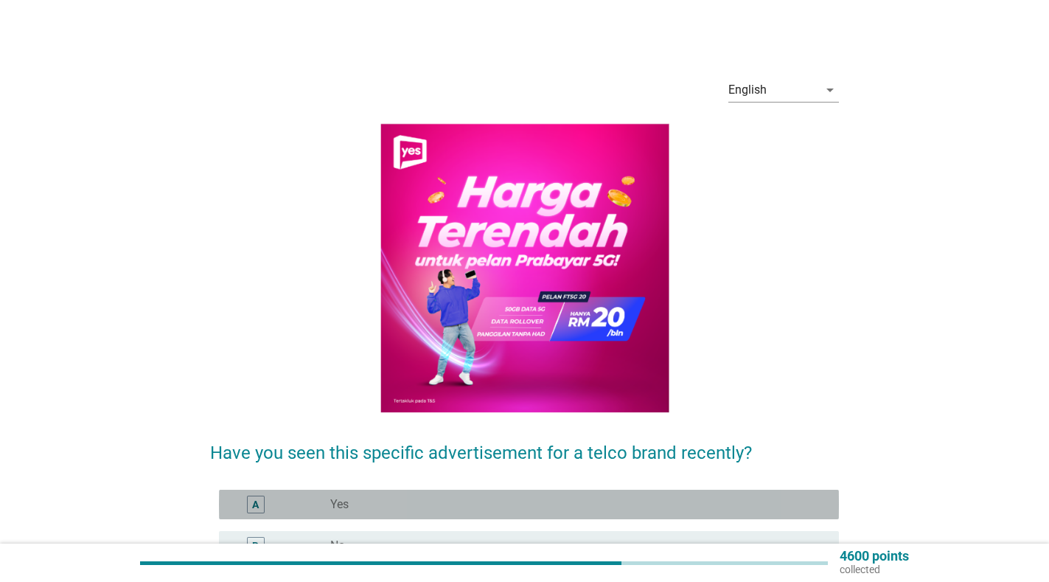
click at [658, 512] on div "radio_button_unchecked Yes" at bounding box center [572, 504] width 485 height 15
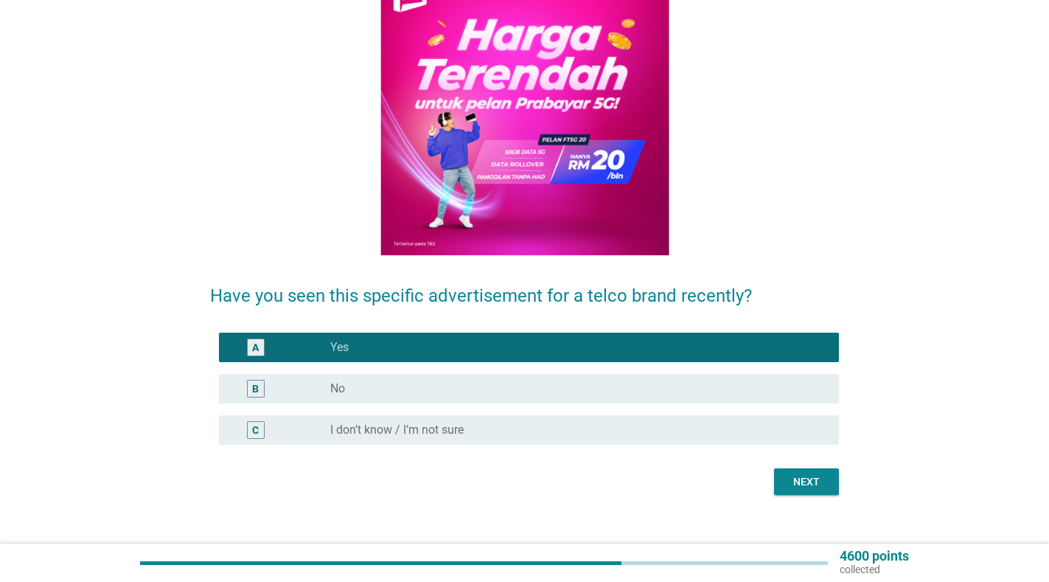
scroll to position [175, 0]
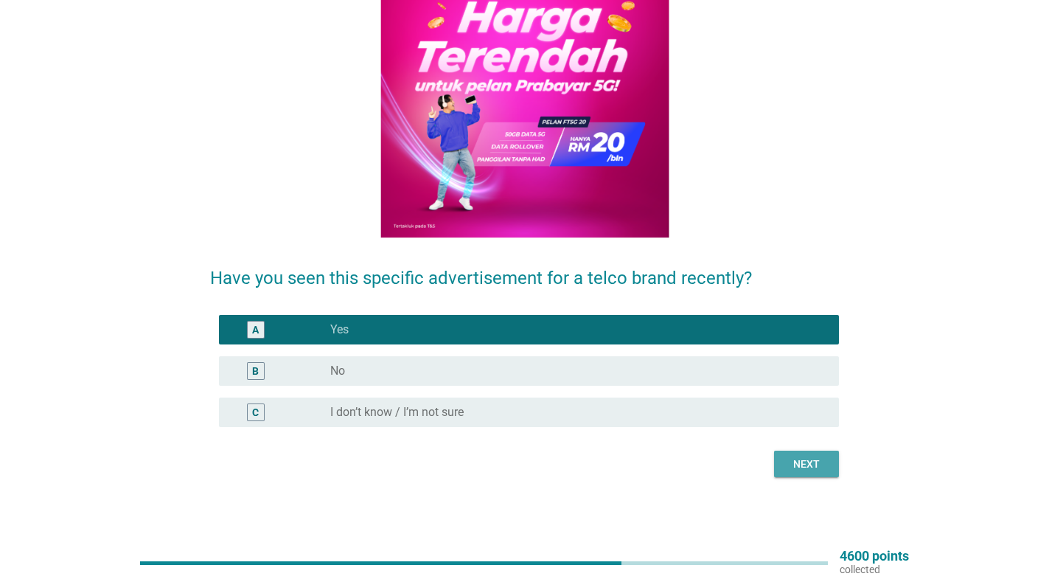
click at [814, 460] on div "Next" at bounding box center [806, 463] width 41 height 15
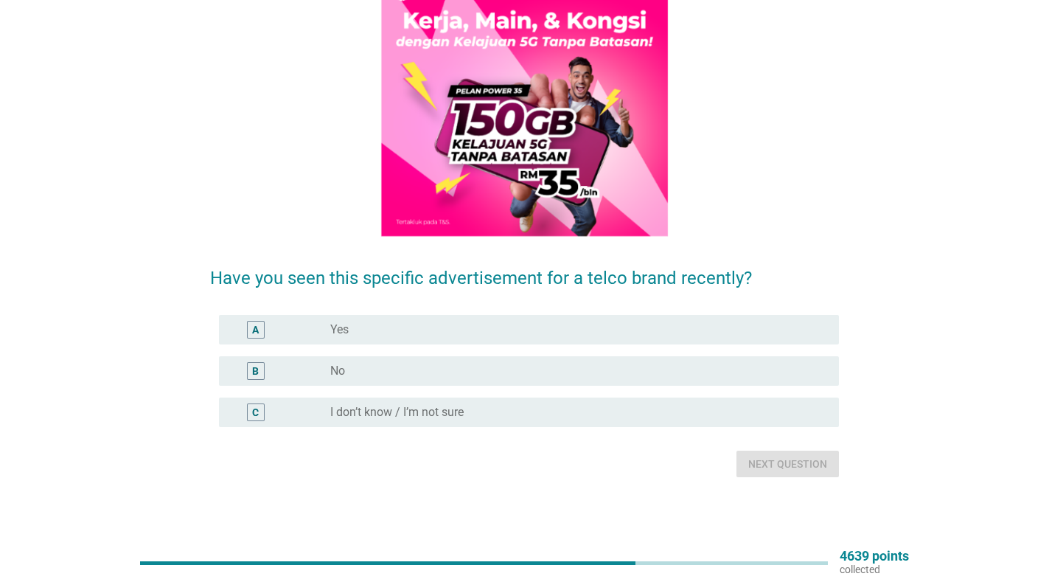
scroll to position [0, 0]
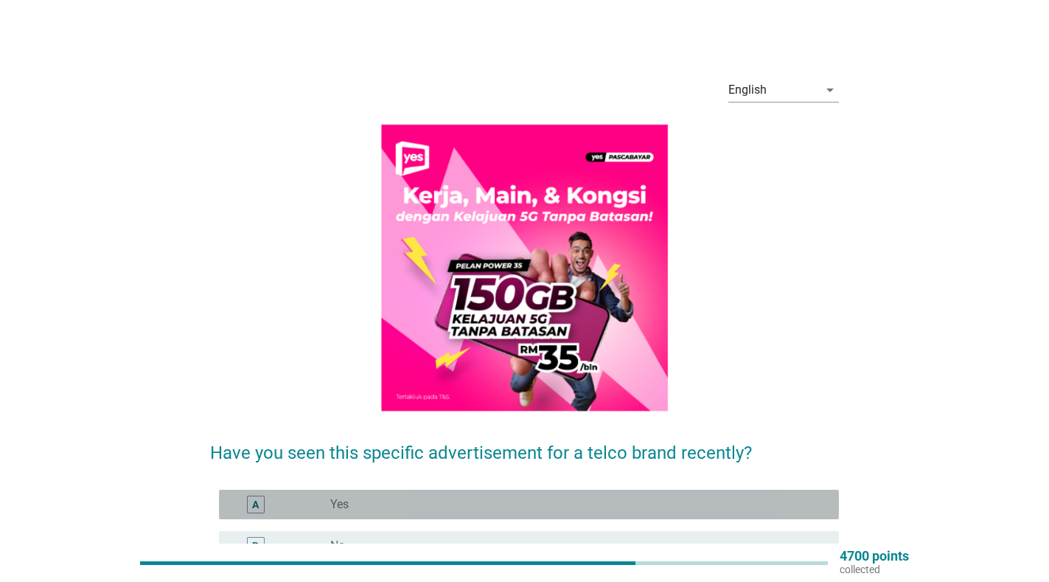
drag, startPoint x: 592, startPoint y: 504, endPoint x: 791, endPoint y: 552, distance: 204.8
click at [594, 506] on div "radio_button_unchecked Yes" at bounding box center [572, 504] width 485 height 15
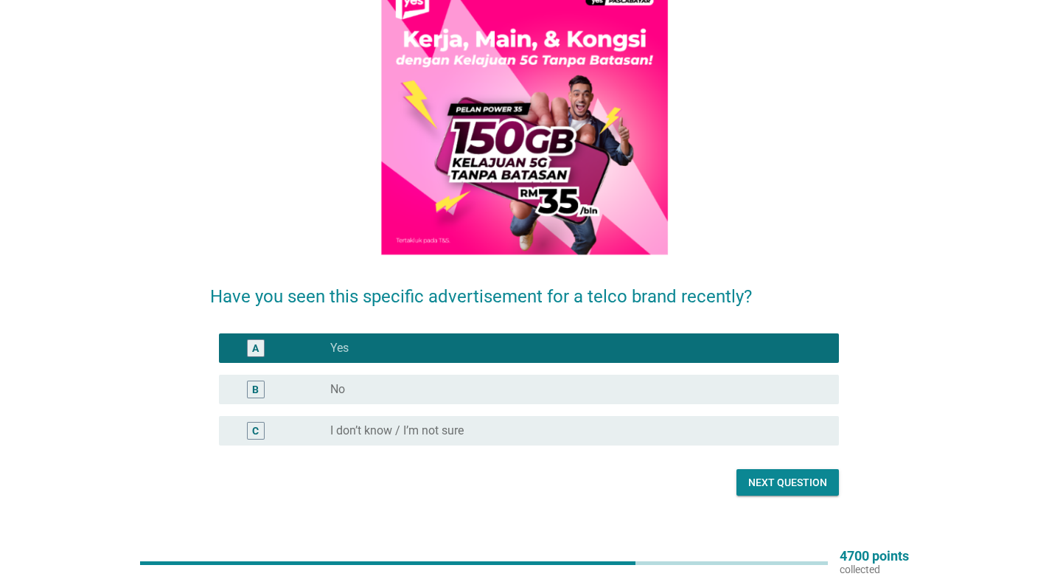
scroll to position [175, 0]
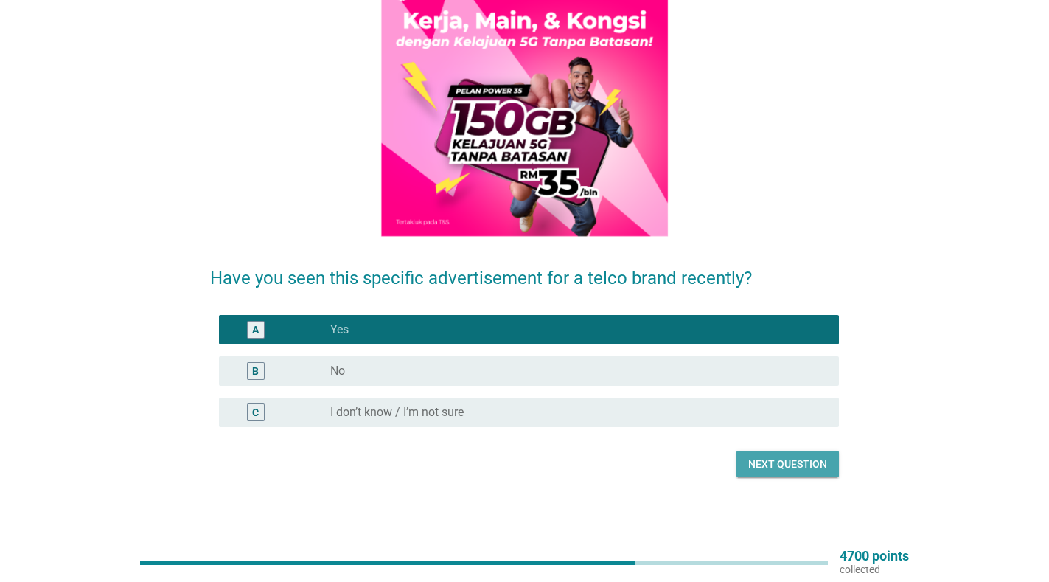
click at [788, 459] on div "Next question" at bounding box center [787, 463] width 79 height 15
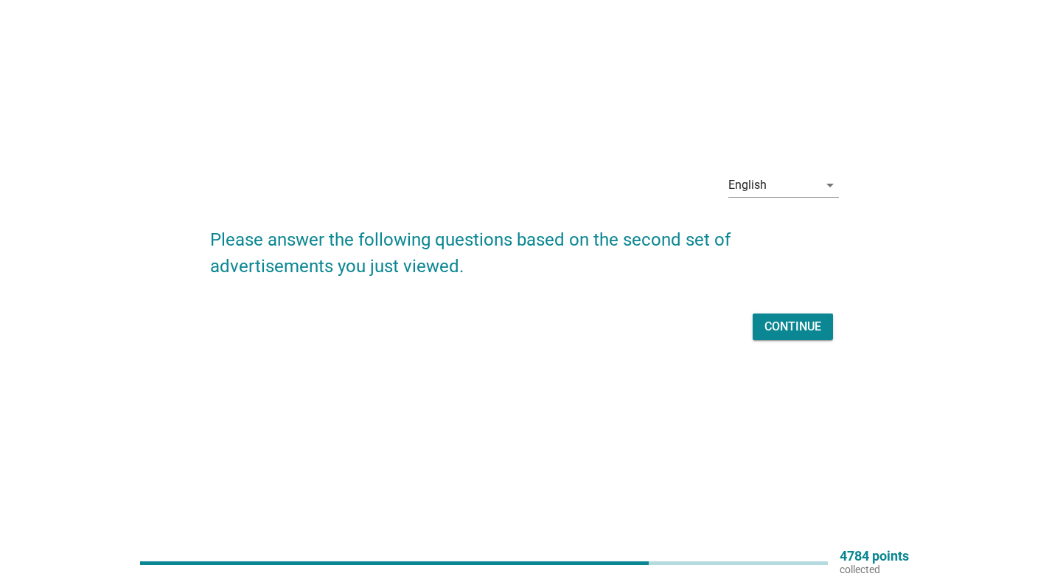
scroll to position [0, 0]
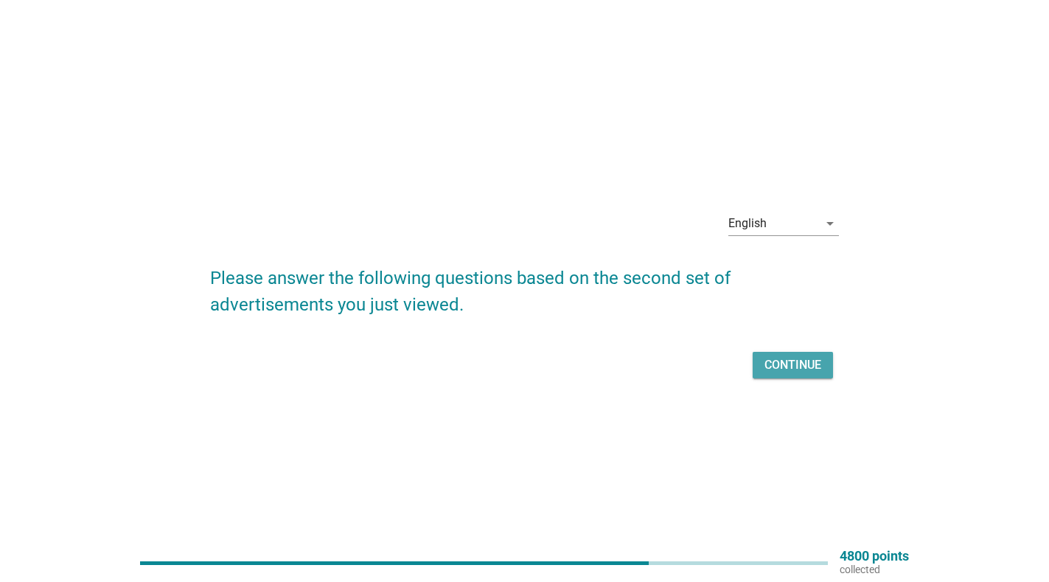
click at [813, 369] on div "Continue" at bounding box center [793, 365] width 57 height 18
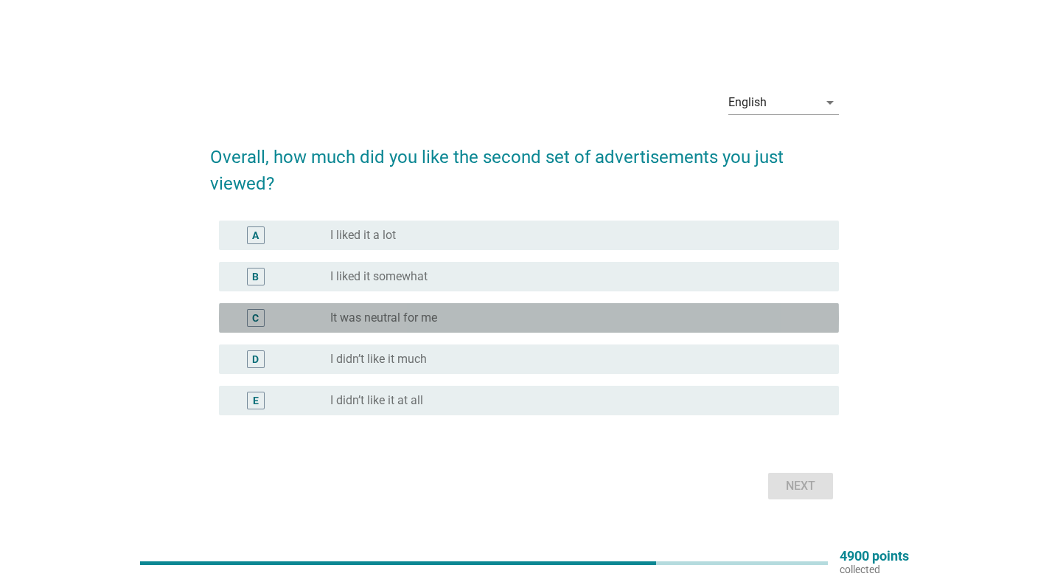
click at [496, 326] on div "radio_button_unchecked It was neutral for me" at bounding box center [578, 318] width 497 height 18
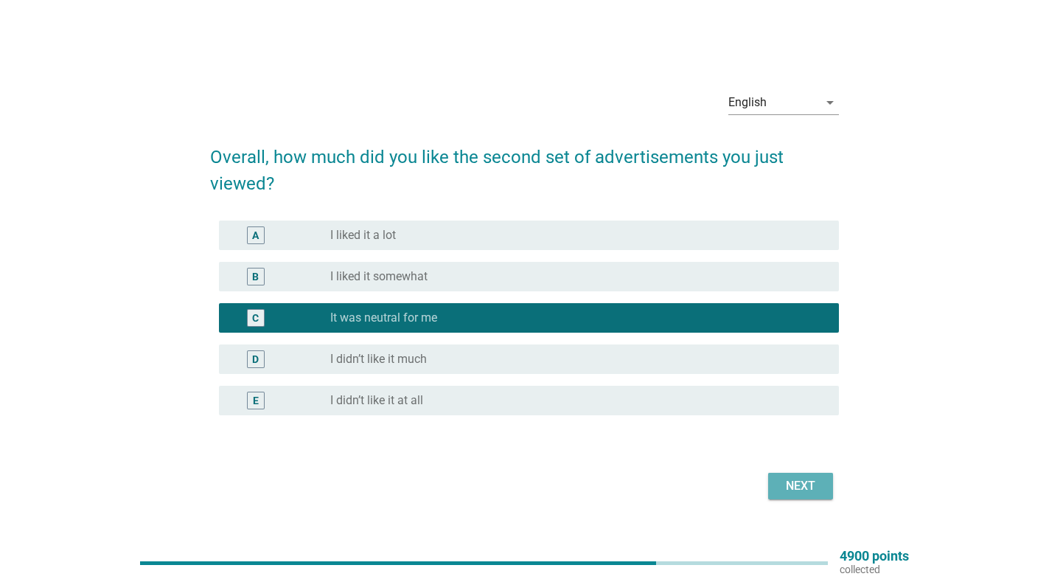
click at [800, 486] on div "Next" at bounding box center [800, 486] width 41 height 18
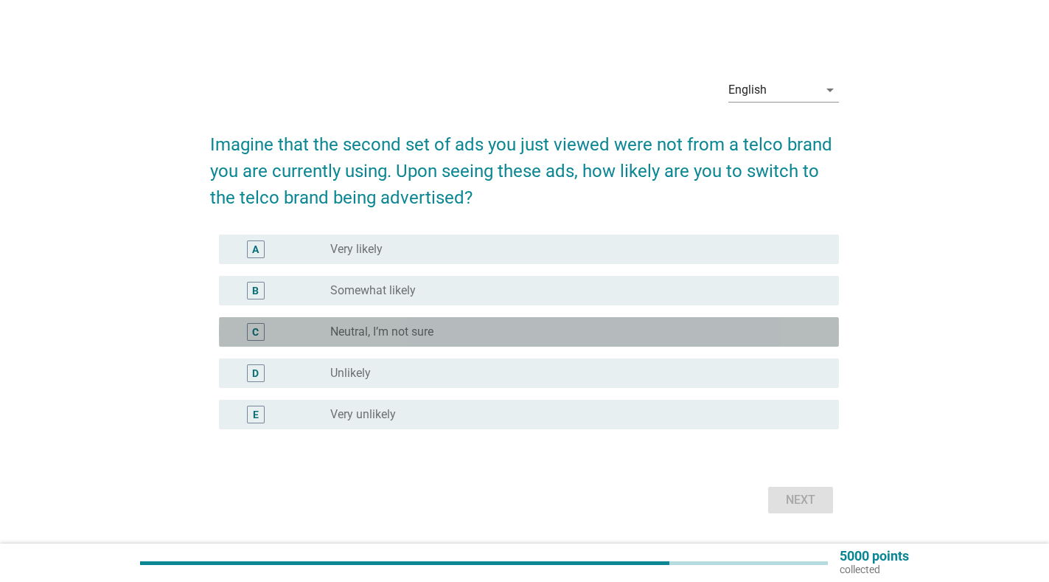
click at [549, 344] on div "C radio_button_unchecked Neutral, I’m not sure" at bounding box center [529, 331] width 620 height 29
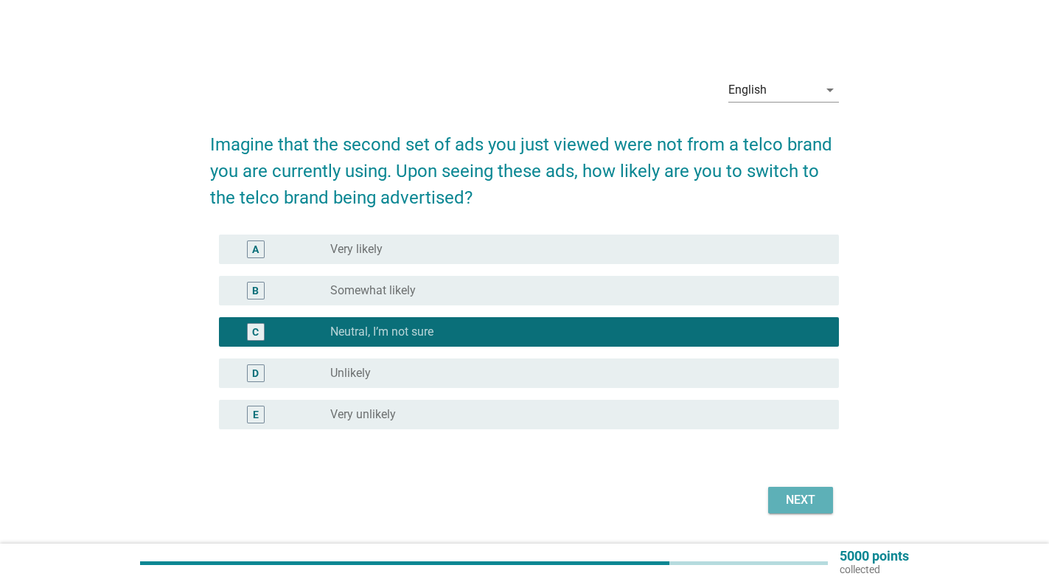
click at [810, 498] on div "Next" at bounding box center [800, 500] width 41 height 18
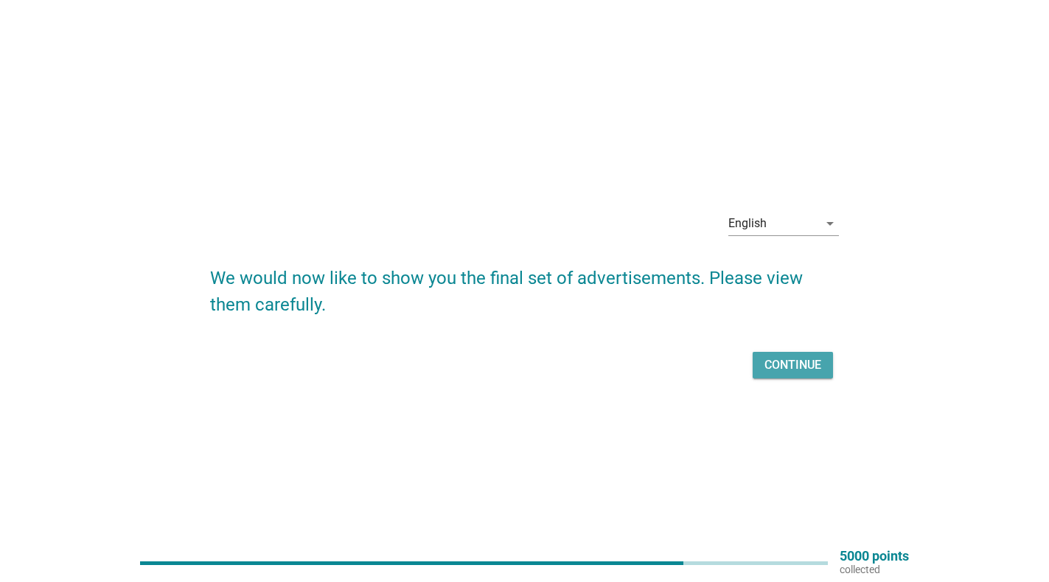
click at [798, 365] on div "Continue" at bounding box center [793, 365] width 57 height 18
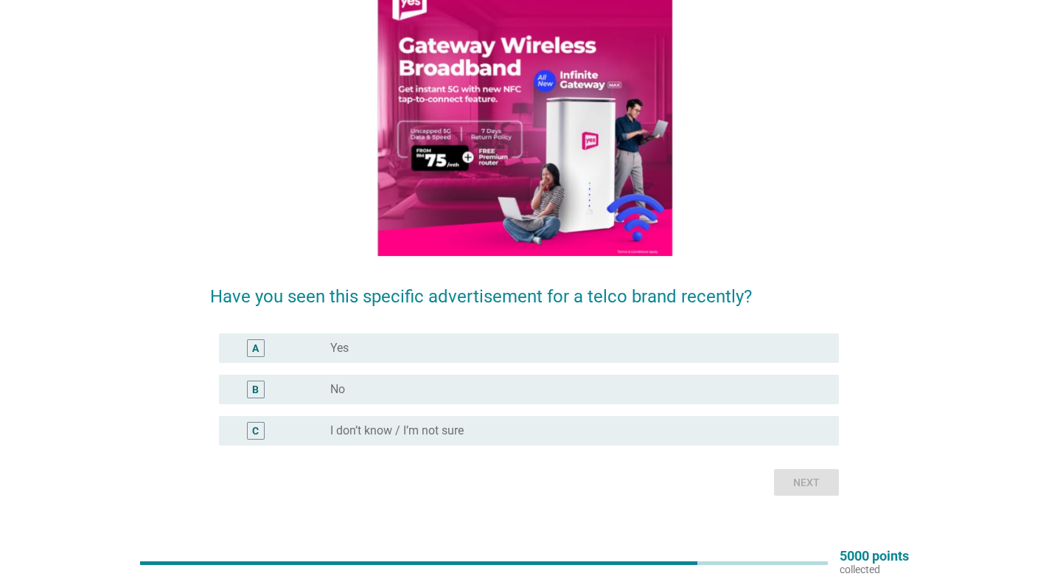
scroll to position [175, 0]
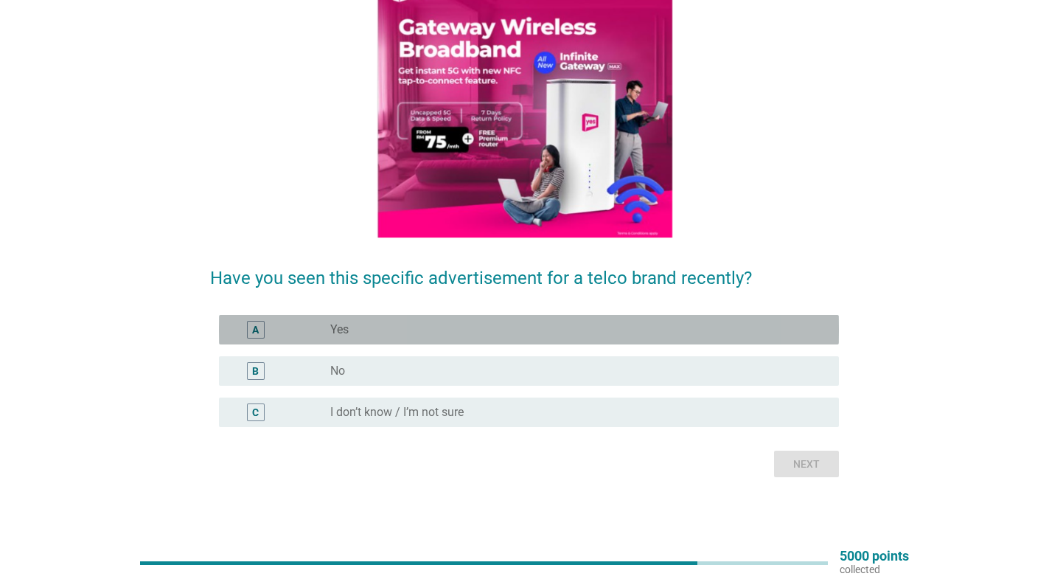
click at [670, 324] on div "radio_button_unchecked Yes" at bounding box center [572, 329] width 485 height 15
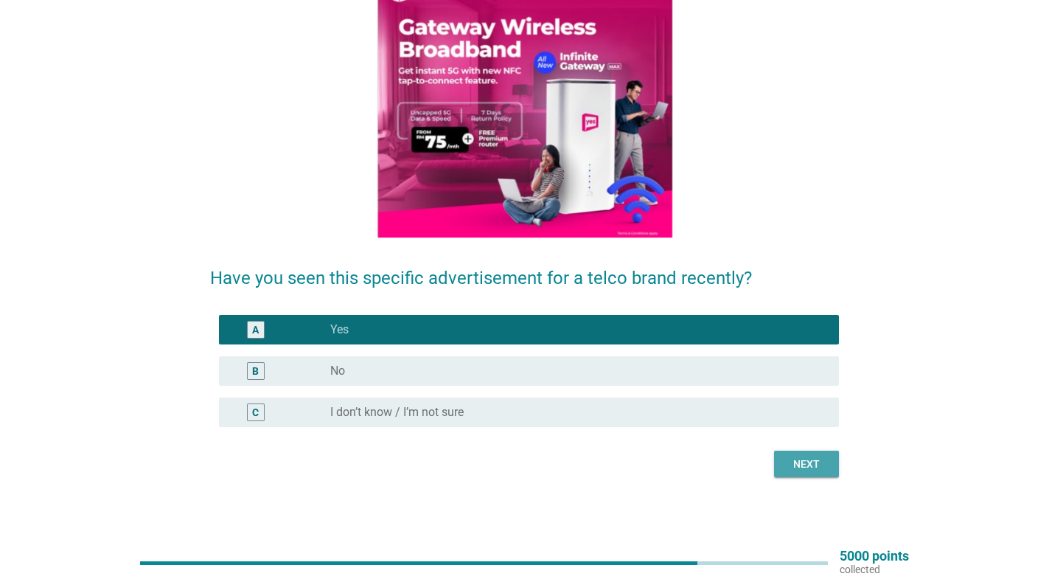
click at [818, 466] on div "Next" at bounding box center [806, 463] width 41 height 15
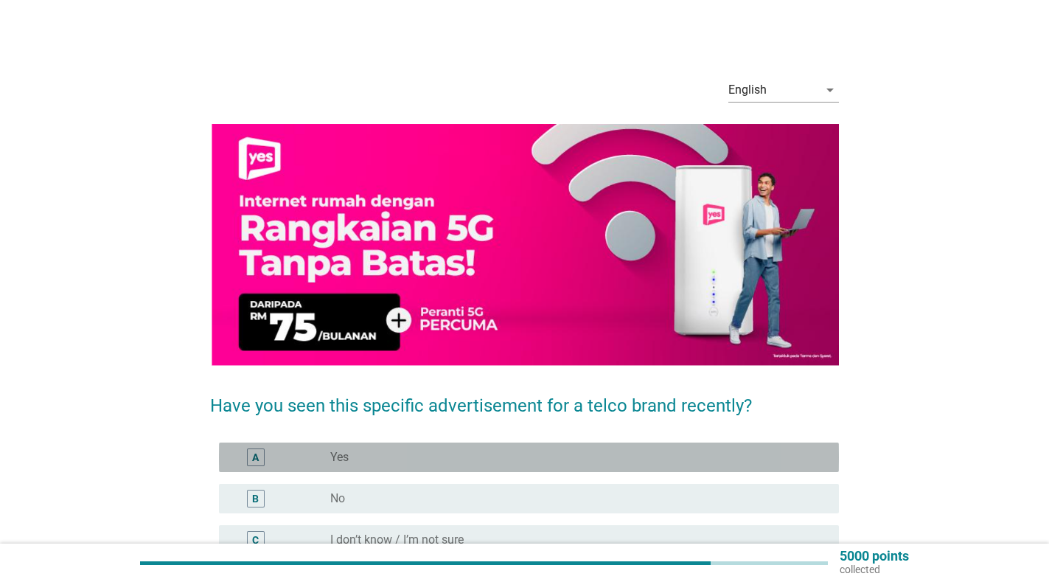
drag, startPoint x: 513, startPoint y: 453, endPoint x: 525, endPoint y: 461, distance: 13.9
click at [513, 454] on div "radio_button_unchecked Yes" at bounding box center [572, 457] width 485 height 15
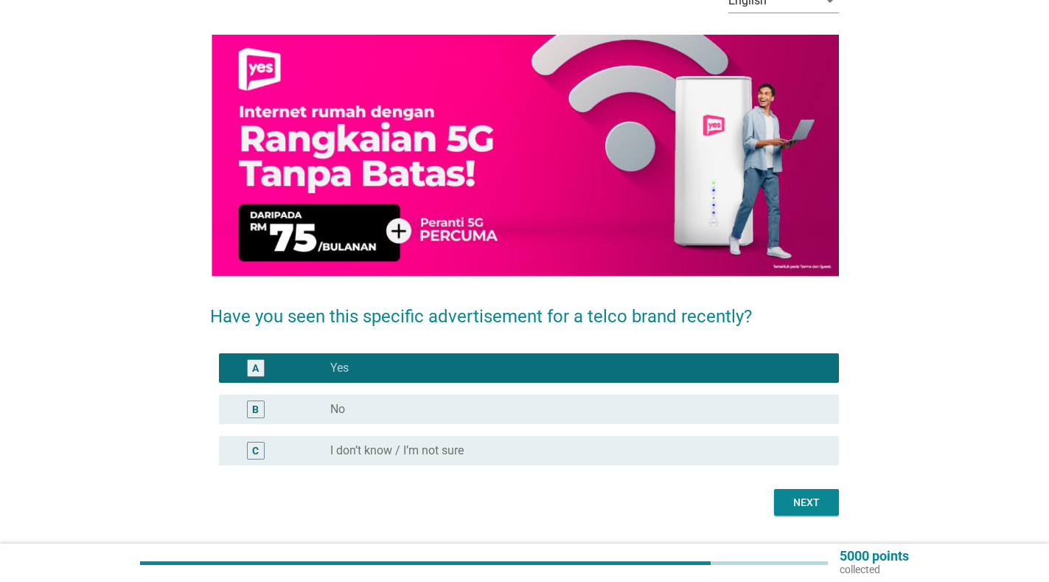
scroll to position [128, 0]
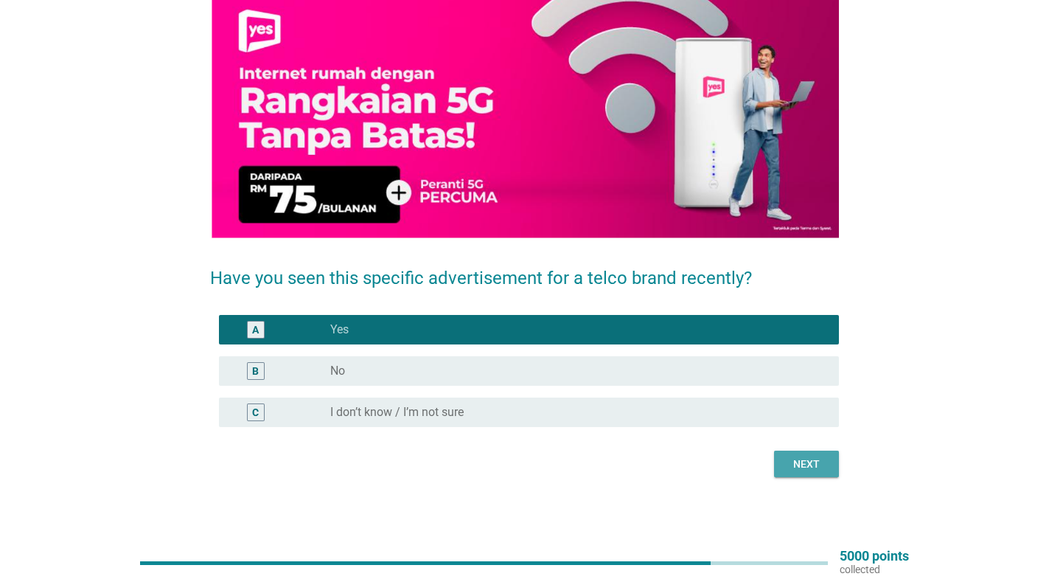
click at [801, 465] on div "Next" at bounding box center [806, 463] width 41 height 15
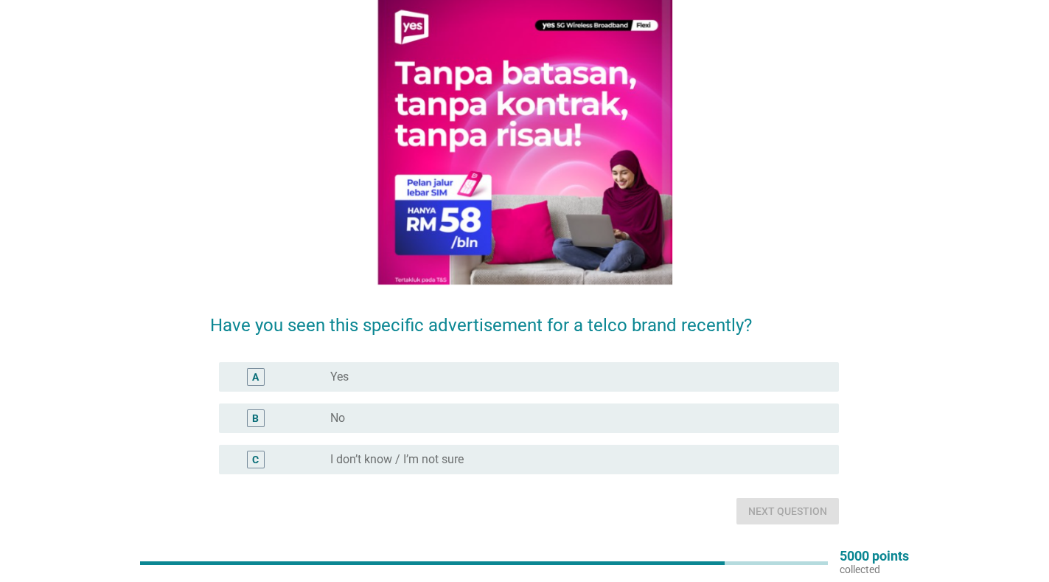
scroll to position [0, 0]
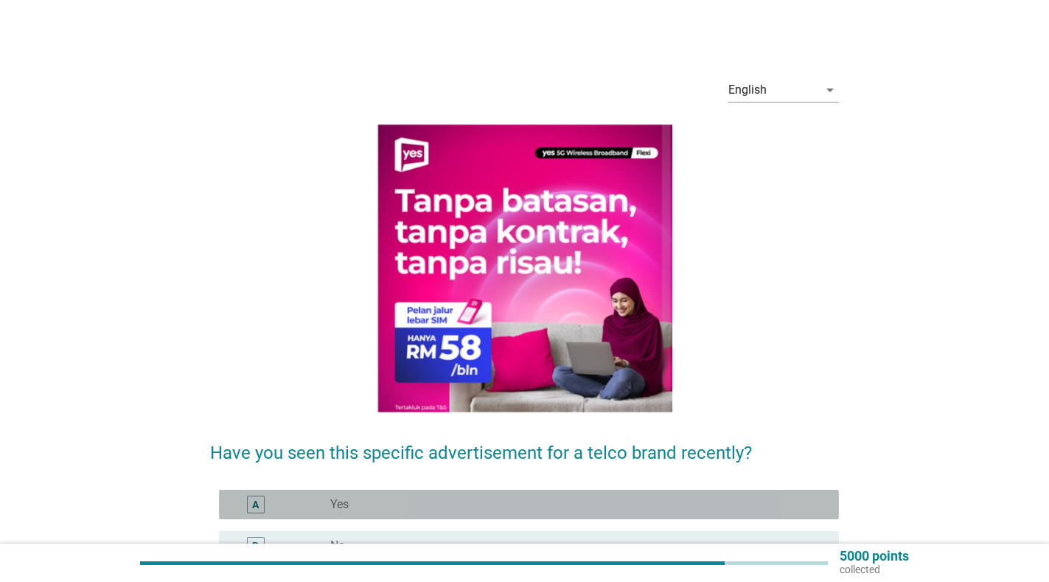
drag, startPoint x: 562, startPoint y: 510, endPoint x: 788, endPoint y: 552, distance: 229.5
click at [569, 510] on div "radio_button_unchecked Yes" at bounding box center [572, 504] width 485 height 15
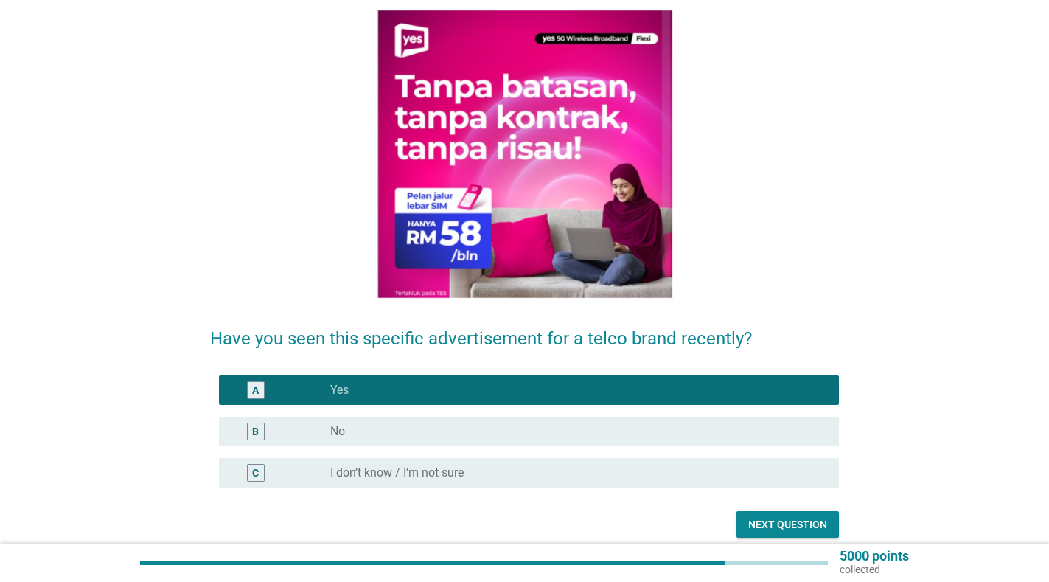
scroll to position [175, 0]
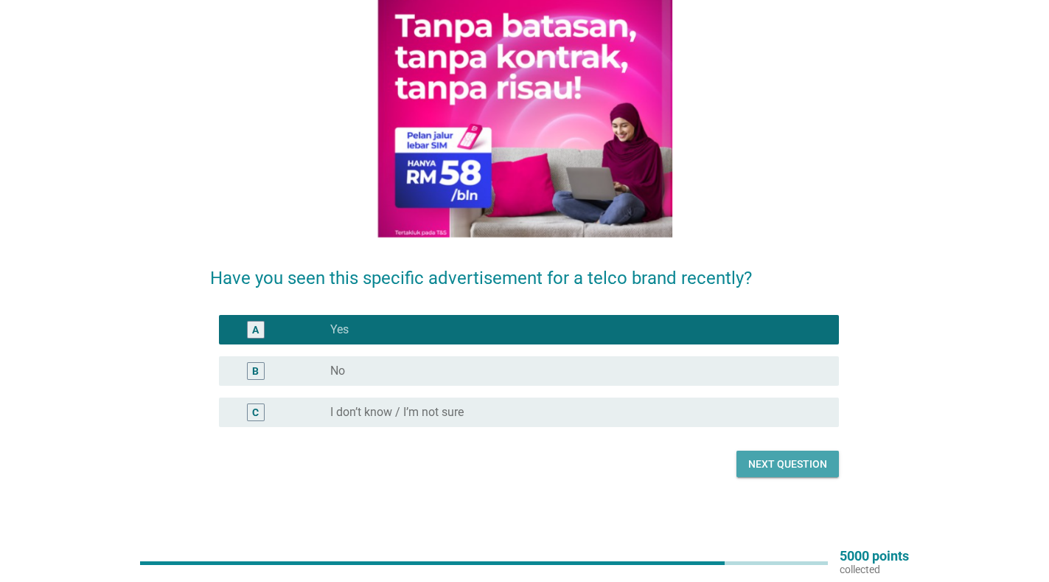
click at [794, 456] on div "Next question" at bounding box center [787, 463] width 79 height 15
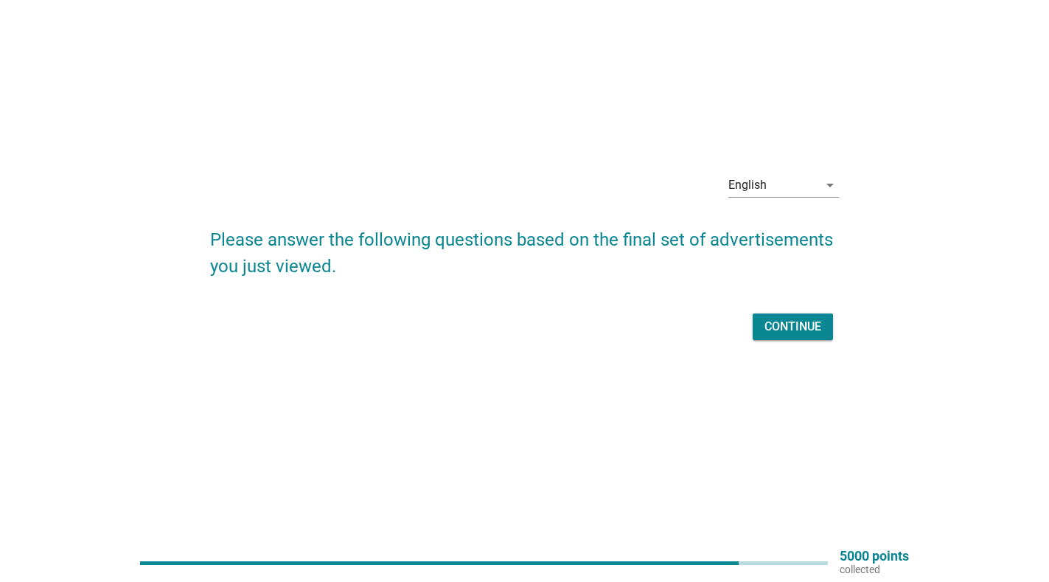
scroll to position [0, 0]
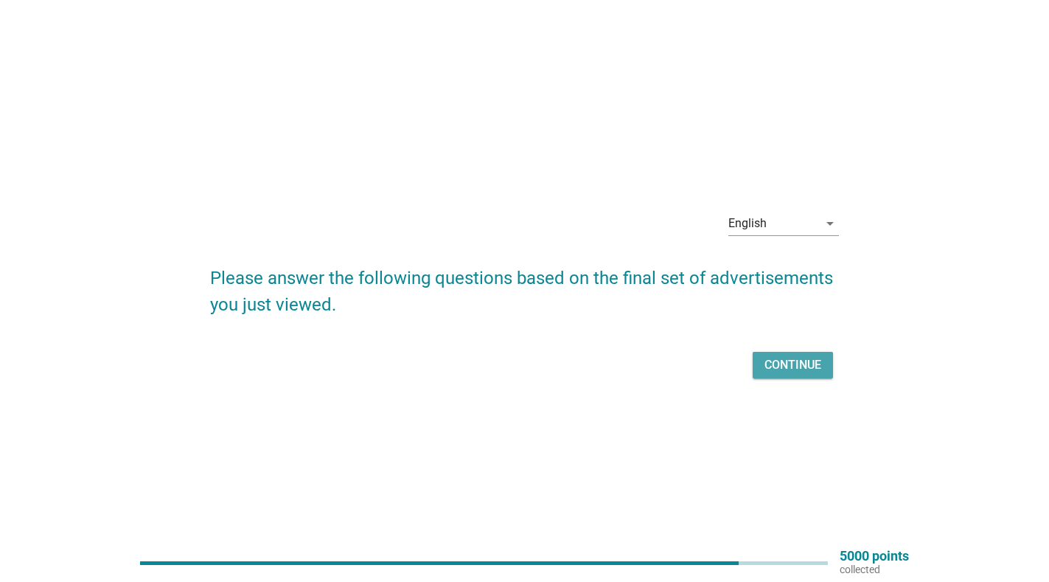
click at [807, 361] on div "Continue" at bounding box center [793, 365] width 57 height 18
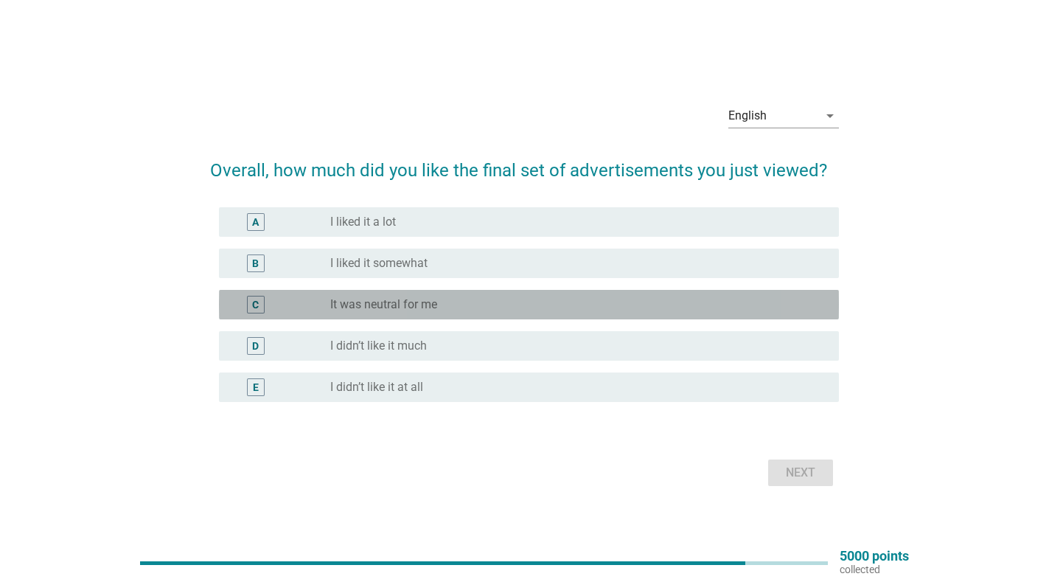
click at [574, 305] on div "radio_button_unchecked It was neutral for me" at bounding box center [572, 304] width 485 height 15
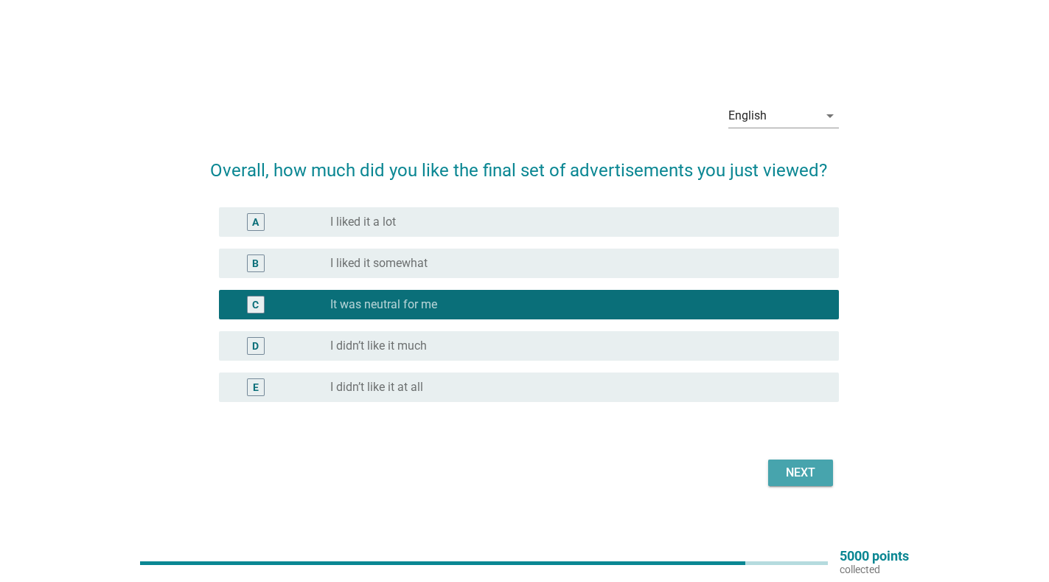
click at [797, 467] on div "Next" at bounding box center [800, 473] width 41 height 18
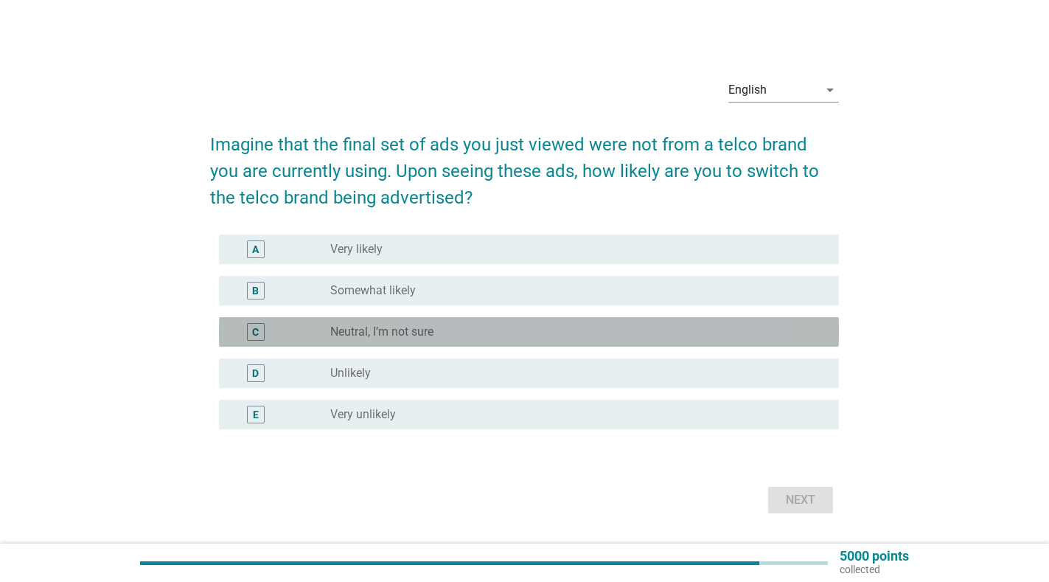
click at [549, 330] on div "radio_button_unchecked Neutral, I’m not sure" at bounding box center [572, 331] width 485 height 15
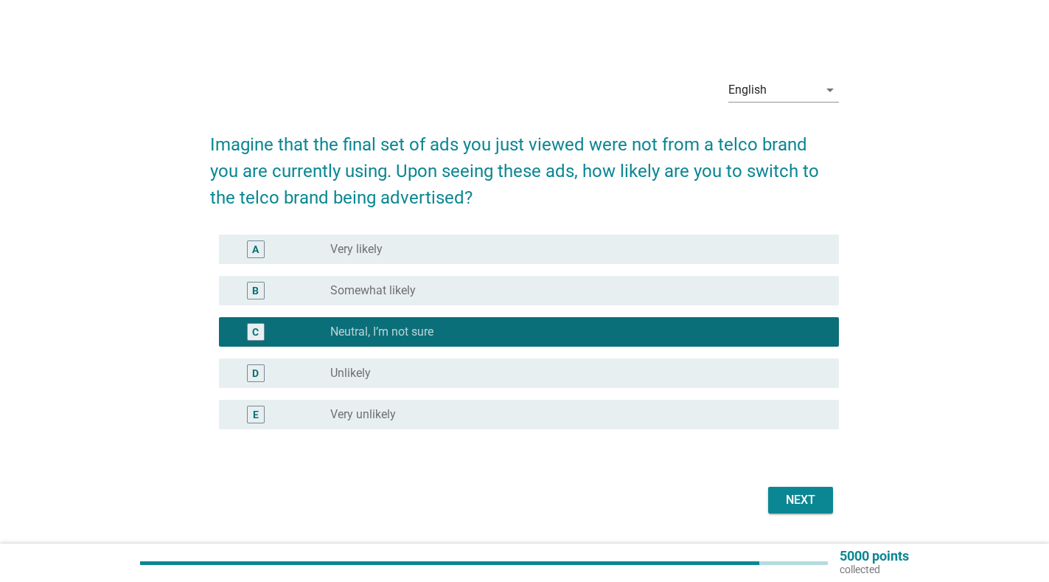
click at [811, 497] on div "Next" at bounding box center [800, 500] width 41 height 18
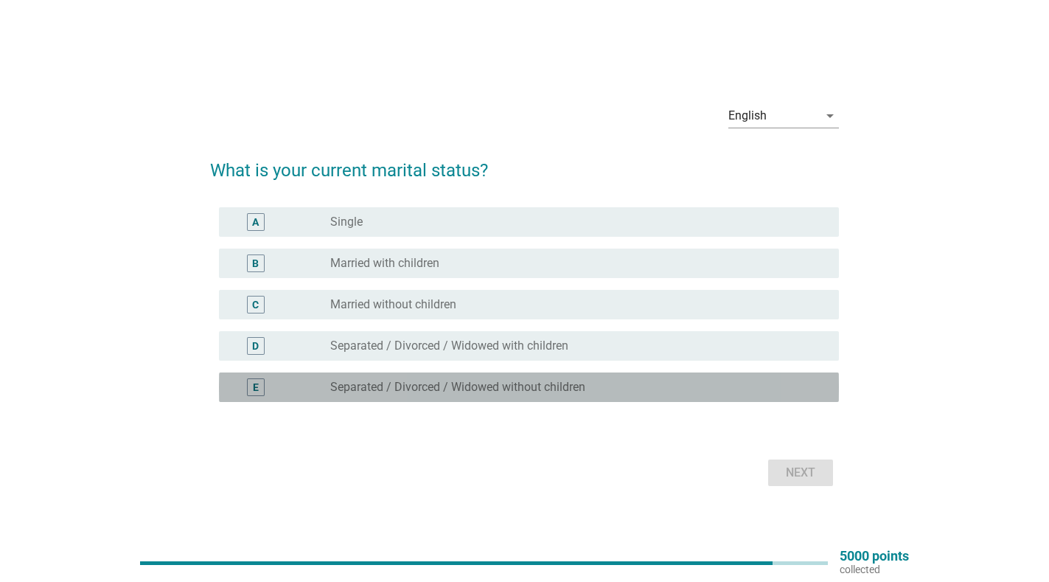
click at [602, 387] on div "radio_button_unchecked Separated / Divorced / Widowed without children" at bounding box center [572, 387] width 485 height 15
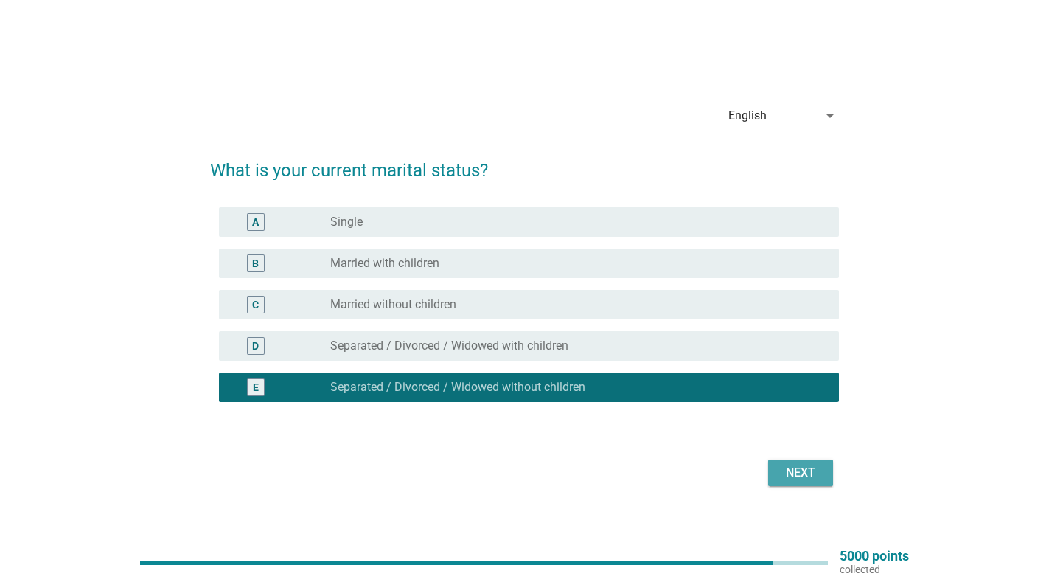
click at [813, 473] on div "Next" at bounding box center [800, 473] width 41 height 18
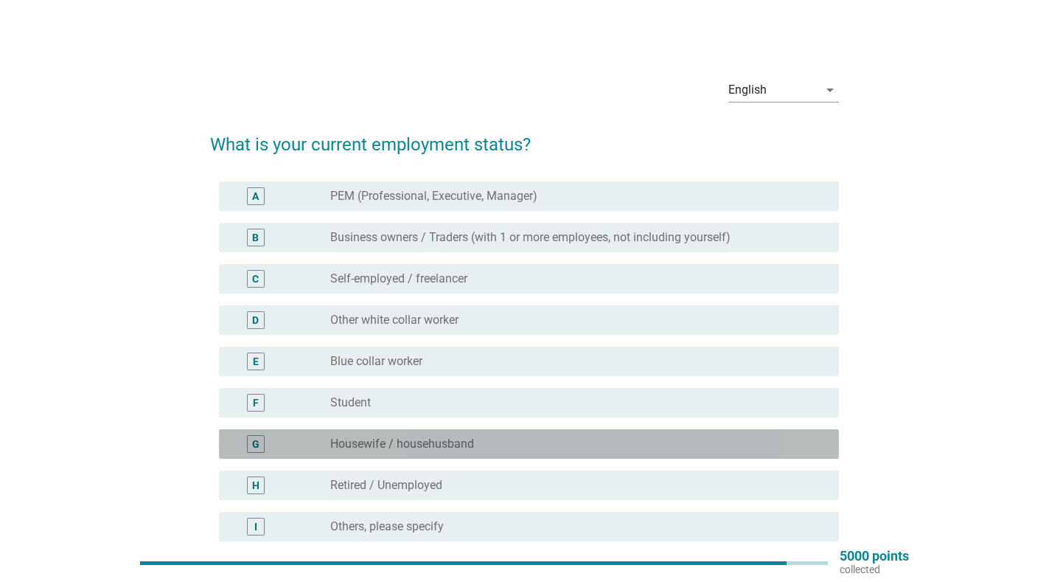
click at [531, 456] on div "G radio_button_unchecked Housewife / househusband" at bounding box center [529, 443] width 620 height 29
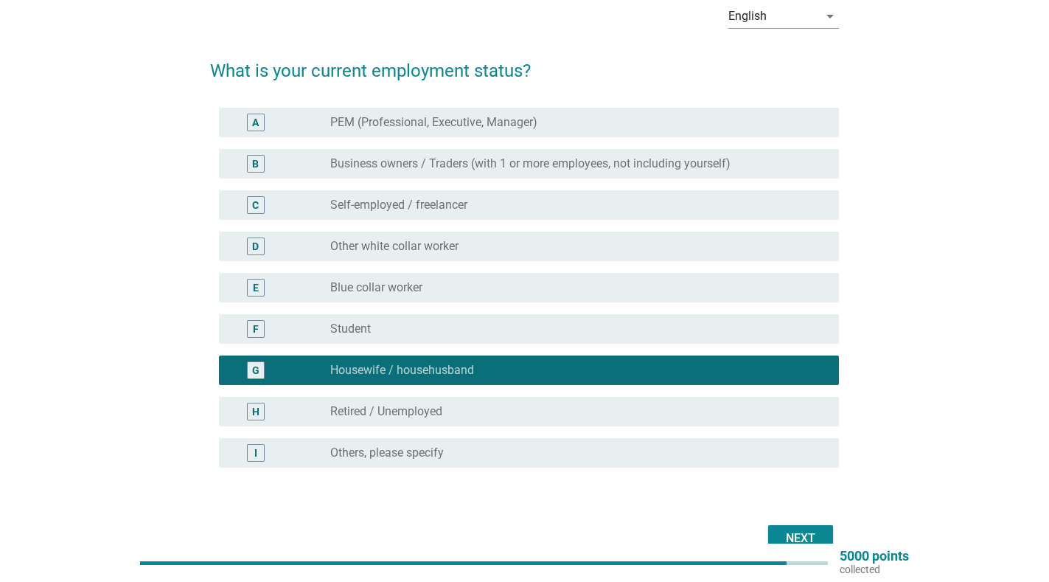
scroll to position [77, 0]
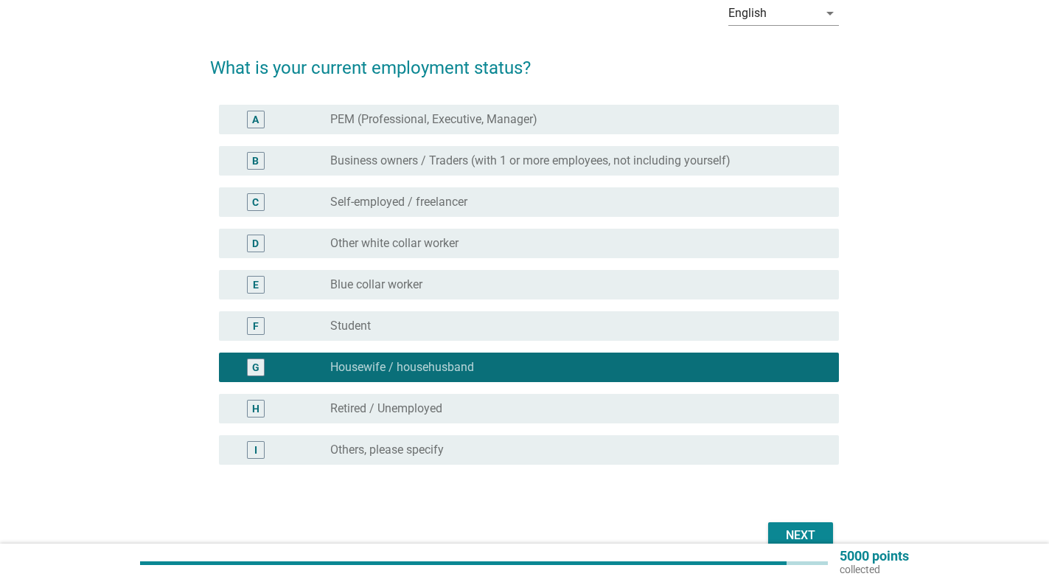
click at [528, 412] on div "radio_button_unchecked Retired / Unemployed" at bounding box center [572, 408] width 485 height 15
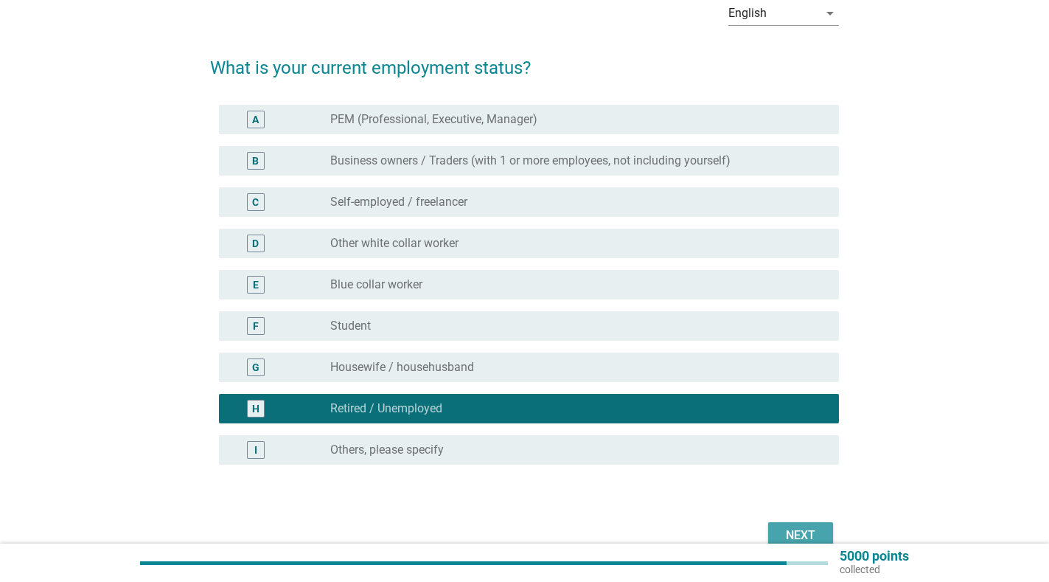
click at [804, 530] on div "Next" at bounding box center [800, 535] width 41 height 18
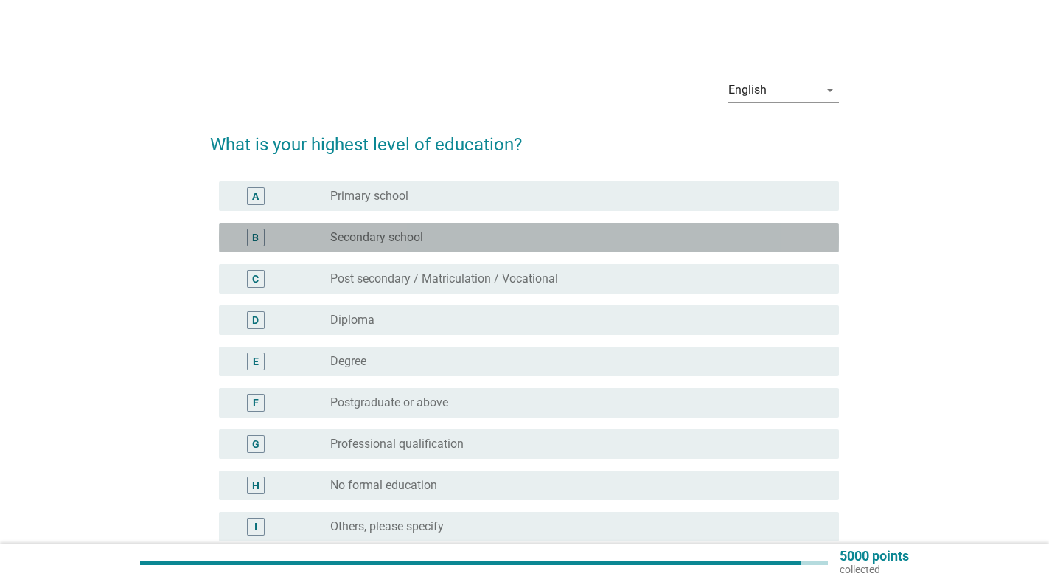
click at [383, 235] on label "Secondary school" at bounding box center [376, 237] width 93 height 15
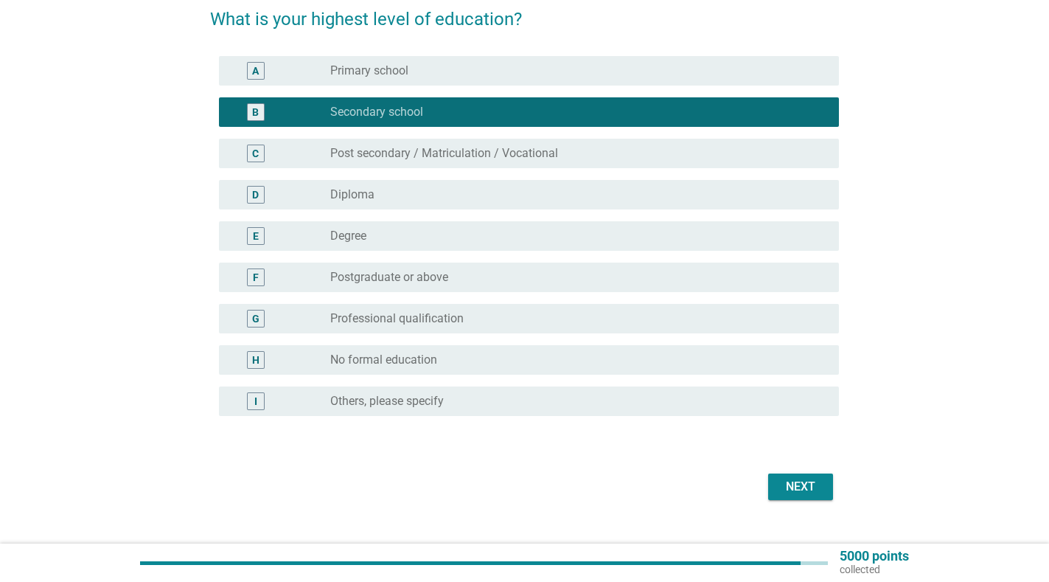
scroll to position [153, 0]
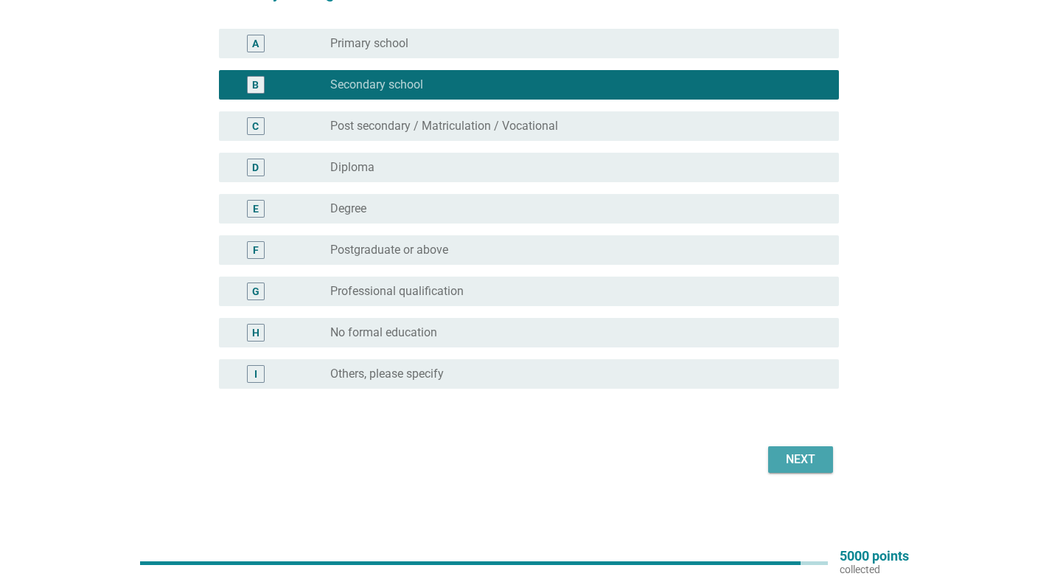
click at [802, 455] on div "Next" at bounding box center [800, 460] width 41 height 18
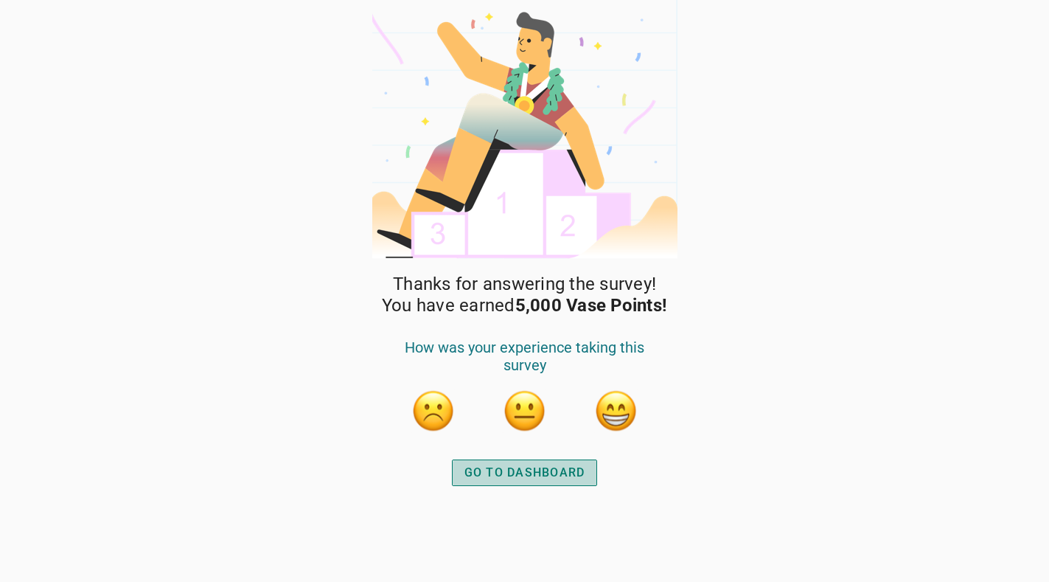
click at [543, 469] on div "GO TO DASHBOARD" at bounding box center [525, 473] width 121 height 18
